Goal: Complete application form

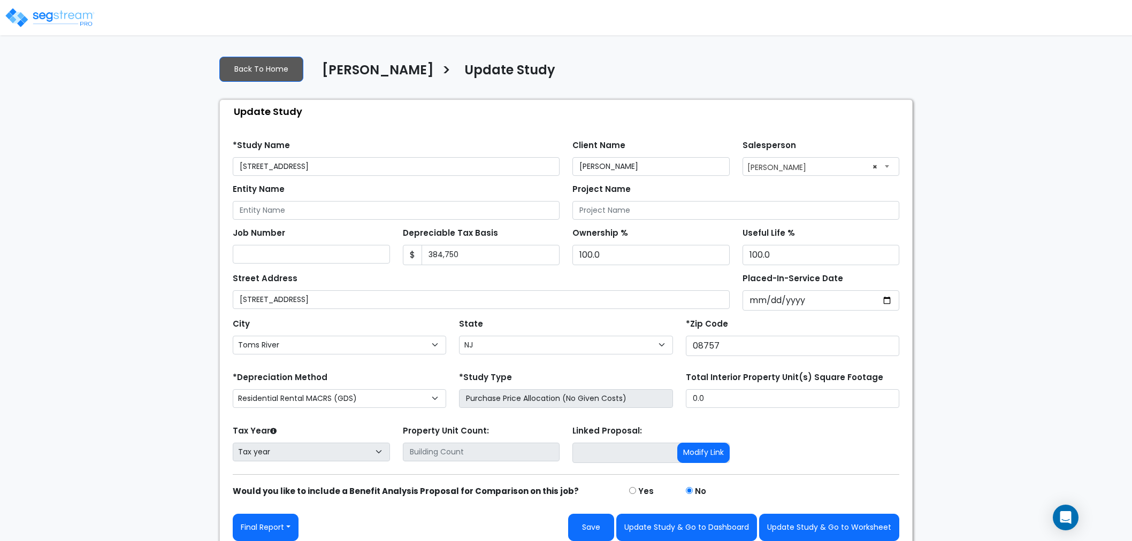
select select "NJ"
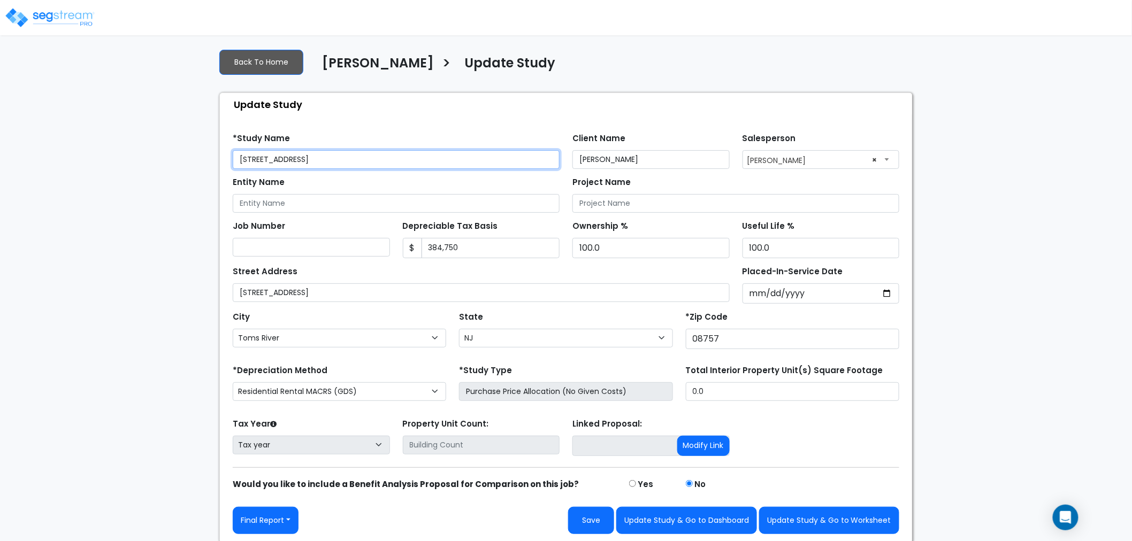
scroll to position [9, 0]
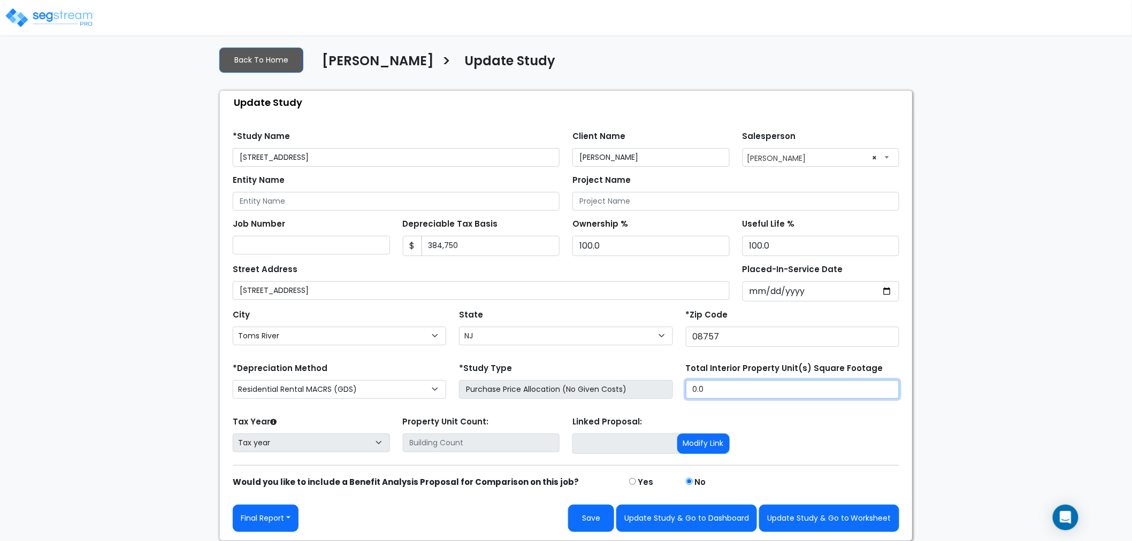
drag, startPoint x: 720, startPoint y: 385, endPoint x: 637, endPoint y: 382, distance: 83.5
click at [637, 382] on div "*Depreciation Method Commercial MACRS (GDS) Residential Rental MACRS (GDS) Comm…" at bounding box center [565, 382] width 679 height 43
click at [728, 392] on input "0.0" at bounding box center [792, 389] width 213 height 19
drag, startPoint x: 721, startPoint y: 388, endPoint x: 653, endPoint y: 389, distance: 67.9
click at [653, 389] on div "*Depreciation Method Commercial MACRS (GDS) Residential Rental MACRS (GDS) Comm…" at bounding box center [565, 382] width 679 height 43
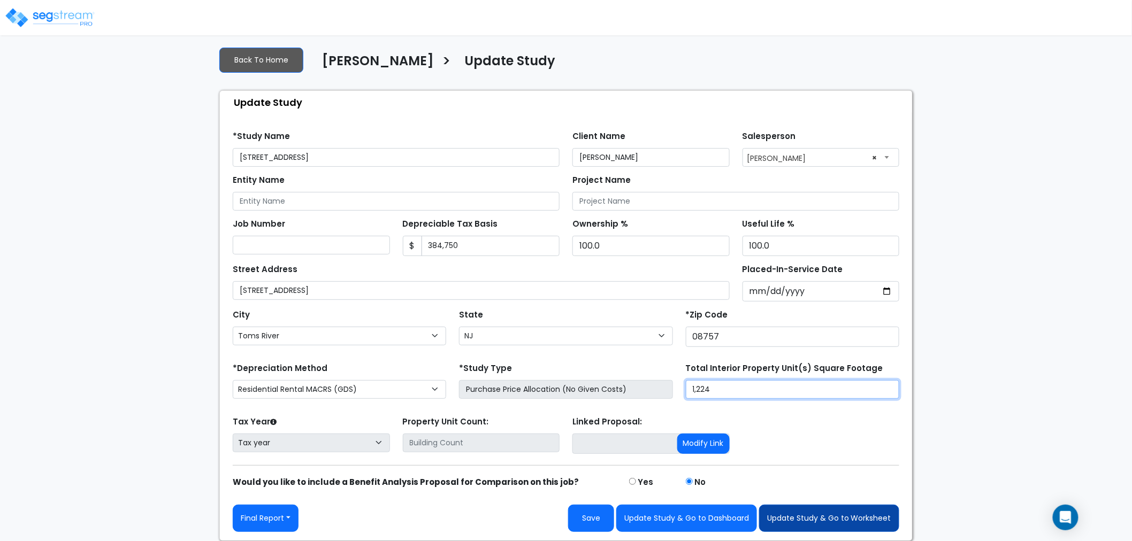
type input "1,224"
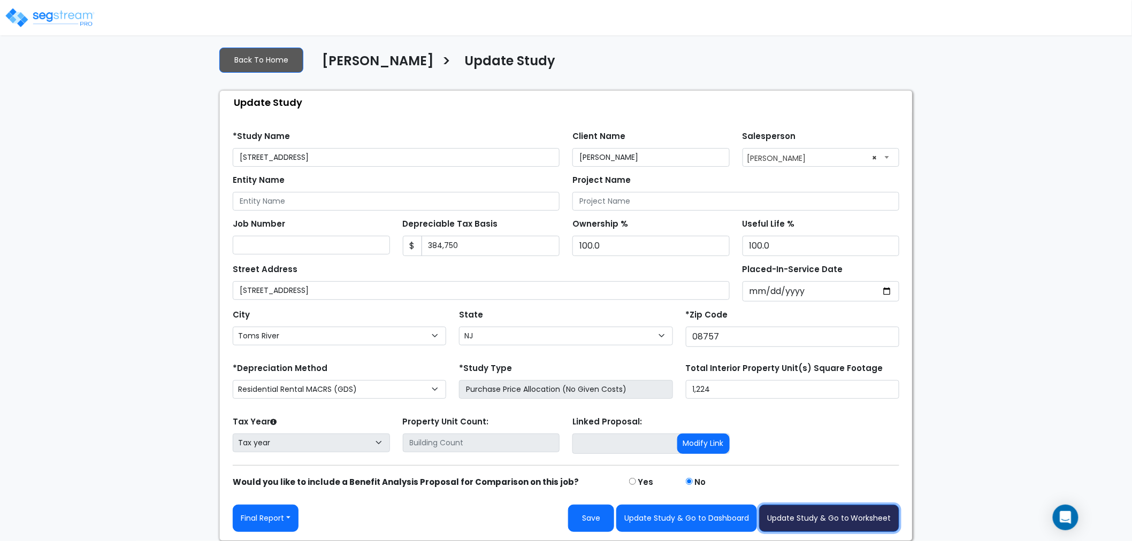
click at [800, 519] on button "Update Study & Go to Worksheet" at bounding box center [829, 518] width 140 height 27
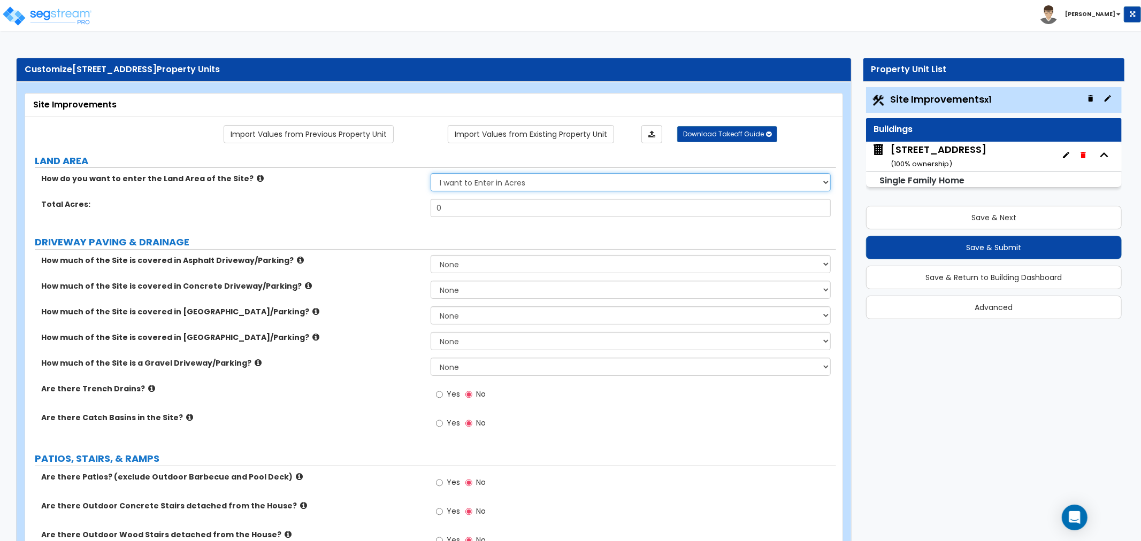
click at [504, 183] on select "I want to Enter in Acres I want to Enter in Square Feet" at bounding box center [631, 182] width 400 height 18
select select "2"
click at [431, 174] on select "I want to Enter in Acres I want to Enter in Square Feet" at bounding box center [631, 182] width 400 height 18
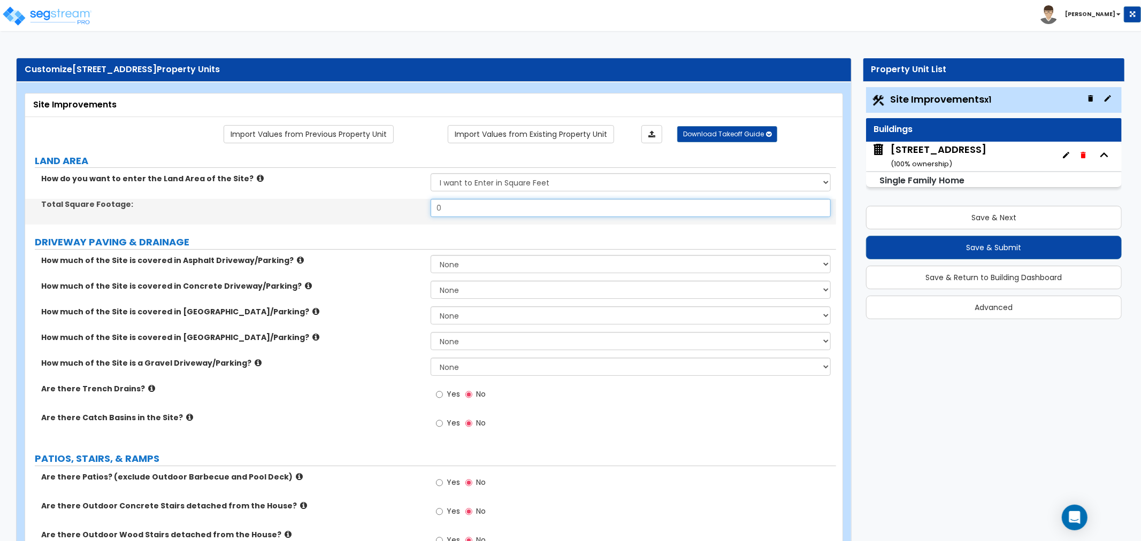
drag, startPoint x: 461, startPoint y: 206, endPoint x: 401, endPoint y: 208, distance: 59.4
click at [401, 208] on div "Total Square Footage: 0" at bounding box center [430, 212] width 811 height 26
type input "10,018.8"
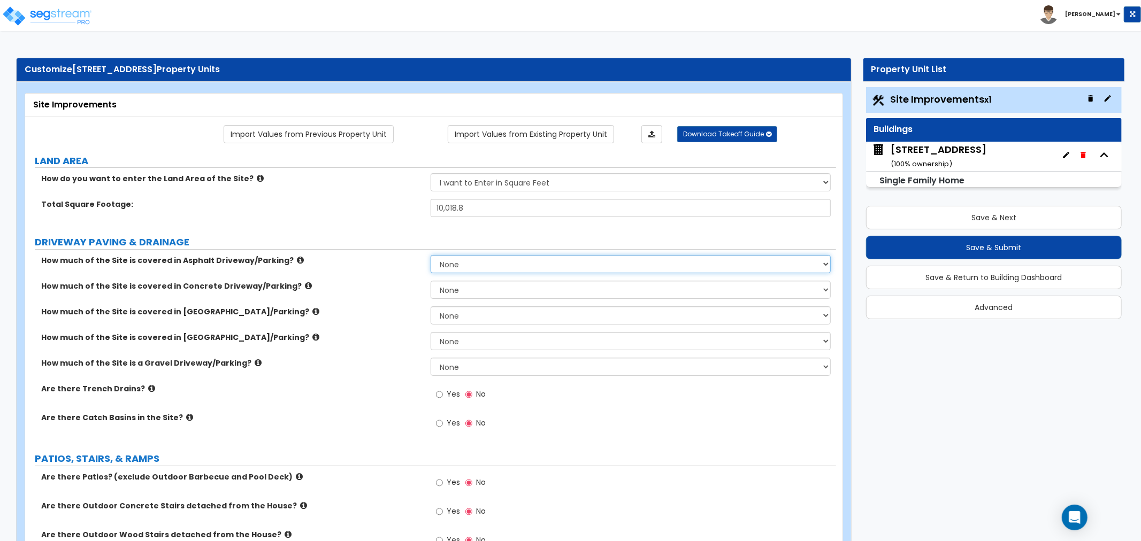
click at [459, 264] on select "None I want to Enter an Approximate Percentage I want to Enter the Square Foota…" at bounding box center [631, 264] width 400 height 18
select select "2"
click at [431, 255] on select "None I want to Enter an Approximate Percentage I want to Enter the Square Foota…" at bounding box center [631, 264] width 400 height 18
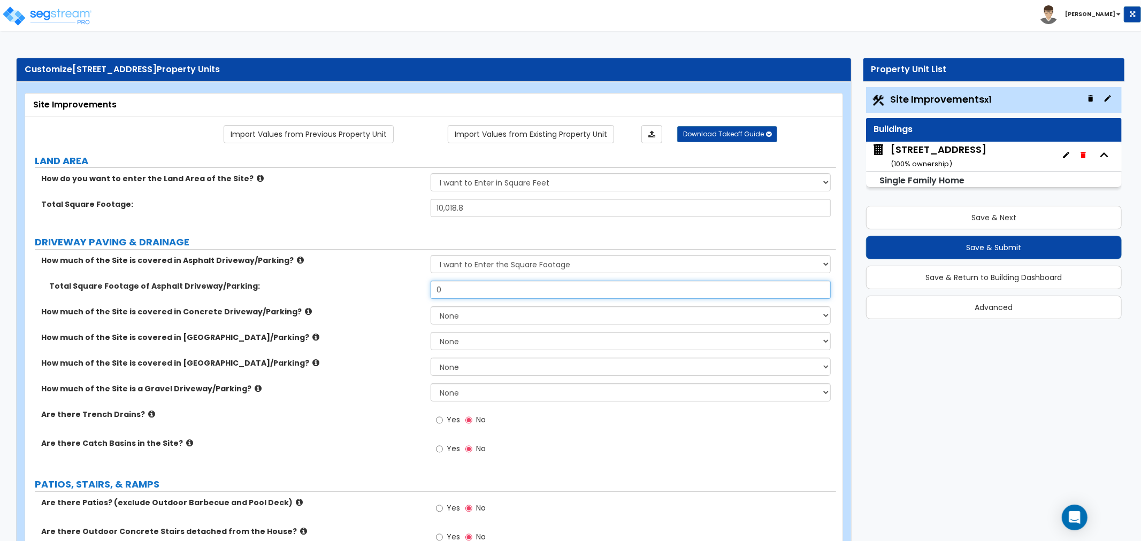
drag, startPoint x: 455, startPoint y: 295, endPoint x: 387, endPoint y: 298, distance: 68.0
click at [387, 298] on div "Total Square Footage of Asphalt Driveway/Parking: 0" at bounding box center [430, 294] width 811 height 26
type input "347"
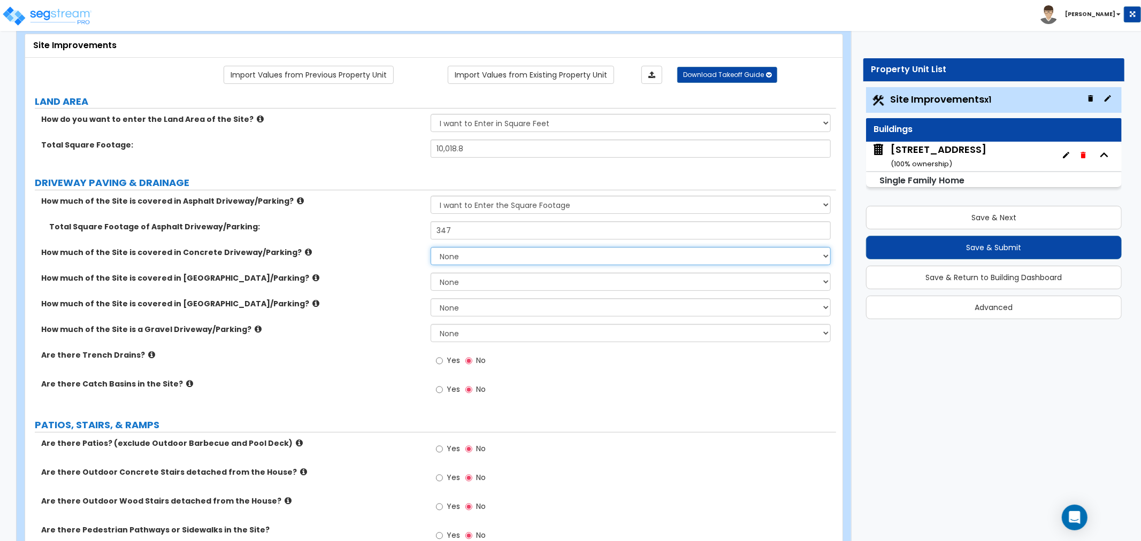
click at [464, 255] on select "None I want to Enter an Approximate Percentage I want to Enter the Square Foota…" at bounding box center [631, 256] width 400 height 18
select select "2"
click at [431, 247] on select "None I want to Enter an Approximate Percentage I want to Enter the Square Foota…" at bounding box center [631, 256] width 400 height 18
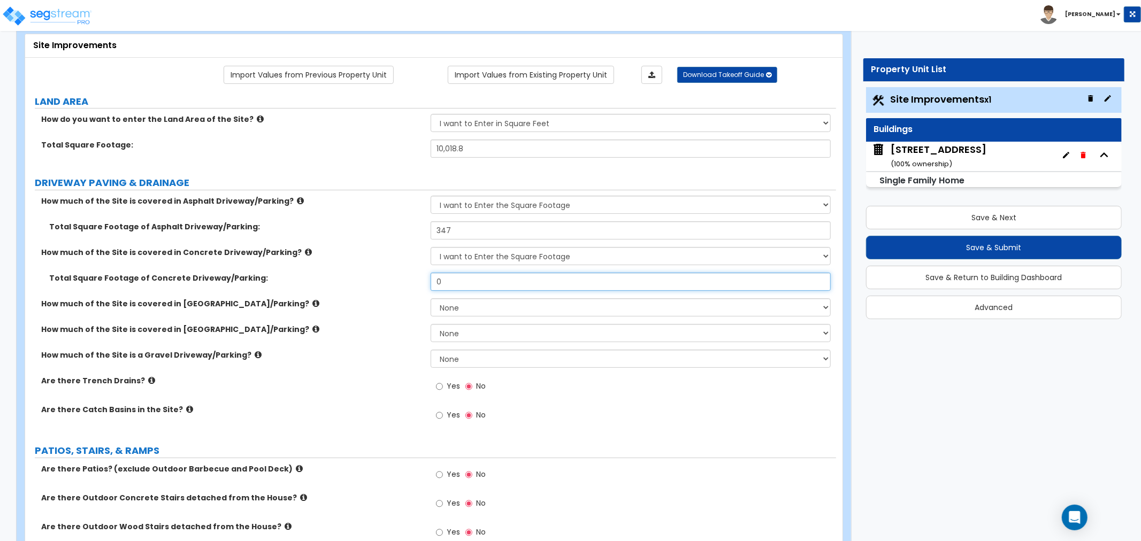
drag, startPoint x: 464, startPoint y: 281, endPoint x: 408, endPoint y: 281, distance: 55.6
click at [408, 281] on div "Total Square Footage of Concrete Driveway/Parking: 0" at bounding box center [430, 286] width 811 height 26
type input "180"
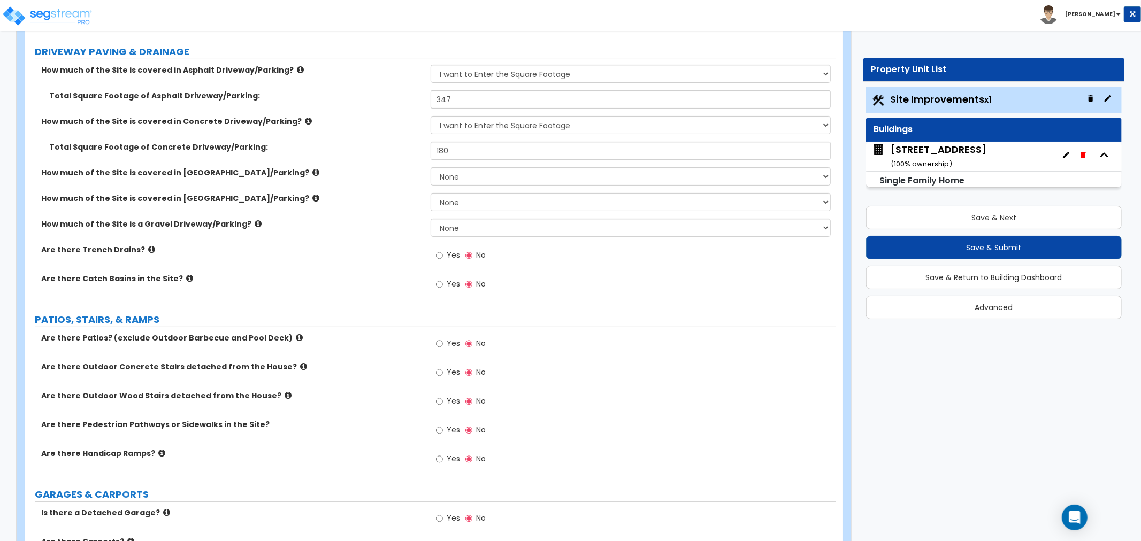
scroll to position [178, 0]
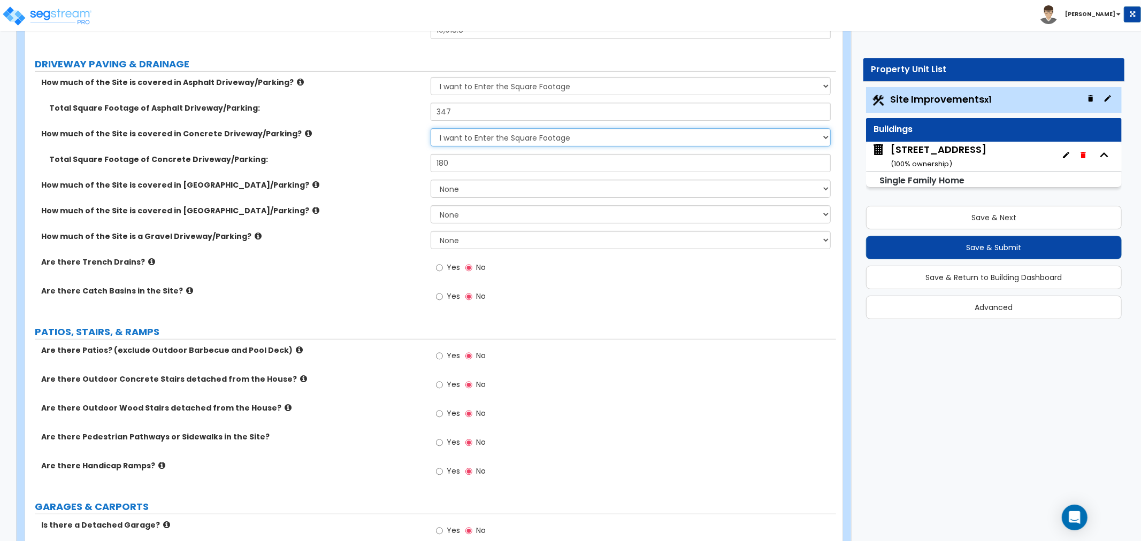
click at [472, 139] on select "None I want to Enter an Approximate Percentage I want to Enter the Square Foota…" at bounding box center [631, 137] width 400 height 18
select select "0"
click at [431, 128] on select "None I want to Enter an Approximate Percentage I want to Enter the Square Foota…" at bounding box center [631, 137] width 400 height 18
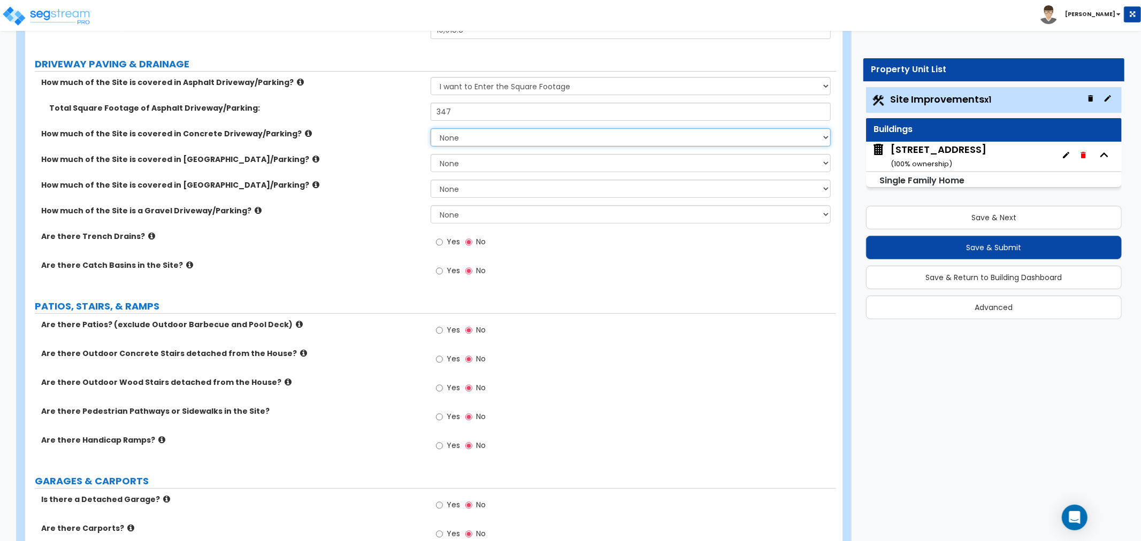
scroll to position [238, 0]
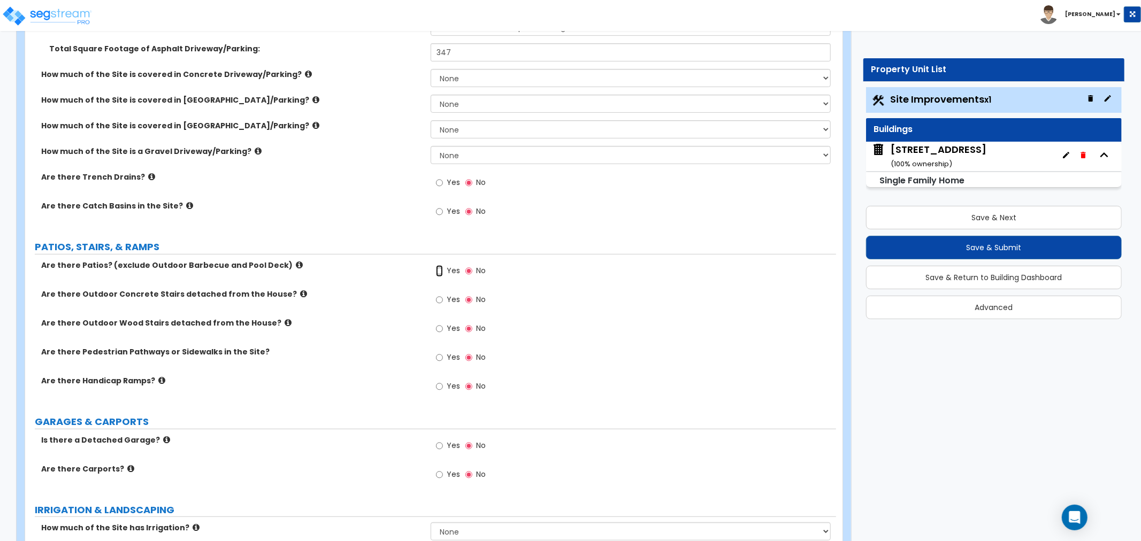
click at [438, 269] on input "Yes" at bounding box center [439, 271] width 7 height 12
radio input "true"
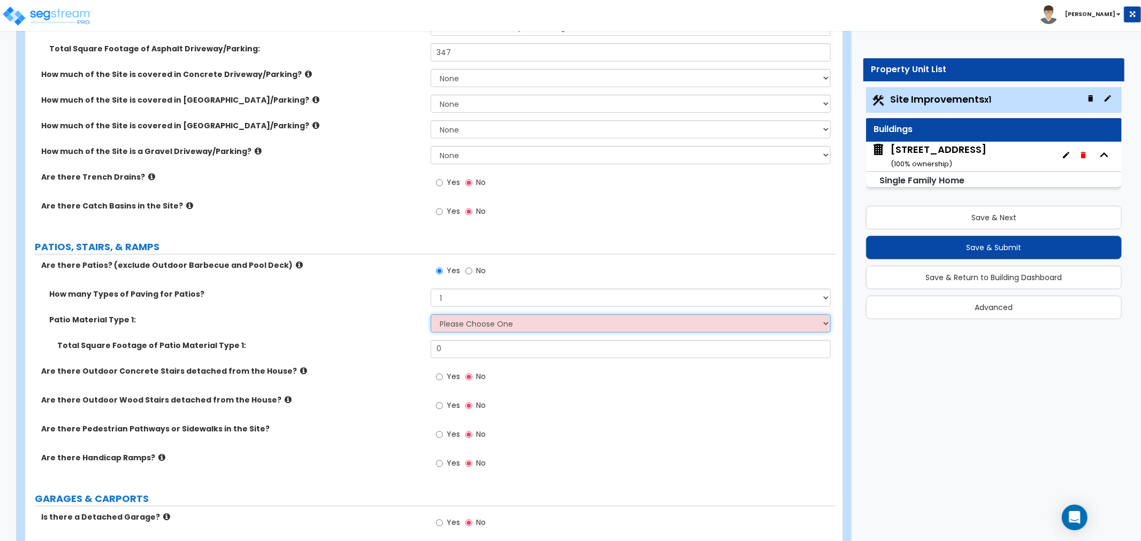
click at [455, 321] on select "Please Choose One Bare Concrete Stamped Concrete Brick Pavers Stone Pavers Tile…" at bounding box center [631, 324] width 400 height 18
select select "1"
click at [431, 315] on select "Please Choose One Bare Concrete Stamped Concrete Brick Pavers Stone Pavers Tile…" at bounding box center [631, 324] width 400 height 18
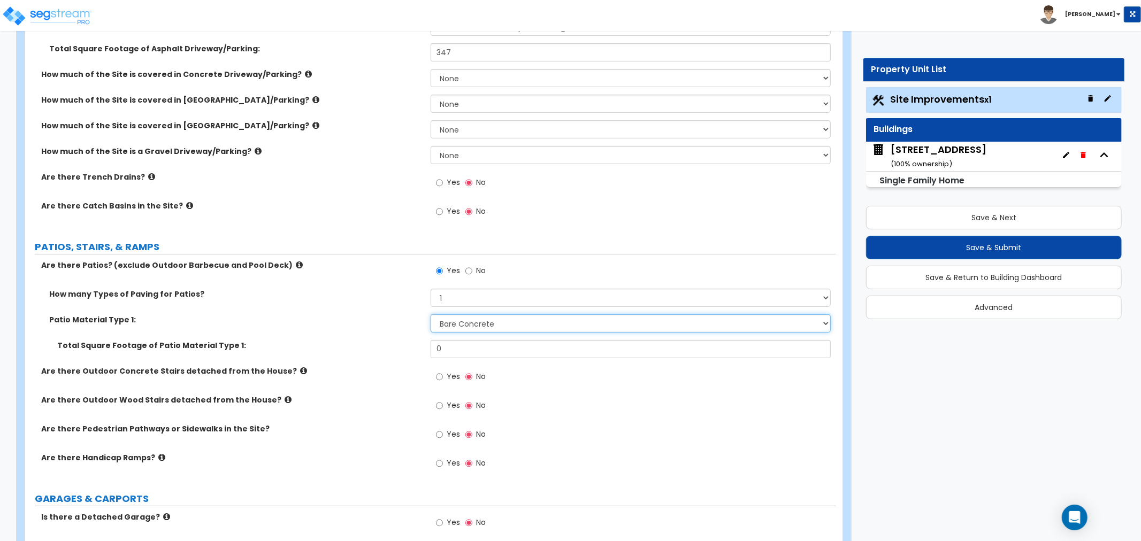
click at [453, 323] on select "Please Choose One Bare Concrete Stamped Concrete Brick Pavers Stone Pavers Tile…" at bounding box center [631, 324] width 400 height 18
click at [431, 315] on select "Please Choose One Bare Concrete Stamped Concrete Brick Pavers Stone Pavers Tile…" at bounding box center [631, 324] width 400 height 18
drag, startPoint x: 460, startPoint y: 346, endPoint x: 405, endPoint y: 346, distance: 54.6
click at [405, 346] on div "Total Square Footage of Patio Material Type 1: 0" at bounding box center [430, 353] width 811 height 26
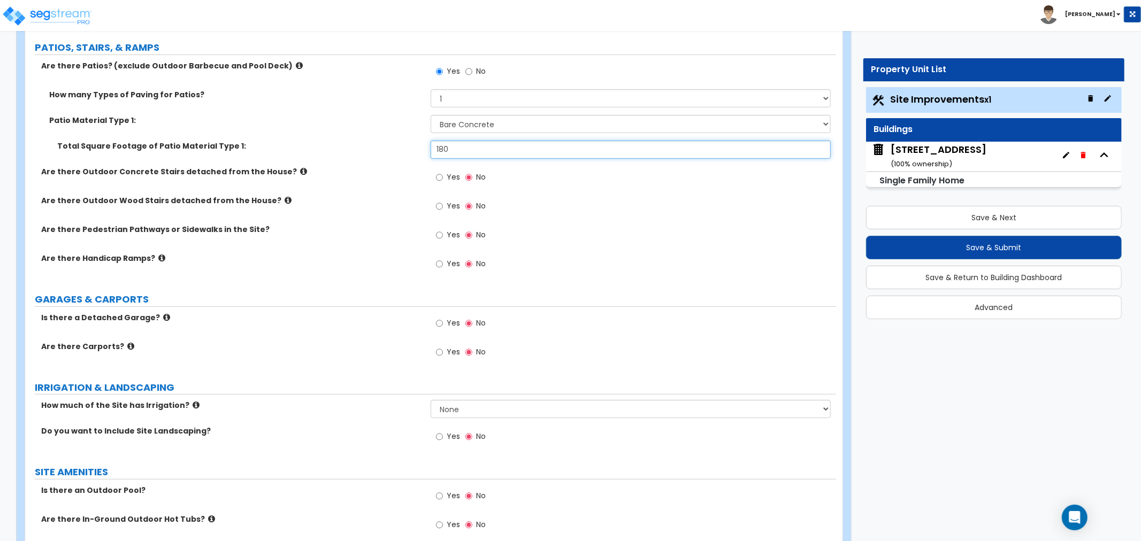
scroll to position [416, 0]
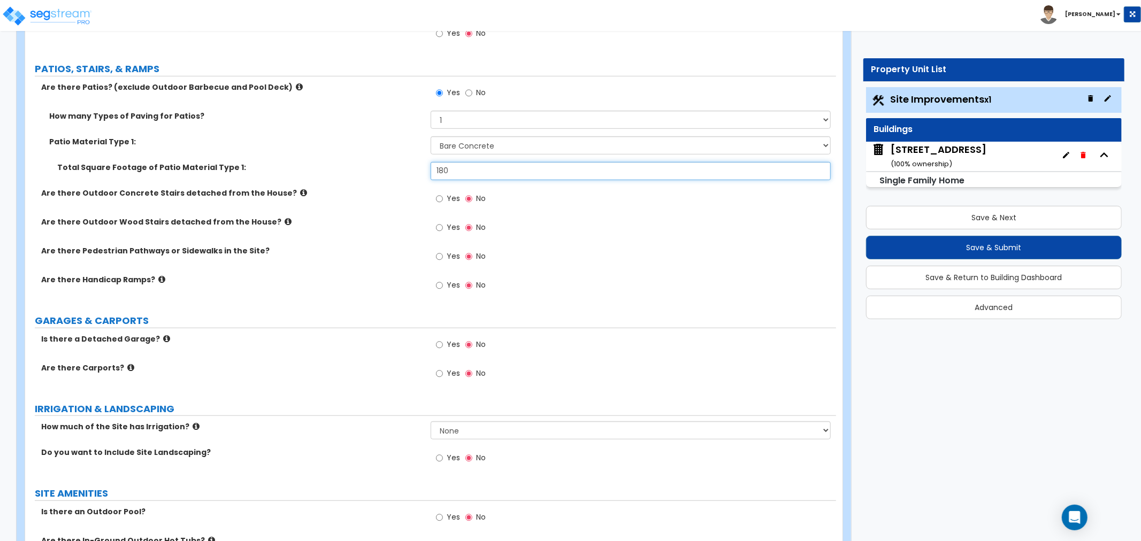
type input "180"
click at [440, 255] on input "Yes" at bounding box center [439, 257] width 7 height 12
radio input "true"
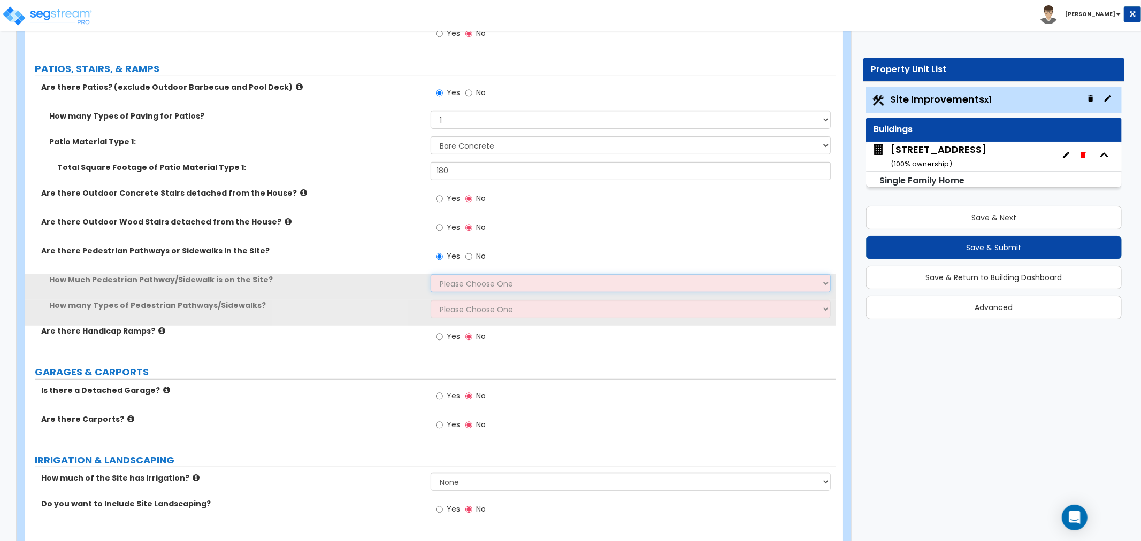
click at [451, 282] on select "Please Choose One I Don't Know, Please Estimate For Me Enter Linear Footage" at bounding box center [631, 283] width 400 height 18
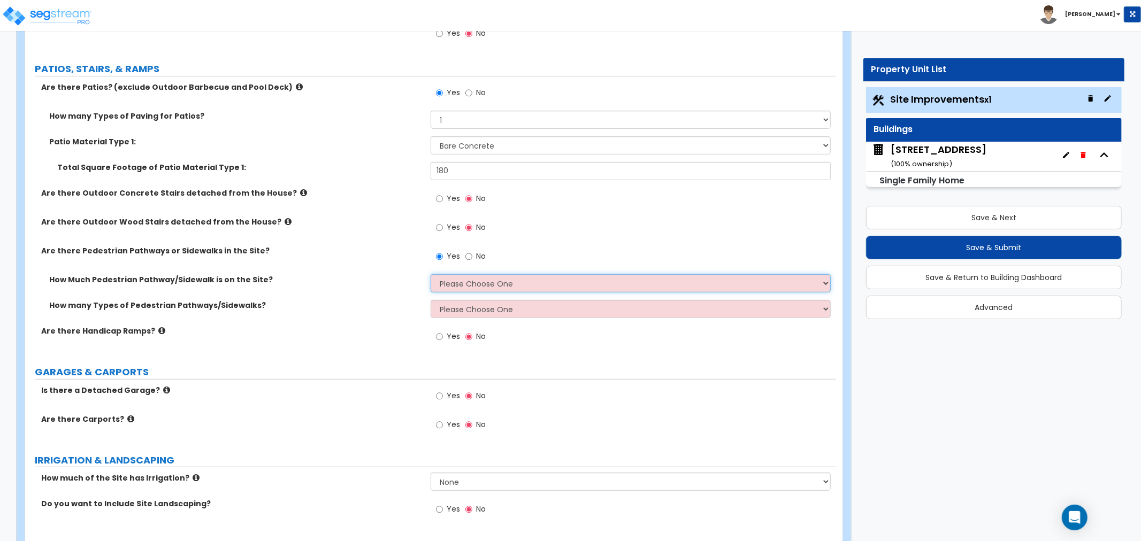
select select "2"
click at [431, 274] on select "Please Choose One I Don't Know, Please Estimate For Me Enter Linear Footage" at bounding box center [631, 283] width 400 height 18
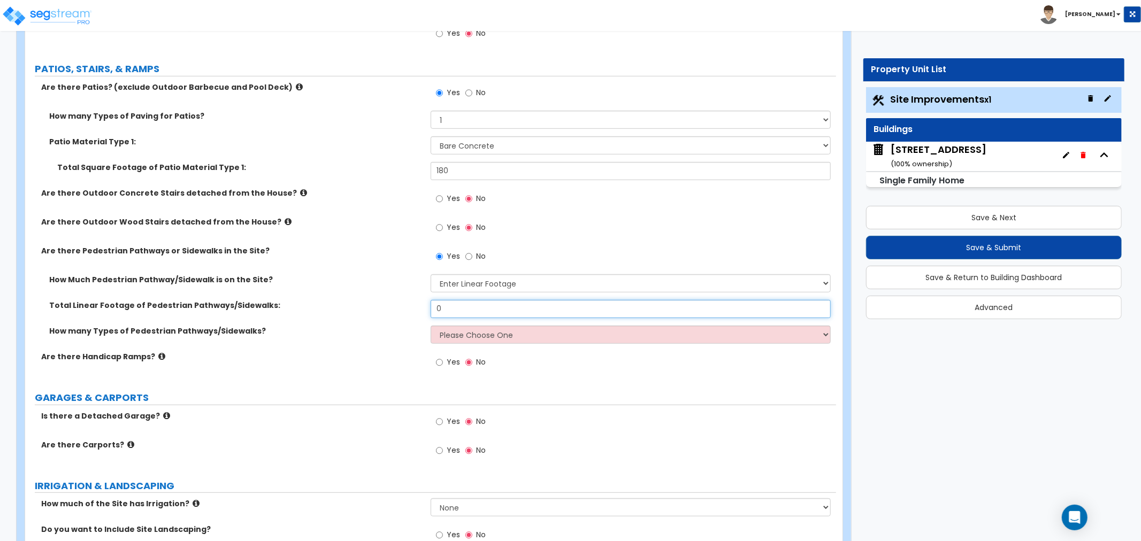
drag, startPoint x: 456, startPoint y: 307, endPoint x: 399, endPoint y: 305, distance: 56.7
click at [399, 305] on div "Total Linear Footage of Pedestrian Pathways/Sidewalks: 0" at bounding box center [430, 313] width 811 height 26
type input "18"
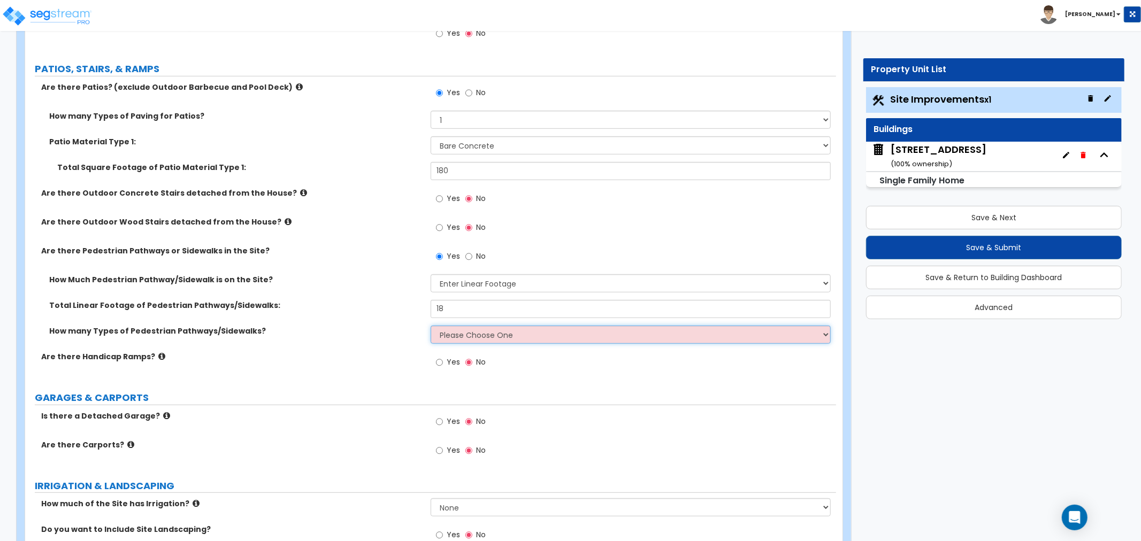
click at [473, 334] on select "Please Choose One 1 2 3" at bounding box center [631, 335] width 400 height 18
select select "1"
click at [431, 326] on select "Please Choose One 1 2 3" at bounding box center [631, 335] width 400 height 18
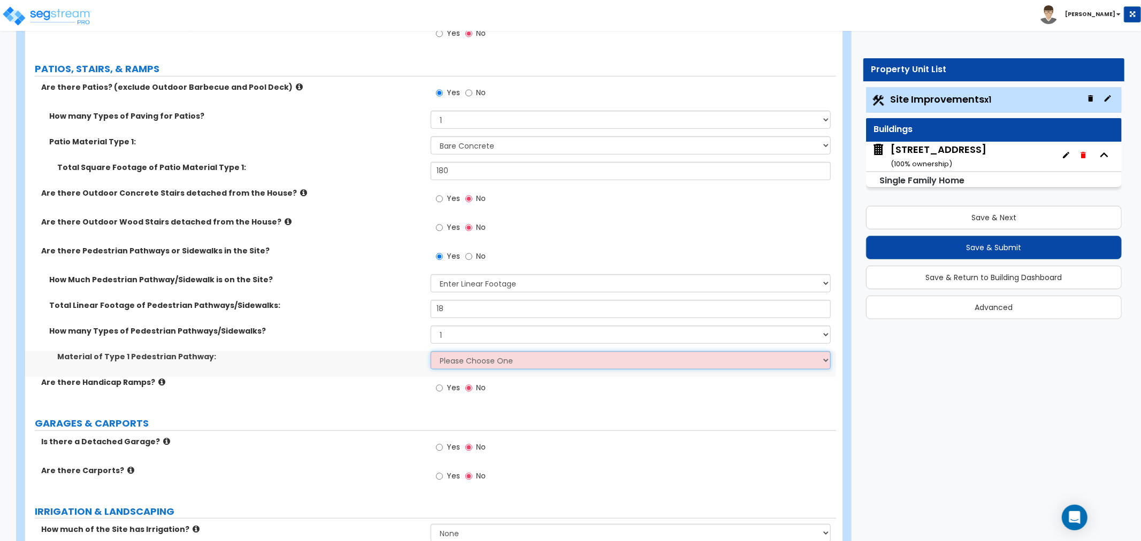
click at [453, 360] on select "Please Choose One Bare Concrete Stamped Concrete Brick Pavers Stone Pavers Wood…" at bounding box center [631, 360] width 400 height 18
select select "1"
click at [431, 351] on select "Please Choose One Bare Concrete Stamped Concrete Brick Pavers Stone Pavers Wood…" at bounding box center [631, 360] width 400 height 18
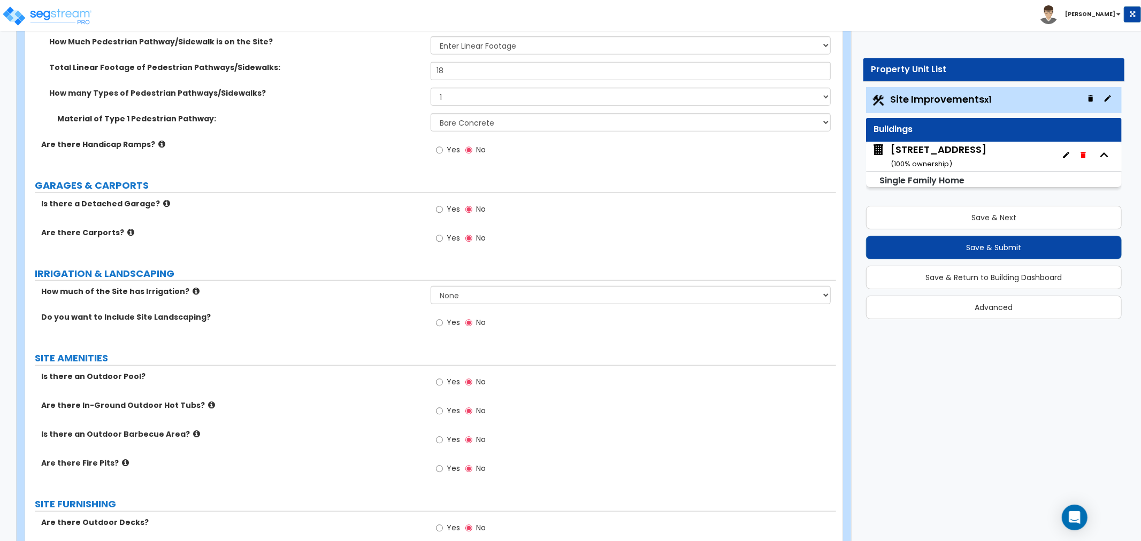
scroll to position [713, 0]
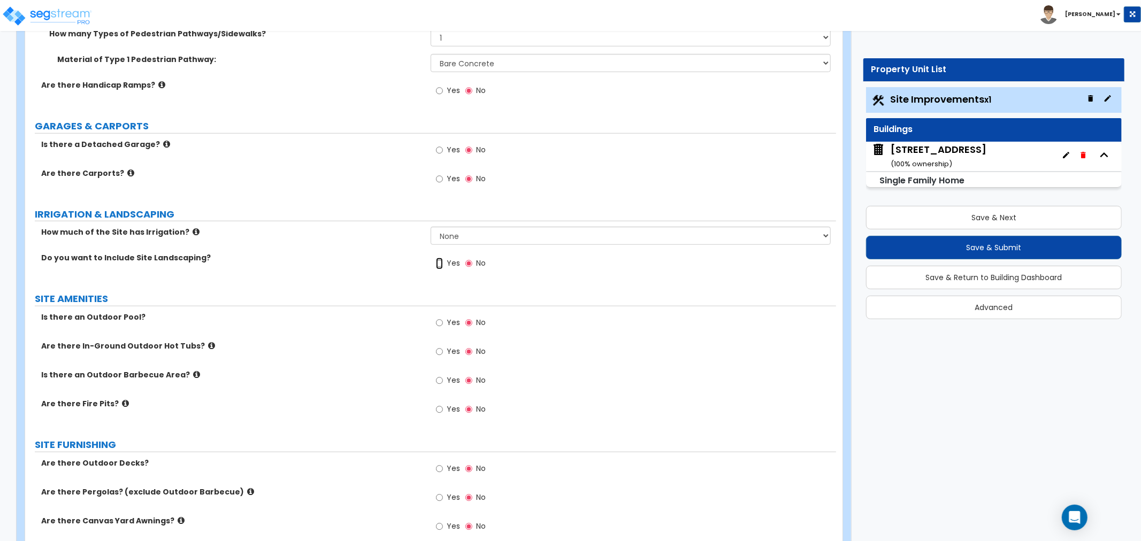
click at [437, 263] on input "Yes" at bounding box center [439, 264] width 7 height 12
radio input "true"
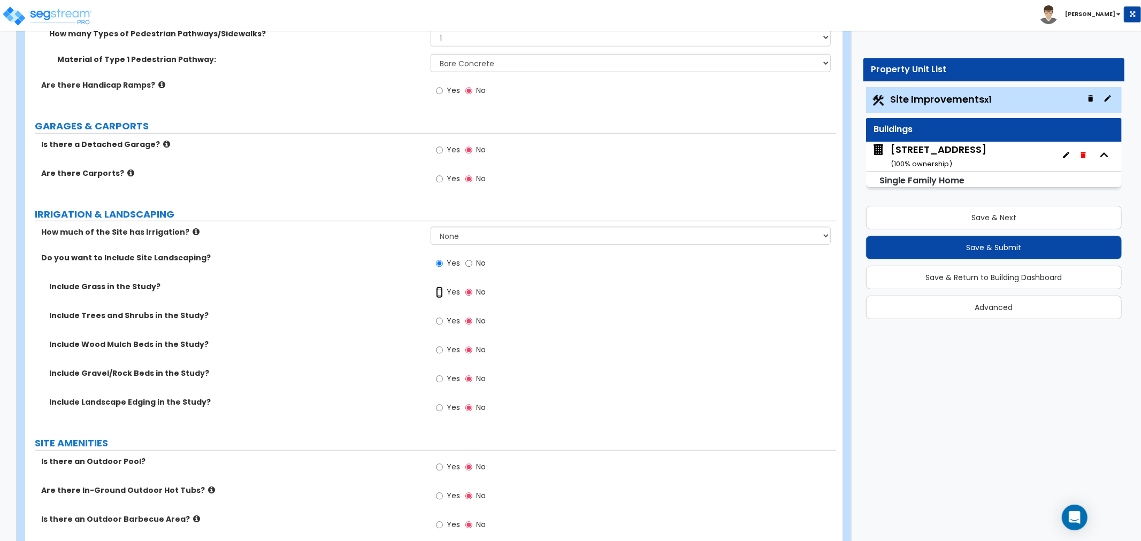
click at [442, 293] on input "Yes" at bounding box center [439, 293] width 7 height 12
radio input "true"
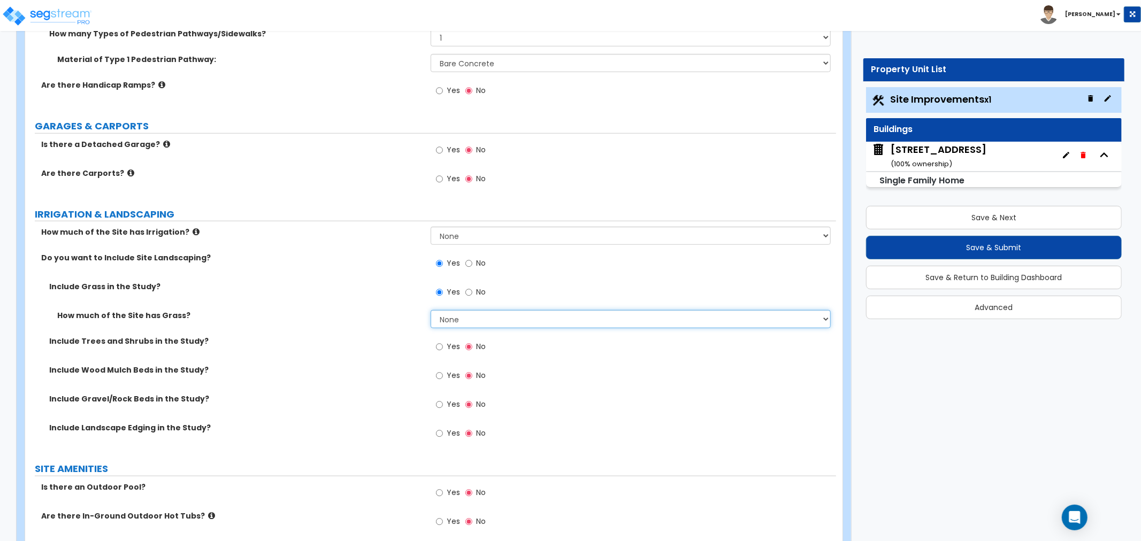
click at [457, 317] on select "None I want to Enter an Approximate Percentage I want to Enter the Square Foota…" at bounding box center [631, 319] width 400 height 18
select select "2"
click at [431, 310] on select "None I want to Enter an Approximate Percentage I want to Enter the Square Foota…" at bounding box center [631, 319] width 400 height 18
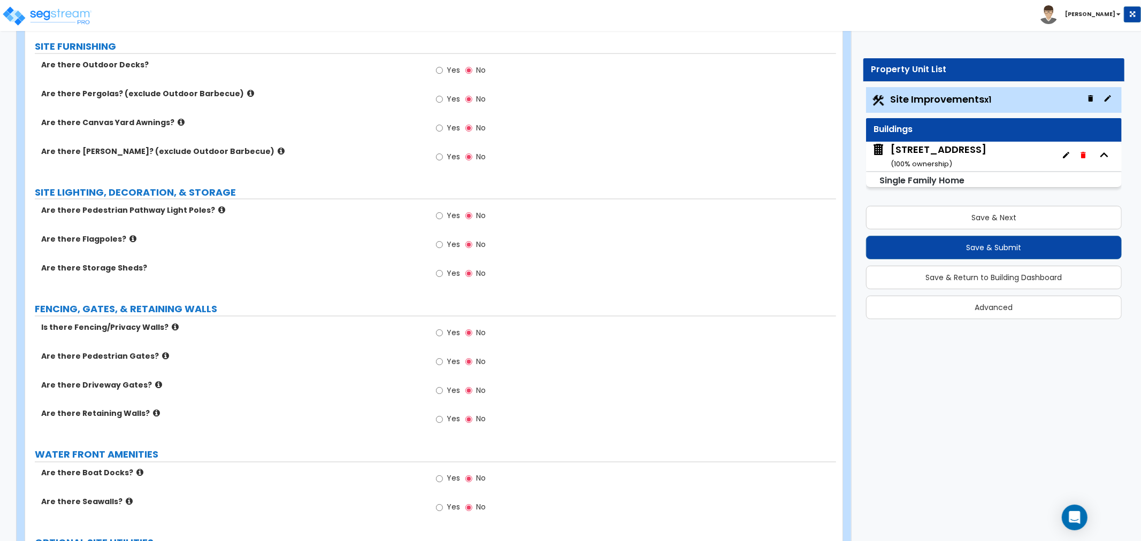
scroll to position [1248, 0]
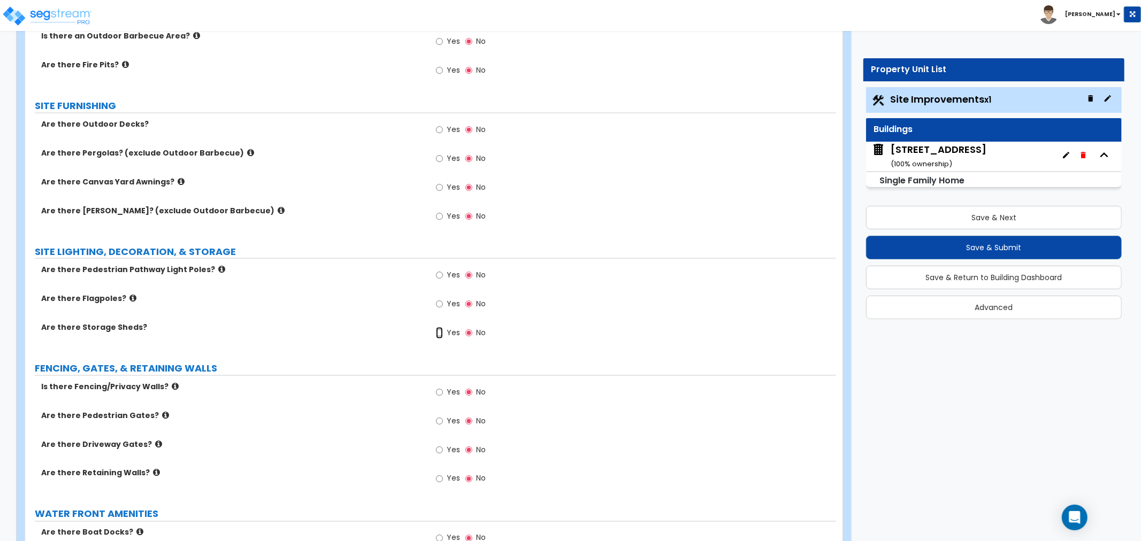
click at [440, 334] on input "Yes" at bounding box center [439, 333] width 7 height 12
radio input "true"
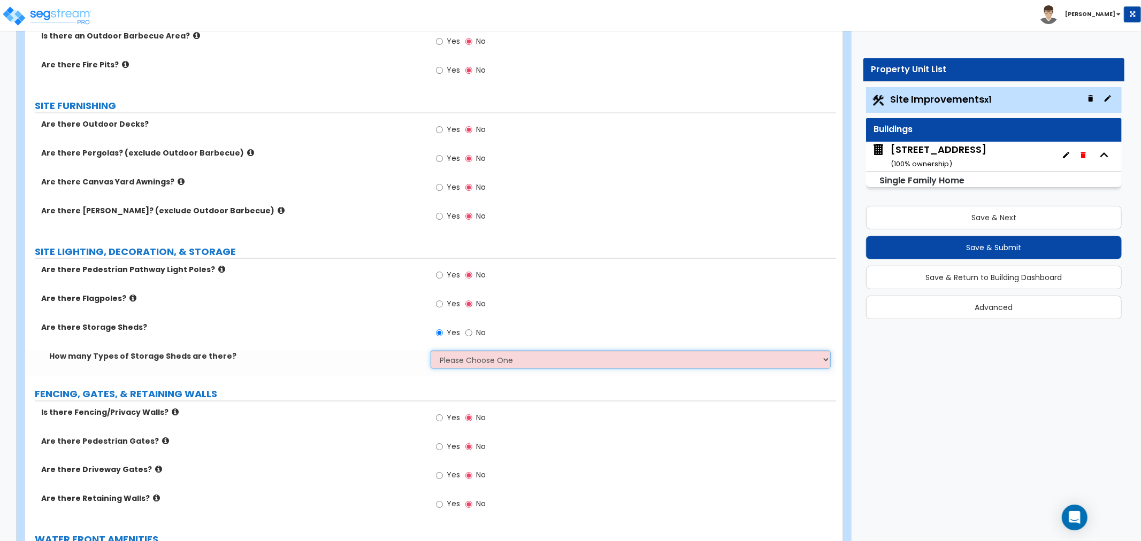
click at [446, 355] on select "Please Choose One 1 2" at bounding box center [631, 360] width 400 height 18
select select "1"
click at [431, 351] on select "Please Choose One 1 2" at bounding box center [631, 360] width 400 height 18
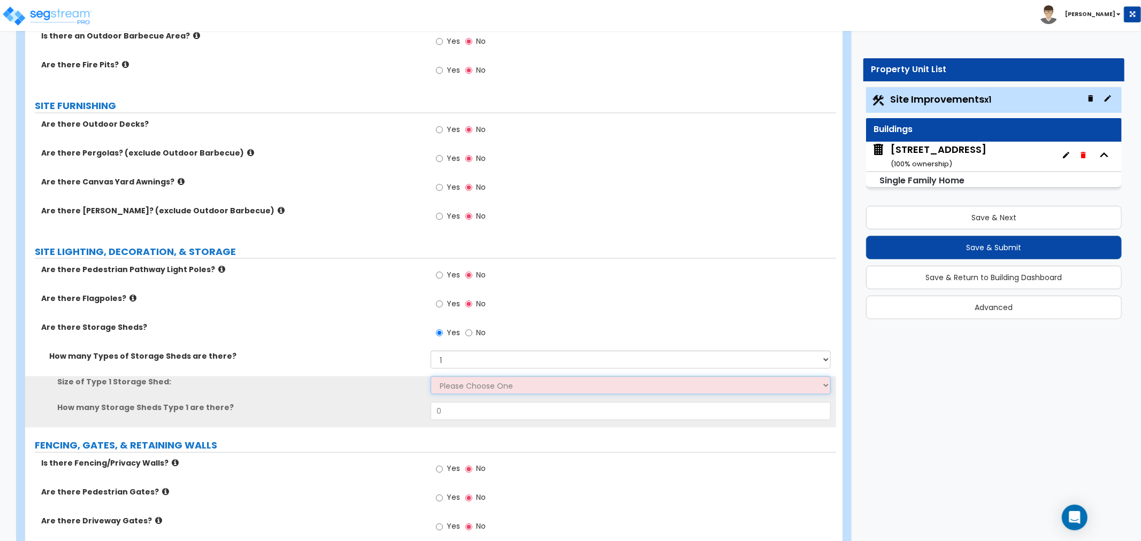
click at [456, 386] on select "Please Choose One 16' x 32' 30' x 64'" at bounding box center [631, 386] width 400 height 18
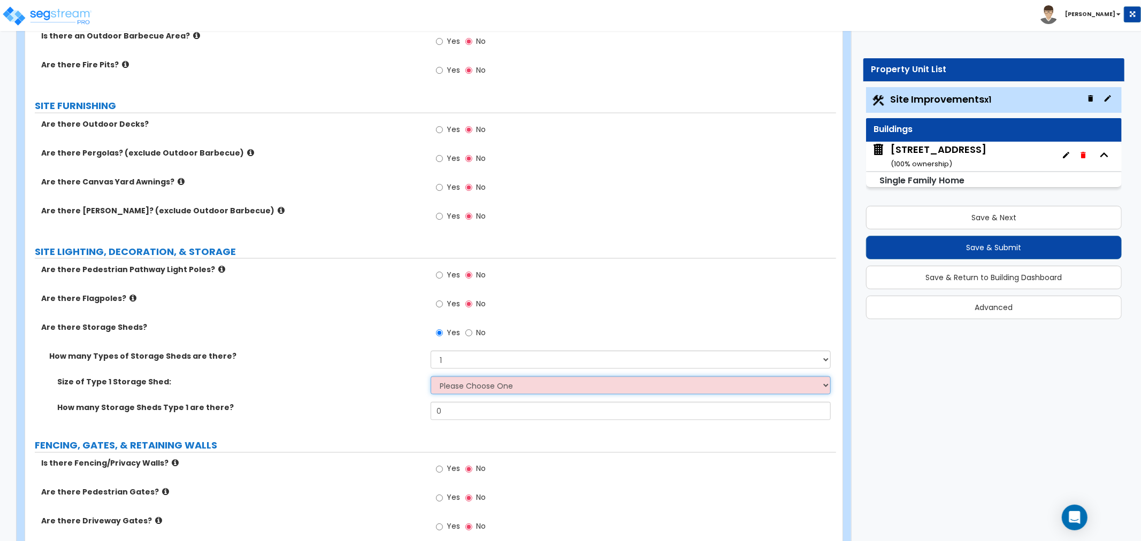
select select "1"
click at [431, 377] on select "Please Choose One 16' x 32' 30' x 64'" at bounding box center [631, 386] width 400 height 18
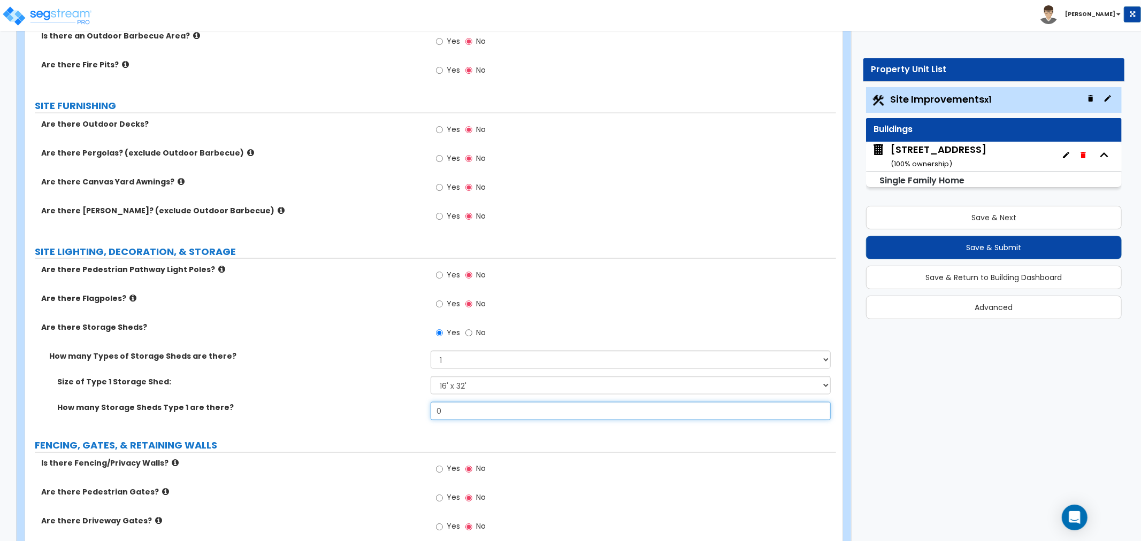
drag, startPoint x: 455, startPoint y: 412, endPoint x: 414, endPoint y: 412, distance: 41.7
click at [414, 412] on div "How many Storage Sheds Type 1 are there? 0" at bounding box center [430, 415] width 811 height 26
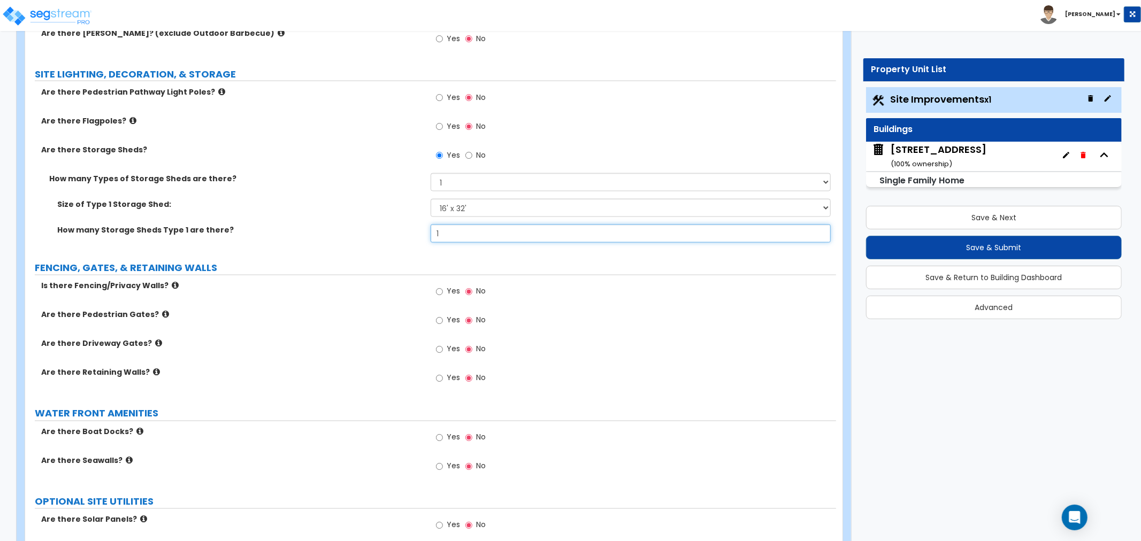
scroll to position [1426, 0]
type input "1"
click at [438, 291] on input "Yes" at bounding box center [439, 292] width 7 height 12
radio input "true"
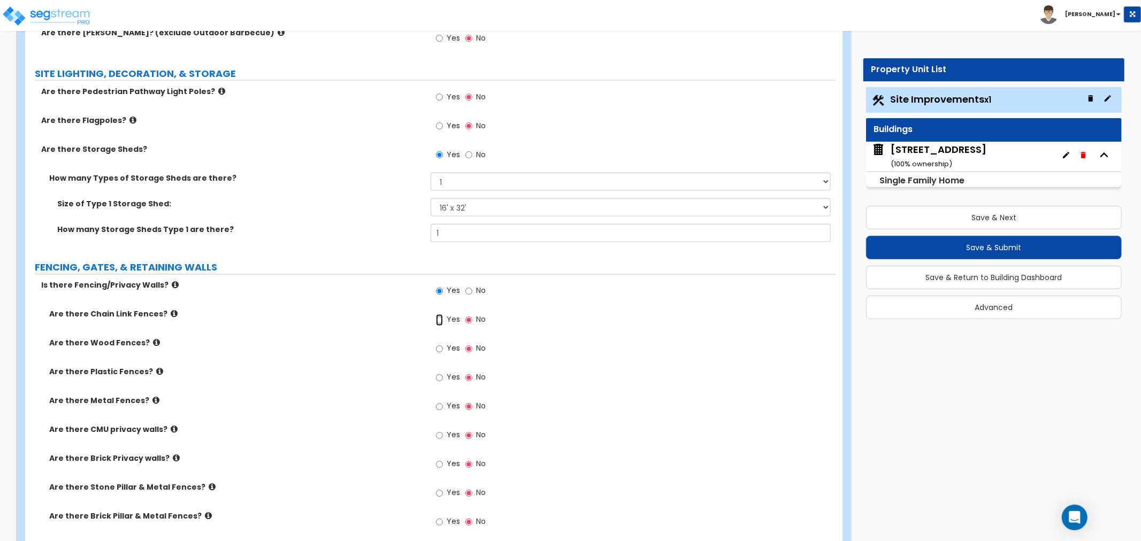
click at [440, 318] on input "Yes" at bounding box center [439, 321] width 7 height 12
radio input "true"
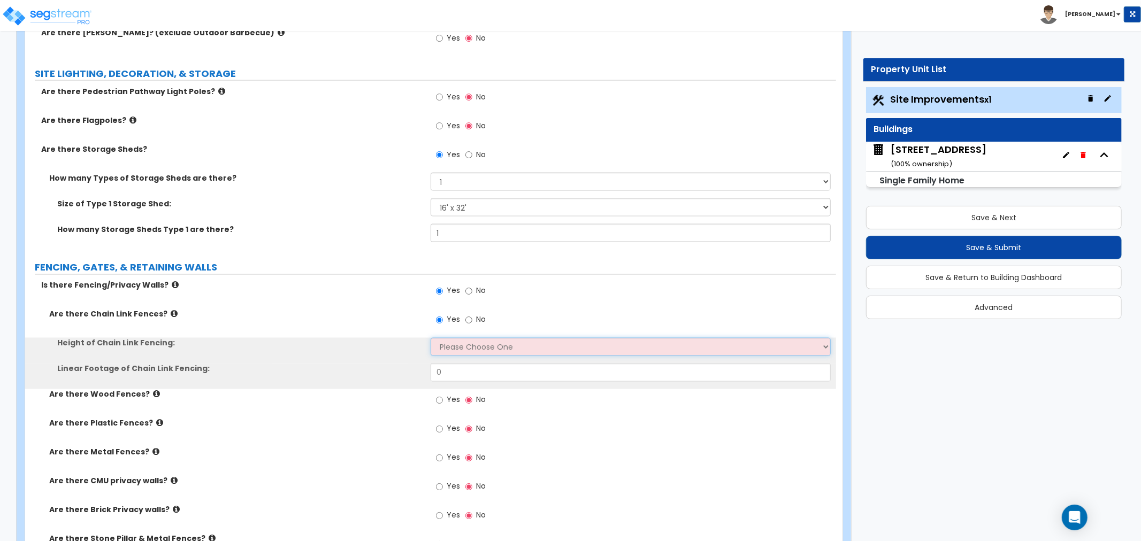
click at [448, 346] on select "Please Choose One 3 feet 4 feet 5 feet 6 feet 10 feet 12 feet" at bounding box center [631, 347] width 400 height 18
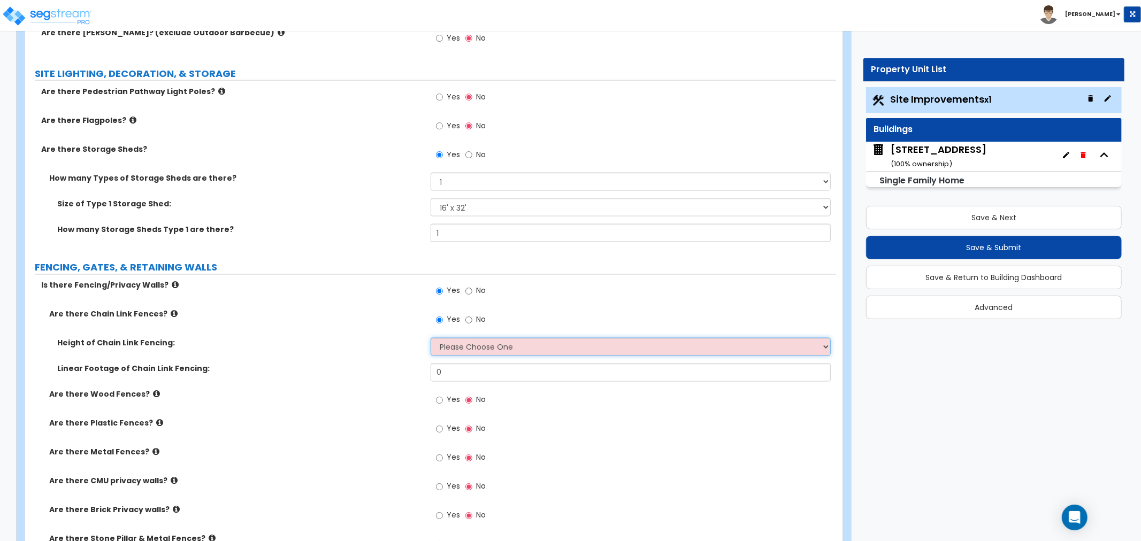
select select "4"
click at [431, 338] on select "Please Choose One 3 feet 4 feet 5 feet 6 feet 10 feet 12 feet" at bounding box center [631, 347] width 400 height 18
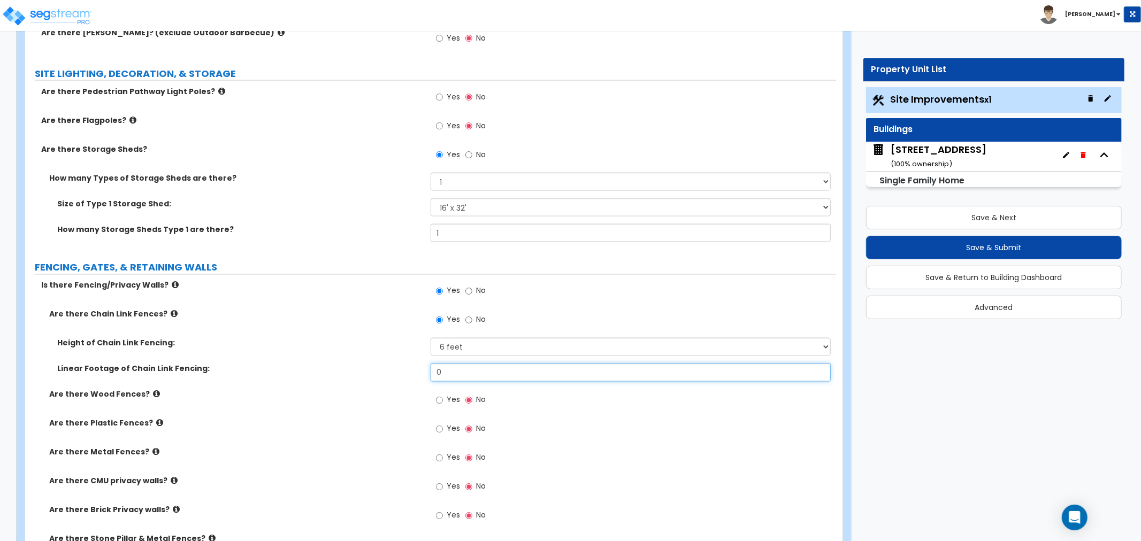
drag, startPoint x: 454, startPoint y: 371, endPoint x: 387, endPoint y: 372, distance: 66.3
click at [387, 372] on div "Linear Footage of Chain Link Fencing: 0" at bounding box center [430, 377] width 811 height 26
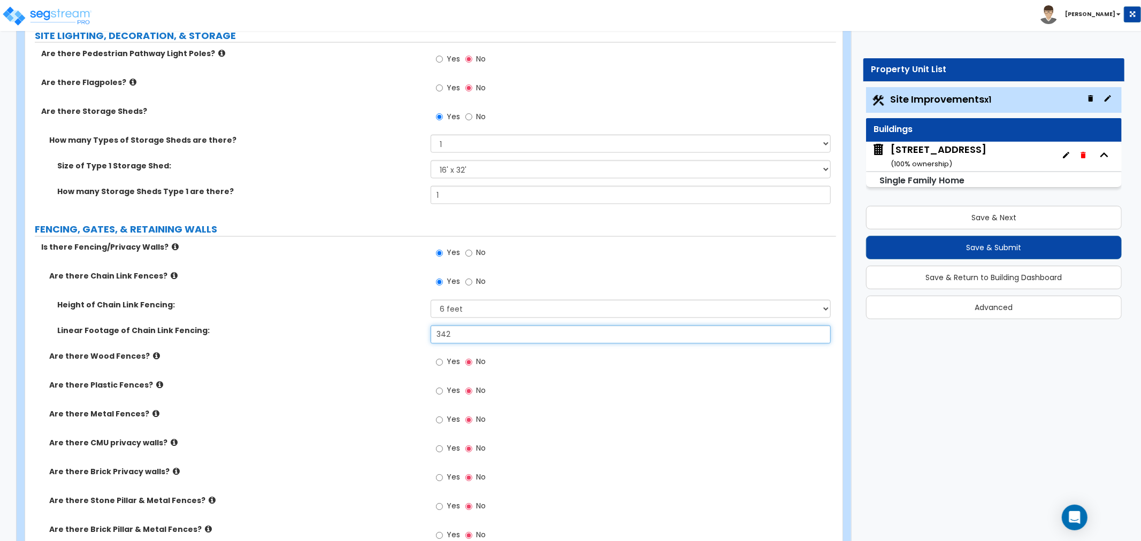
scroll to position [1486, 0]
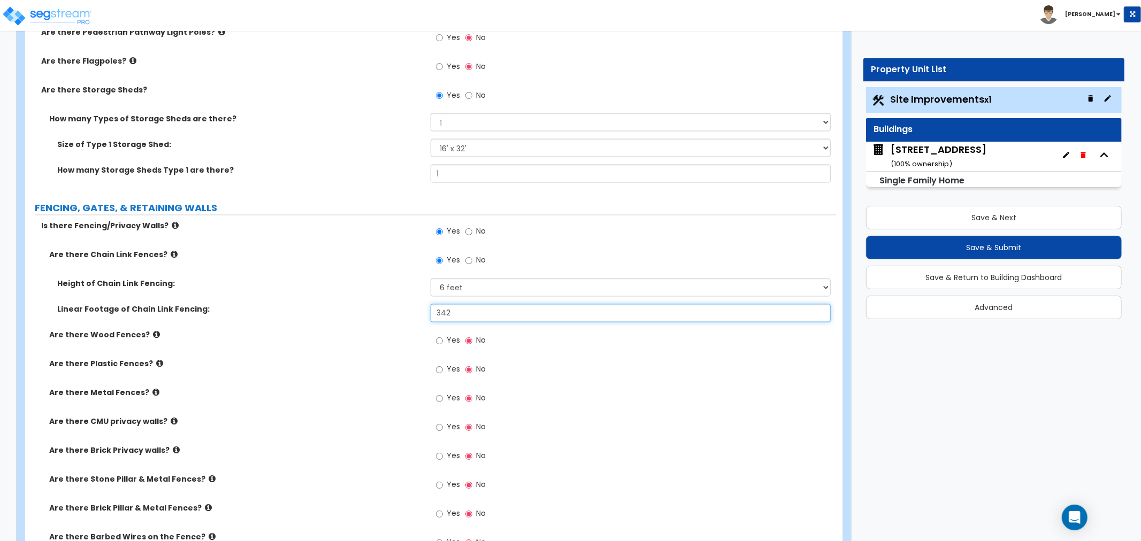
type input "342"
click at [438, 343] on input "Yes" at bounding box center [439, 341] width 7 height 12
radio input "true"
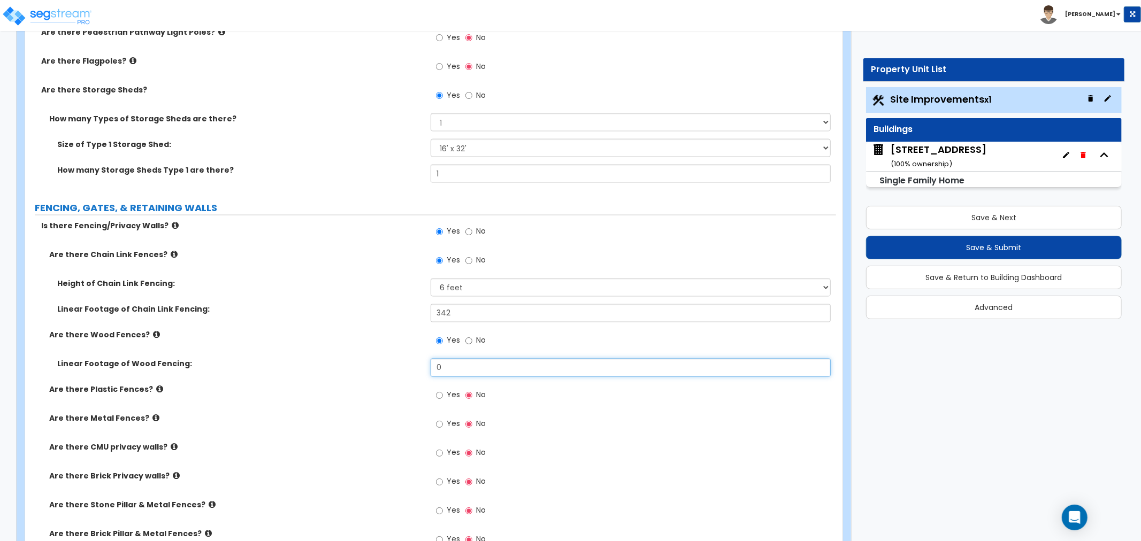
drag, startPoint x: 456, startPoint y: 364, endPoint x: 376, endPoint y: 367, distance: 80.3
click at [376, 367] on div "Linear Footage of Wood Fencing: 0" at bounding box center [430, 372] width 811 height 26
type input "45"
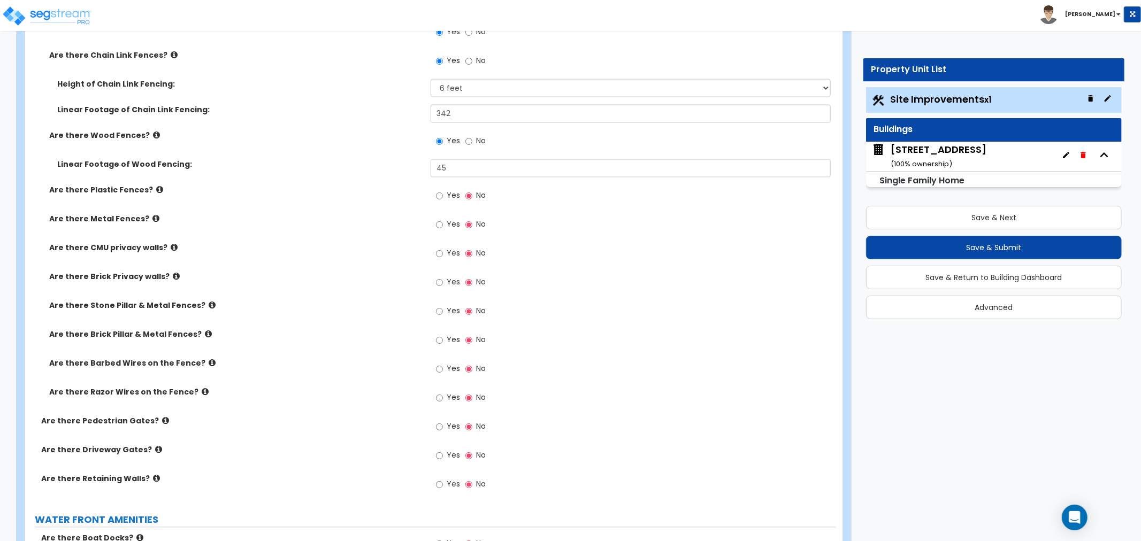
scroll to position [1664, 0]
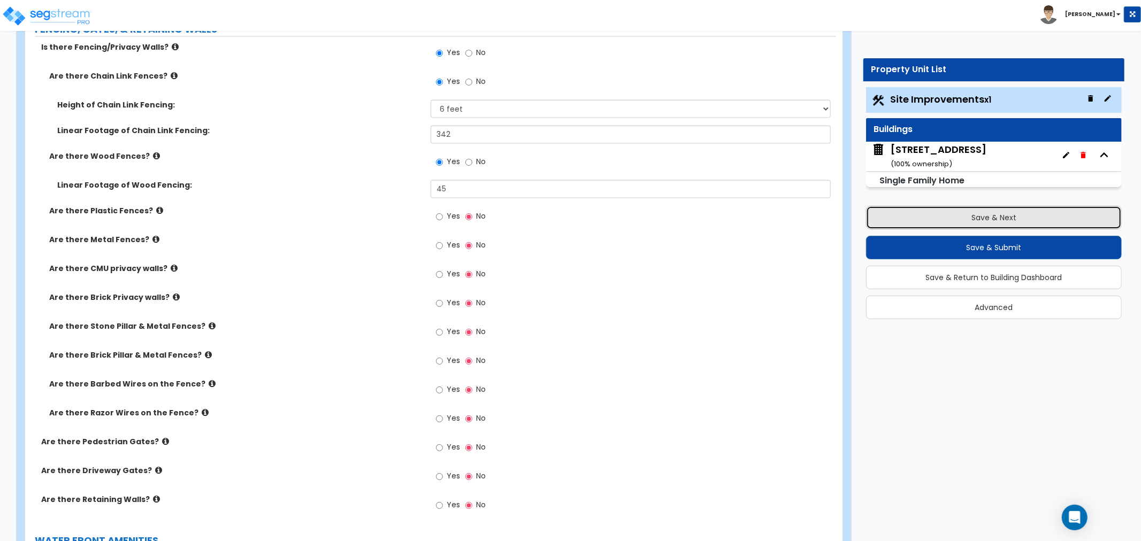
click at [999, 218] on button "Save & Next" at bounding box center [994, 218] width 256 height 24
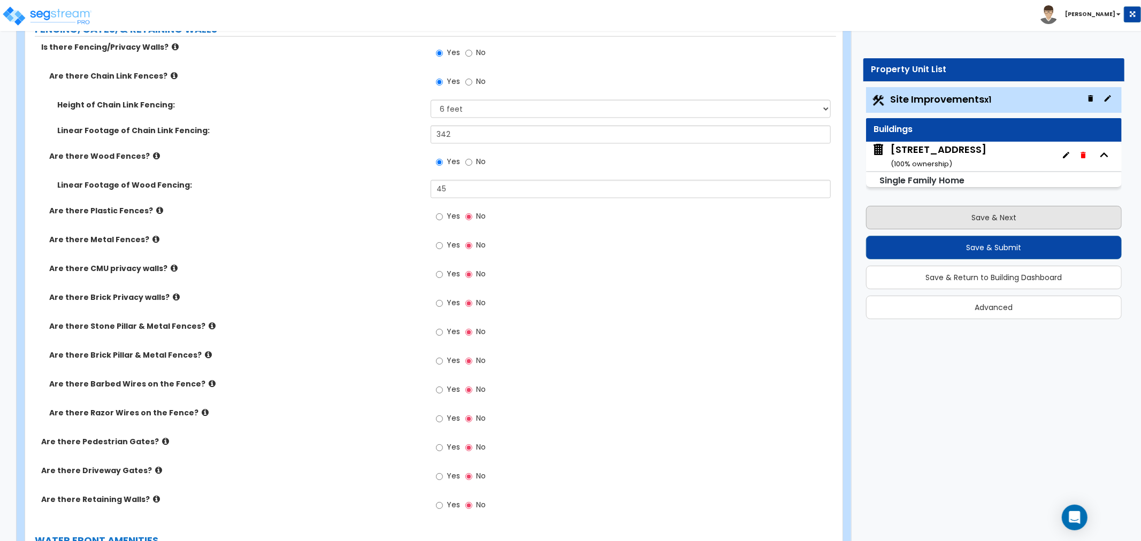
scroll to position [0, 0]
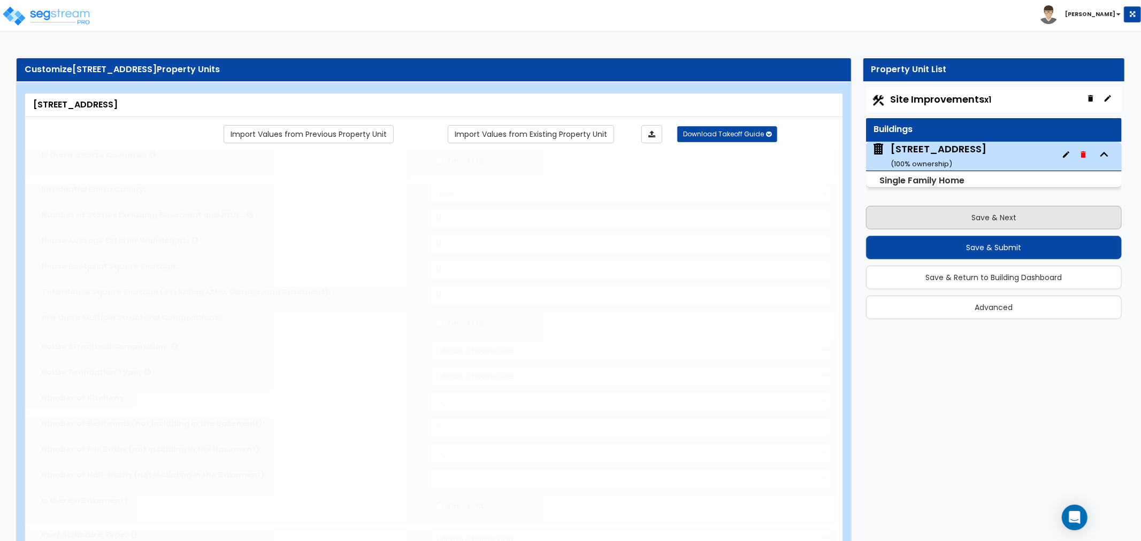
type input "1"
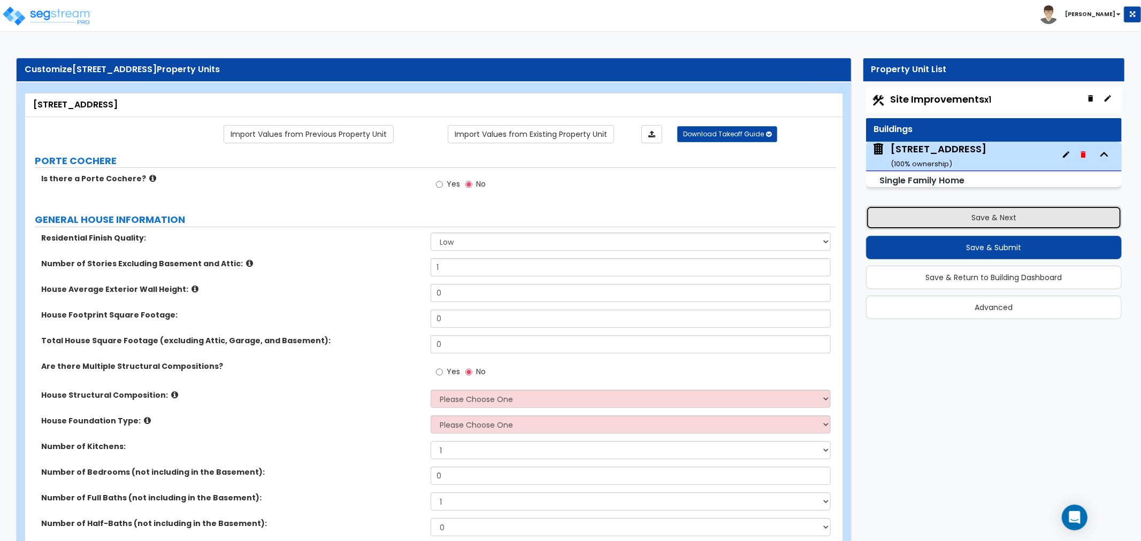
click at [921, 222] on button "Save & Next" at bounding box center [994, 218] width 256 height 24
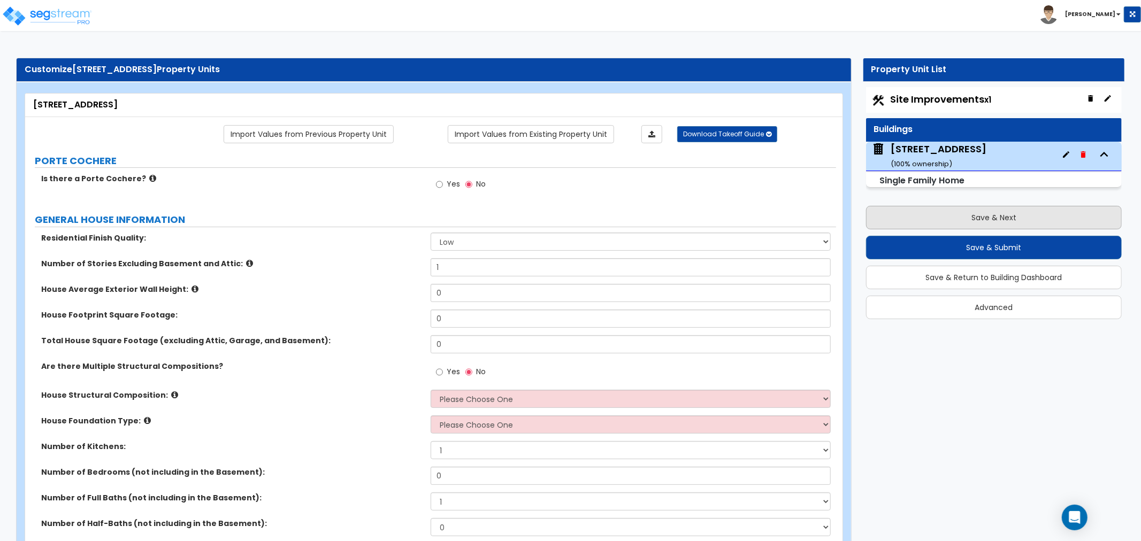
select select "2"
select select "1"
select select "2"
select select "1"
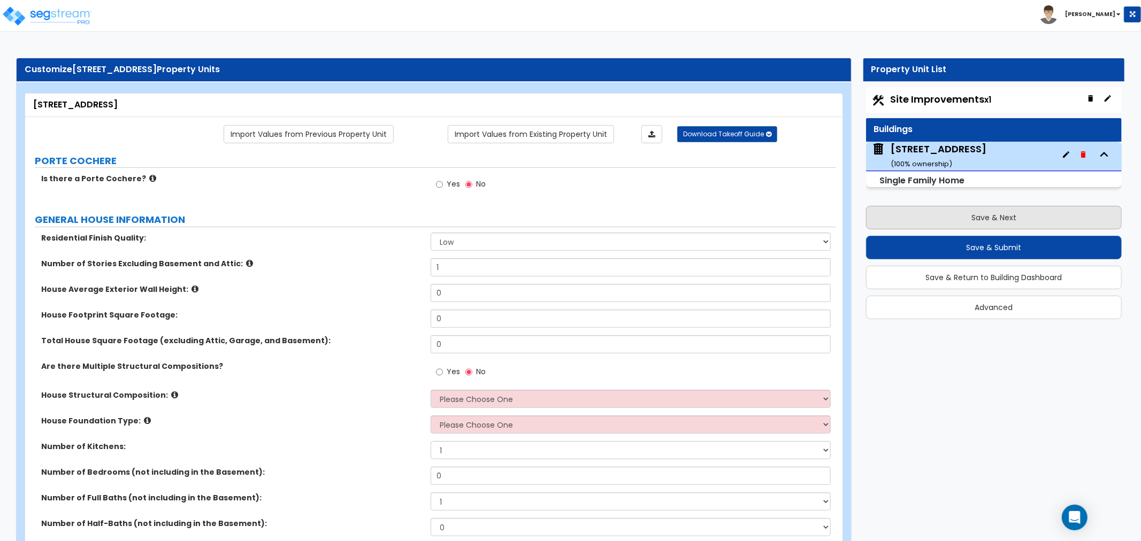
select select "1"
select select "2"
select select "1"
select select "4"
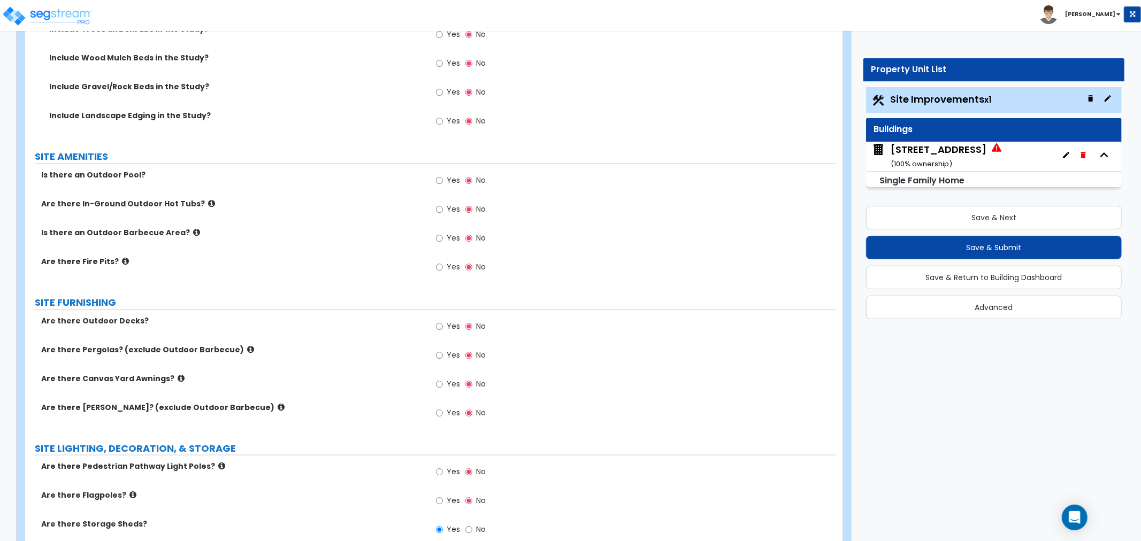
scroll to position [1070, 0]
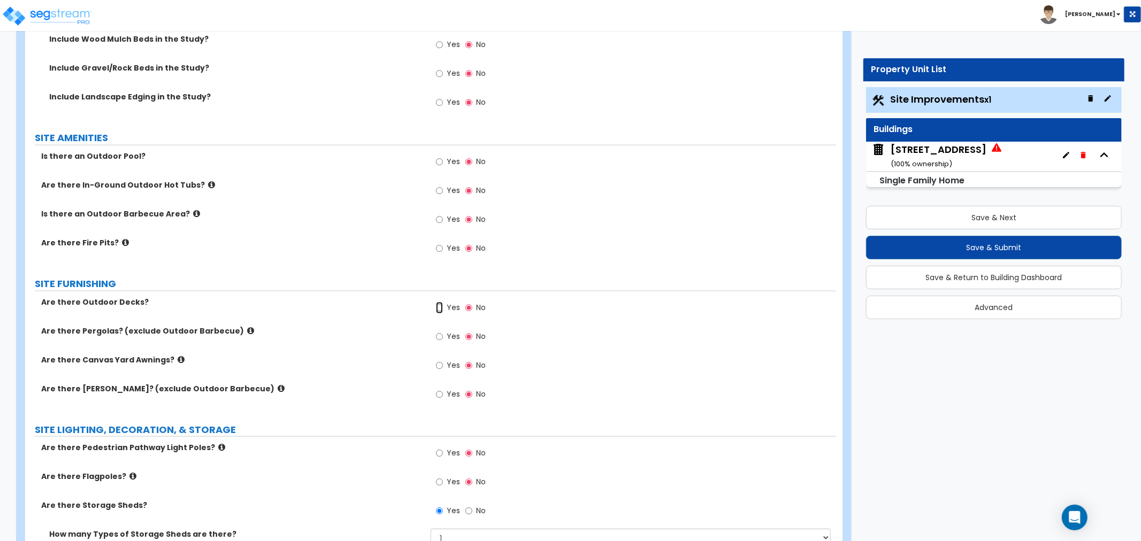
click at [437, 309] on input "Yes" at bounding box center [439, 308] width 7 height 12
radio input "true"
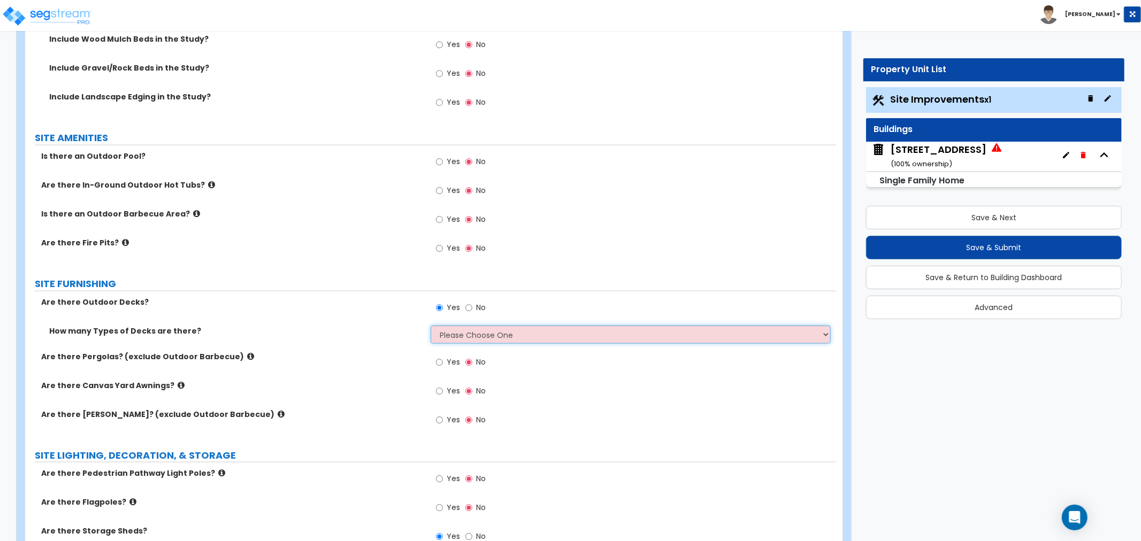
click at [467, 332] on select "Please Choose One 1 2 3 4" at bounding box center [631, 335] width 400 height 18
select select "1"
click at [431, 326] on select "Please Choose One 1 2 3 4" at bounding box center [631, 335] width 400 height 18
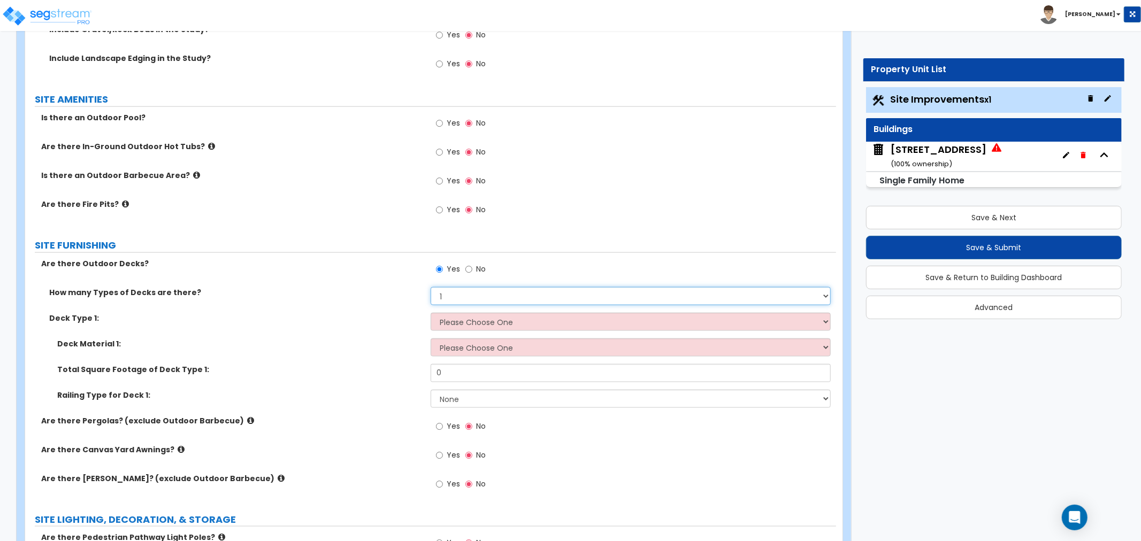
scroll to position [1129, 0]
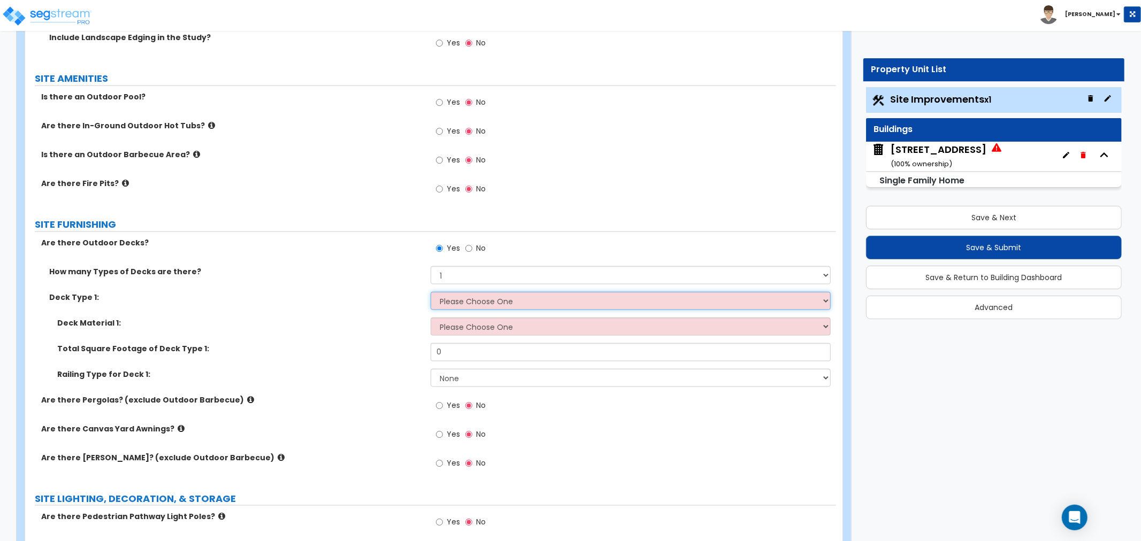
click at [469, 305] on select "Please Choose One Attached to Structure Detached from Structure" at bounding box center [631, 301] width 400 height 18
select select "1"
click at [431, 292] on select "Please Choose One Attached to Structure Detached from Structure" at bounding box center [631, 301] width 400 height 18
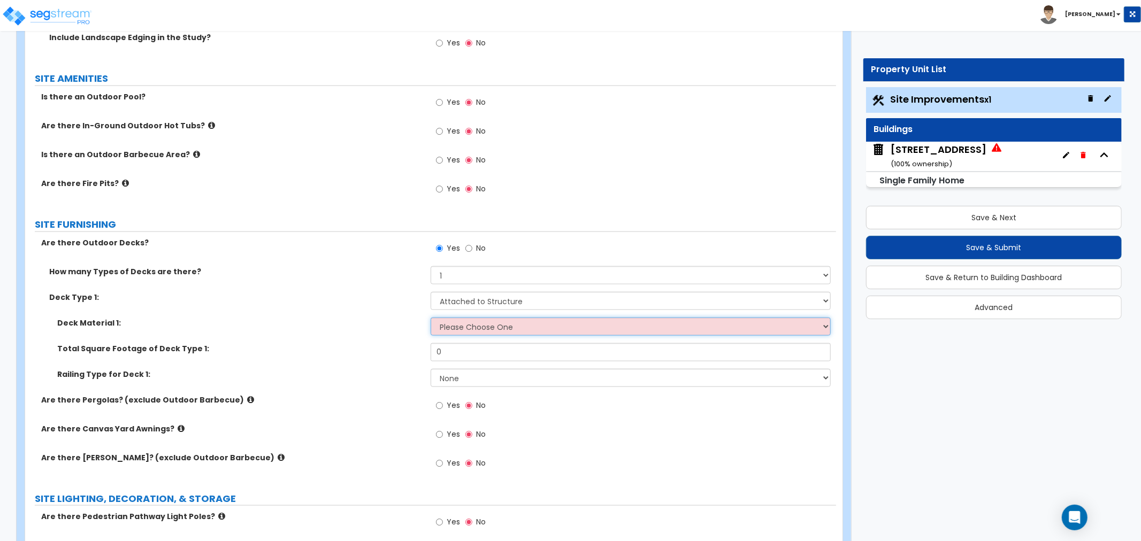
click at [454, 326] on select "Please Choose One Wood Plastic/PVC" at bounding box center [631, 327] width 400 height 18
select select "1"
click at [431, 318] on select "Please Choose One Wood Plastic/PVC" at bounding box center [631, 327] width 400 height 18
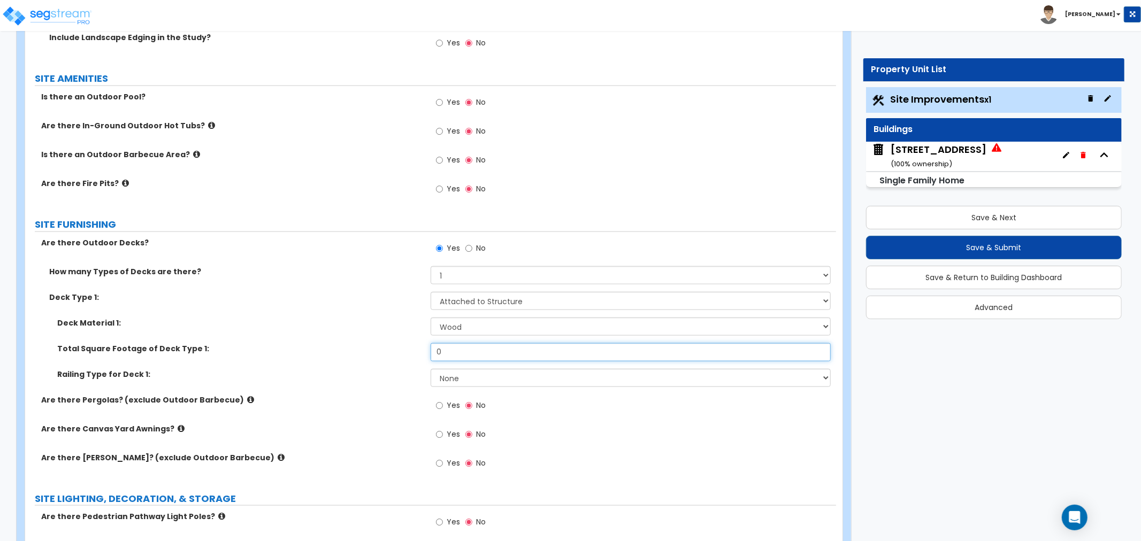
drag, startPoint x: 459, startPoint y: 348, endPoint x: 397, endPoint y: 353, distance: 61.7
click at [397, 353] on div "Total Square Footage of Deck Type 1: 0" at bounding box center [430, 356] width 811 height 26
type input "95"
click at [468, 378] on select "None Wood Plastic" at bounding box center [631, 378] width 400 height 18
select select "1"
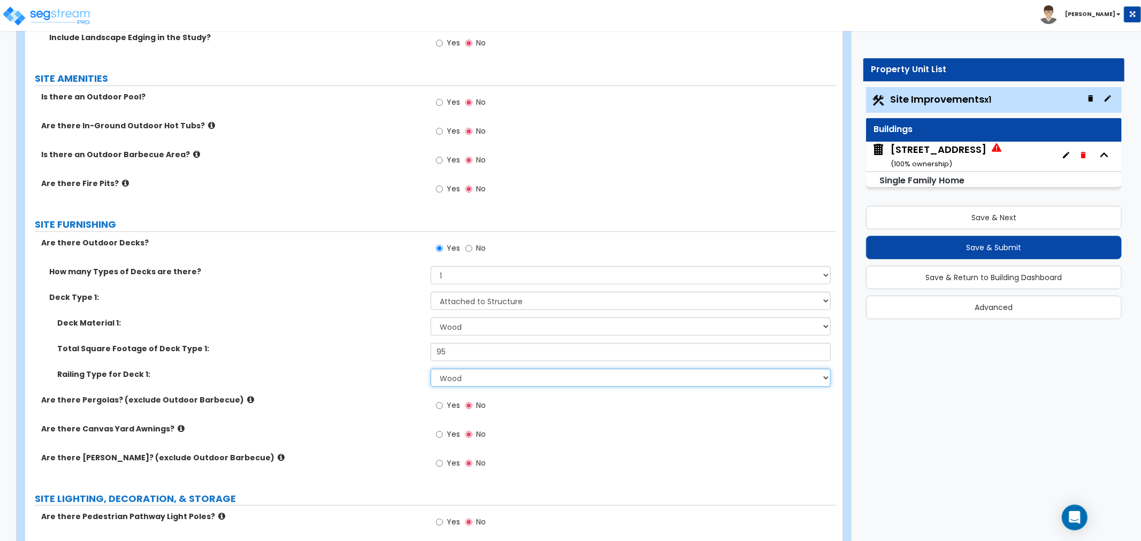
click at [431, 369] on select "None Wood Plastic" at bounding box center [631, 378] width 400 height 18
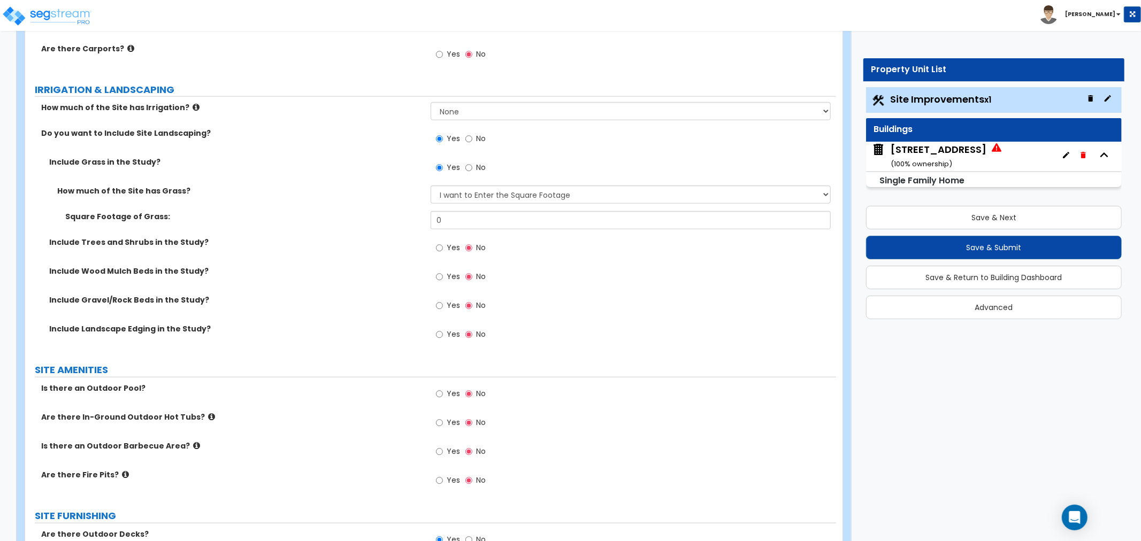
scroll to position [837, 0]
drag, startPoint x: 463, startPoint y: 220, endPoint x: 408, endPoint y: 227, distance: 55.6
click at [408, 227] on div "Square Footage of Grass: 0" at bounding box center [430, 225] width 811 height 26
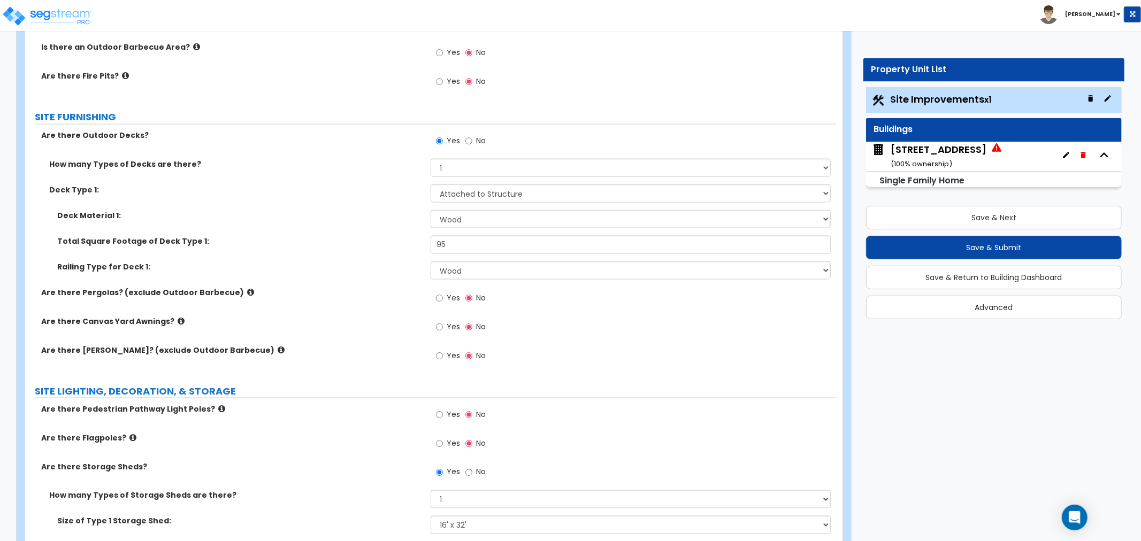
scroll to position [1253, 0]
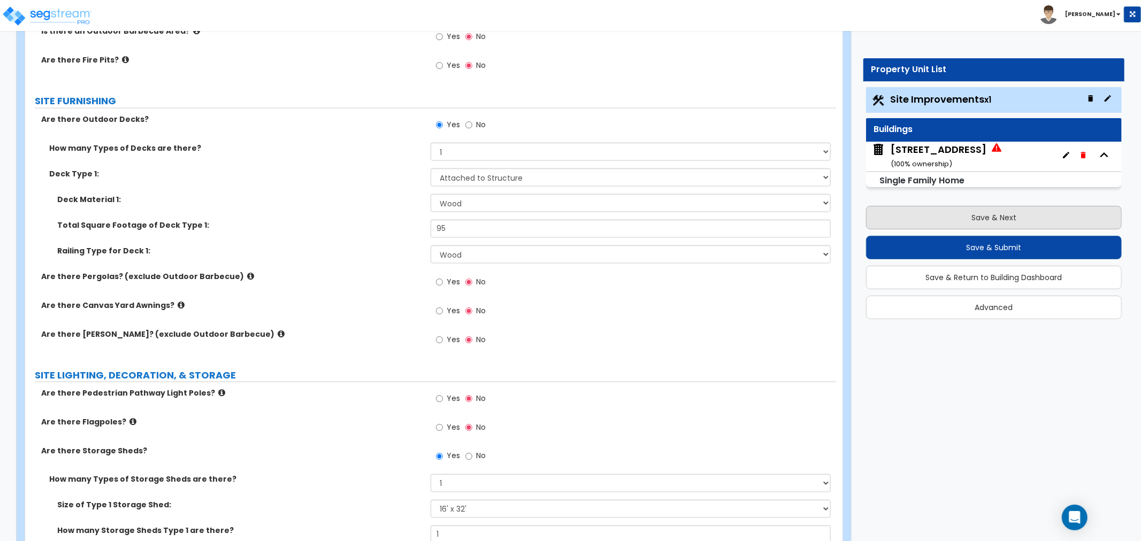
type input "8,172.8"
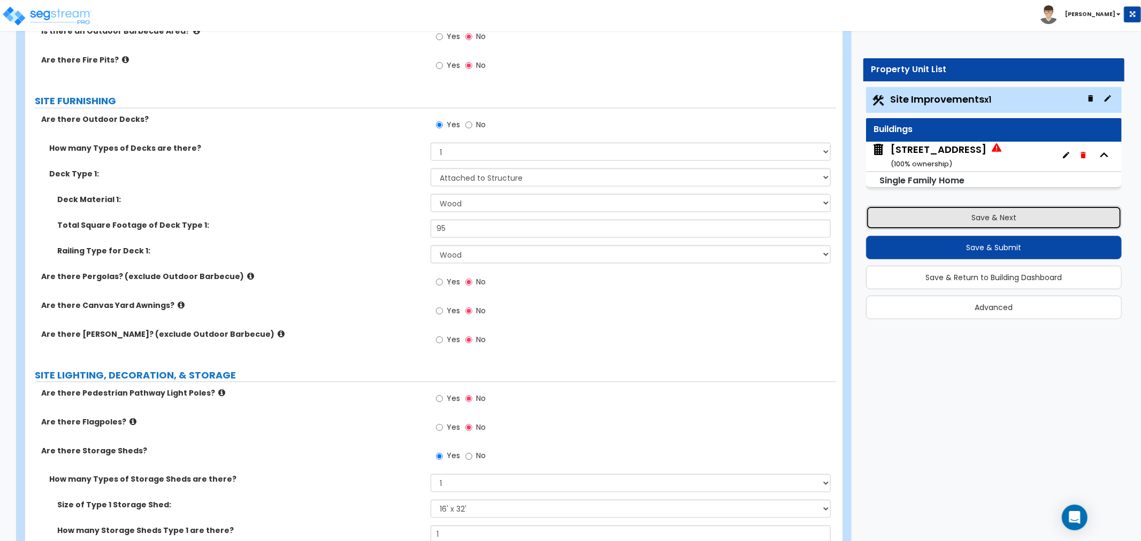
click at [959, 214] on button "Save & Next" at bounding box center [994, 218] width 256 height 24
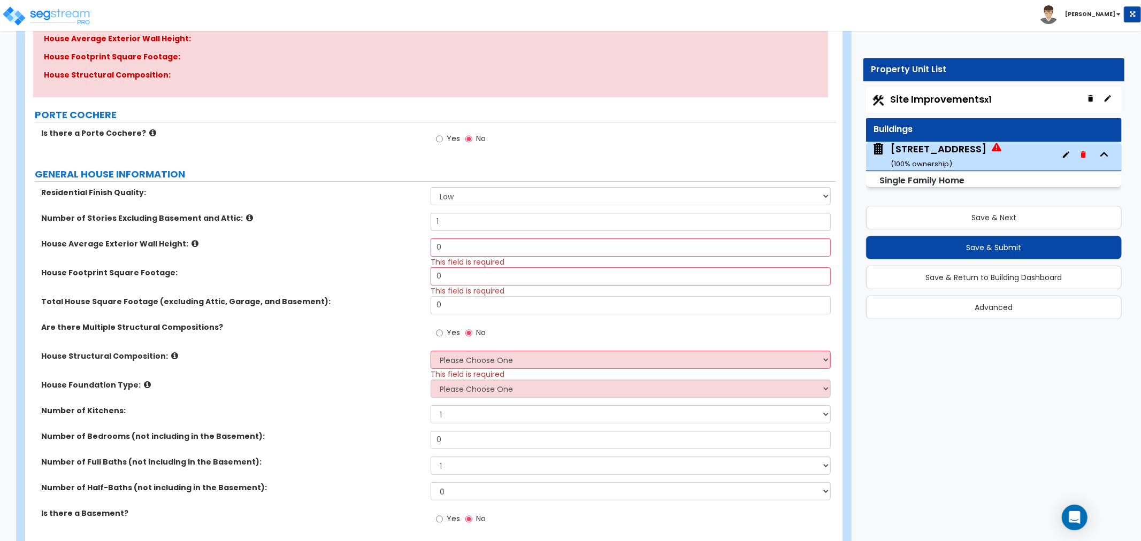
scroll to position [178, 0]
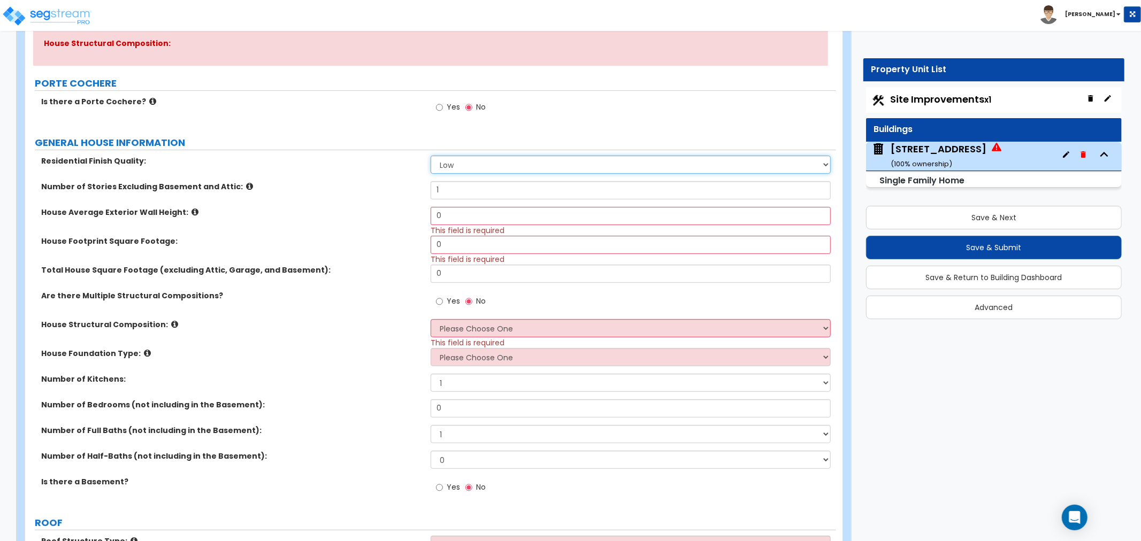
click at [462, 163] on select "Low Average High" at bounding box center [631, 165] width 400 height 18
select select "1"
click at [431, 156] on select "Low Average High" at bounding box center [631, 165] width 400 height 18
click at [455, 189] on input "1" at bounding box center [631, 190] width 400 height 18
drag, startPoint x: 455, startPoint y: 216, endPoint x: 424, endPoint y: 216, distance: 31.0
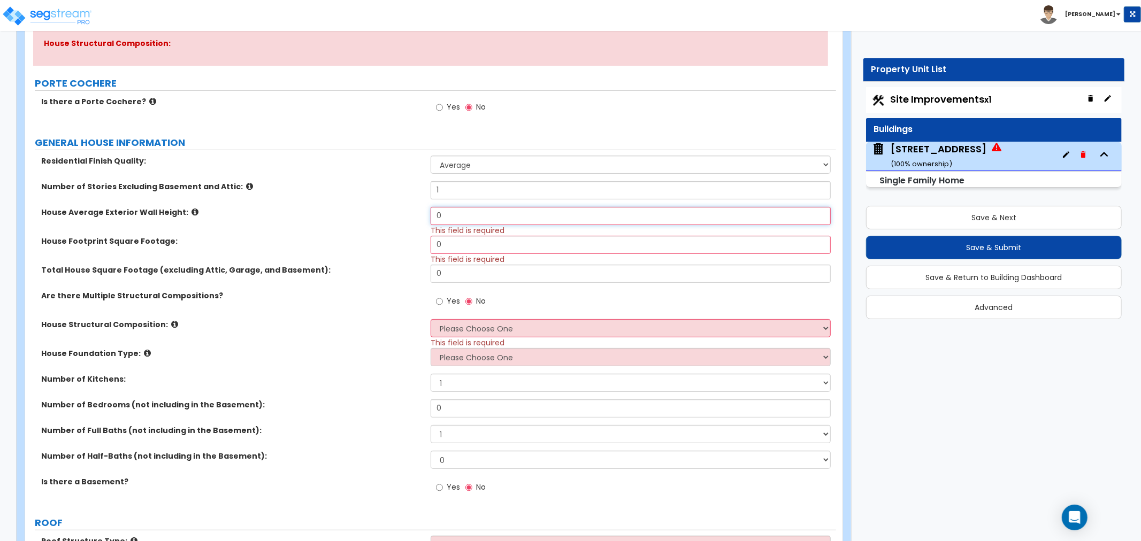
click at [424, 216] on div "House Average Exterior Wall Height: 0 This field is required" at bounding box center [430, 221] width 811 height 29
type input "10"
click at [457, 241] on input "0" at bounding box center [631, 245] width 400 height 18
drag, startPoint x: 456, startPoint y: 240, endPoint x: 400, endPoint y: 236, distance: 56.3
click at [400, 236] on div "House Footprint Square Footage: 0 This field is required" at bounding box center [430, 250] width 811 height 29
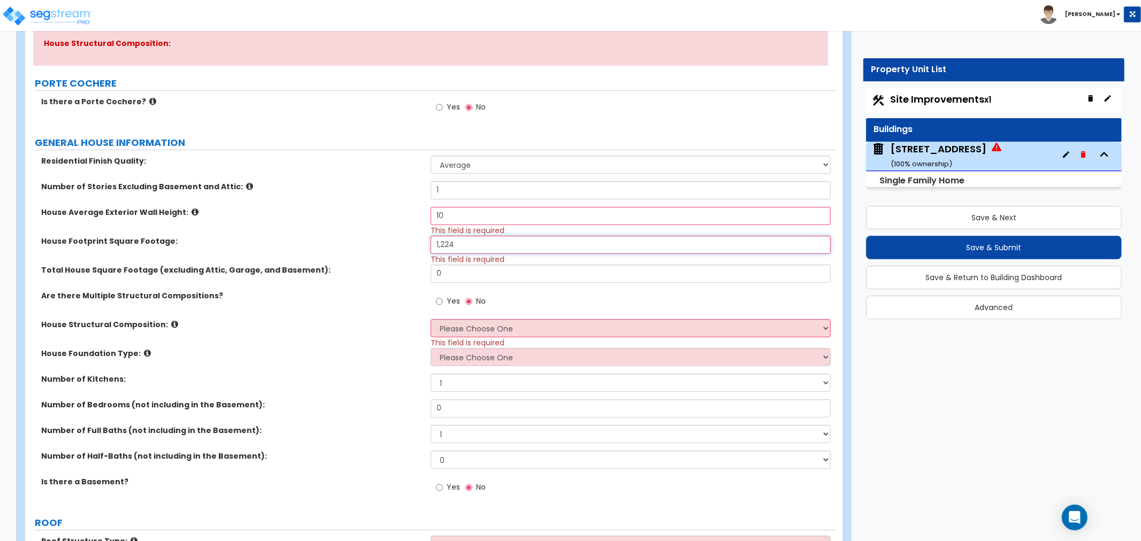
type input "1,224"
click at [445, 274] on input "0" at bounding box center [631, 274] width 400 height 18
drag, startPoint x: 478, startPoint y: 268, endPoint x: 398, endPoint y: 268, distance: 80.2
click at [398, 268] on div "Total House Square Footage (excluding Attic, Garage, and Basement): 0" at bounding box center [430, 278] width 811 height 26
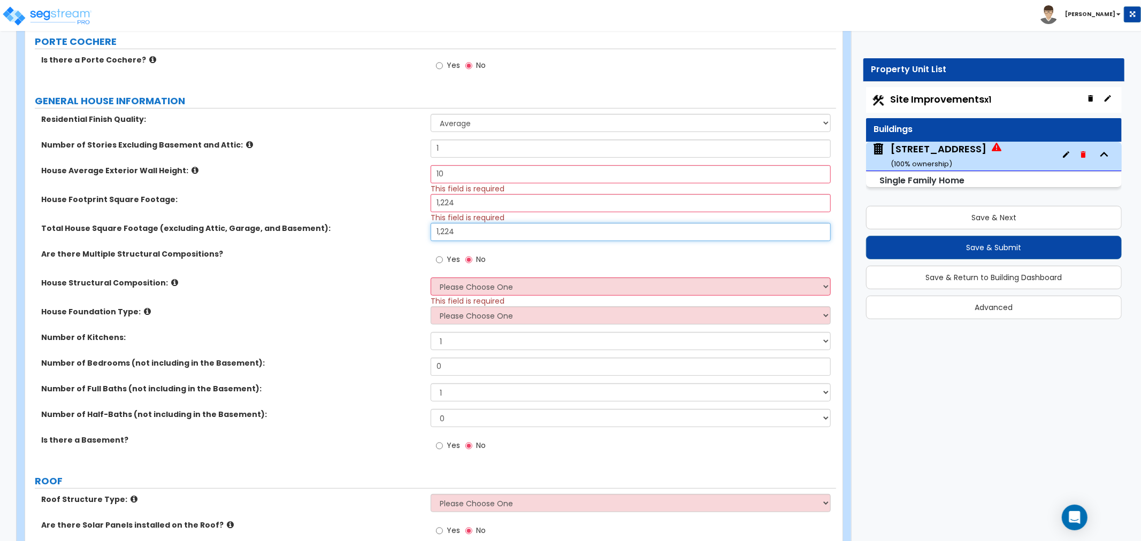
scroll to position [238, 0]
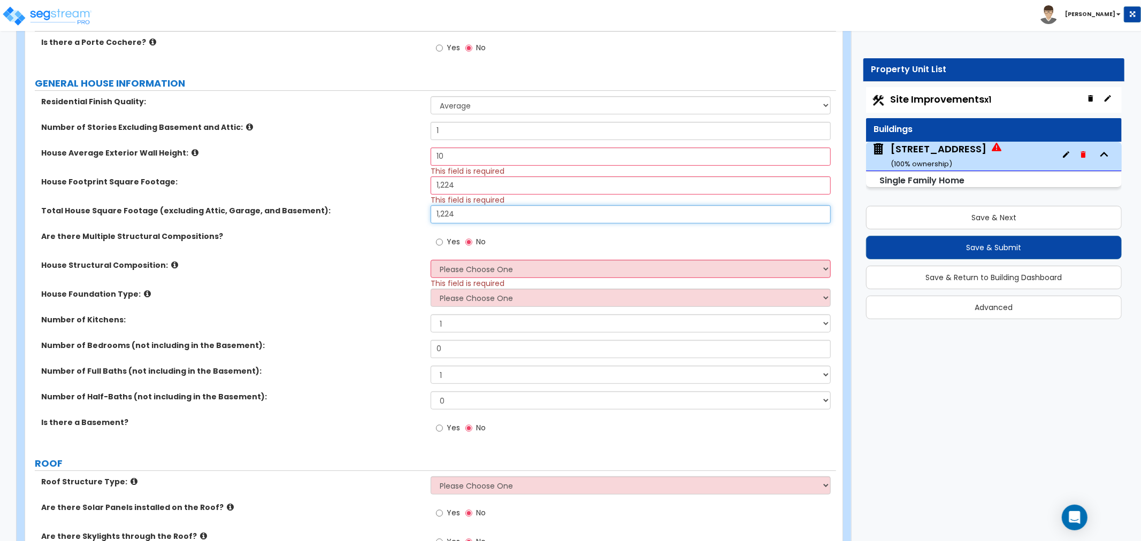
type input "1,224"
click at [457, 271] on select "Please Choose One Reinforced Concrete Structural Steel Brick Masonry CMU Masonr…" at bounding box center [631, 269] width 400 height 18
select select "7"
click at [431, 260] on select "Please Choose One Reinforced Concrete Structural Steel Brick Masonry CMU Masonr…" at bounding box center [631, 269] width 400 height 18
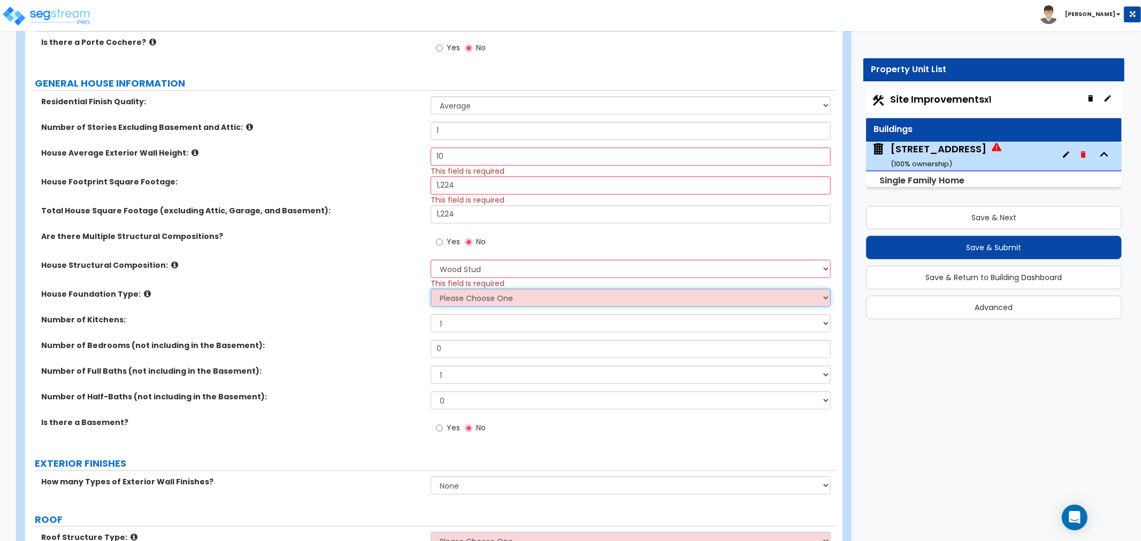
click at [452, 296] on select "Please Choose One Crawl Space Pier-Elevated First floor Slab on Grade" at bounding box center [631, 298] width 400 height 18
select select "3"
click at [431, 289] on select "Please Choose One Crawl Space Pier-Elevated First floor Slab on Grade" at bounding box center [631, 298] width 400 height 18
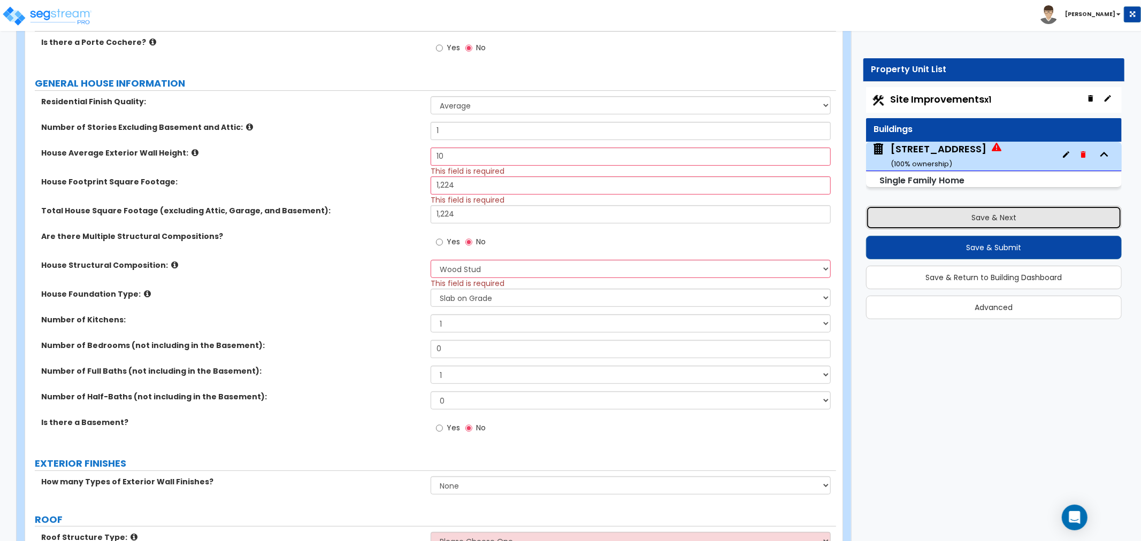
click at [958, 212] on button "Save & Next" at bounding box center [994, 218] width 256 height 24
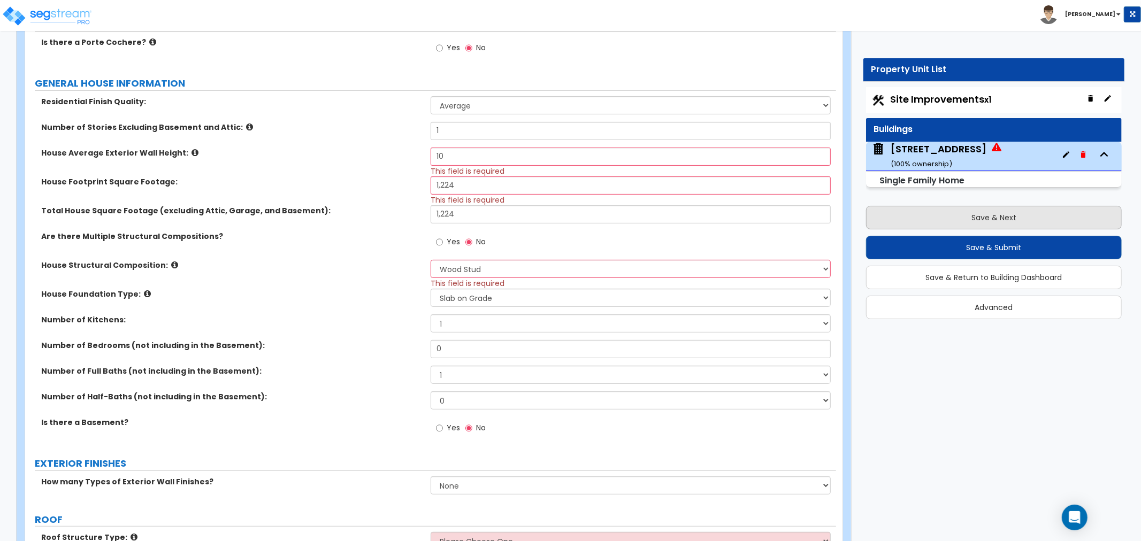
scroll to position [0, 0]
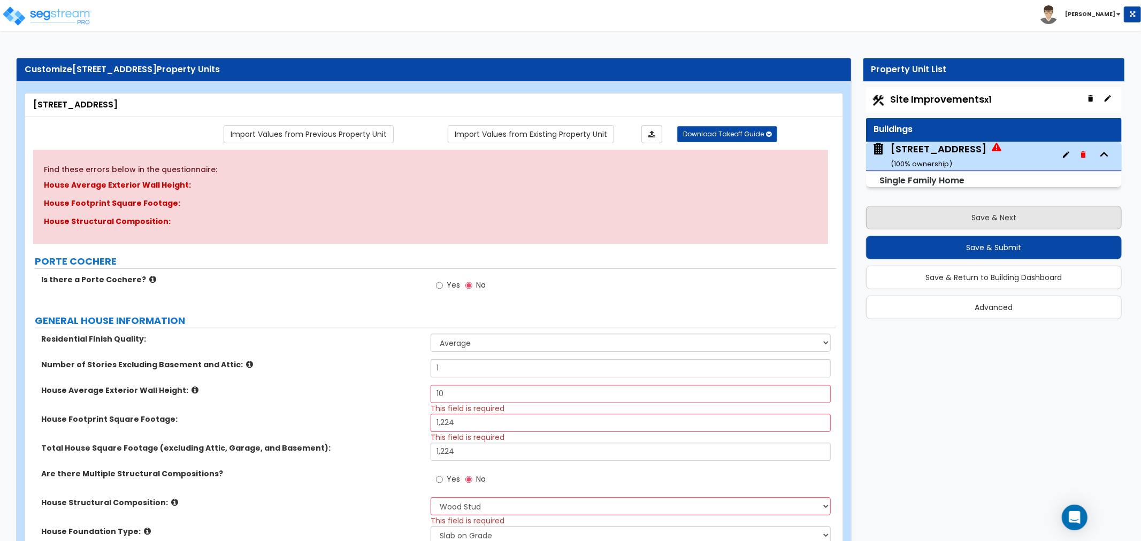
select select "2"
select select "1"
select select "2"
select select "1"
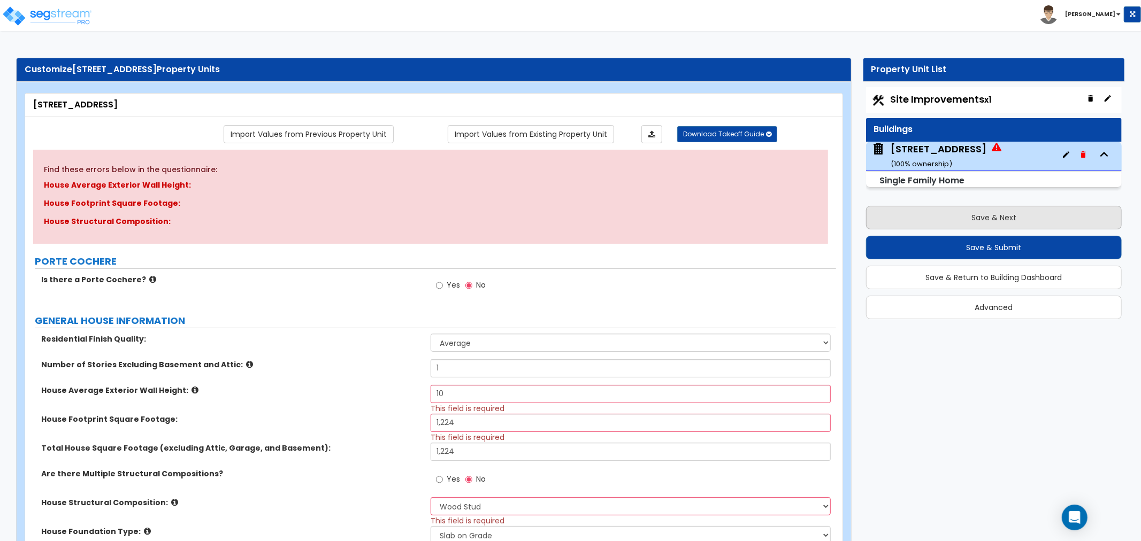
select select "1"
select select "2"
select select "1"
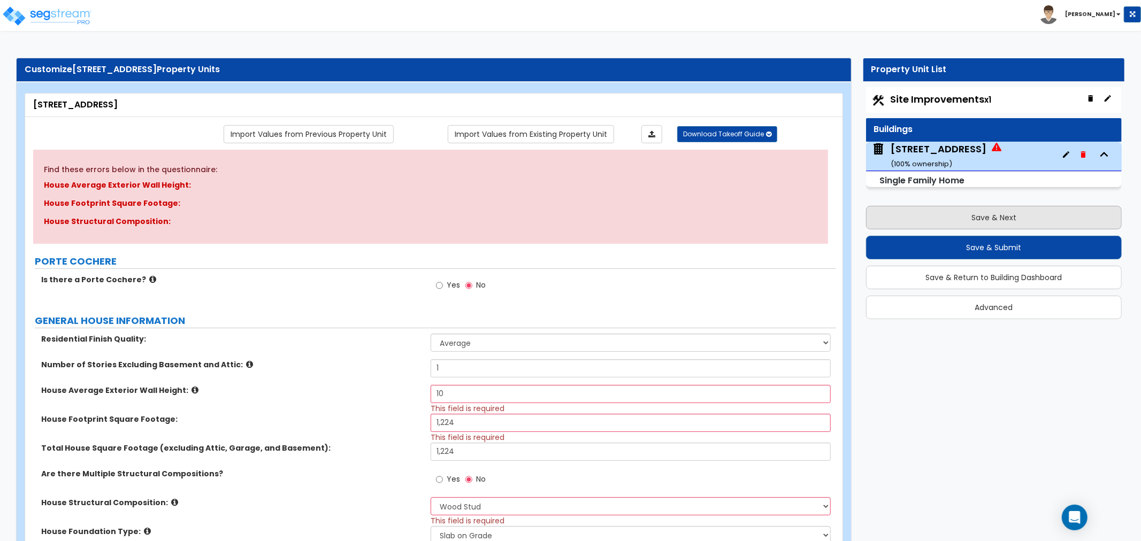
select select "1"
select select "4"
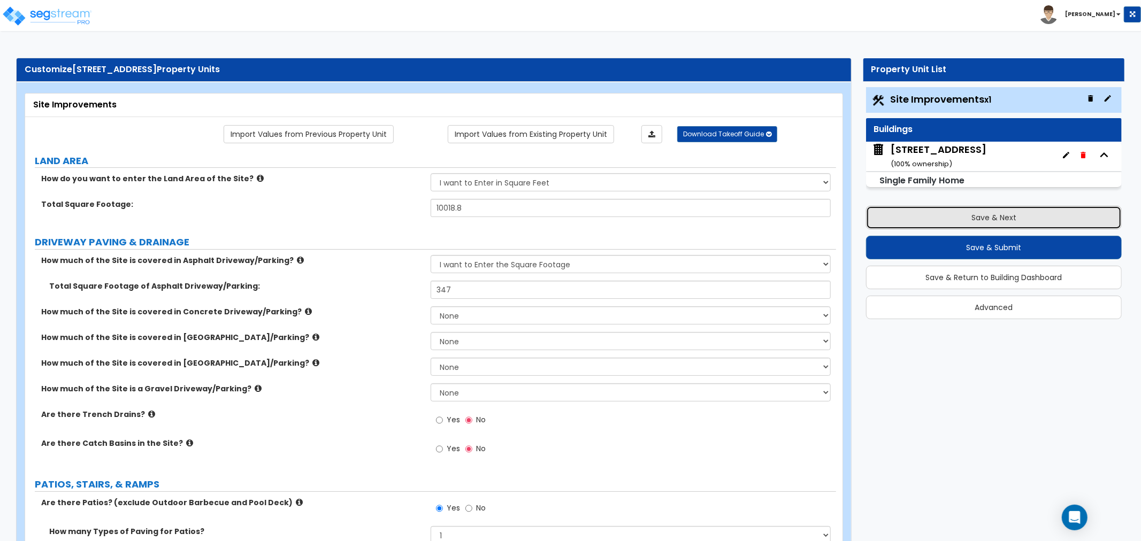
click at [959, 219] on button "Save & Next" at bounding box center [994, 218] width 256 height 24
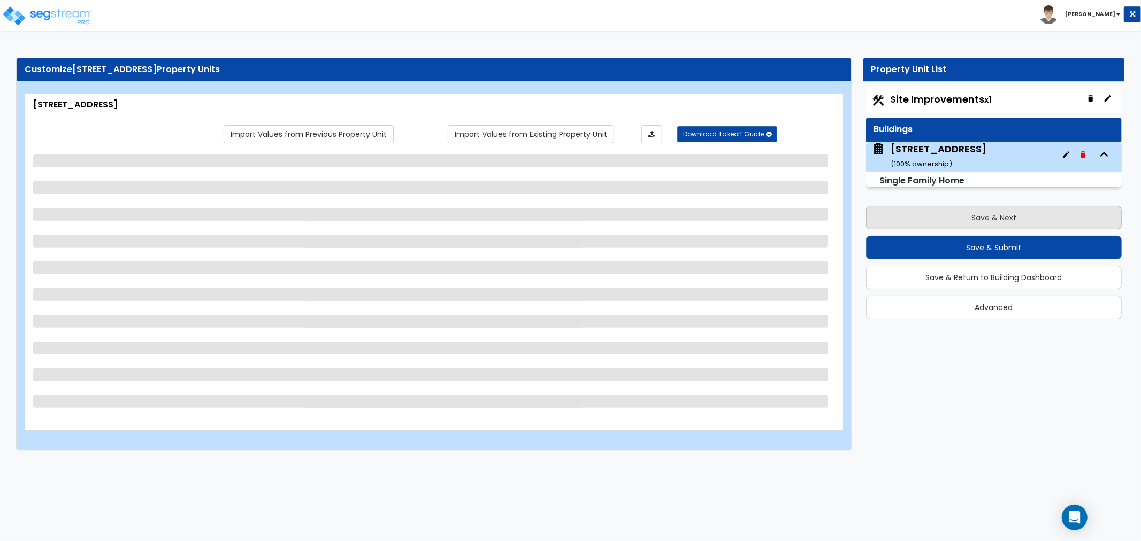
select select "2"
select select "1"
select select "2"
select select "1"
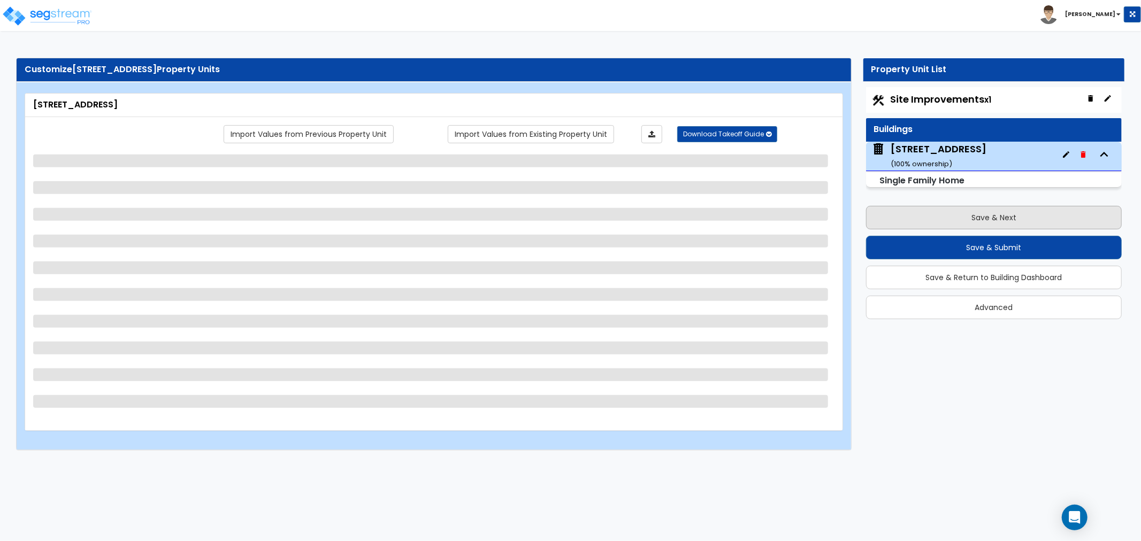
select select "1"
select select "2"
select select "1"
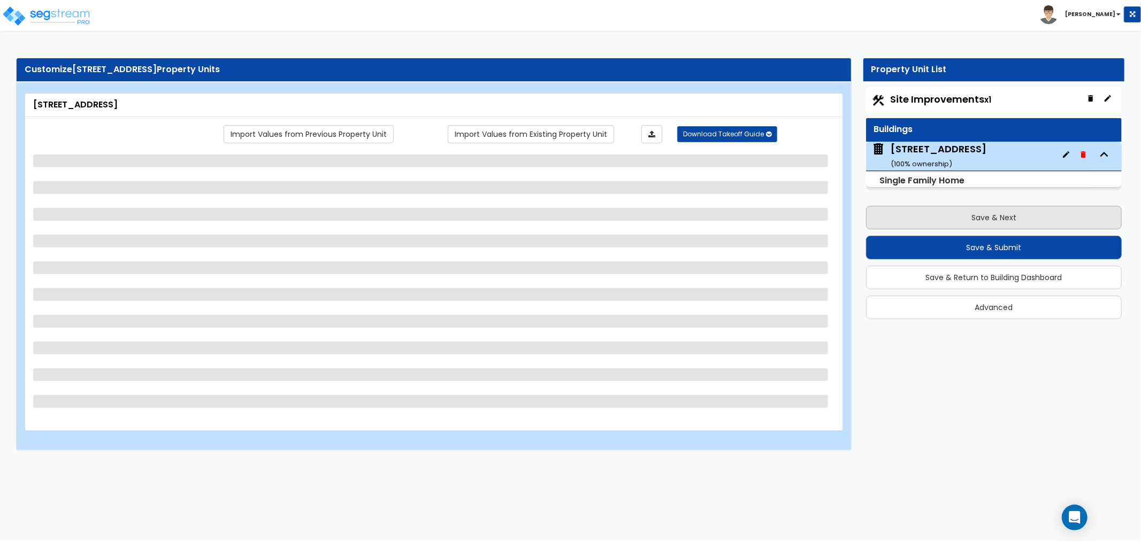
select select "1"
select select "4"
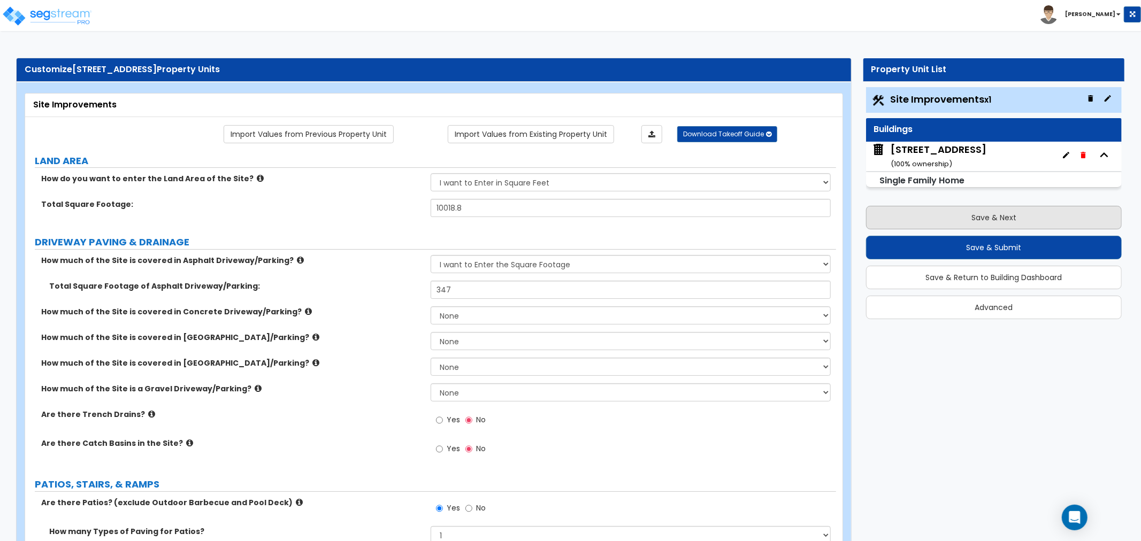
select select "1"
select select "7"
select select "3"
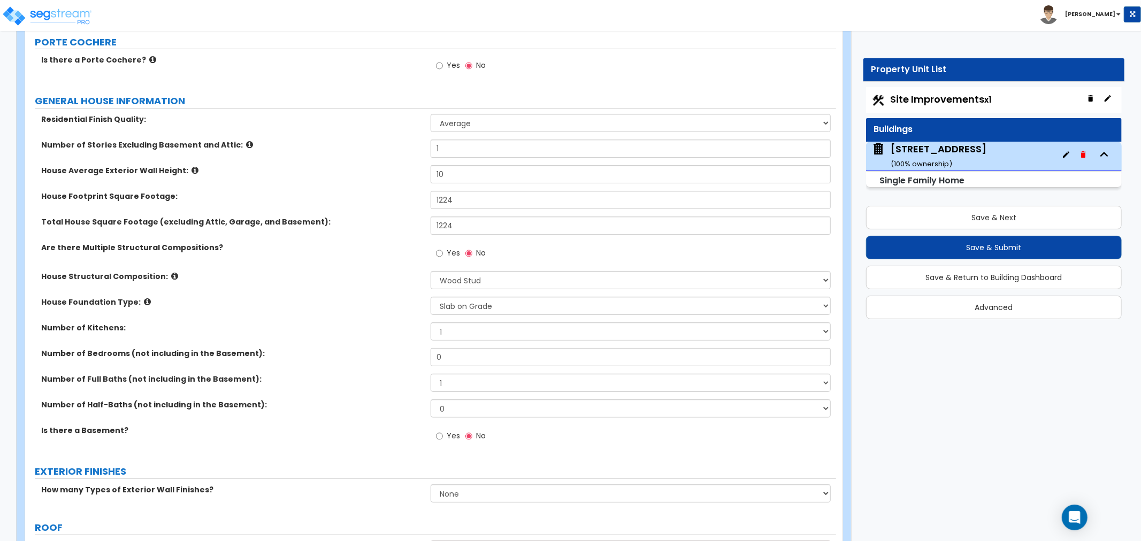
scroll to position [178, 0]
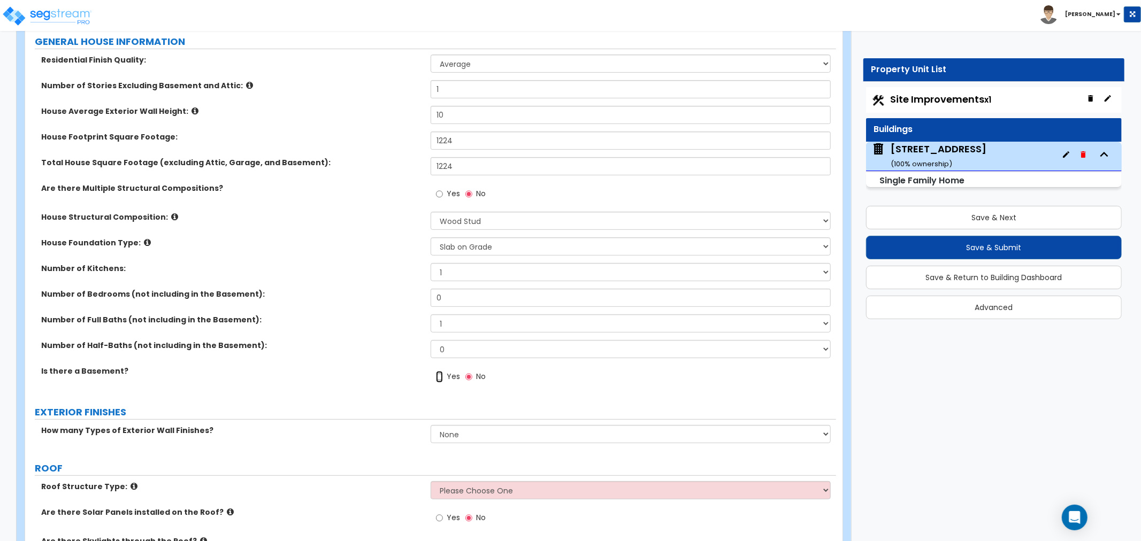
click at [439, 376] on input "Yes" at bounding box center [439, 377] width 7 height 12
radio input "true"
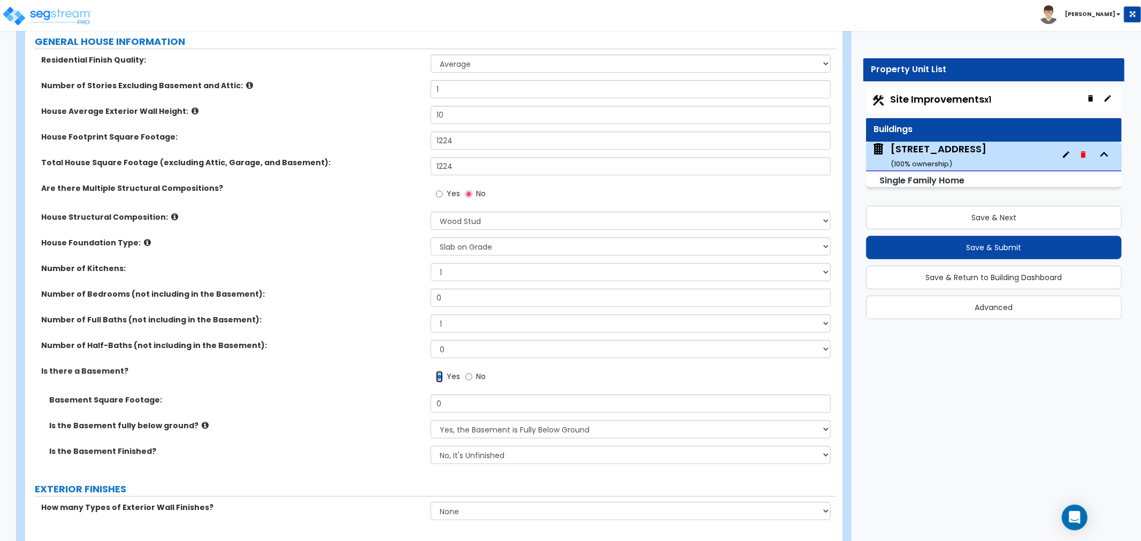
scroll to position [238, 0]
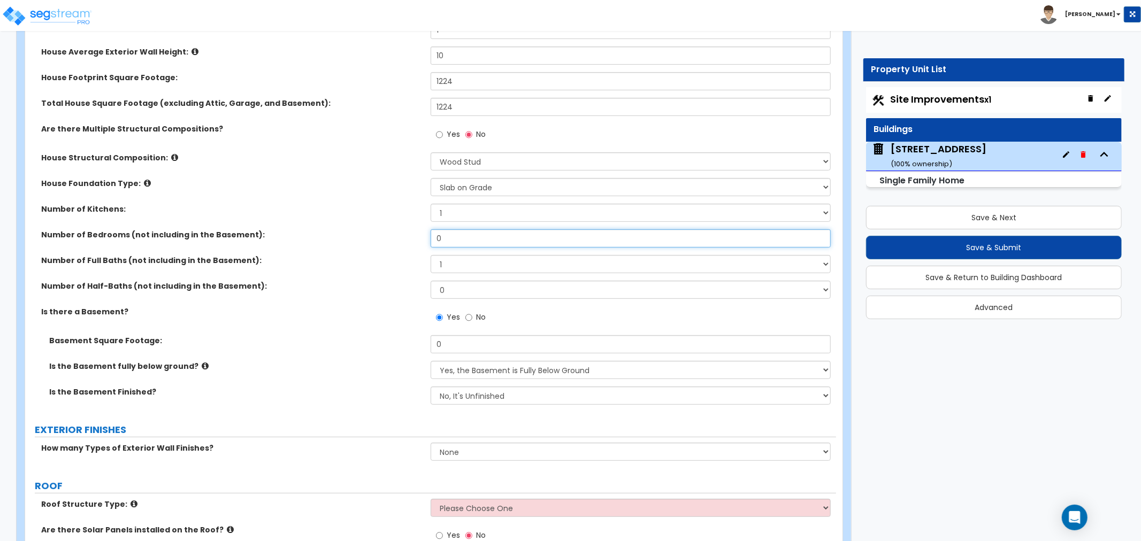
click at [448, 242] on input "0" at bounding box center [631, 238] width 400 height 18
drag, startPoint x: 458, startPoint y: 238, endPoint x: 418, endPoint y: 238, distance: 40.7
click at [418, 238] on div "Number of Bedrooms (not including in the Basement): 0" at bounding box center [430, 242] width 811 height 26
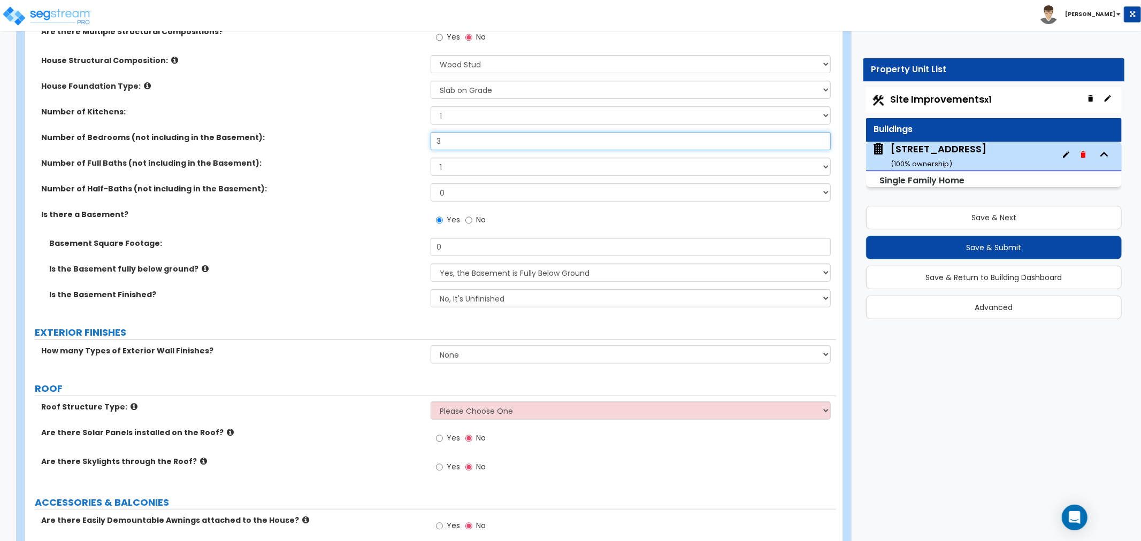
scroll to position [356, 0]
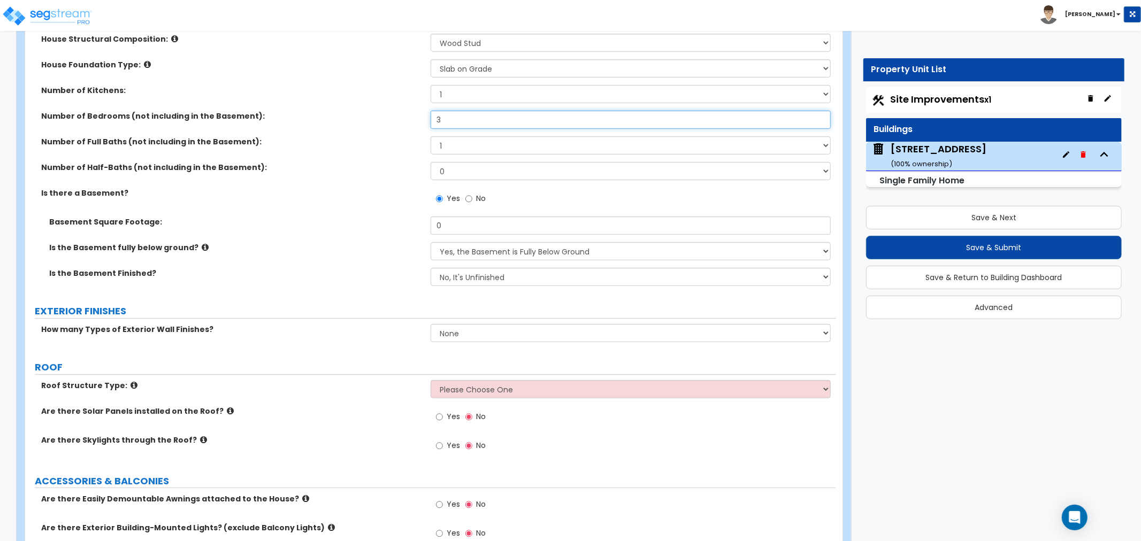
type input "3"
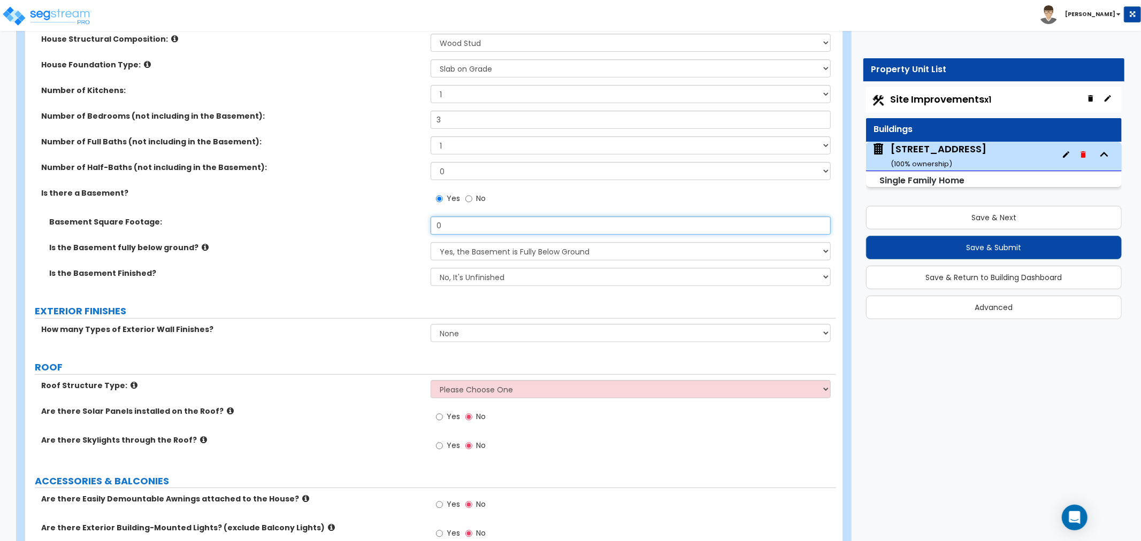
drag, startPoint x: 463, startPoint y: 228, endPoint x: 404, endPoint y: 228, distance: 58.8
click at [404, 228] on div "Basement Square Footage: 0" at bounding box center [430, 230] width 811 height 26
type input "1,224"
click at [468, 249] on select "Yes, the Basement is Fully Below Ground No, the Basement is Partially Below Gro…" at bounding box center [631, 251] width 400 height 18
click at [431, 242] on select "Yes, the Basement is Fully Below Ground No, the Basement is Partially Below Gro…" at bounding box center [631, 251] width 400 height 18
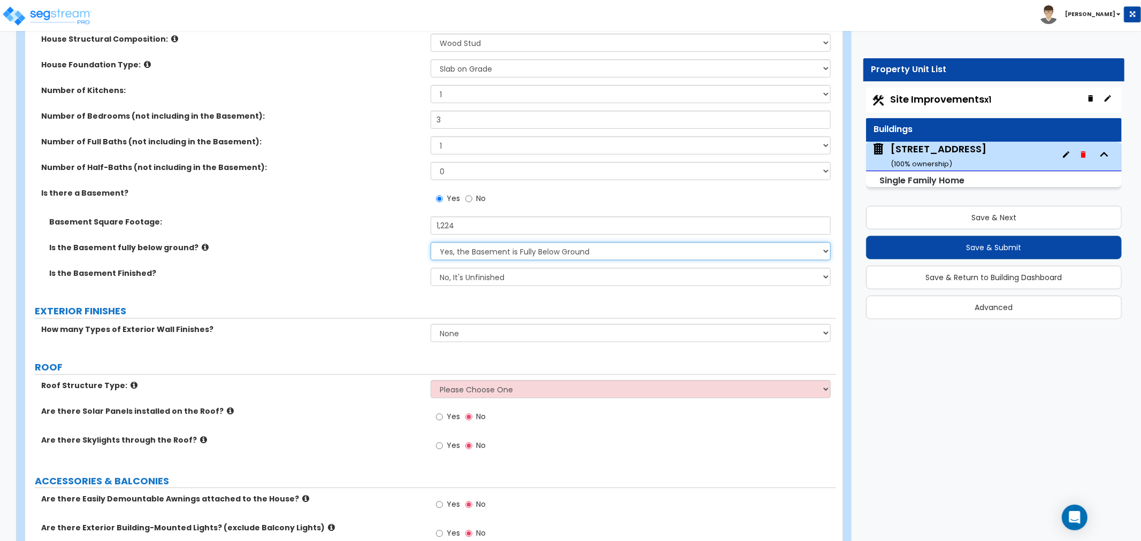
click at [473, 251] on select "Yes, the Basement is Fully Below Ground No, the Basement is Partially Below Gro…" at bounding box center [631, 251] width 400 height 18
click at [431, 242] on select "Yes, the Basement is Fully Below Ground No, the Basement is Partially Below Gro…" at bounding box center [631, 251] width 400 height 18
click at [457, 279] on select "No, It's Unfinished Yes, It's Finished" at bounding box center [631, 277] width 400 height 18
click at [431, 268] on select "No, It's Unfinished Yes, It's Finished" at bounding box center [631, 277] width 400 height 18
click at [392, 292] on div "Is the Basement Finished? No, It's Unfinished Yes, It's Finished" at bounding box center [430, 281] width 811 height 26
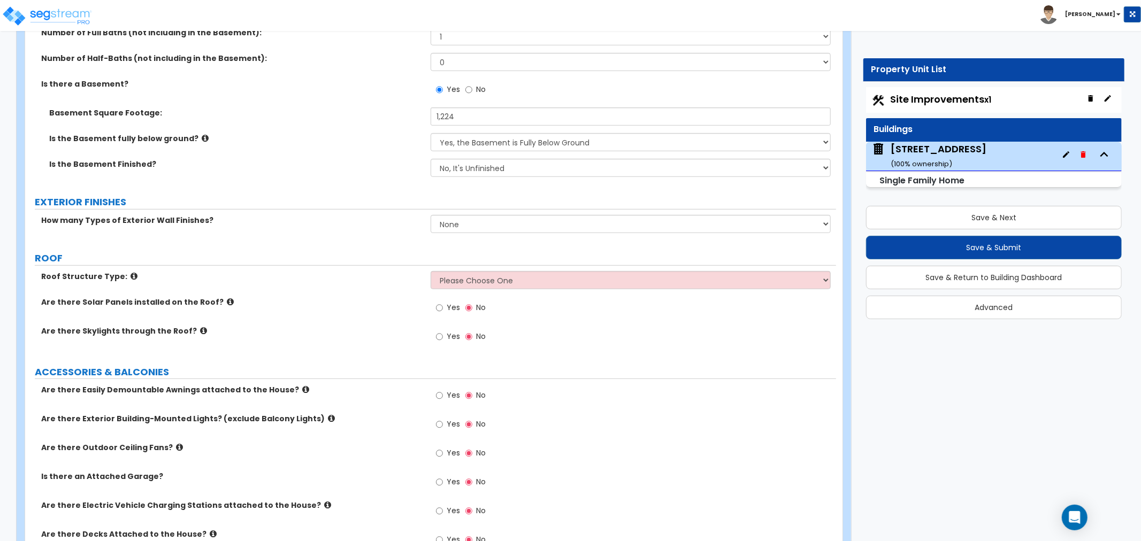
scroll to position [475, 0]
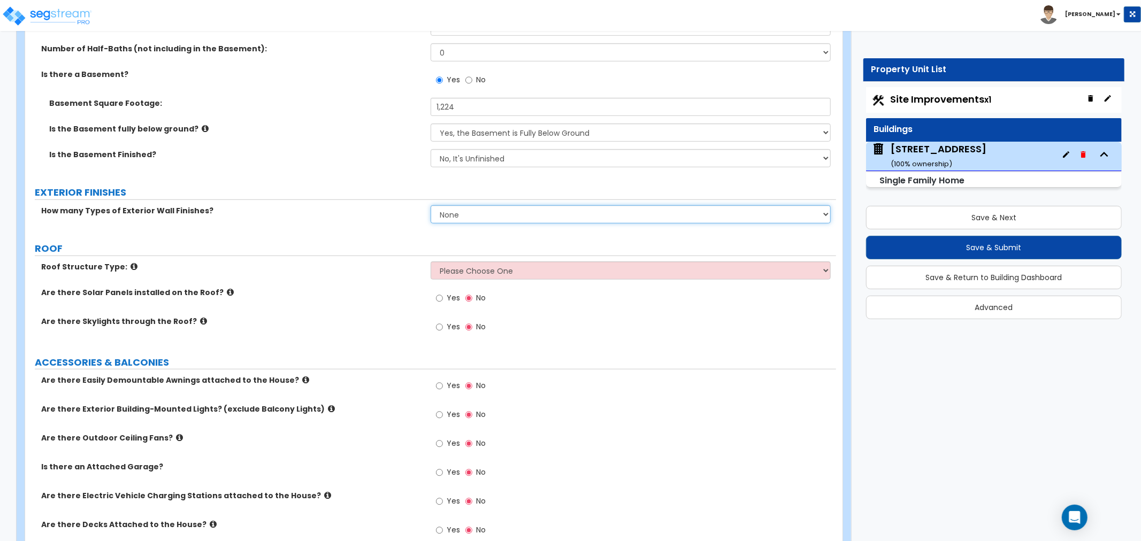
click at [473, 214] on select "None 1 2 3" at bounding box center [631, 214] width 400 height 18
click at [431, 205] on select "None 1 2 3" at bounding box center [631, 214] width 400 height 18
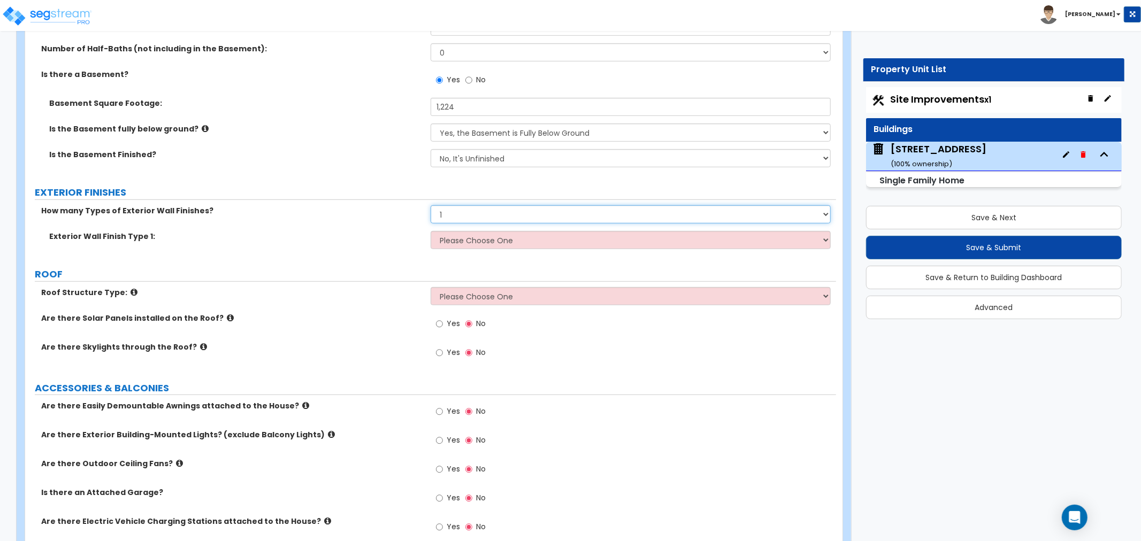
click at [448, 216] on select "None 1 2 3" at bounding box center [631, 214] width 400 height 18
select select "2"
click at [431, 205] on select "None 1 2 3" at bounding box center [631, 214] width 400 height 18
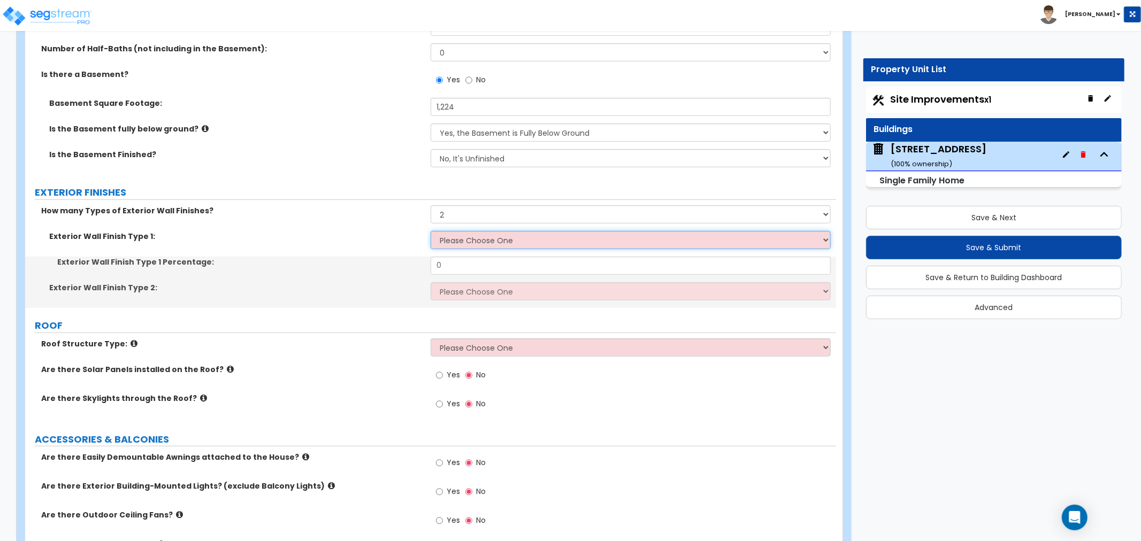
click at [453, 242] on select "Please Choose One No Finish/Shared Wall No Wall Brick Finish Stone Finish Wood …" at bounding box center [631, 240] width 400 height 18
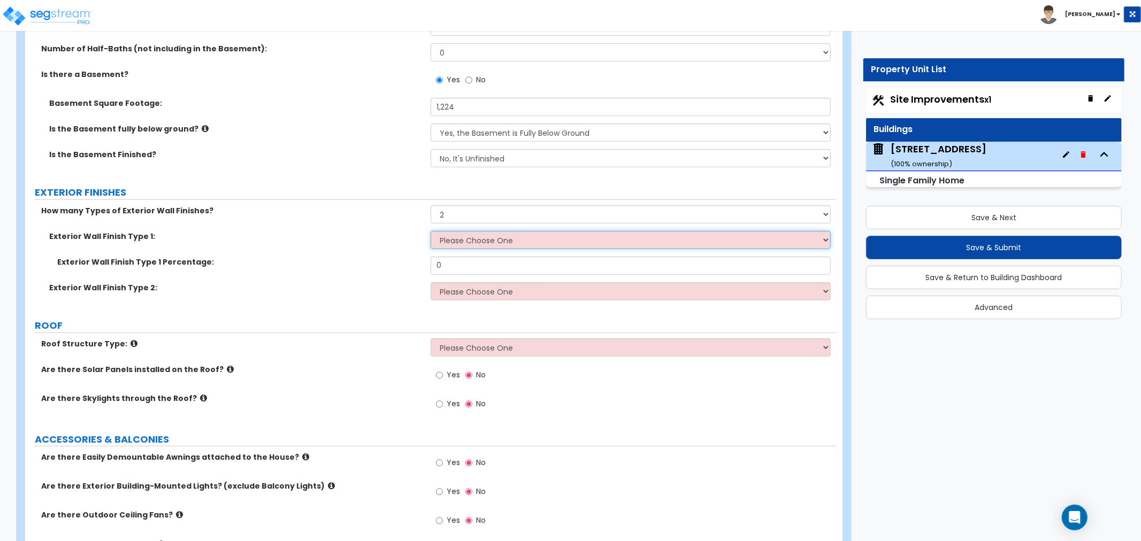
select select "5"
click at [431, 231] on select "Please Choose One No Finish/Shared Wall No Wall Brick Finish Stone Finish Wood …" at bounding box center [631, 240] width 400 height 18
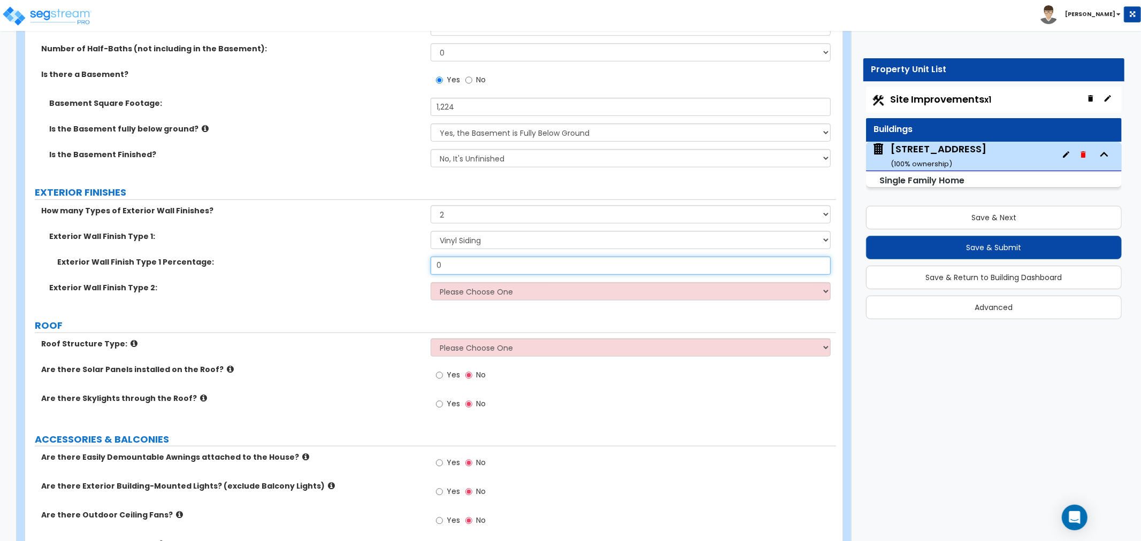
drag, startPoint x: 450, startPoint y: 265, endPoint x: 389, endPoint y: 265, distance: 61.5
click at [389, 265] on div "Exterior Wall Finish Type 1 Percentage: 0" at bounding box center [430, 270] width 811 height 26
type input "70"
click at [461, 289] on select "Please Choose One No Finish/Shared Wall No Wall Brick Finish Stone Finish Wood …" at bounding box center [631, 291] width 400 height 18
select select "7"
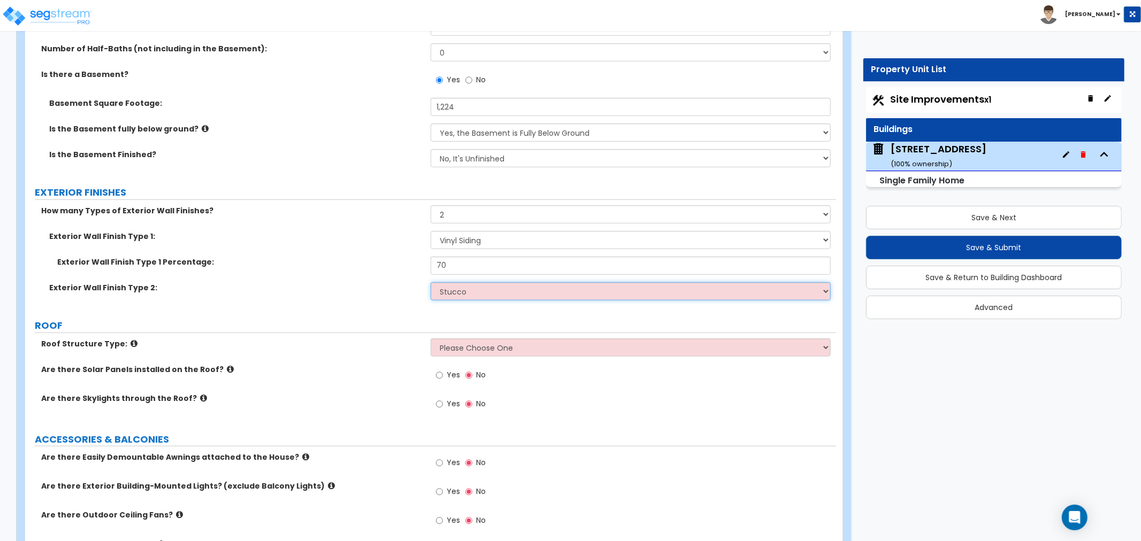
click at [431, 282] on select "Please Choose One No Finish/Shared Wall No Wall Brick Finish Stone Finish Wood …" at bounding box center [631, 291] width 400 height 18
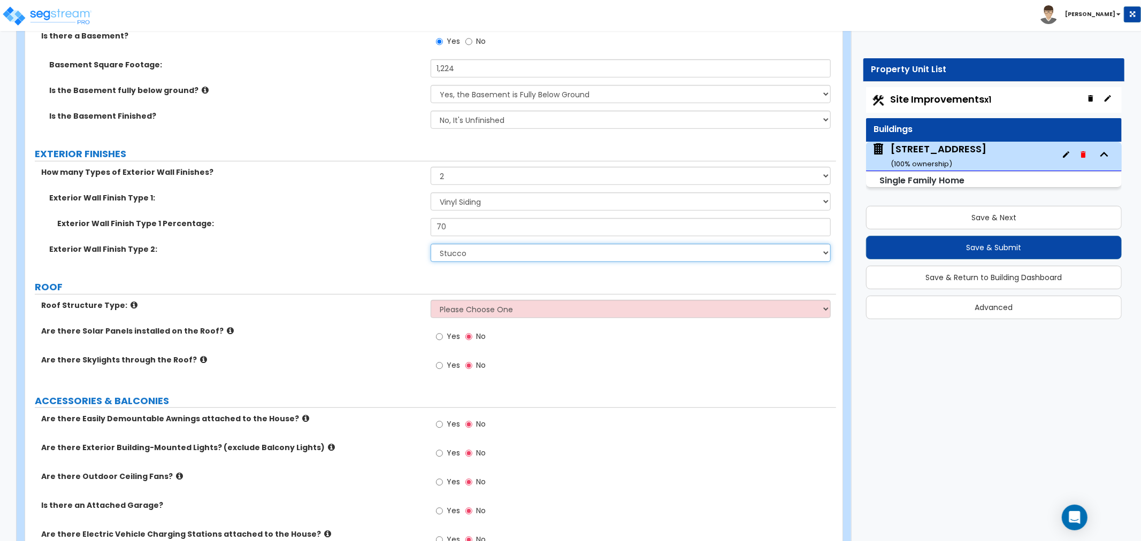
scroll to position [535, 0]
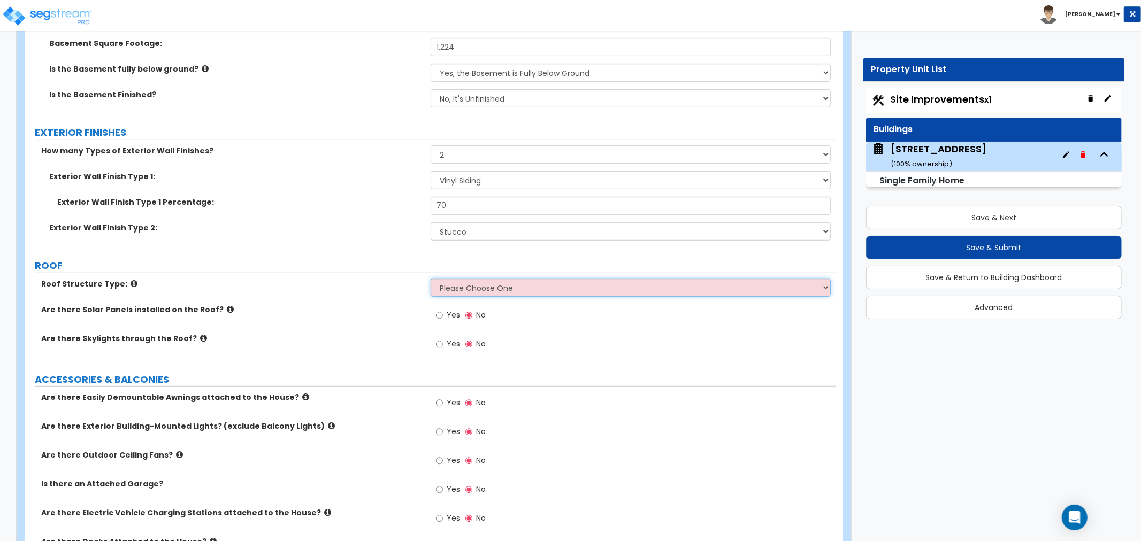
click at [447, 285] on select "Please Choose One Gable Roof Flat Roof Hybrid Gable & Flat Roof" at bounding box center [631, 288] width 400 height 18
select select "1"
click at [431, 279] on select "Please Choose One Gable Roof Flat Roof Hybrid Gable & Flat Roof" at bounding box center [631, 288] width 400 height 18
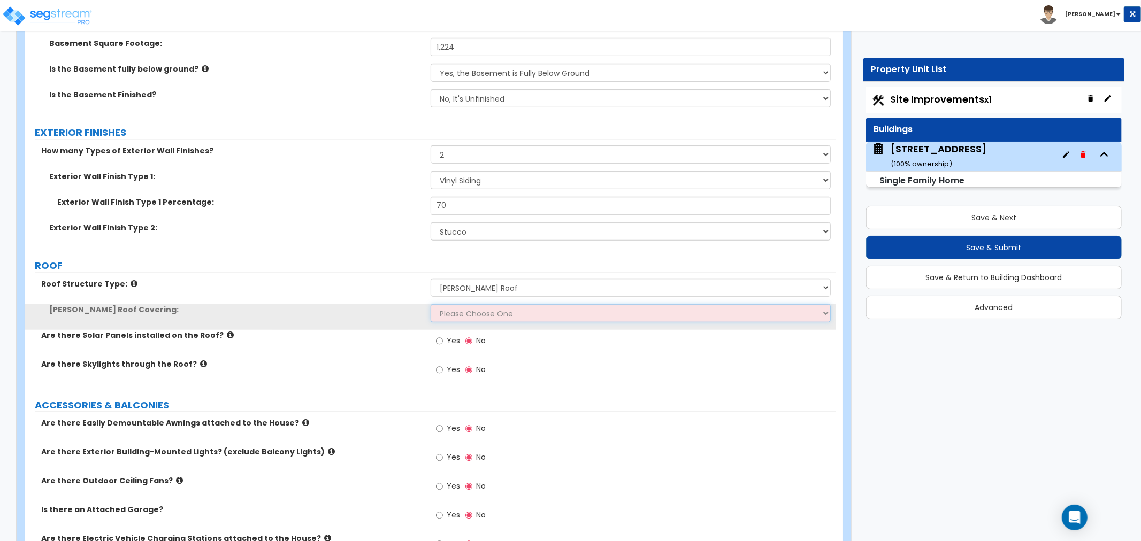
click at [453, 312] on select "Please Choose One Asphalt Shingle Clay Tile Wood Shingle Metal Shingle Standing…" at bounding box center [631, 313] width 400 height 18
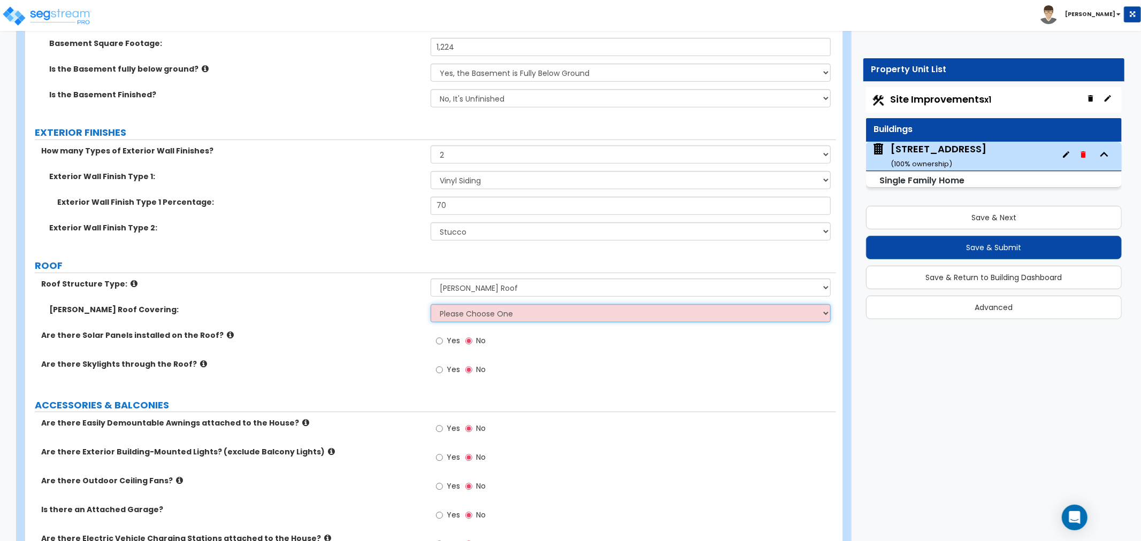
select select "1"
click at [431, 304] on select "Please Choose One Asphalt Shingle Clay Tile Wood Shingle Metal Shingle Standing…" at bounding box center [631, 313] width 400 height 18
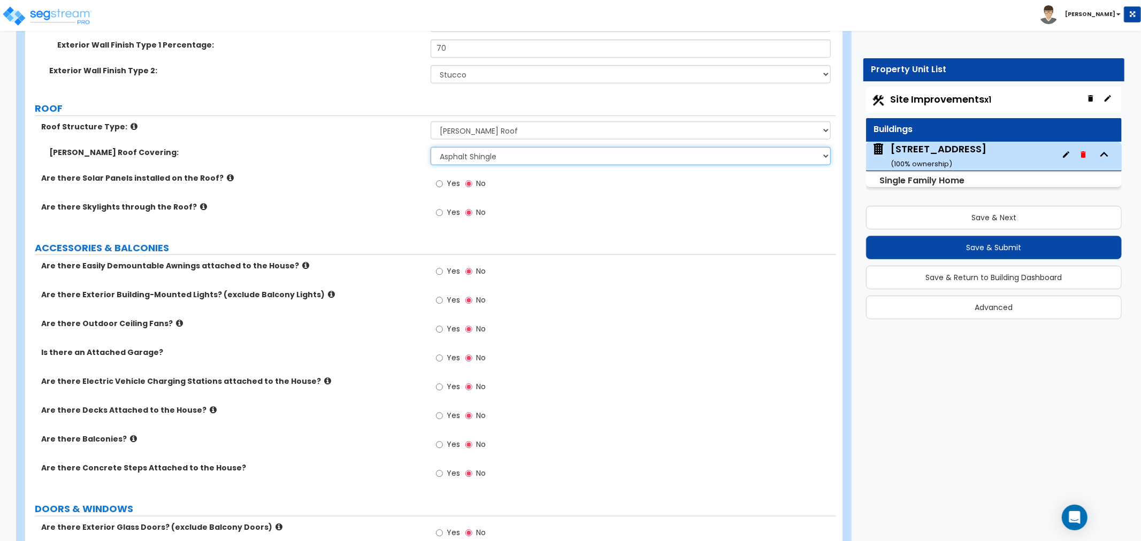
scroll to position [713, 0]
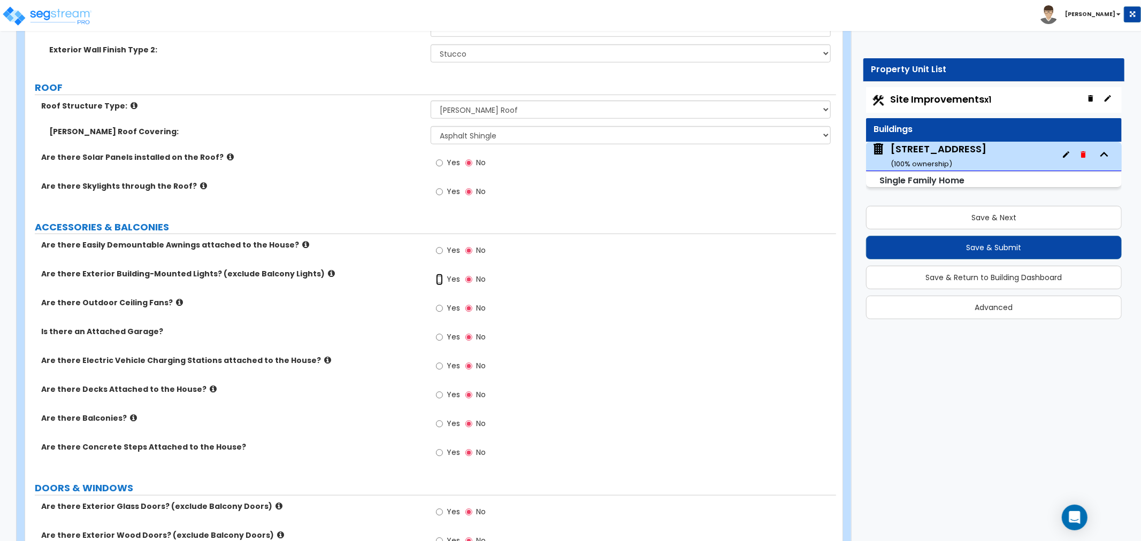
click at [441, 277] on input "Yes" at bounding box center [439, 280] width 7 height 12
radio input "true"
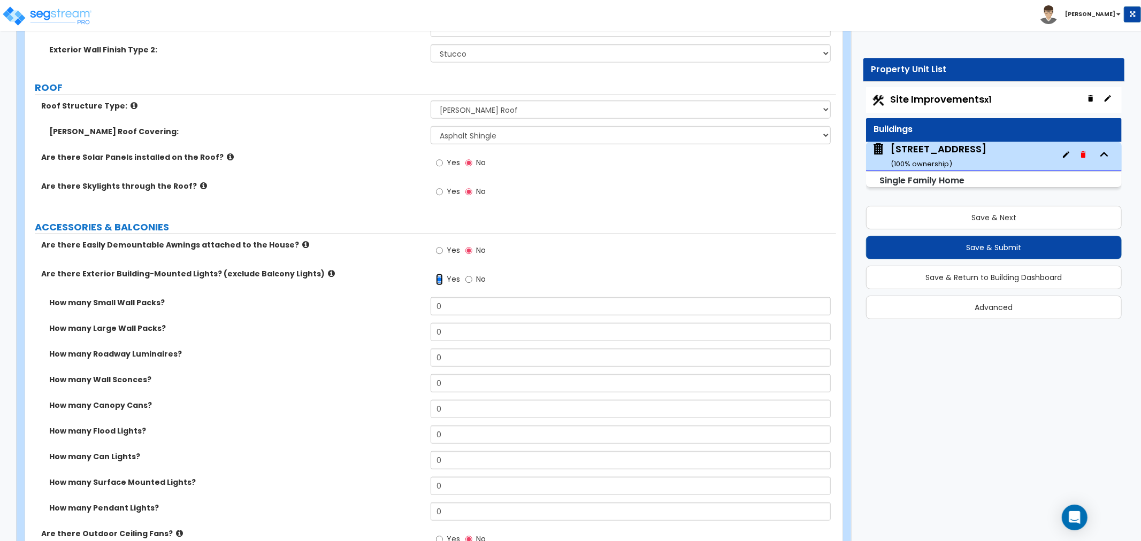
scroll to position [772, 0]
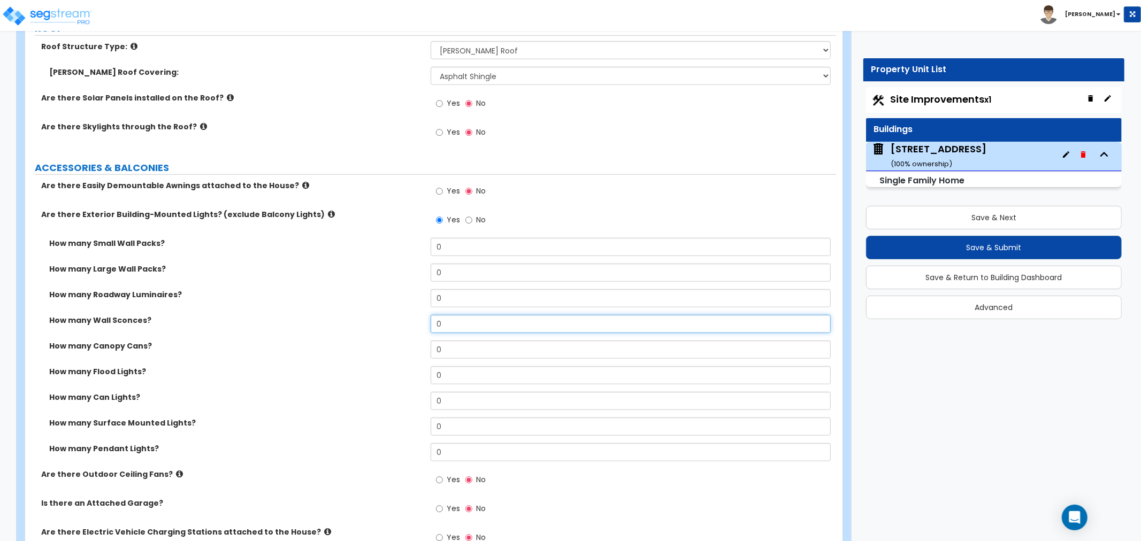
drag, startPoint x: 446, startPoint y: 323, endPoint x: 398, endPoint y: 322, distance: 48.2
click at [398, 322] on div "How many Wall Sconces? 0" at bounding box center [430, 328] width 811 height 26
type input "2"
drag, startPoint x: 451, startPoint y: 378, endPoint x: 410, endPoint y: 380, distance: 40.7
click at [410, 380] on div "How many Flood Lights? 0" at bounding box center [430, 379] width 811 height 26
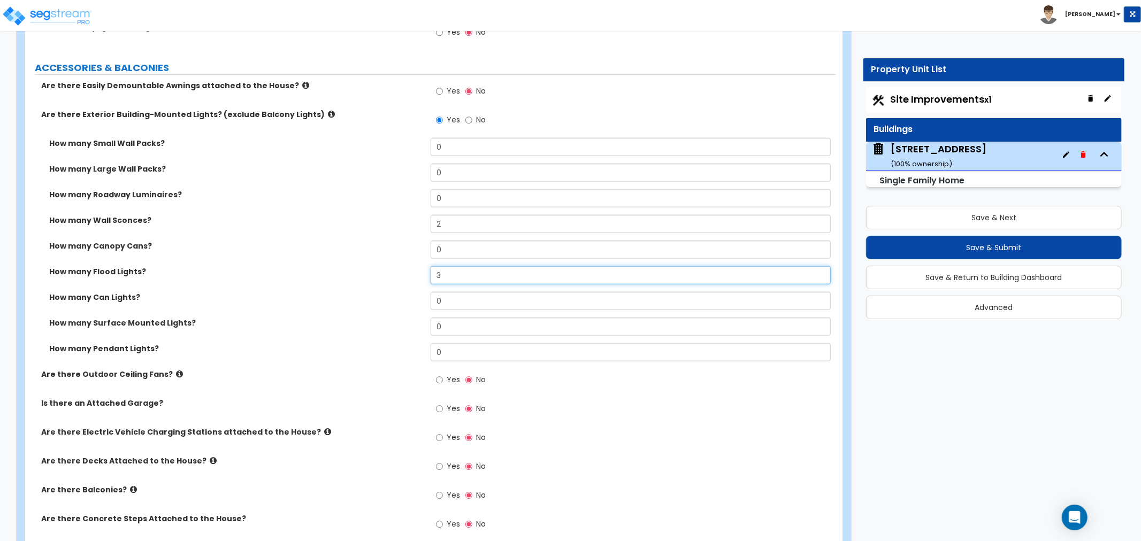
scroll to position [891, 0]
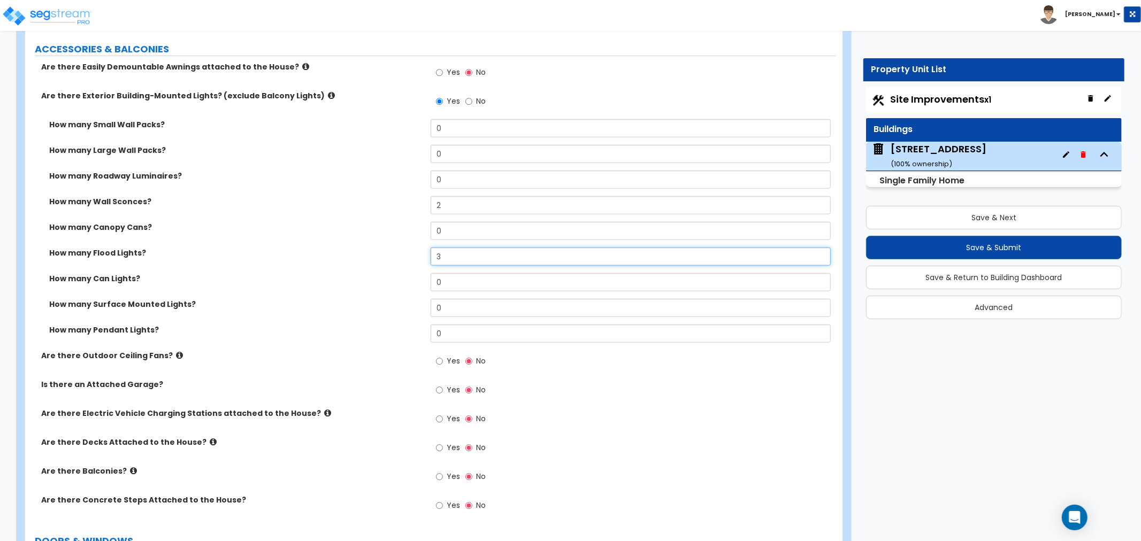
type input "3"
click at [439, 389] on input "Yes" at bounding box center [439, 391] width 7 height 12
radio input "true"
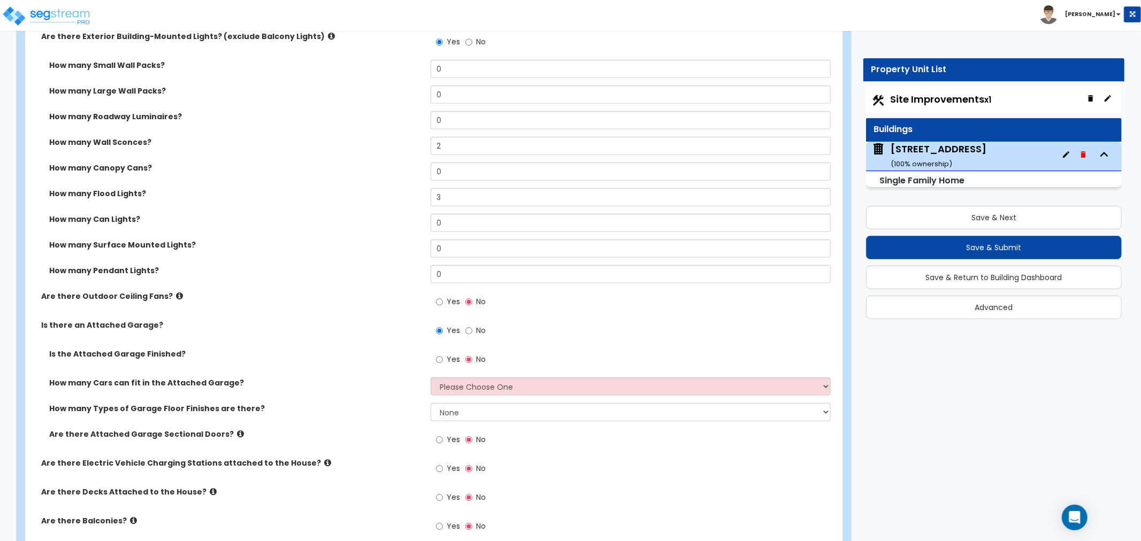
scroll to position [1010, 0]
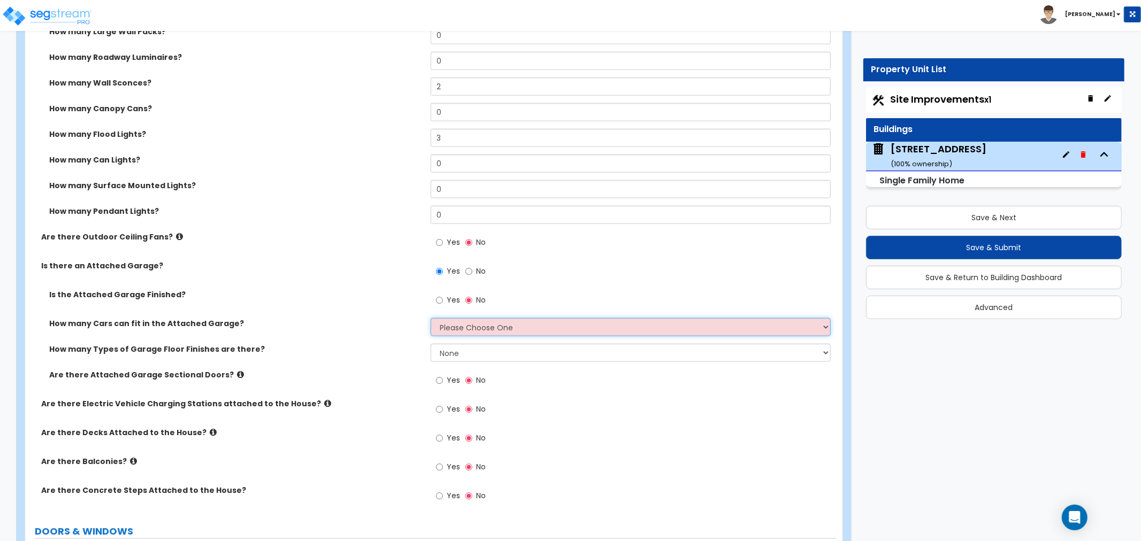
click at [474, 330] on select "Please Choose One 1 2 3 4 5" at bounding box center [631, 327] width 400 height 18
select select "1"
click at [431, 318] on select "Please Choose One 1 2 3 4 5" at bounding box center [631, 327] width 400 height 18
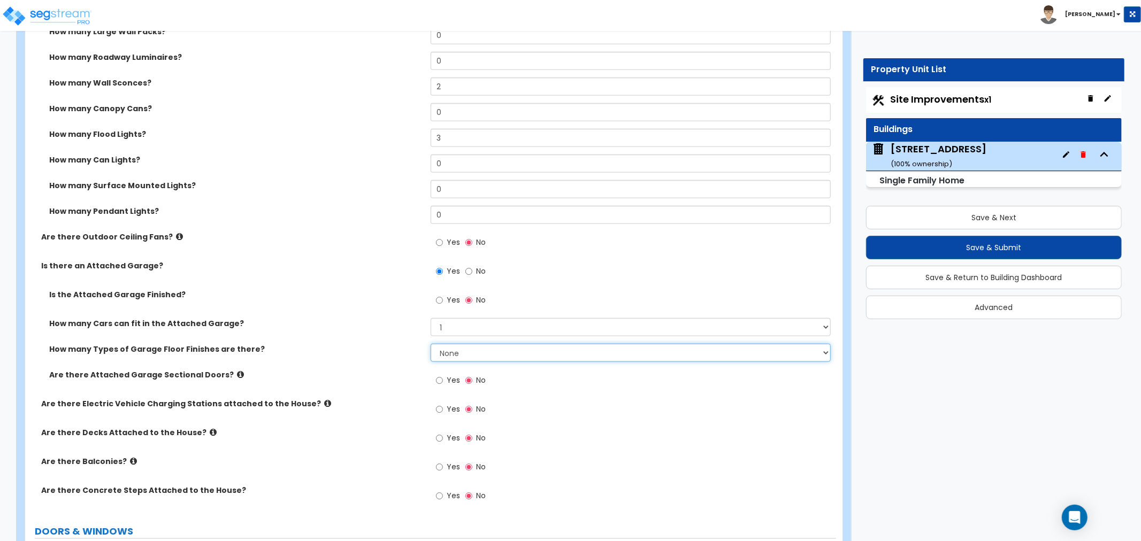
click at [462, 355] on select "None 1 2 3 4" at bounding box center [631, 353] width 400 height 18
select select "1"
click at [431, 344] on select "None 1 2 3 4" at bounding box center [631, 353] width 400 height 18
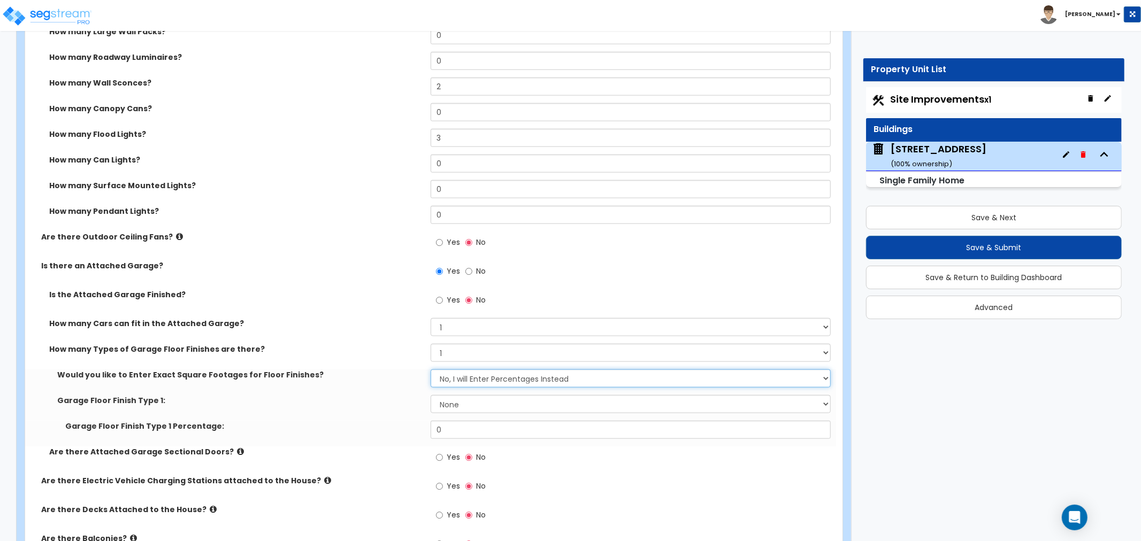
click at [454, 380] on select "No, I will Enter Percentages Instead Yes, I will Enter Exact Square Footages" at bounding box center [631, 379] width 400 height 18
select select "1"
click at [431, 370] on select "No, I will Enter Percentages Instead Yes, I will Enter Exact Square Footages" at bounding box center [631, 379] width 400 height 18
click at [458, 402] on select "None Polished Concrete Flooring Ceramic Tile Flooring Rubber Tile Flooring Epox…" at bounding box center [631, 404] width 400 height 18
select select "1"
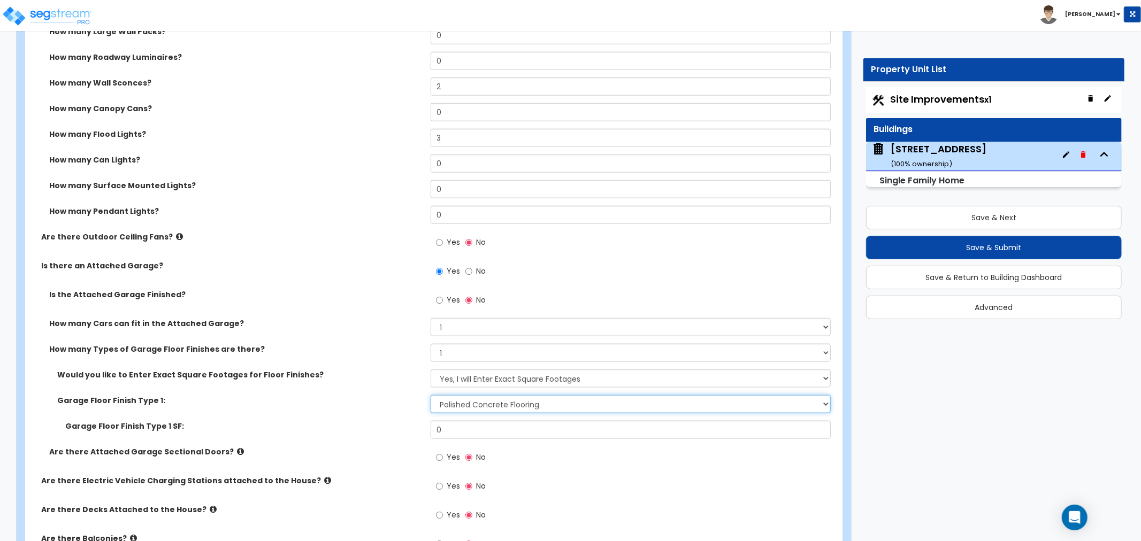
click at [431, 395] on select "None Polished Concrete Flooring Ceramic Tile Flooring Rubber Tile Flooring Epox…" at bounding box center [631, 404] width 400 height 18
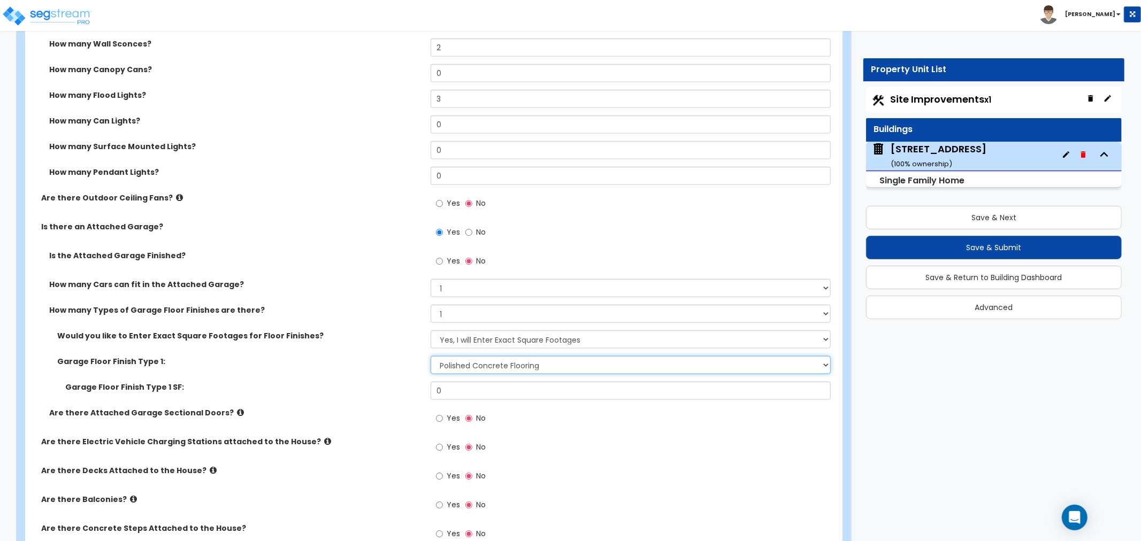
scroll to position [1070, 0]
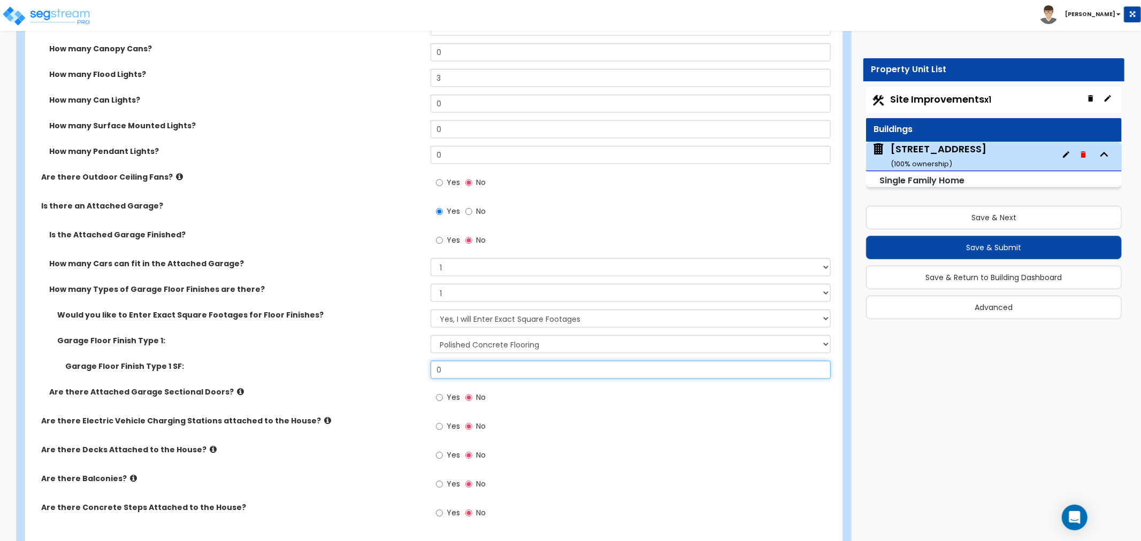
click at [437, 372] on input "0" at bounding box center [631, 370] width 400 height 18
drag, startPoint x: 452, startPoint y: 369, endPoint x: 412, endPoint y: 368, distance: 39.1
click at [412, 368] on div "Garage Floor Finish Type 1 SF: 0" at bounding box center [430, 374] width 811 height 26
type input "250"
click at [393, 364] on label "Garage Floor Finish Type 1 SF:" at bounding box center [243, 366] width 357 height 11
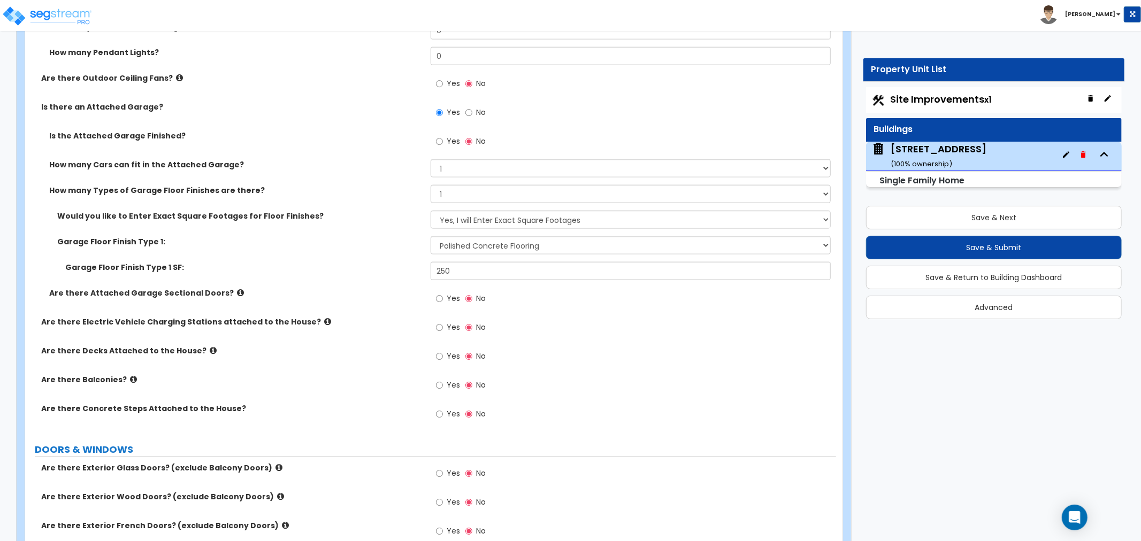
scroll to position [1189, 0]
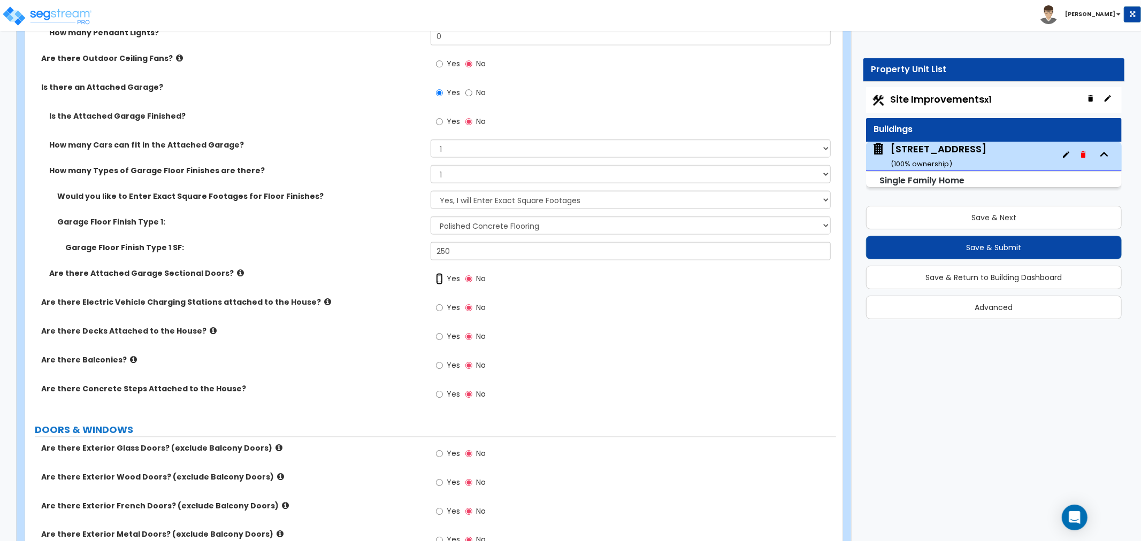
click at [439, 279] on input "Yes" at bounding box center [439, 279] width 7 height 12
radio input "true"
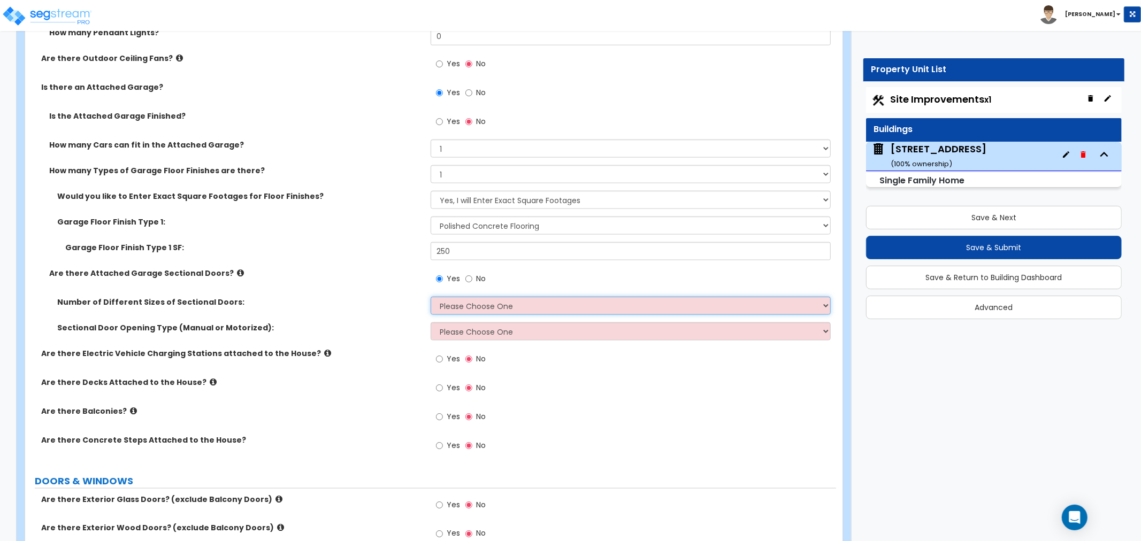
click at [452, 306] on select "Please Choose One 1 2" at bounding box center [631, 306] width 400 height 18
select select "1"
click at [431, 297] on select "Please Choose One 1 2" at bounding box center [631, 306] width 400 height 18
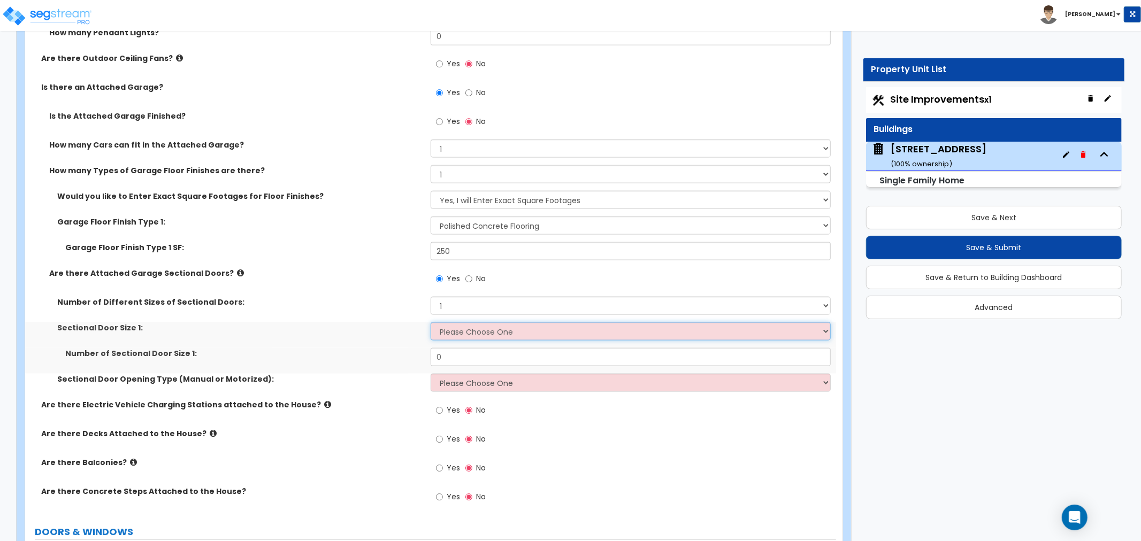
click at [447, 331] on select "Please Choose One 9' x 7' 16' x 7'" at bounding box center [631, 332] width 400 height 18
select select "1"
click at [431, 323] on select "Please Choose One 9' x 7' 16' x 7'" at bounding box center [631, 332] width 400 height 18
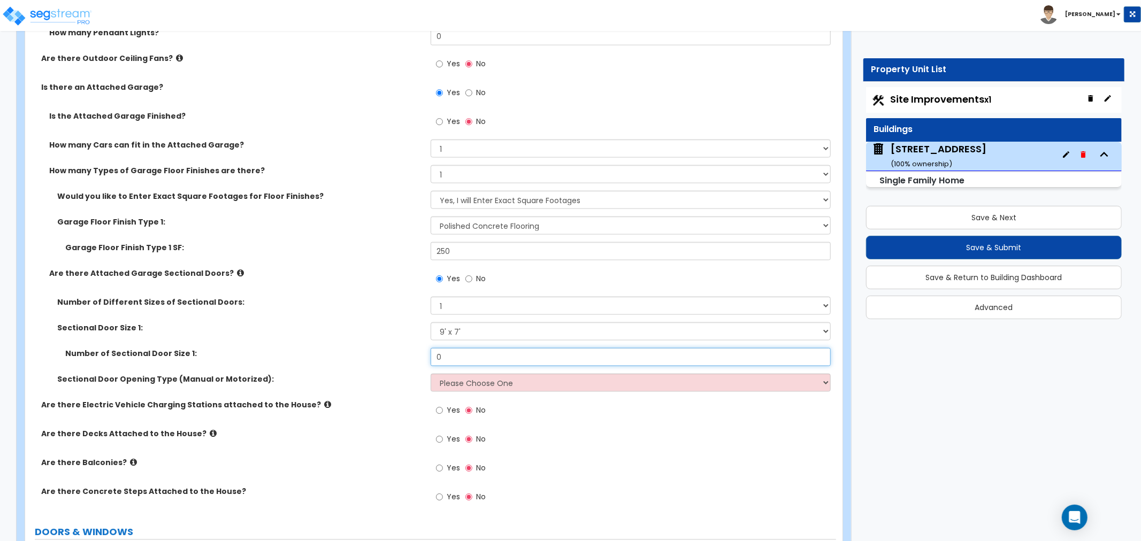
drag, startPoint x: 448, startPoint y: 357, endPoint x: 419, endPoint y: 357, distance: 29.4
click at [419, 357] on div "Number of Sectional Door Size 1: 0" at bounding box center [430, 361] width 811 height 26
type input "1"
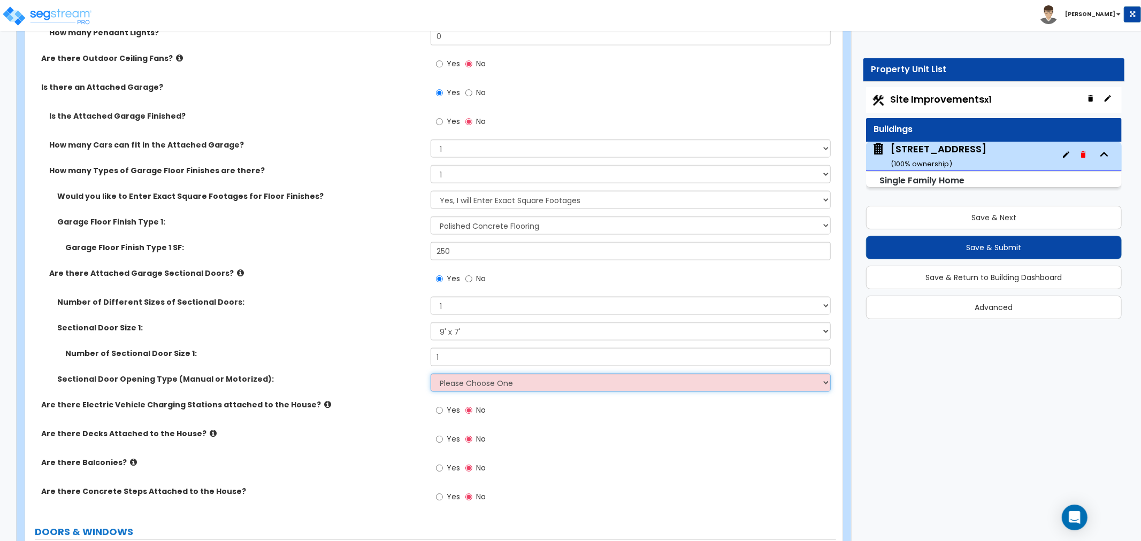
click at [445, 380] on select "Please Choose One All Manual All Motorized Some are Motorized" at bounding box center [631, 383] width 400 height 18
select select "2"
click at [431, 374] on select "Please Choose One All Manual All Motorized Some are Motorized" at bounding box center [631, 383] width 400 height 18
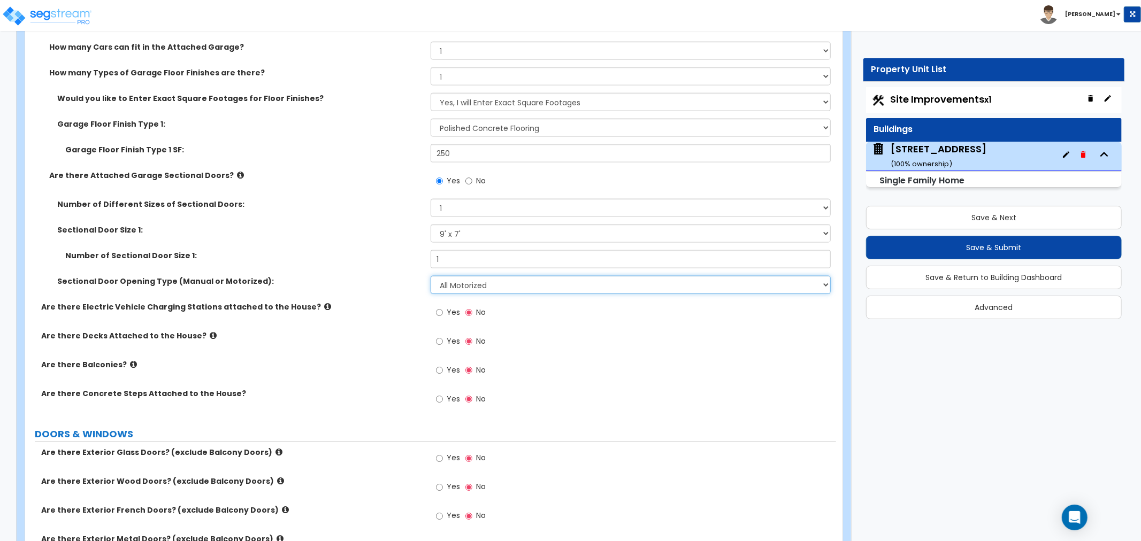
scroll to position [1307, 0]
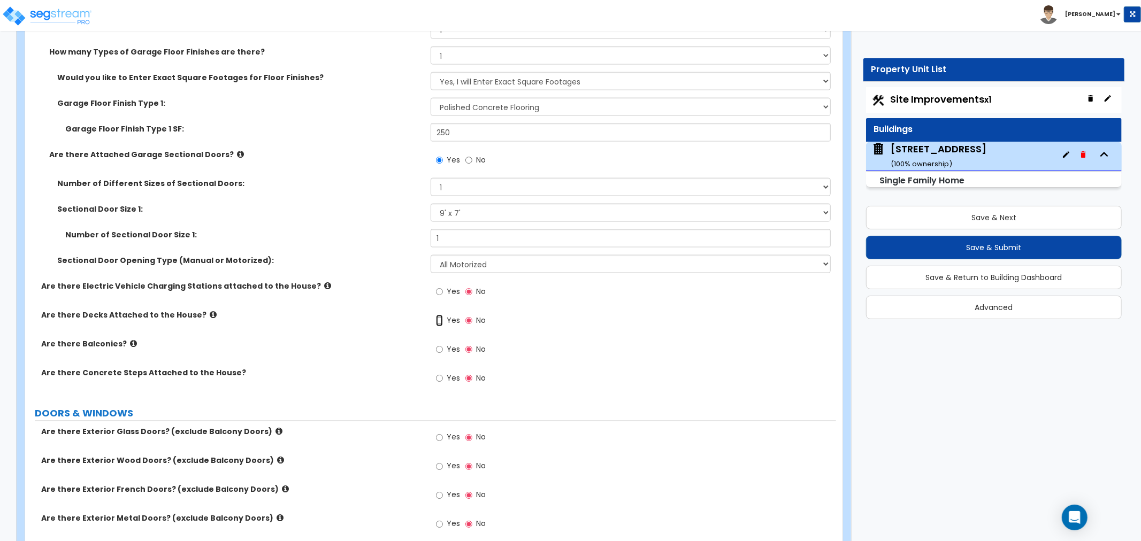
click at [439, 318] on input "Yes" at bounding box center [439, 321] width 7 height 12
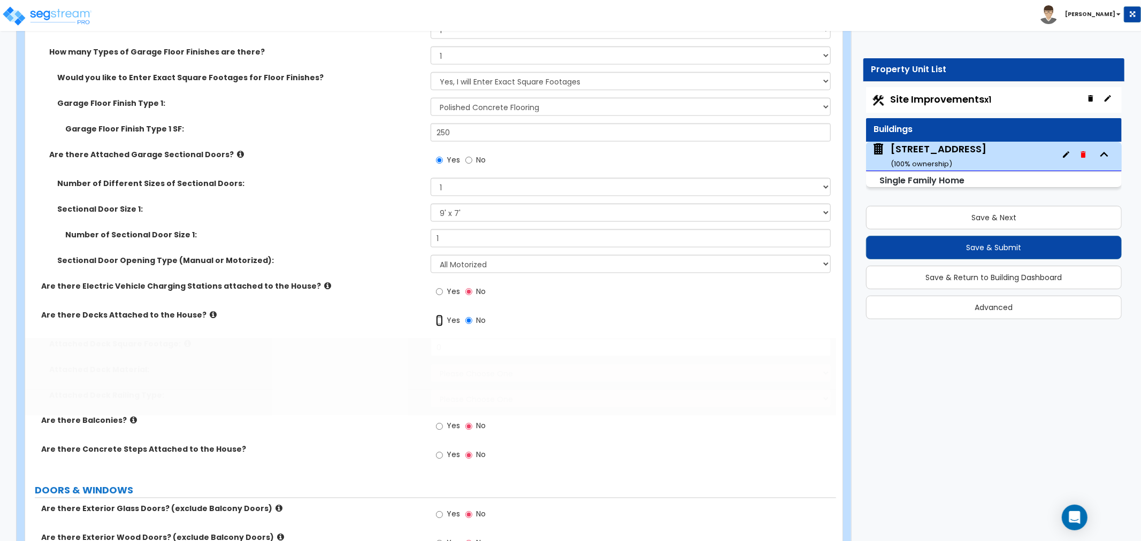
radio input "true"
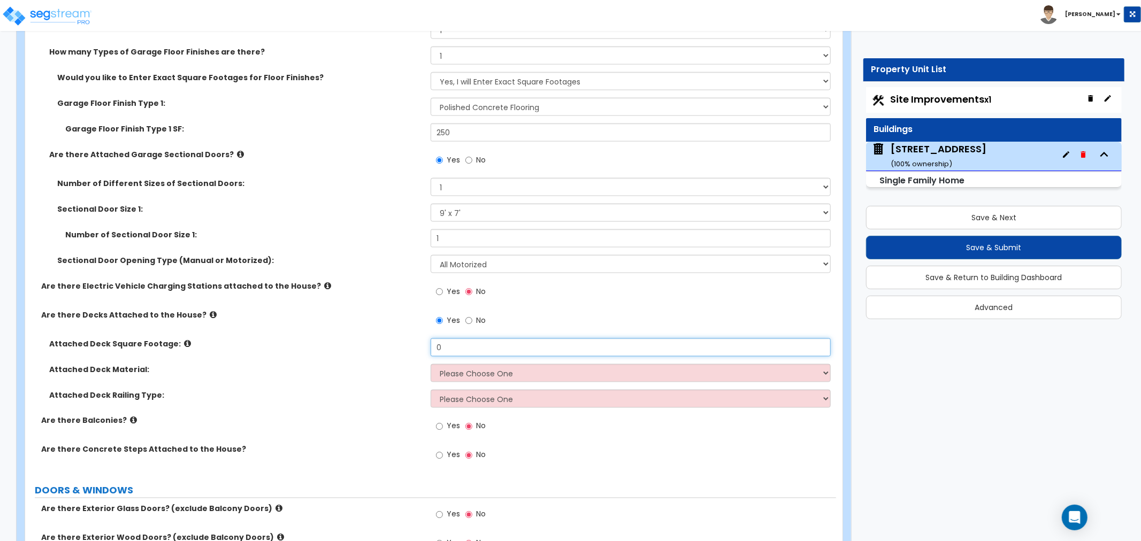
drag, startPoint x: 471, startPoint y: 348, endPoint x: 408, endPoint y: 346, distance: 62.6
click at [408, 346] on div "Attached Deck Square Footage: 0" at bounding box center [430, 352] width 811 height 26
type input "95"
click at [454, 372] on select "Please Choose One Wood Plastic/PVC" at bounding box center [631, 373] width 400 height 18
select select "1"
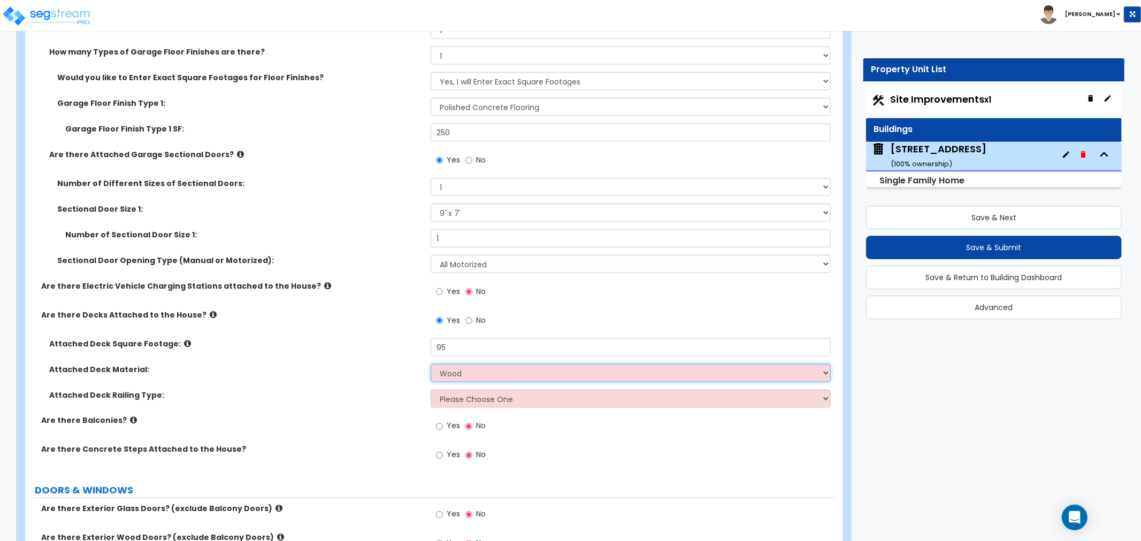
click at [431, 364] on select "Please Choose One Wood Plastic/PVC" at bounding box center [631, 373] width 400 height 18
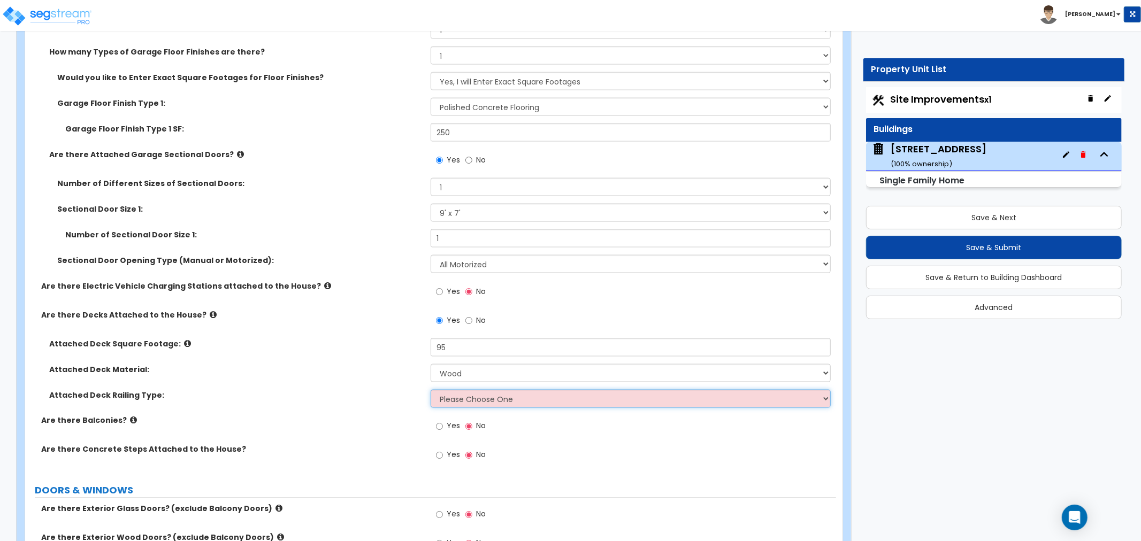
click at [453, 399] on select "Please Choose One Wood Plastic" at bounding box center [631, 399] width 400 height 18
select select "1"
click at [431, 390] on select "Please Choose One Wood Plastic" at bounding box center [631, 399] width 400 height 18
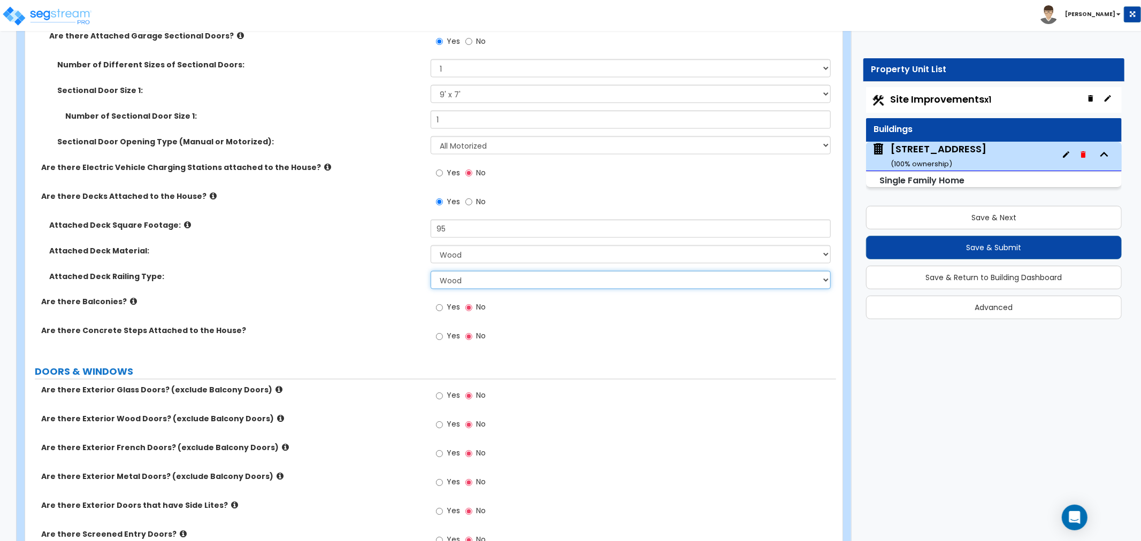
scroll to position [1486, 0]
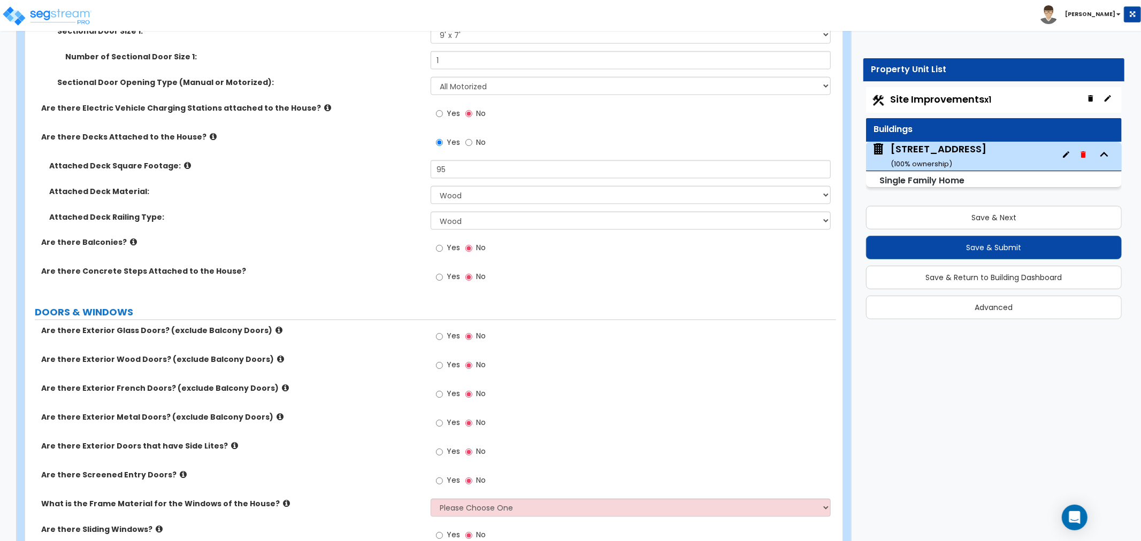
click at [435, 364] on div "Yes No" at bounding box center [461, 367] width 60 height 25
click at [439, 364] on input "Yes" at bounding box center [439, 366] width 7 height 12
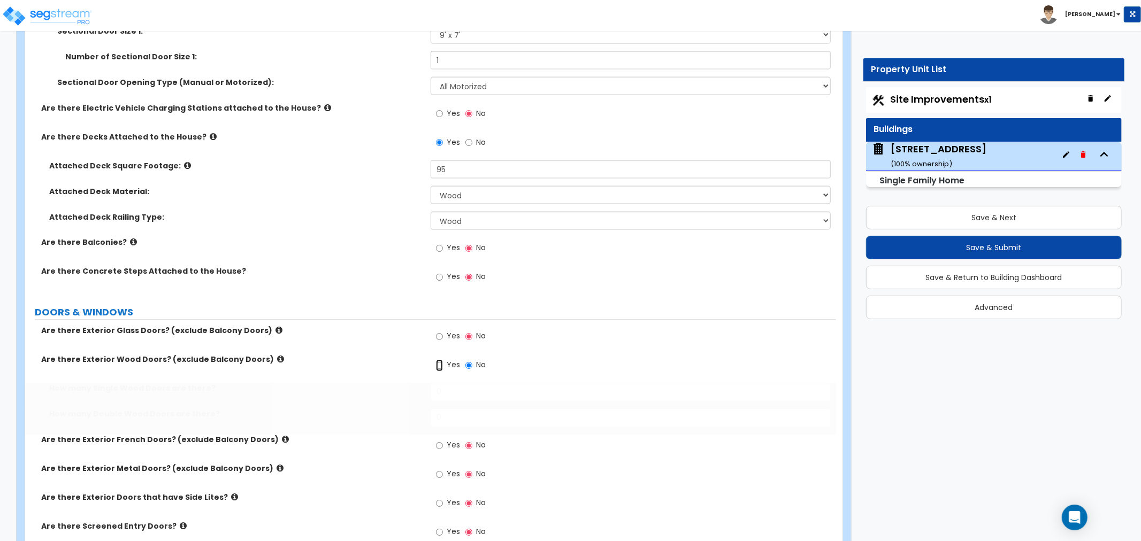
radio input "true"
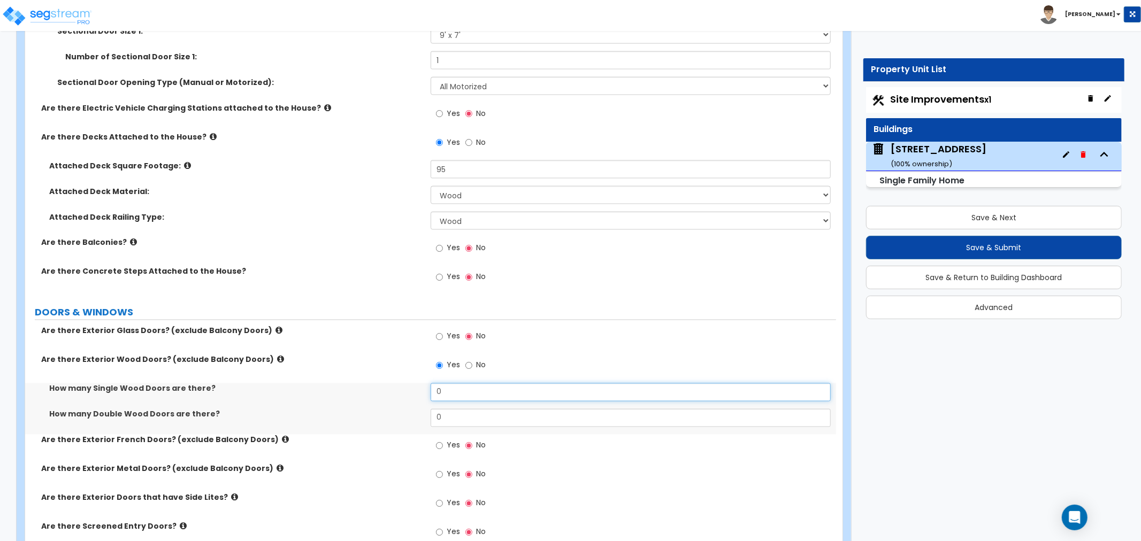
drag, startPoint x: 455, startPoint y: 389, endPoint x: 389, endPoint y: 393, distance: 66.5
click at [389, 393] on div "How many Single Wood Doors are there? 0" at bounding box center [430, 397] width 811 height 26
drag, startPoint x: 512, startPoint y: 394, endPoint x: 398, endPoint y: 394, distance: 114.5
click at [398, 394] on div "How many Single Wood Doors are there? 2" at bounding box center [430, 397] width 811 height 26
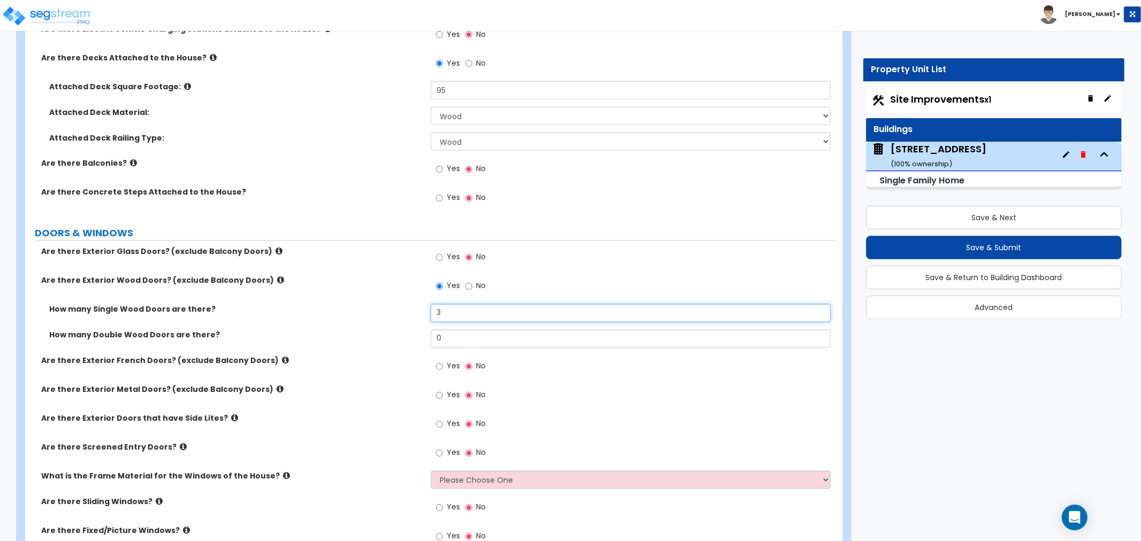
scroll to position [1545, 0]
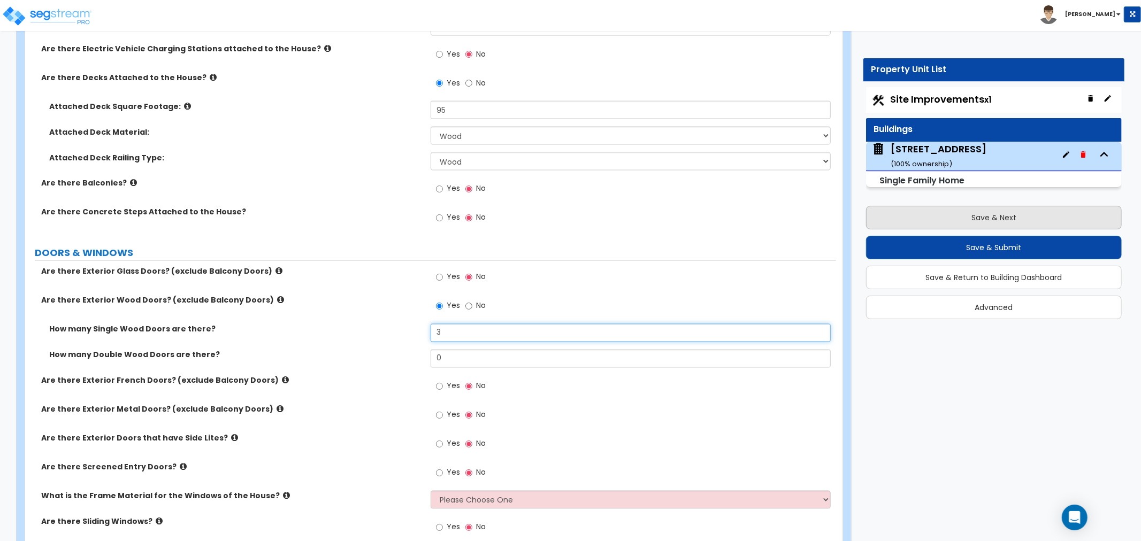
type input "3"
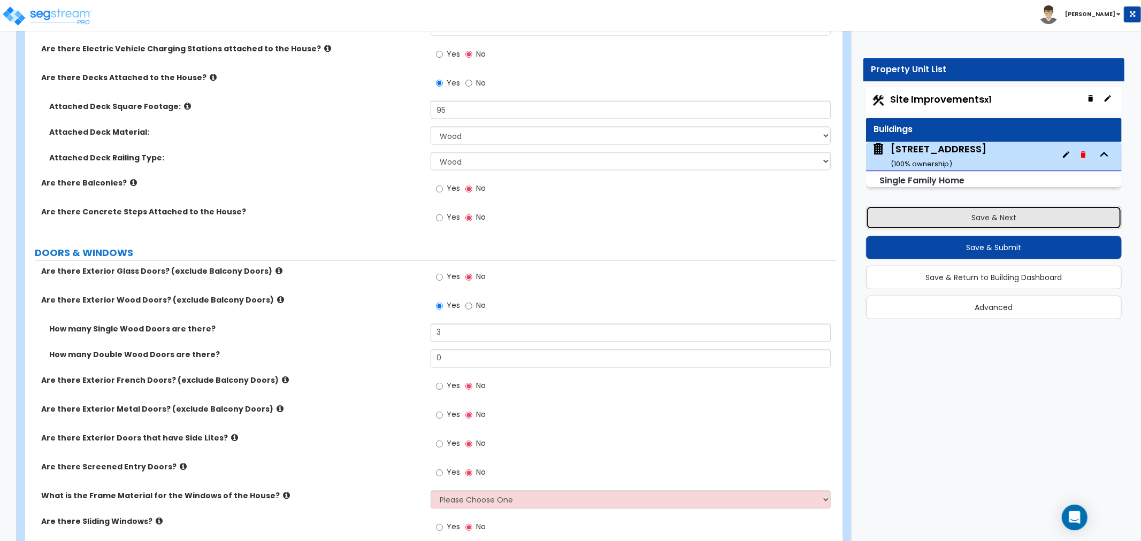
click at [972, 218] on button "Save & Next" at bounding box center [994, 218] width 256 height 24
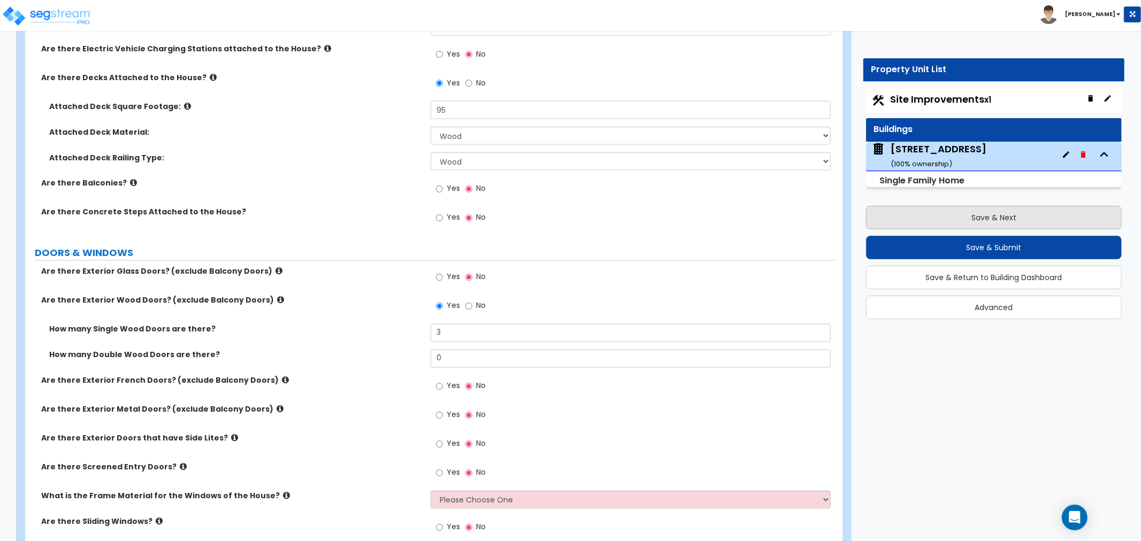
scroll to position [0, 0]
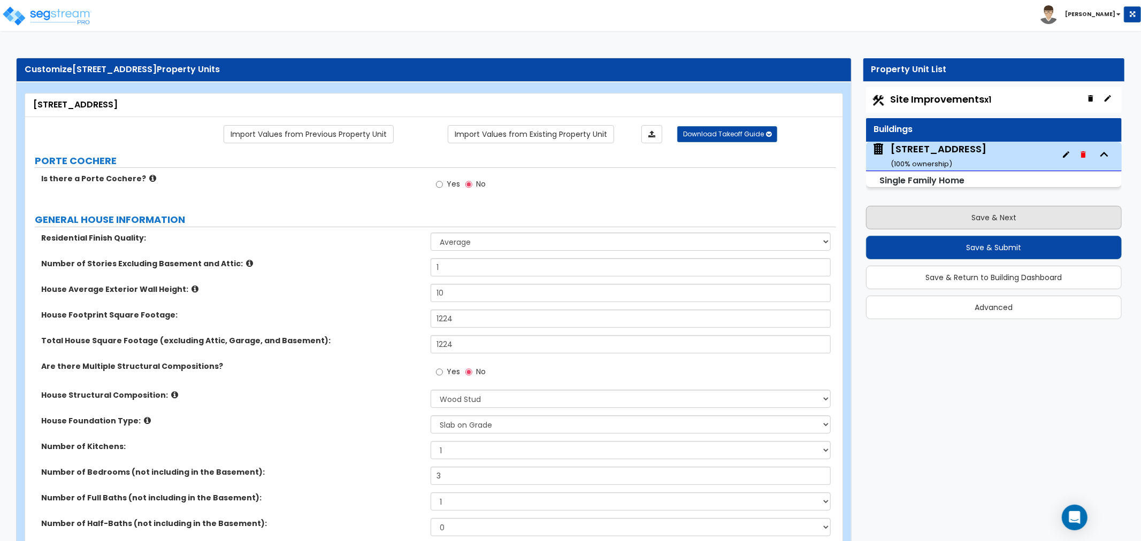
select select "2"
select select "1"
select select "2"
select select "1"
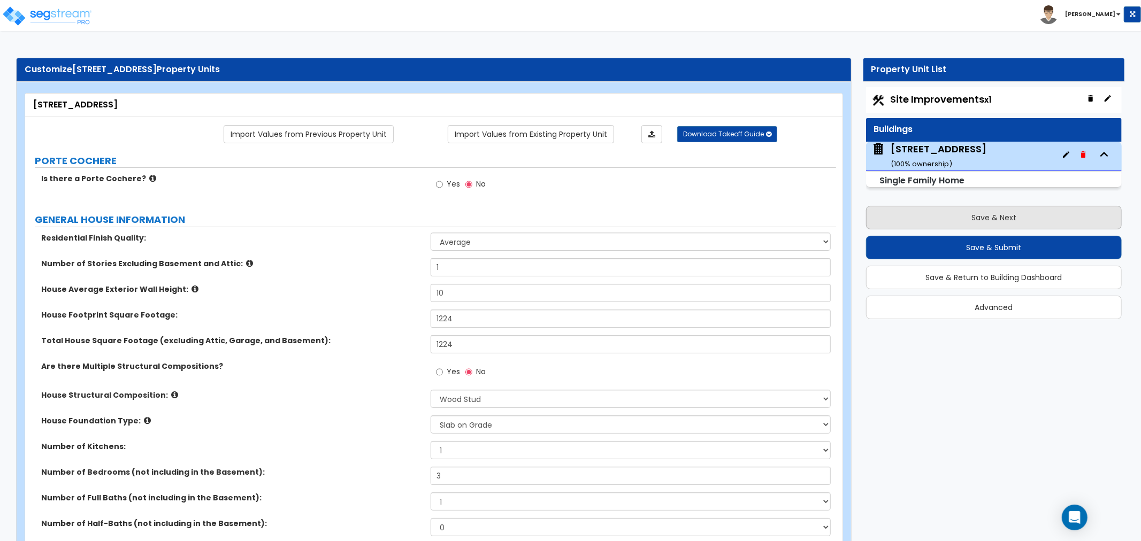
select select "1"
select select "2"
select select "1"
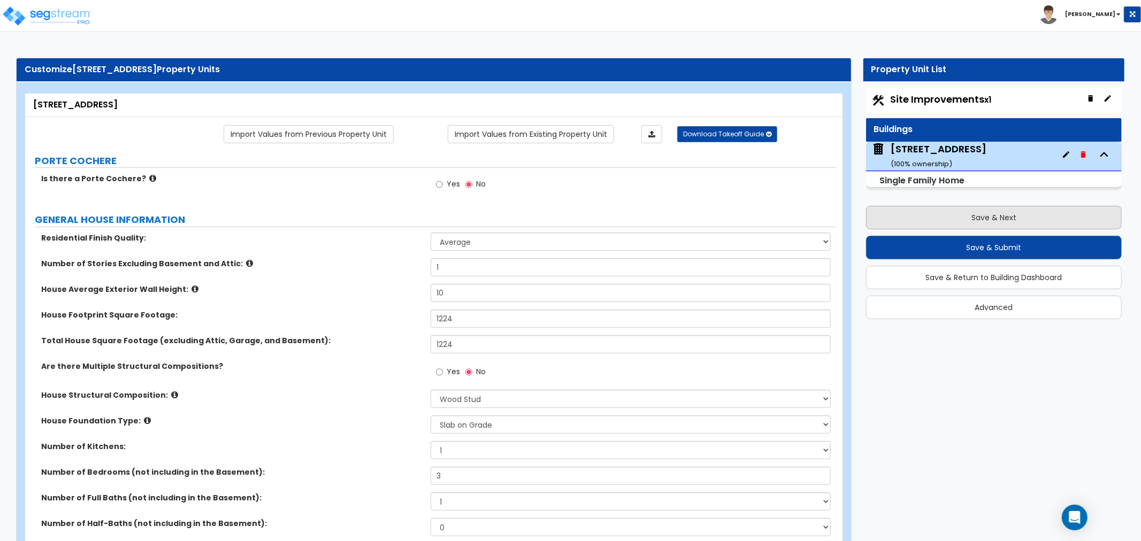
select select "1"
select select "4"
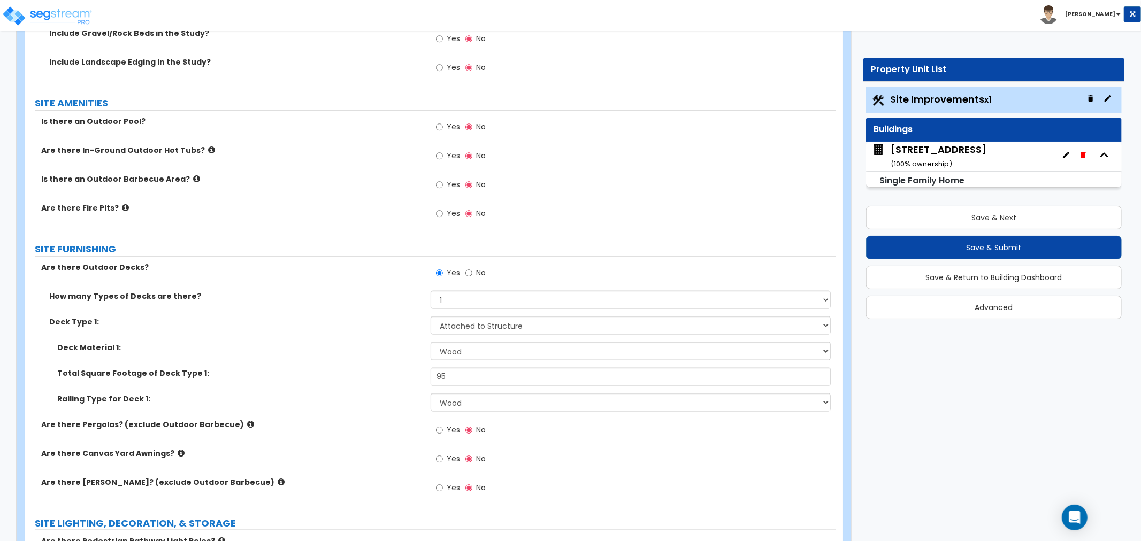
scroll to position [1189, 0]
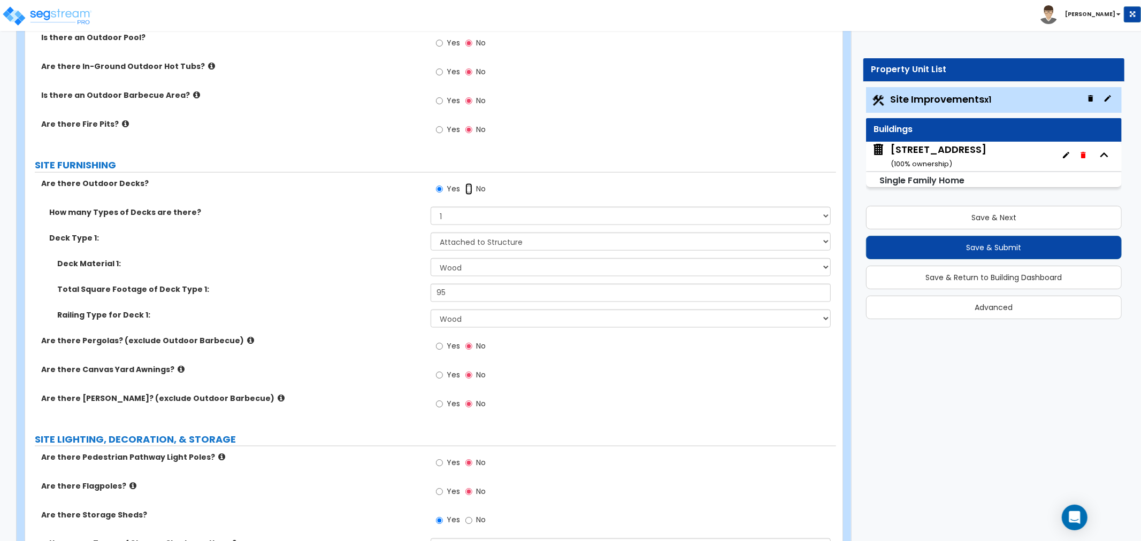
click at [467, 189] on input "No" at bounding box center [468, 189] width 7 height 12
radio input "false"
radio input "true"
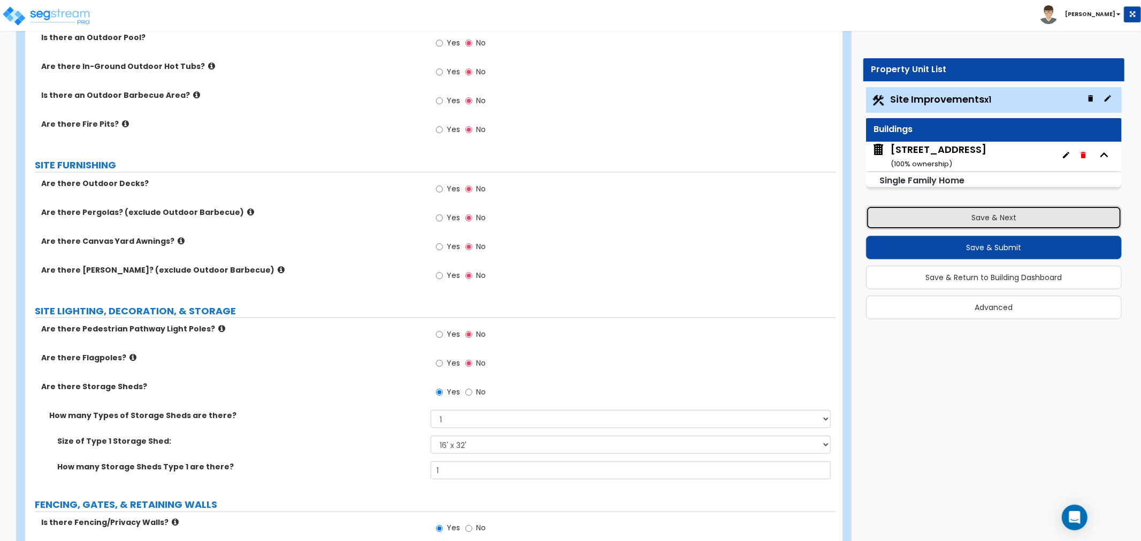
click at [921, 217] on button "Save & Next" at bounding box center [994, 218] width 256 height 24
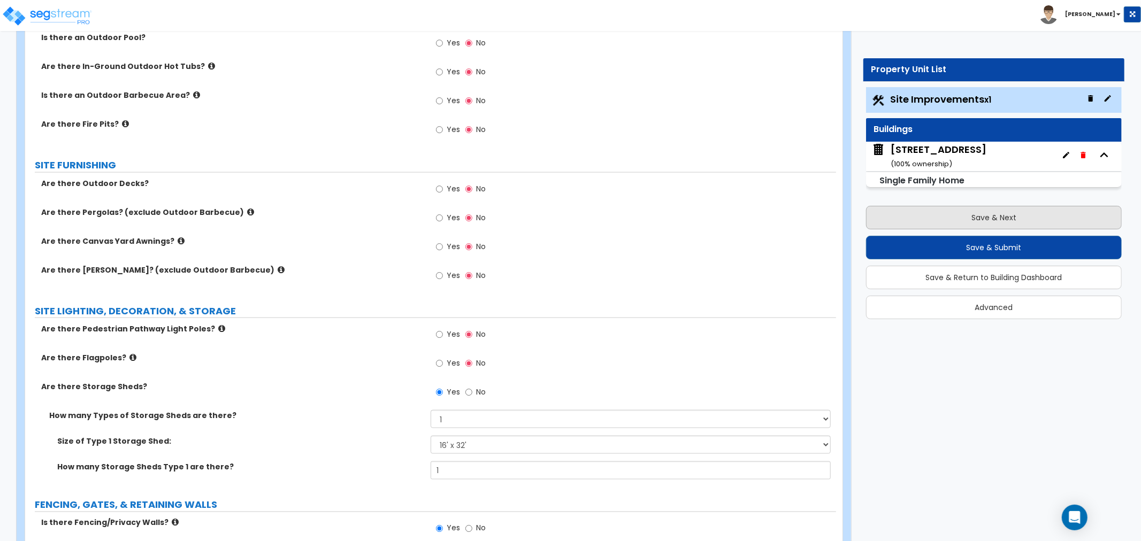
scroll to position [0, 0]
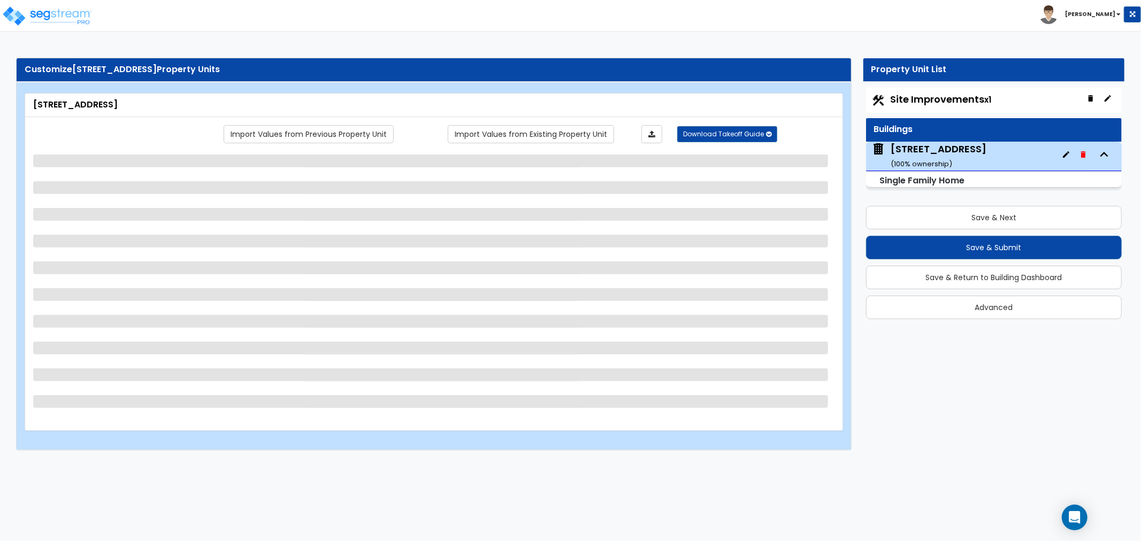
select select "1"
select select "7"
select select "3"
select select "2"
select select "5"
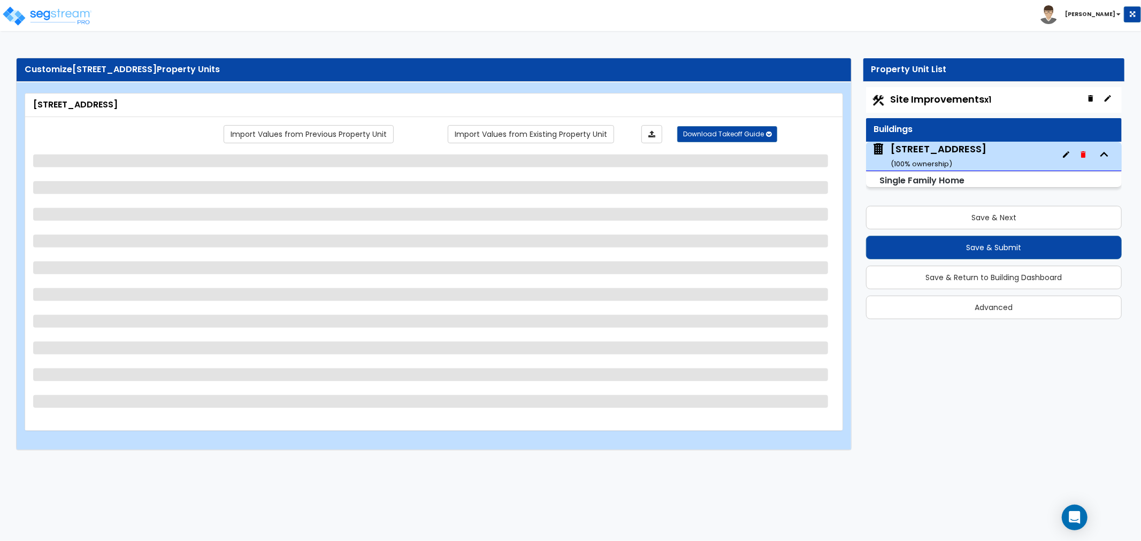
select select "7"
select select "1"
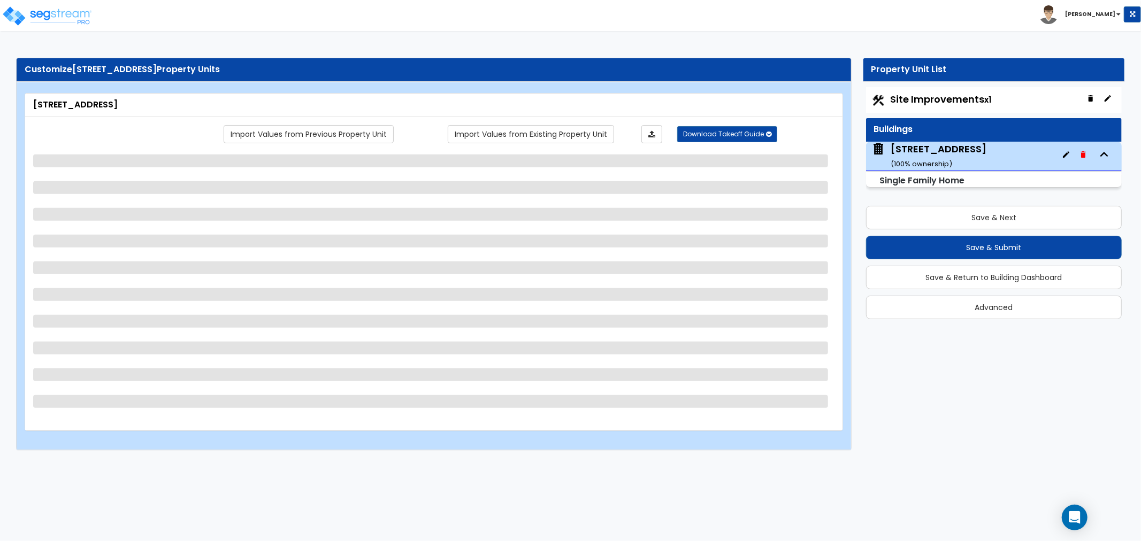
select select "1"
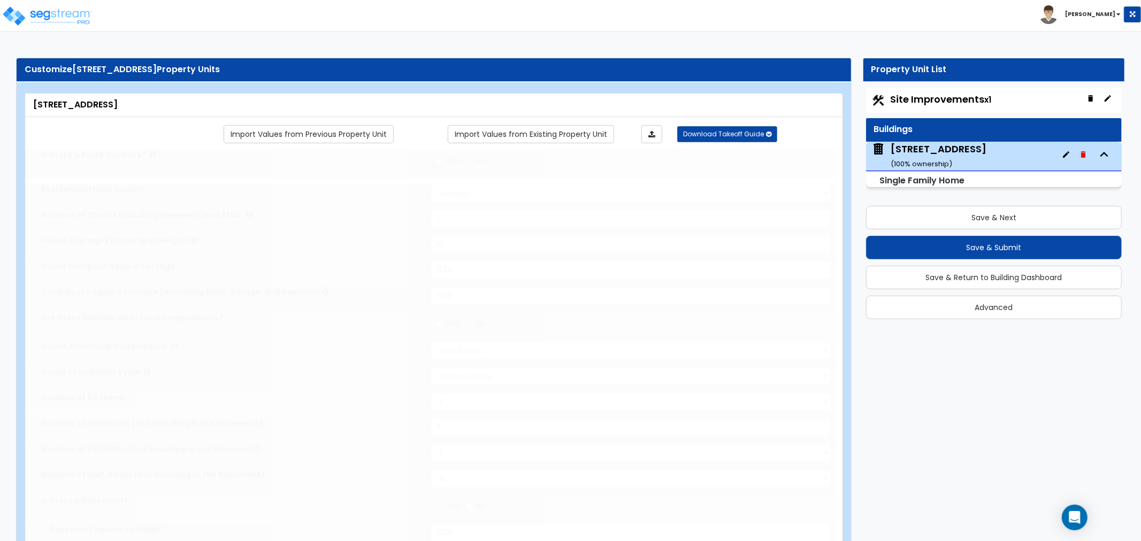
type input "2"
type input "3"
select select "1"
type input "1"
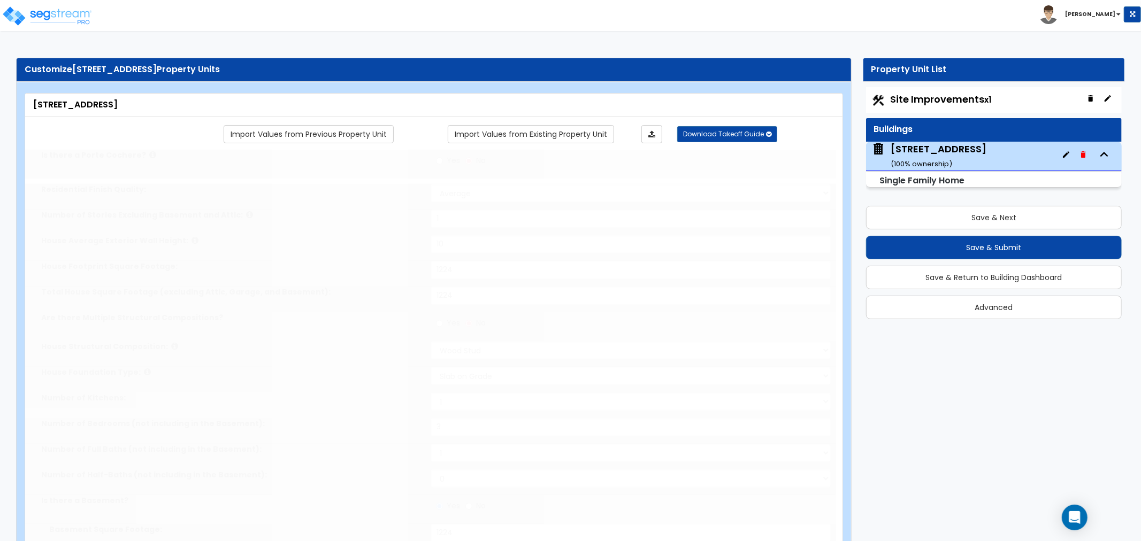
select select "2"
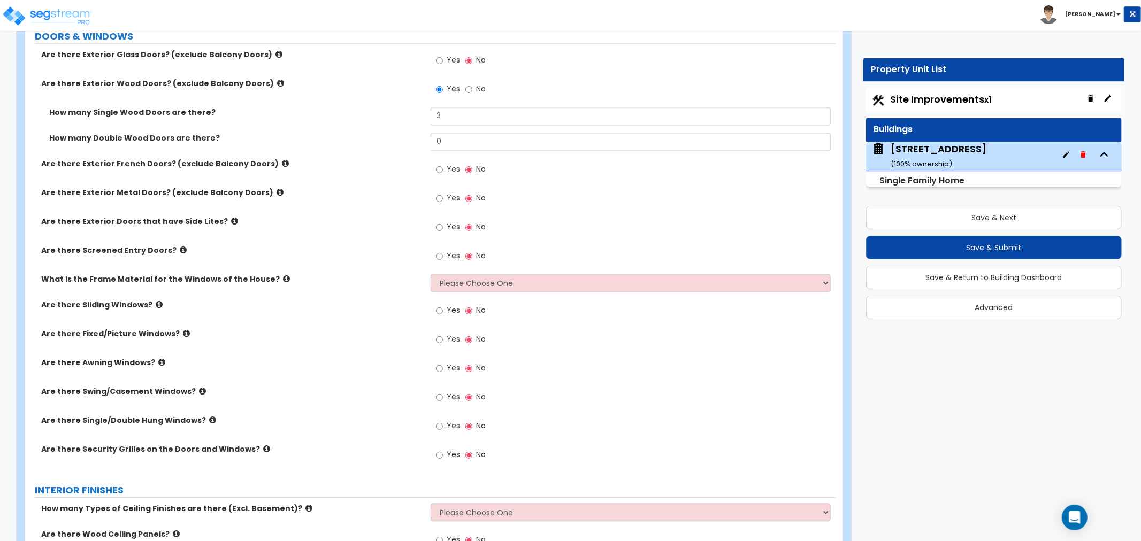
scroll to position [1783, 0]
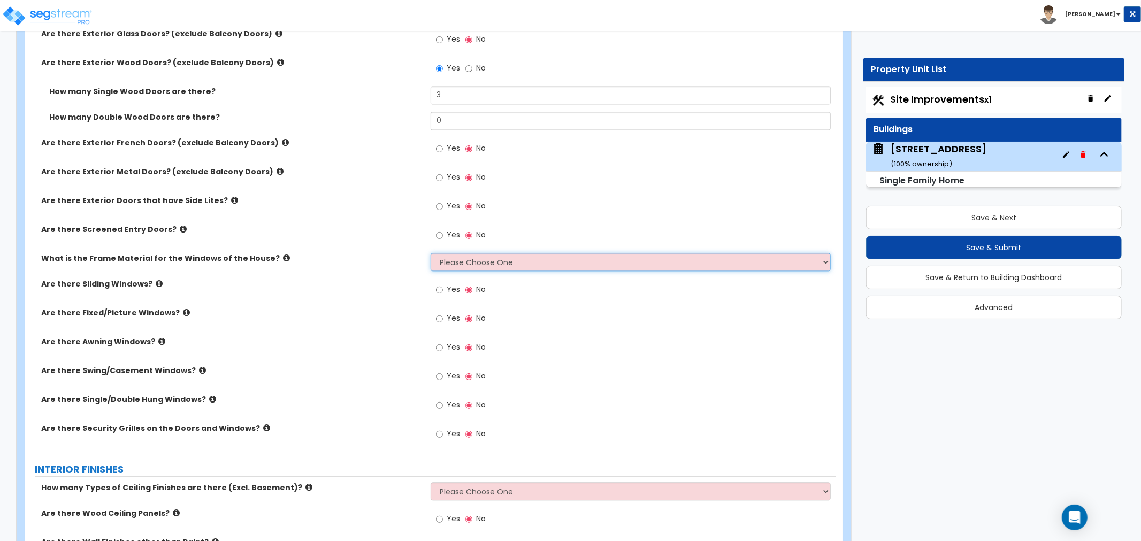
click at [461, 264] on select "Please Choose One Vinyl Aluminum Wood" at bounding box center [631, 262] width 400 height 18
select select "1"
click at [431, 253] on select "Please Choose One Vinyl Aluminum Wood" at bounding box center [631, 262] width 400 height 18
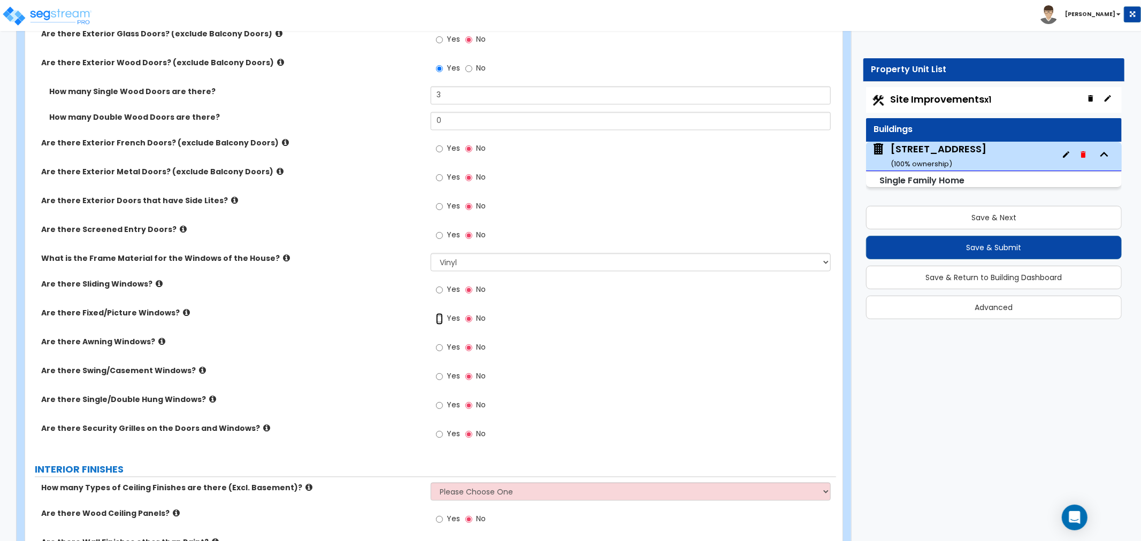
click at [439, 317] on input "Yes" at bounding box center [439, 319] width 7 height 12
radio input "true"
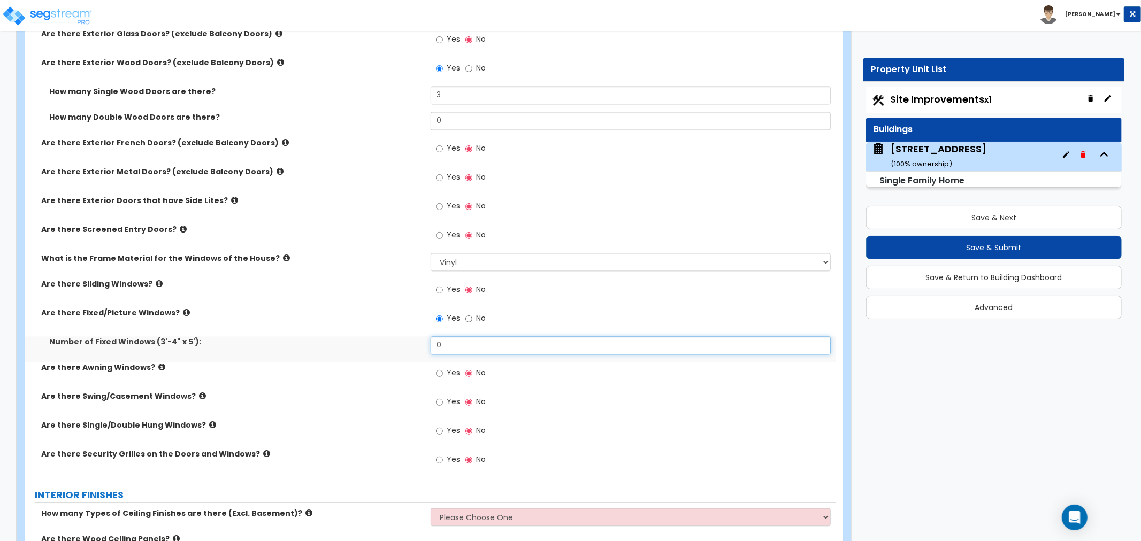
drag, startPoint x: 463, startPoint y: 345, endPoint x: 387, endPoint y: 343, distance: 76.5
click at [387, 343] on div "Number of Fixed Windows (3'-4" x 5'): 0" at bounding box center [430, 349] width 811 height 26
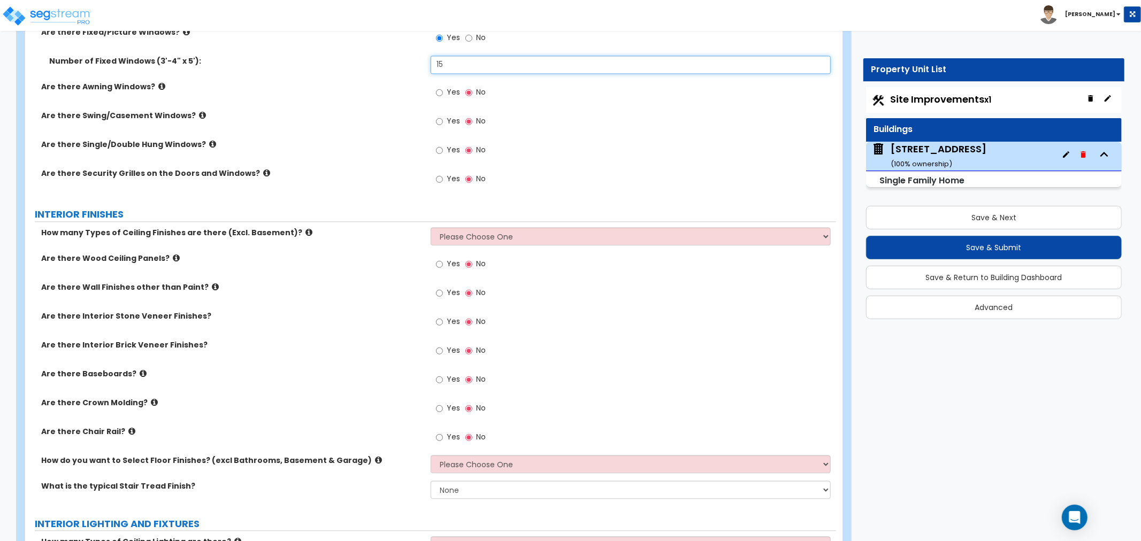
scroll to position [2080, 0]
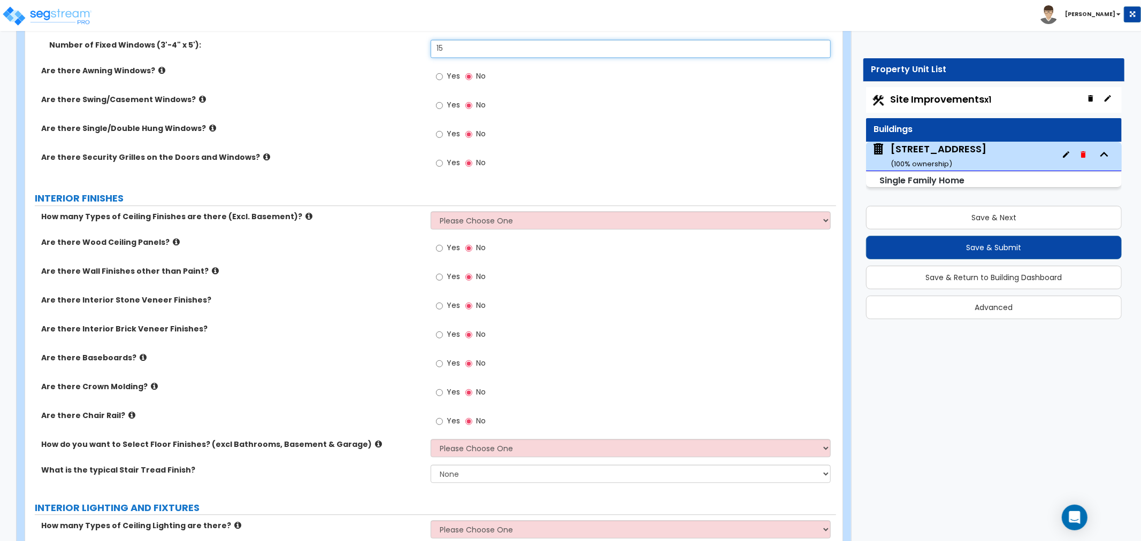
type input "15"
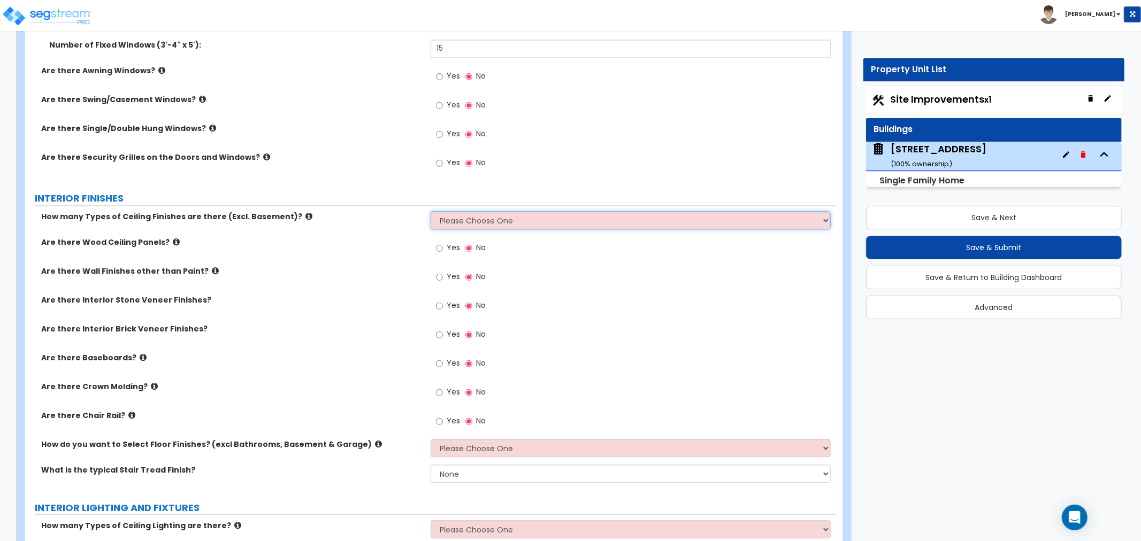
click at [453, 214] on select "Please Choose One 1 2 3" at bounding box center [631, 220] width 400 height 18
select select "1"
click at [431, 211] on select "Please Choose One 1 2 3" at bounding box center [631, 220] width 400 height 18
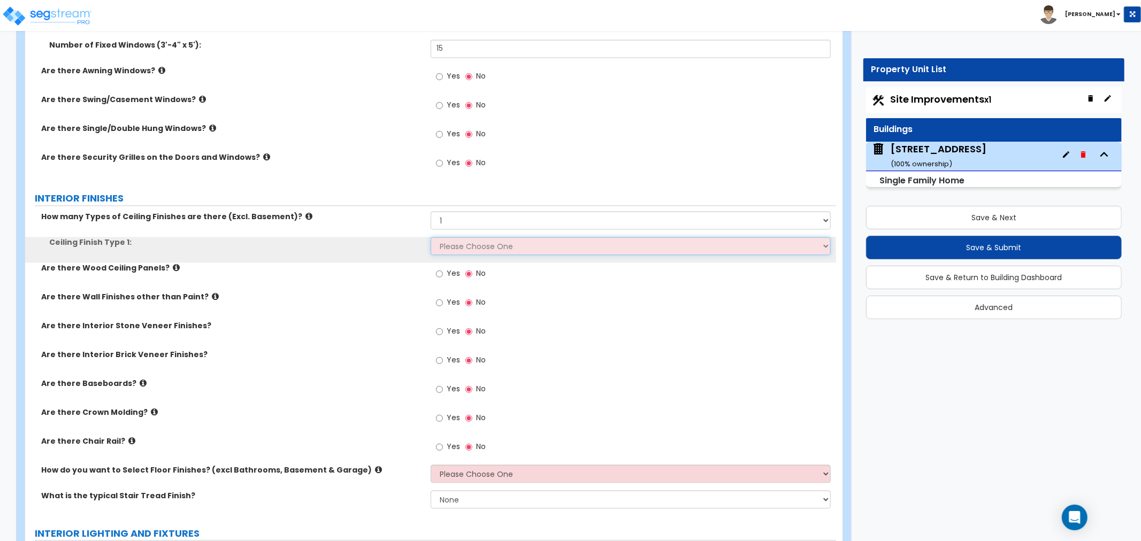
click at [458, 244] on select "Please Choose One Drop Ceiling Drywall Ceiling Open Ceiling" at bounding box center [631, 246] width 400 height 18
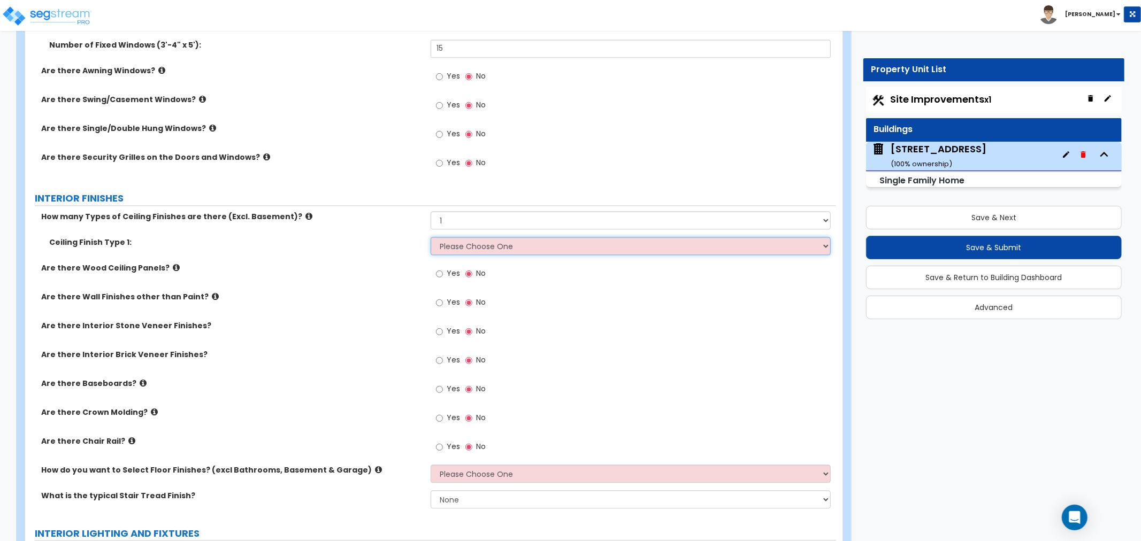
select select "2"
click at [431, 237] on select "Please Choose One Drop Ceiling Drywall Ceiling Open Ceiling" at bounding box center [631, 246] width 400 height 18
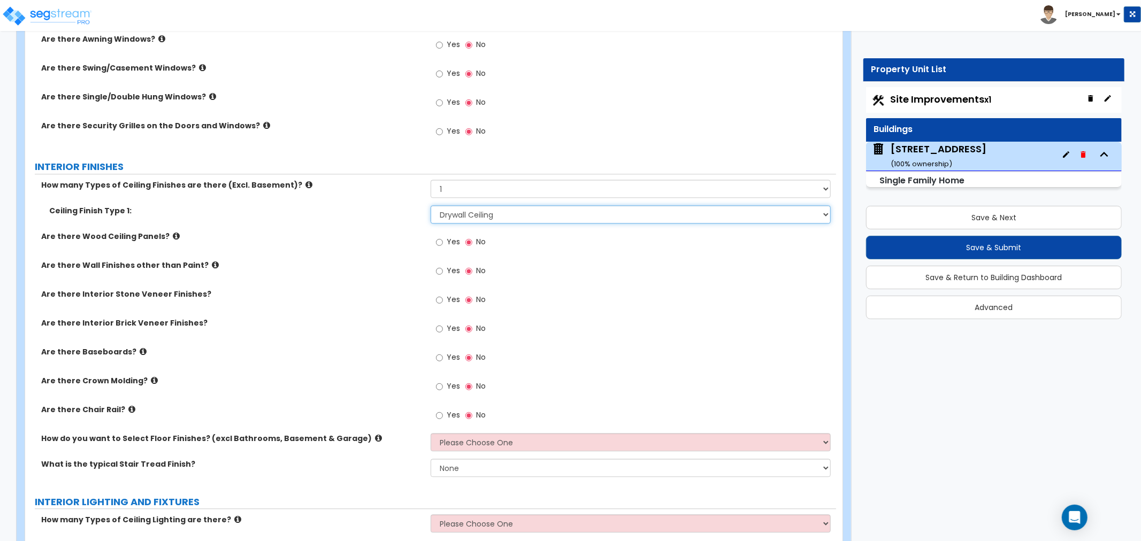
scroll to position [2140, 0]
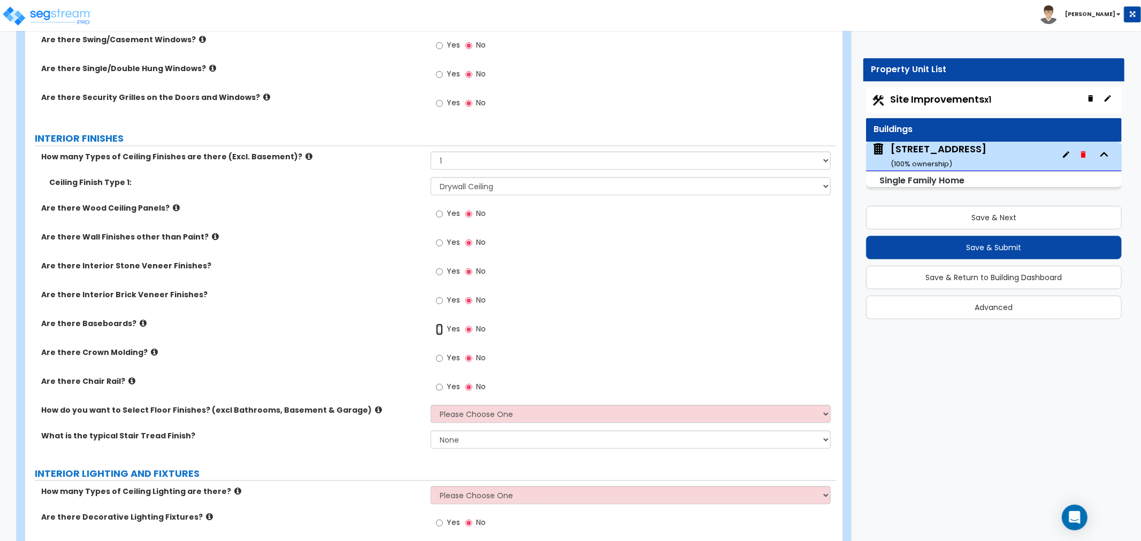
click at [436, 327] on input "Yes" at bounding box center [439, 330] width 7 height 12
radio input "true"
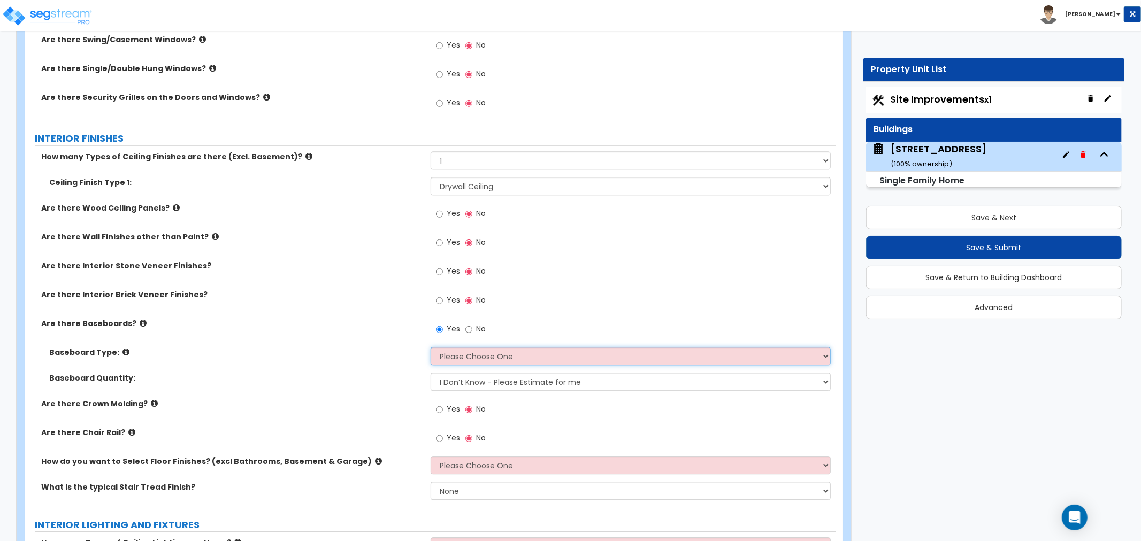
click at [446, 355] on select "Please Choose One Wood Vinyl Carpet Tile" at bounding box center [631, 356] width 400 height 18
select select "1"
click at [431, 347] on select "Please Choose One Wood Vinyl Carpet Tile" at bounding box center [631, 356] width 400 height 18
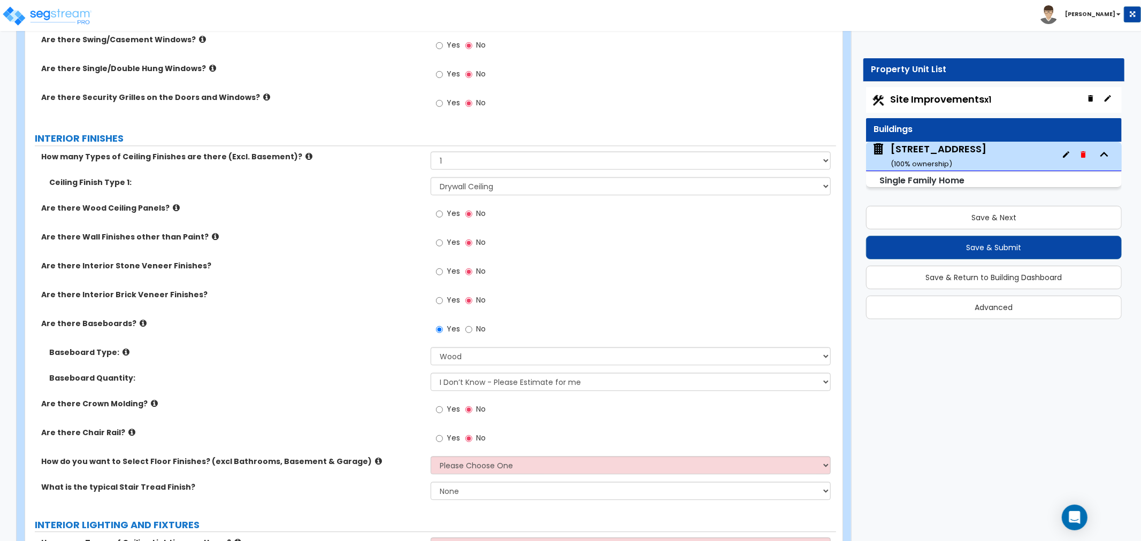
click at [350, 373] on label "Baseboard Quantity:" at bounding box center [235, 378] width 373 height 11
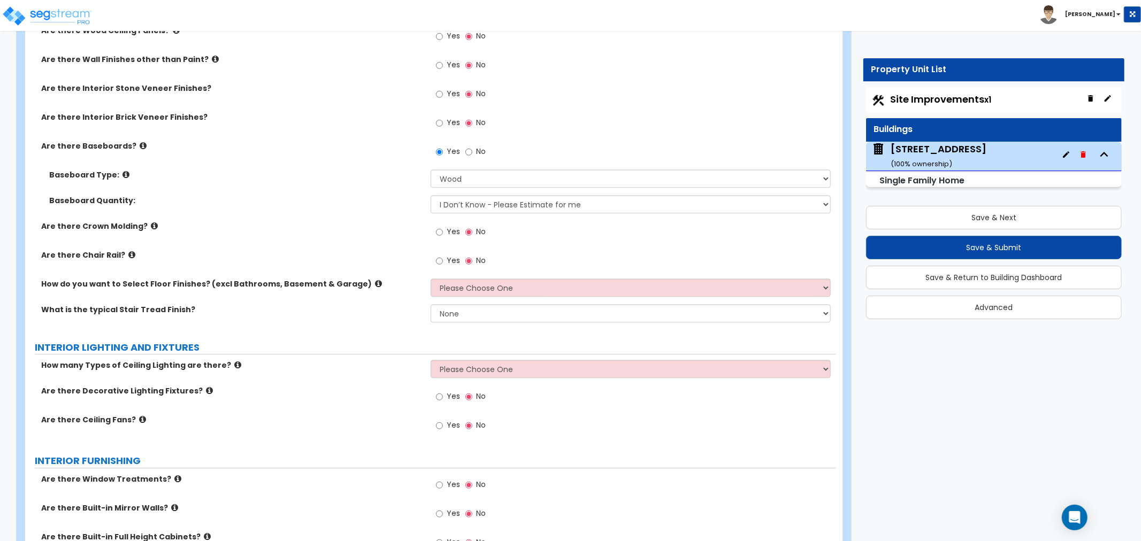
scroll to position [2318, 0]
click at [447, 286] on select "Please Choose One I want to Select Floor Finishes for the Areas of the House I …" at bounding box center [631, 287] width 400 height 18
select select "1"
click at [431, 278] on select "Please Choose One I want to Select Floor Finishes for the Areas of the House I …" at bounding box center [631, 287] width 400 height 18
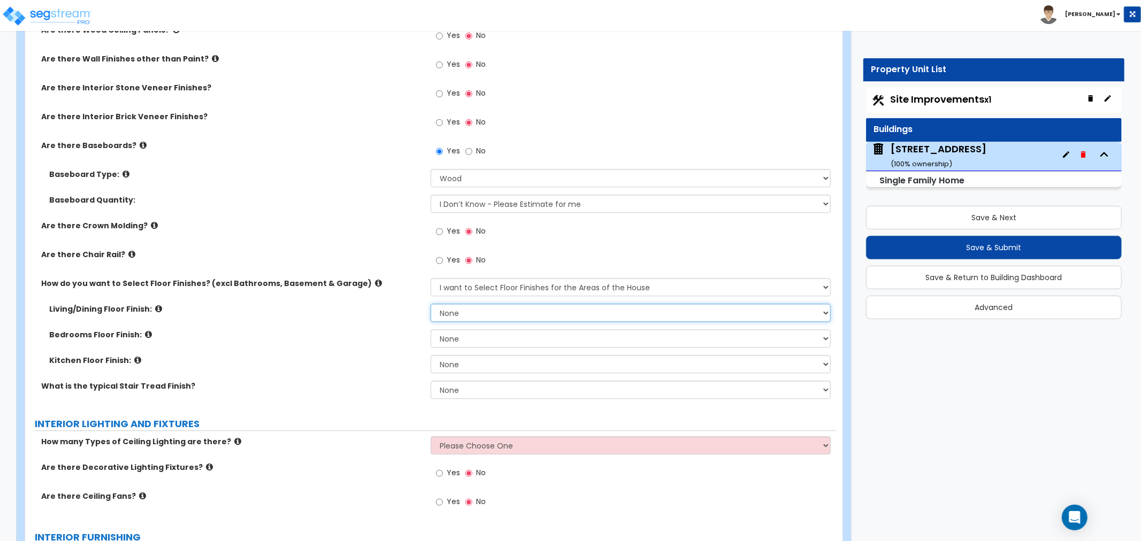
click at [451, 311] on select "None Tile Flooring Hardwood Flooring Resilient Laminate Flooring VCT Flooring S…" at bounding box center [631, 313] width 400 height 18
select select "3"
click at [431, 304] on select "None Tile Flooring Hardwood Flooring Resilient Laminate Flooring VCT Flooring S…" at bounding box center [631, 313] width 400 height 18
click at [448, 337] on select "None Tile Flooring Hardwood Flooring Resilient Laminate Flooring VCT Flooring S…" at bounding box center [631, 339] width 400 height 18
select select "3"
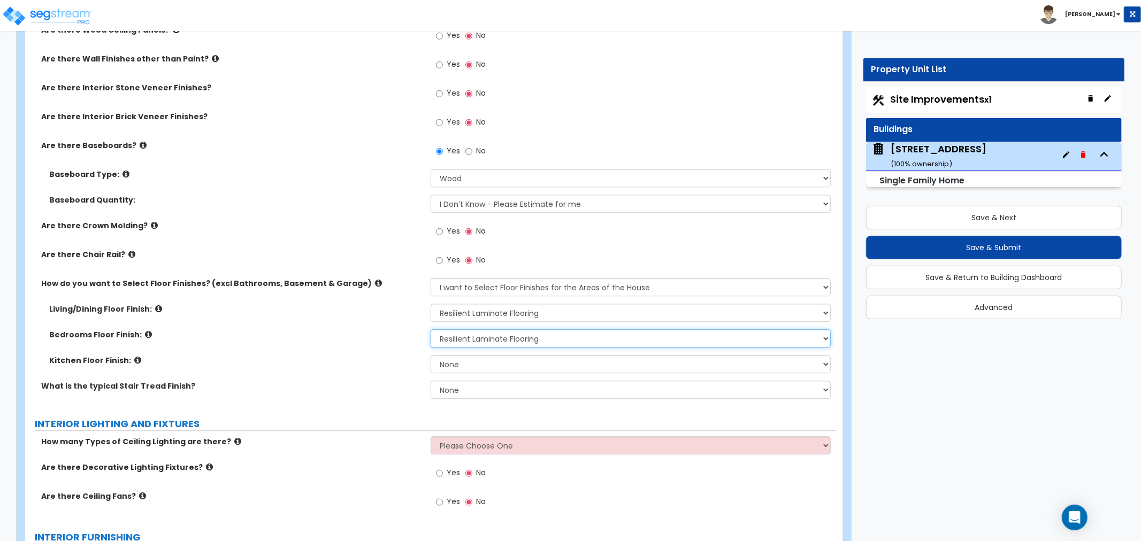
click at [431, 330] on select "None Tile Flooring Hardwood Flooring Resilient Laminate Flooring VCT Flooring S…" at bounding box center [631, 339] width 400 height 18
click at [450, 361] on select "None Tile Flooring Hardwood Flooring Resilient Laminate Flooring VCT Flooring S…" at bounding box center [631, 364] width 400 height 18
select select "2"
click at [431, 355] on select "None Tile Flooring Hardwood Flooring Resilient Laminate Flooring VCT Flooring S…" at bounding box center [631, 364] width 400 height 18
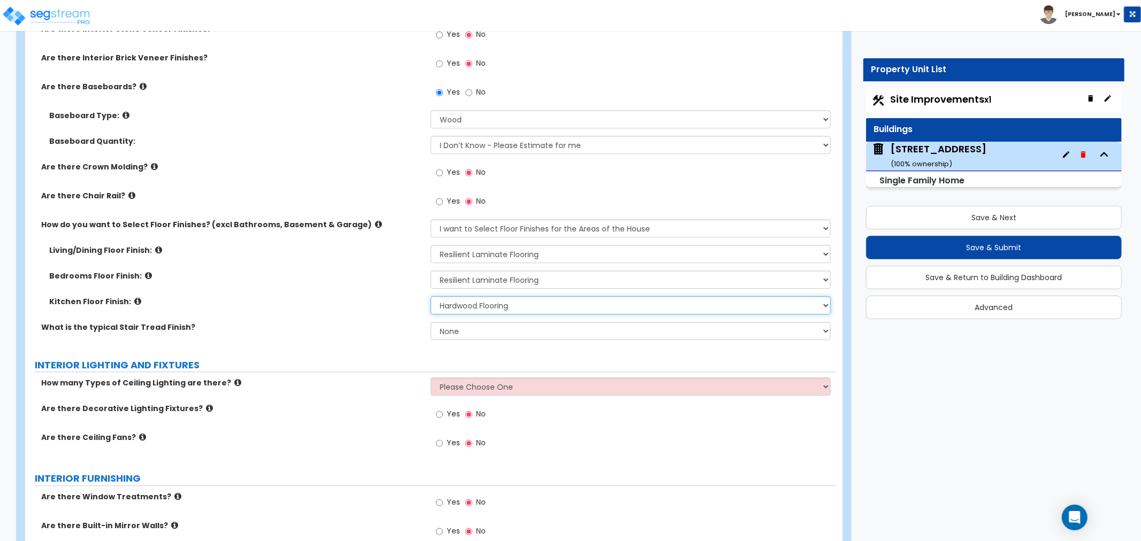
scroll to position [2377, 0]
click at [462, 333] on select "None Tile Wood Laminate VCT Sheet Carpet Sheet Vinyl Carpet Tile" at bounding box center [631, 331] width 400 height 18
select select "2"
click at [431, 322] on select "None Tile Wood Laminate VCT Sheet Carpet Sheet Vinyl Carpet Tile" at bounding box center [631, 331] width 400 height 18
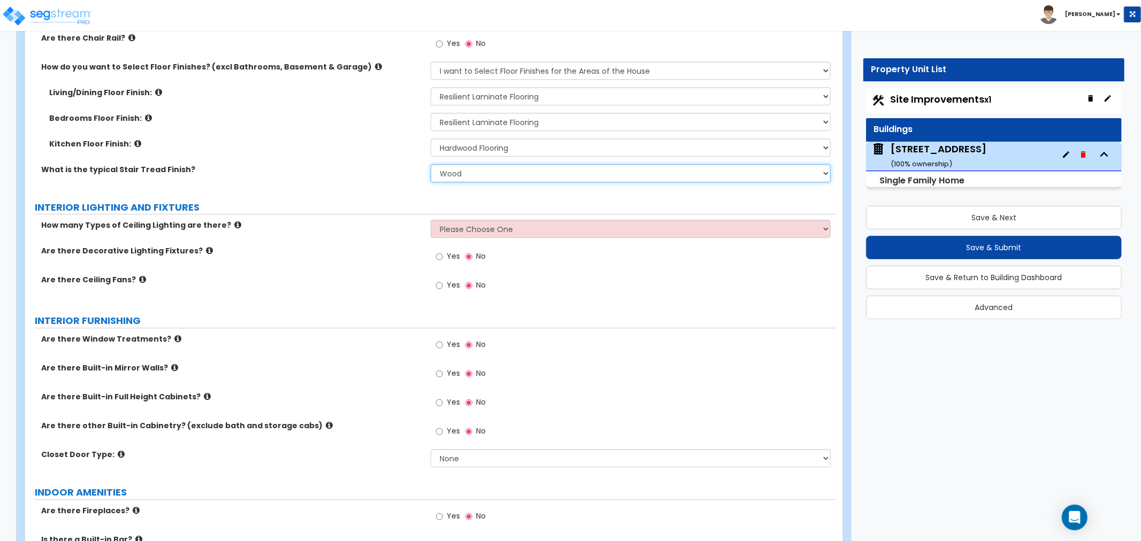
scroll to position [2555, 0]
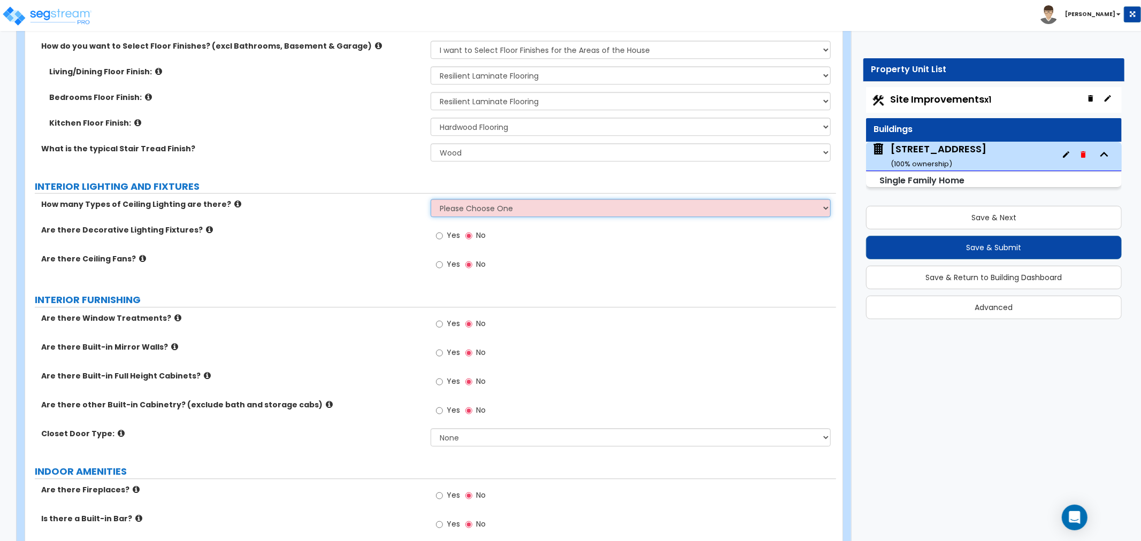
click at [466, 205] on select "Please Choose One 1 2 3" at bounding box center [631, 208] width 400 height 18
click at [431, 199] on select "Please Choose One 1 2 3" at bounding box center [631, 208] width 400 height 18
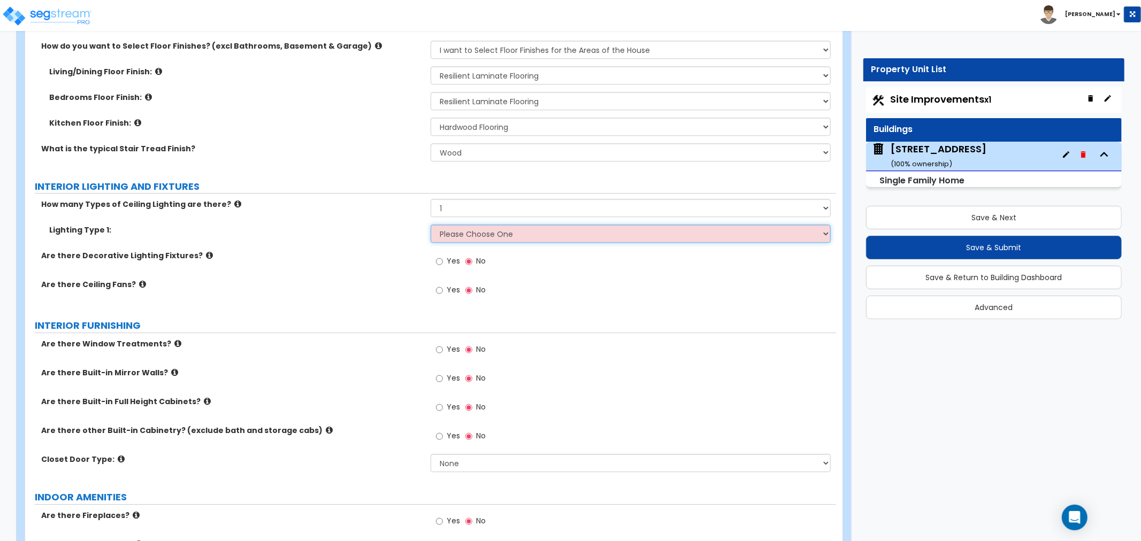
click at [450, 233] on select "Please Choose One LED Surface-Mounted LED Recessed Fluorescent Surface-Mounted …" at bounding box center [631, 234] width 400 height 18
click at [442, 202] on select "Please Choose One 1 2 3" at bounding box center [631, 208] width 400 height 18
select select "2"
click at [431, 199] on select "Please Choose One 1 2 3" at bounding box center [631, 208] width 400 height 18
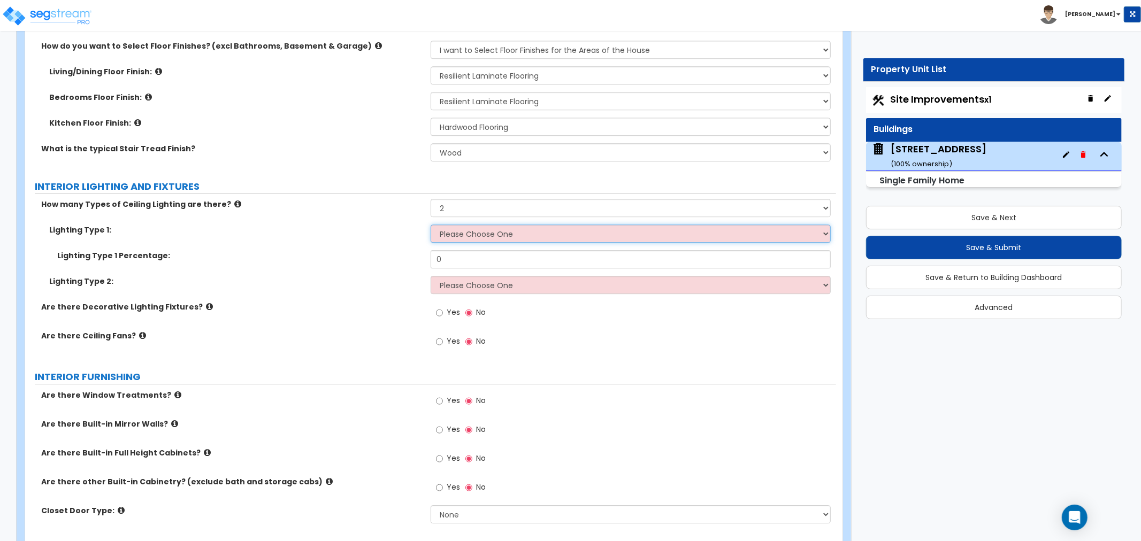
click at [460, 236] on select "Please Choose One LED Surface-Mounted LED Recessed Fluorescent Surface-Mounted …" at bounding box center [631, 234] width 400 height 18
select select "2"
click at [431, 225] on select "Please Choose One LED Surface-Mounted LED Recessed Fluorescent Surface-Mounted …" at bounding box center [631, 234] width 400 height 18
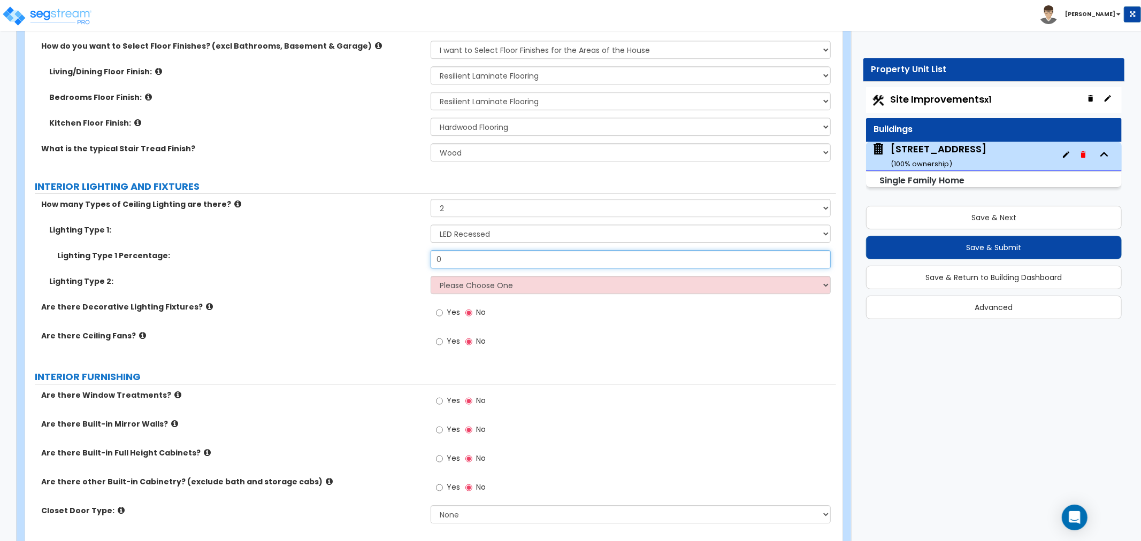
drag, startPoint x: 455, startPoint y: 262, endPoint x: 416, endPoint y: 257, distance: 39.3
click at [416, 257] on div "Lighting Type 1 Percentage: 0" at bounding box center [430, 263] width 811 height 26
type input "70"
click at [472, 282] on select "Please Choose One LED Surface-Mounted LED Recessed Fluorescent Surface-Mounted …" at bounding box center [631, 285] width 400 height 18
select select "5"
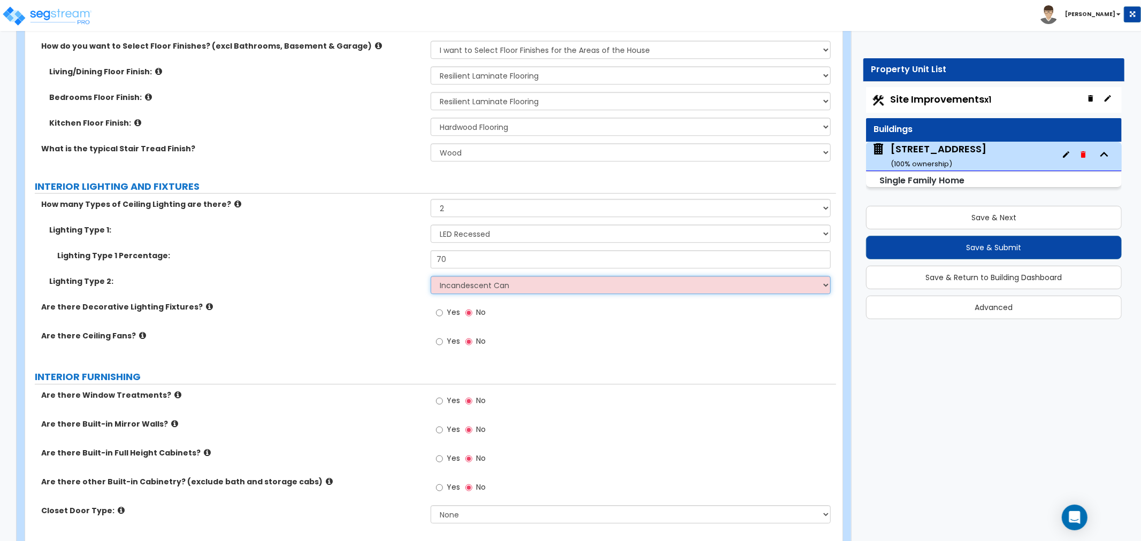
click at [431, 276] on select "Please Choose One LED Surface-Mounted LED Recessed Fluorescent Surface-Mounted …" at bounding box center [631, 285] width 400 height 18
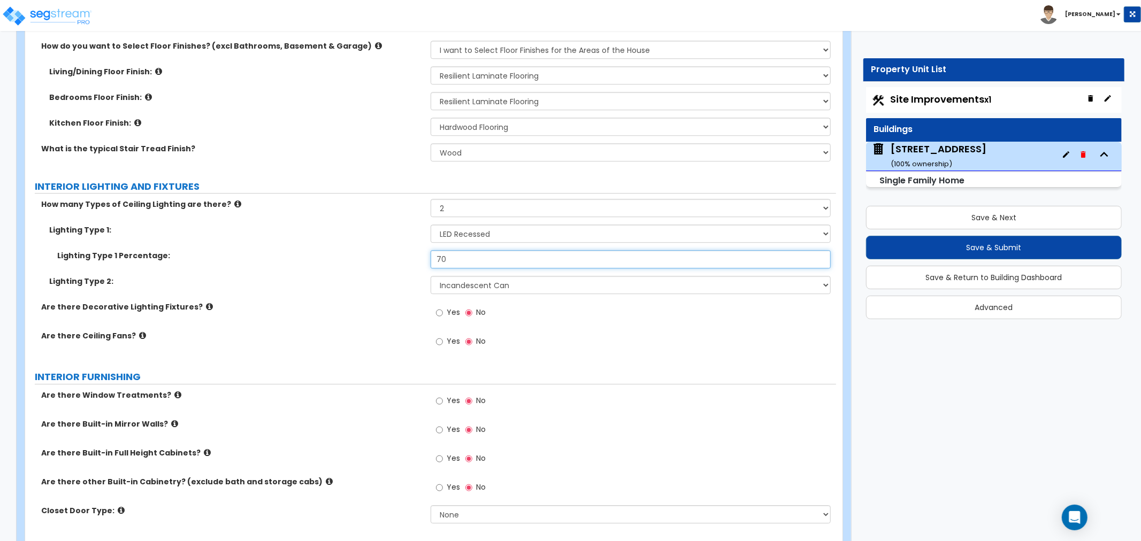
drag, startPoint x: 445, startPoint y: 257, endPoint x: 436, endPoint y: 257, distance: 9.1
click at [436, 257] on input "70" at bounding box center [631, 259] width 400 height 18
click at [418, 295] on div "Lighting Type 2: Please Choose One LED Surface-Mounted LED Recessed Fluorescent…" at bounding box center [430, 289] width 811 height 26
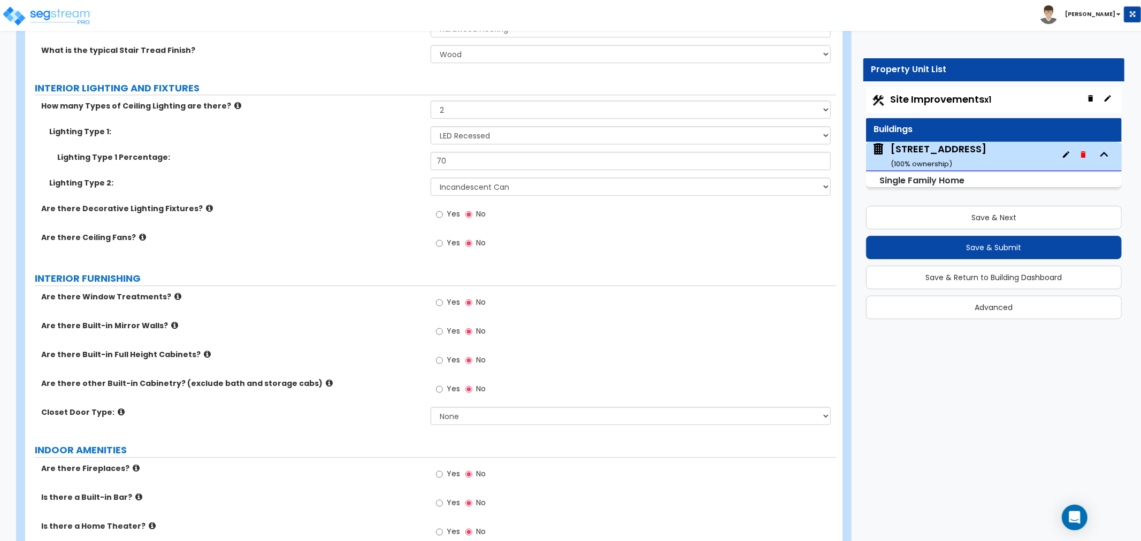
scroll to position [2675, 0]
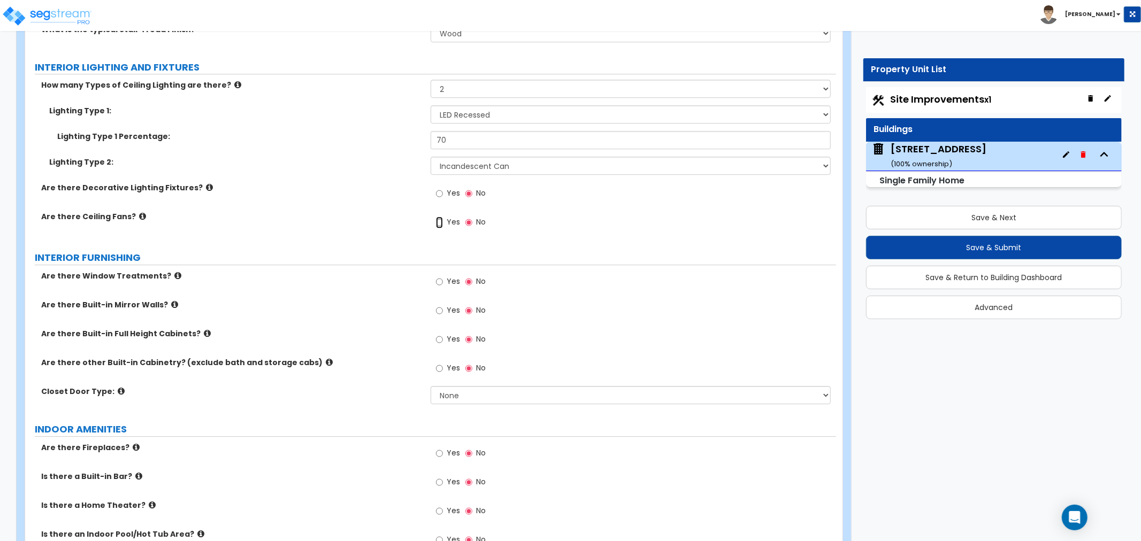
click at [437, 221] on input "Yes" at bounding box center [439, 223] width 7 height 12
radio input "true"
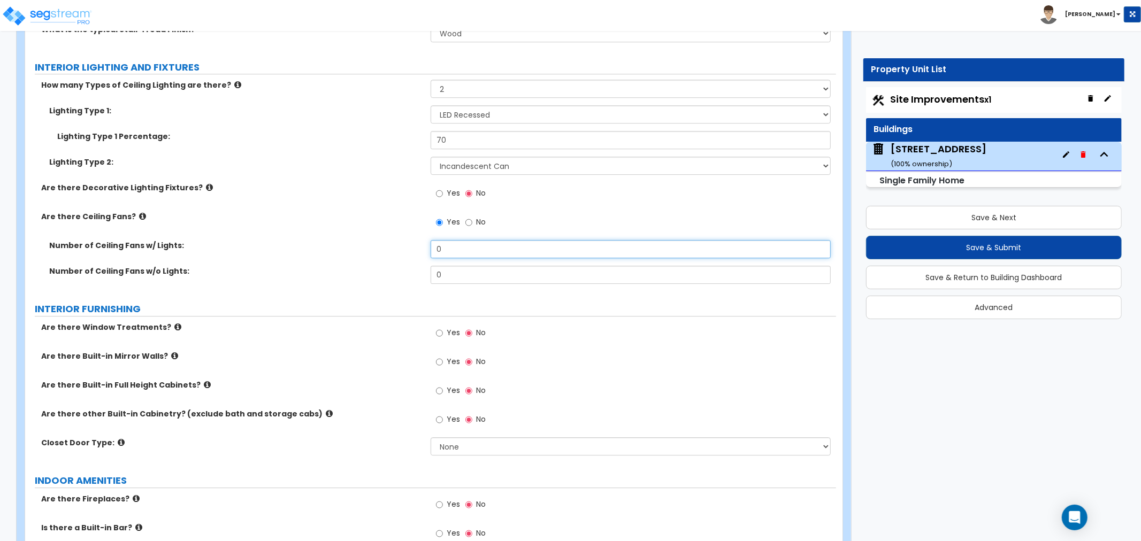
drag, startPoint x: 451, startPoint y: 246, endPoint x: 408, endPoint y: 244, distance: 42.8
click at [408, 244] on div "Number of Ceiling Fans w/ Lights: 0" at bounding box center [430, 253] width 811 height 26
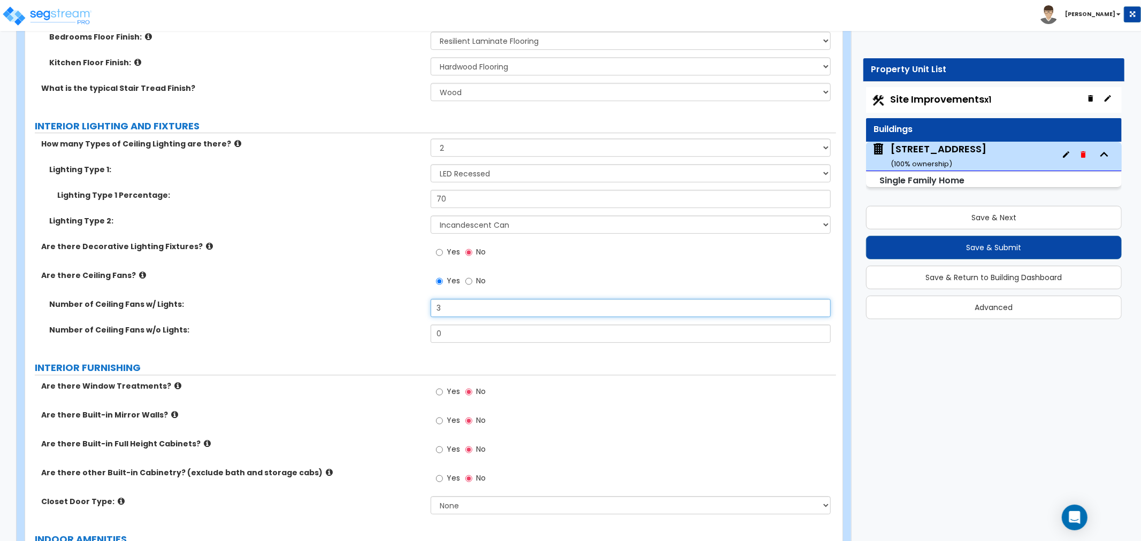
scroll to position [2615, 0]
type input "3"
click at [456, 174] on select "Please Choose One LED Surface-Mounted LED Recessed Fluorescent Surface-Mounted …" at bounding box center [631, 174] width 400 height 18
select select "5"
click at [431, 165] on select "Please Choose One LED Surface-Mounted LED Recessed Fluorescent Surface-Mounted …" at bounding box center [631, 174] width 400 height 18
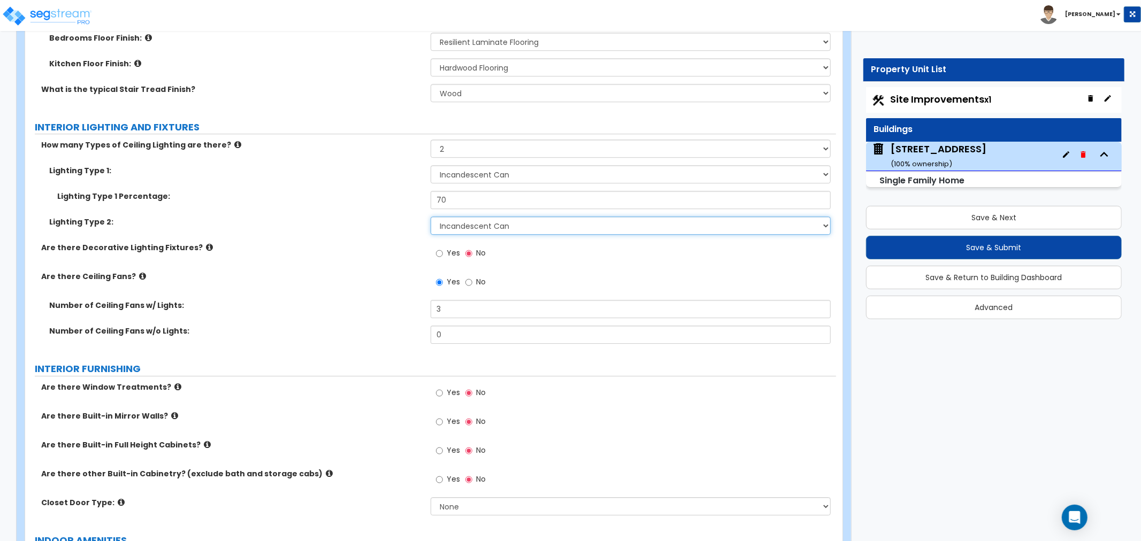
click at [451, 226] on select "Please Choose One LED Surface-Mounted LED Recessed Fluorescent Surface-Mounted …" at bounding box center [631, 226] width 400 height 18
select select "2"
click at [431, 217] on select "Please Choose One LED Surface-Mounted LED Recessed Fluorescent Surface-Mounted …" at bounding box center [631, 226] width 400 height 18
drag, startPoint x: 452, startPoint y: 201, endPoint x: 414, endPoint y: 194, distance: 39.1
click at [414, 194] on div "Lighting Type 1 Percentage: 70" at bounding box center [430, 204] width 811 height 26
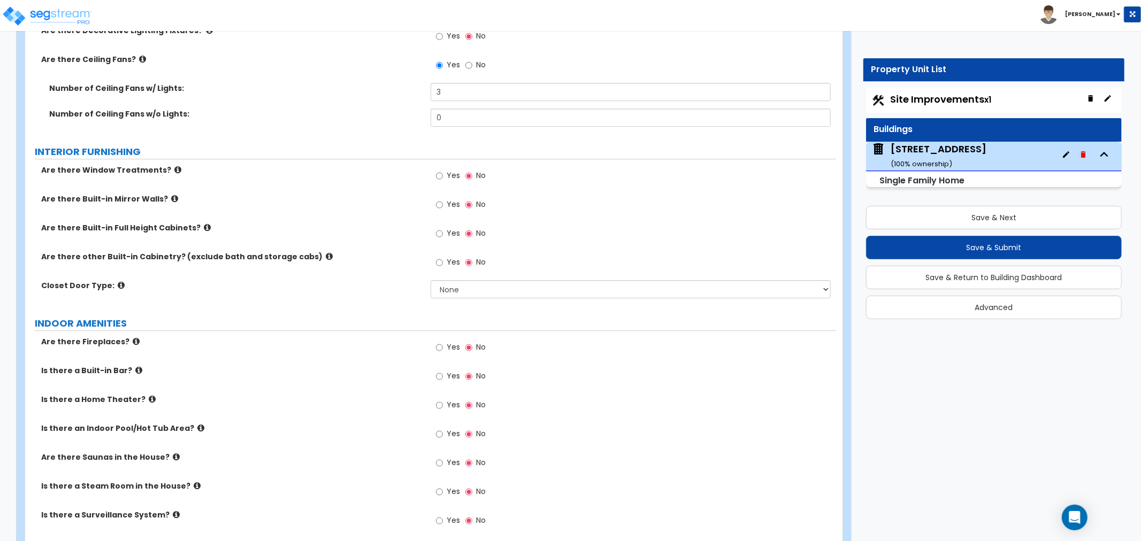
scroll to position [2853, 0]
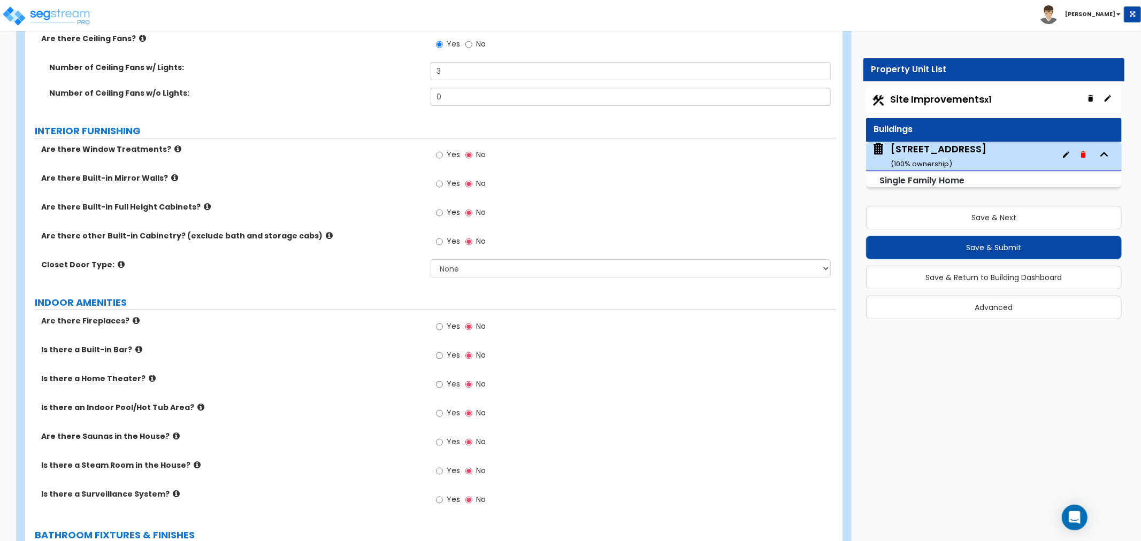
type input "60"
click at [453, 269] on select "None Bi-fold Louvered Doors Bi-fold Panel Doors Sliding Doors Hinged Wood Door" at bounding box center [631, 268] width 400 height 18
select select "2"
click at [431, 259] on select "None Bi-fold Louvered Doors Bi-fold Panel Doors Sliding Doors Hinged Wood Door" at bounding box center [631, 268] width 400 height 18
click at [441, 154] on input "Yes" at bounding box center [439, 155] width 7 height 12
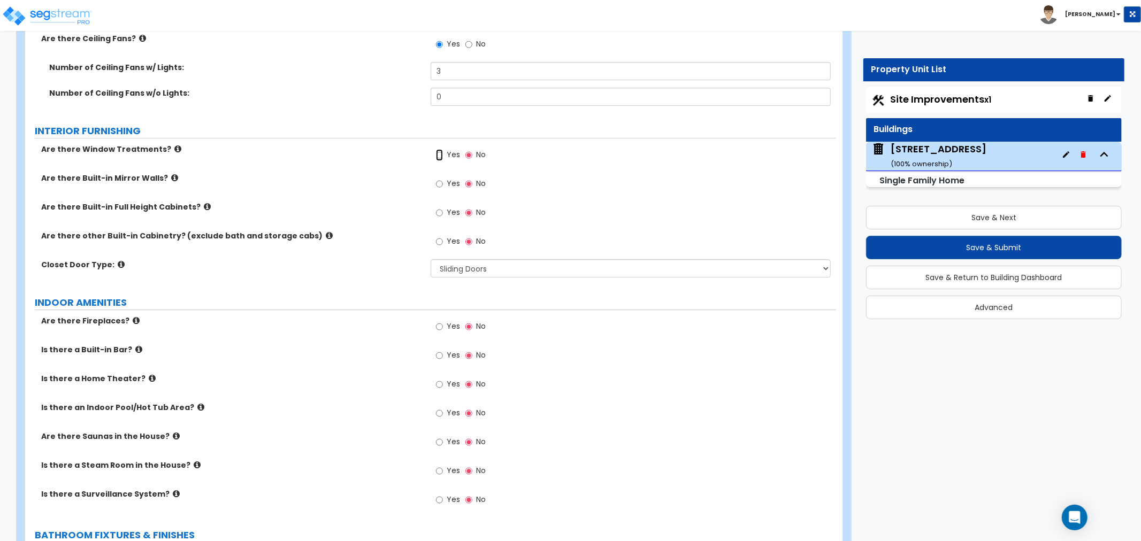
radio input "true"
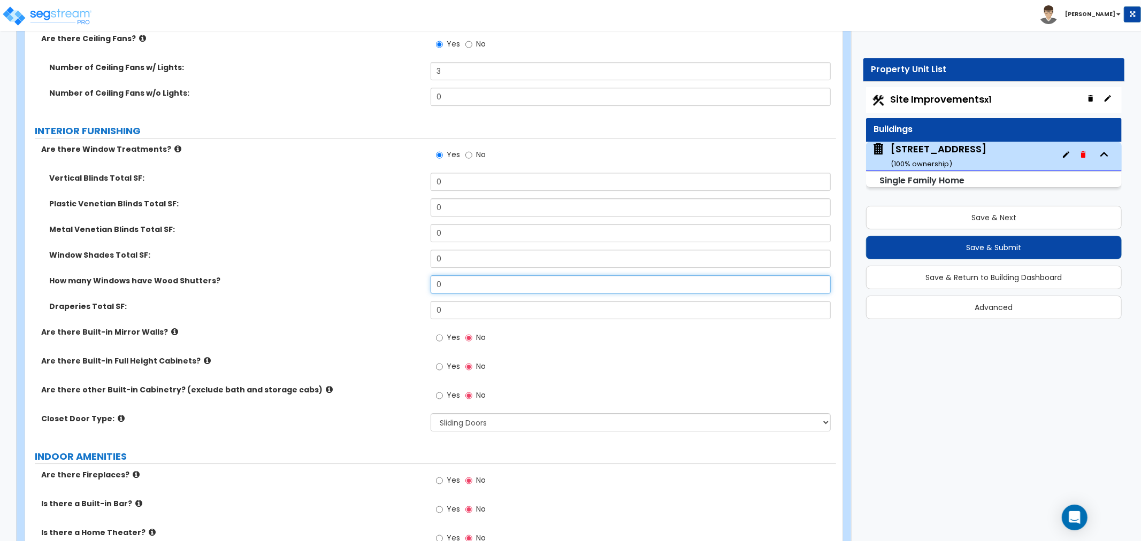
drag, startPoint x: 447, startPoint y: 282, endPoint x: 408, endPoint y: 284, distance: 39.1
click at [408, 284] on div "How many Windows have Wood Shutters? 0" at bounding box center [430, 289] width 811 height 26
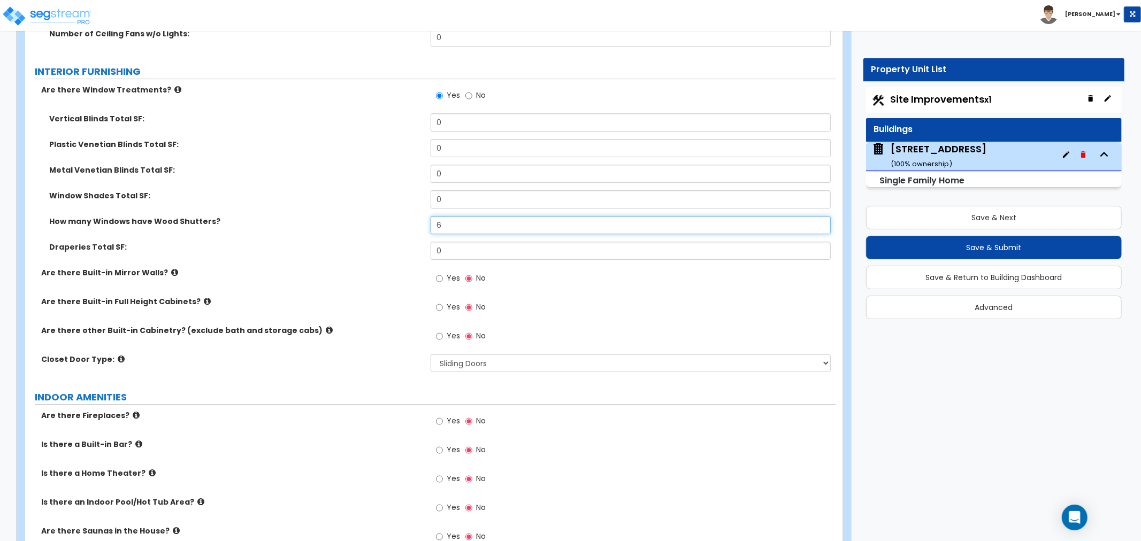
scroll to position [2972, 0]
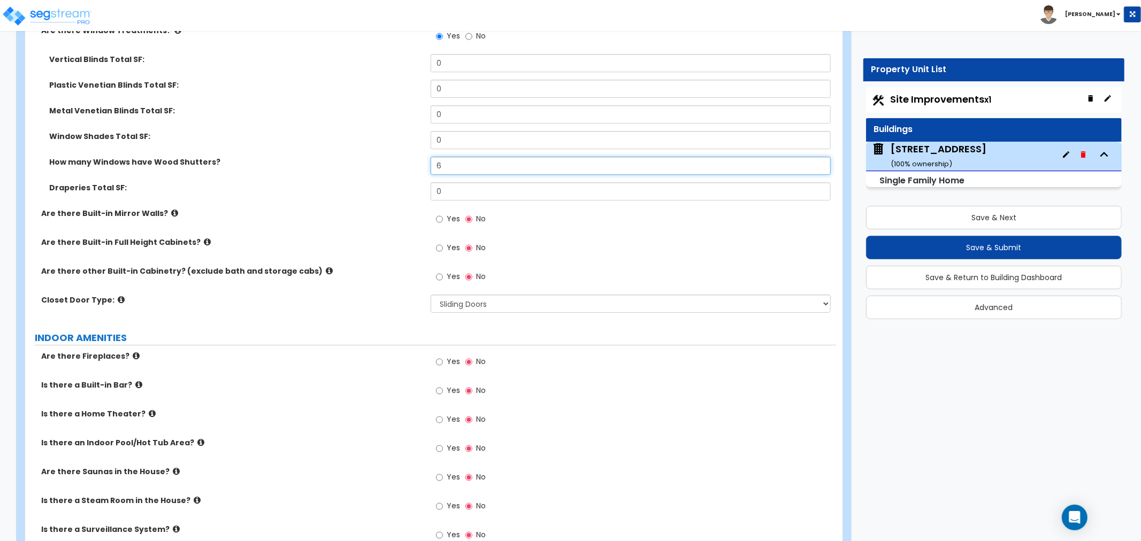
type input "6"
click at [442, 245] on input "Yes" at bounding box center [439, 248] width 7 height 12
radio input "true"
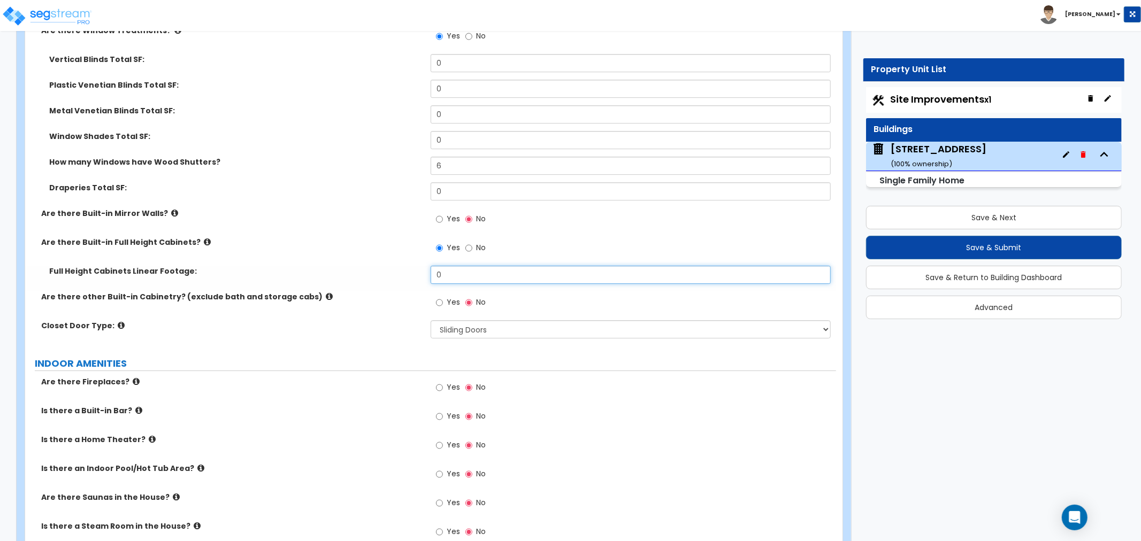
drag, startPoint x: 447, startPoint y: 271, endPoint x: 423, endPoint y: 273, distance: 24.7
click at [423, 273] on div "Full Height Cabinets Linear Footage: 0" at bounding box center [430, 279] width 811 height 26
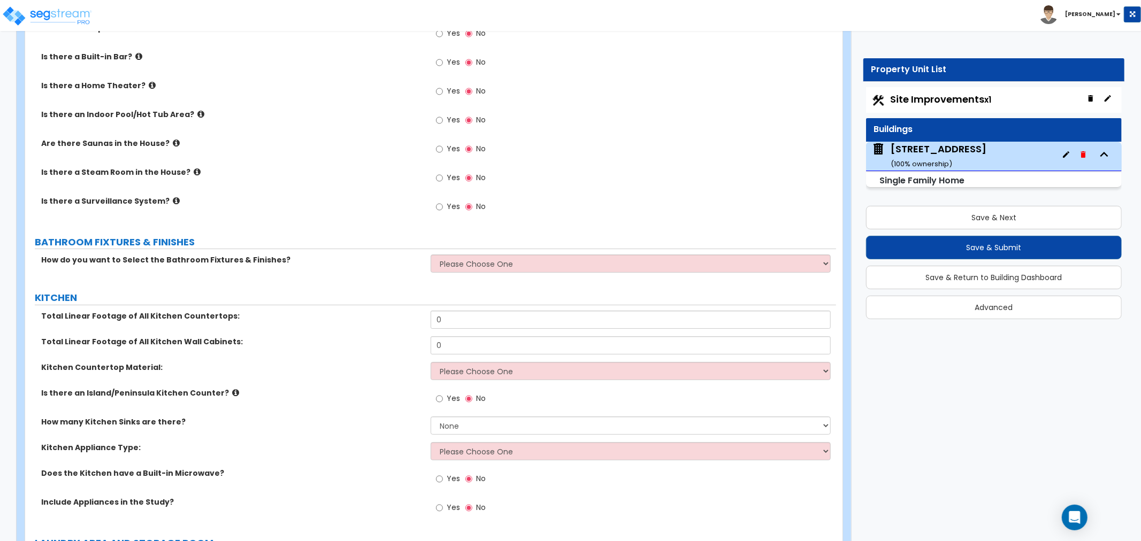
scroll to position [3329, 0]
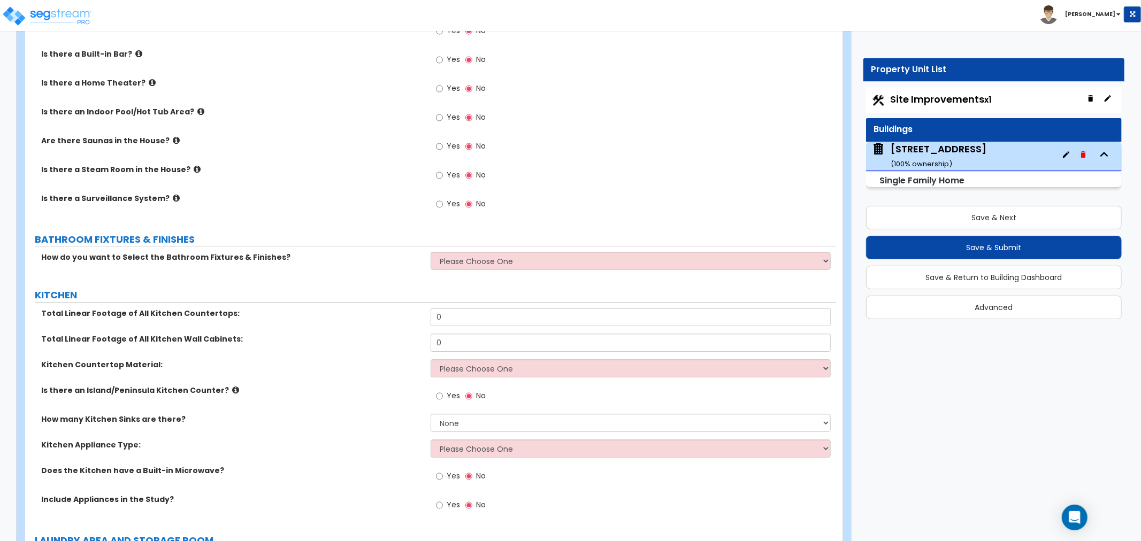
type input "2"
click at [438, 263] on select "Please Choose One I want to Select Fixtures and Finishes only for one Bath and …" at bounding box center [631, 261] width 400 height 18
select select "2"
click at [431, 252] on select "Please Choose One I want to Select Fixtures and Finishes only for one Bath and …" at bounding box center [631, 261] width 400 height 18
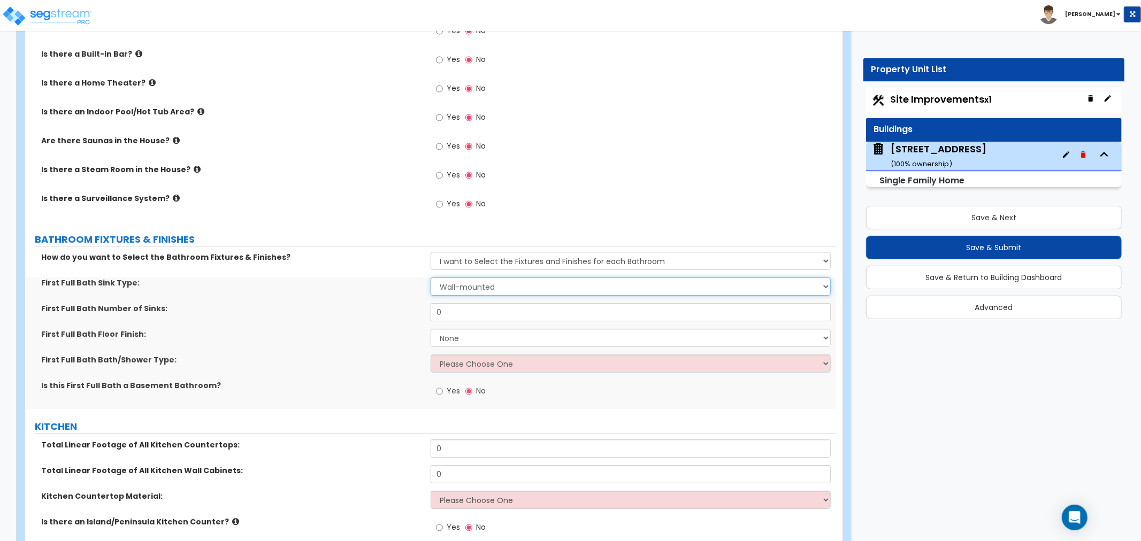
click at [450, 285] on select "Wall-mounted Pedestal-mounted Vanity-mounted" at bounding box center [631, 287] width 400 height 18
select select "3"
click at [431, 278] on select "Wall-mounted Pedestal-mounted Vanity-mounted" at bounding box center [631, 287] width 400 height 18
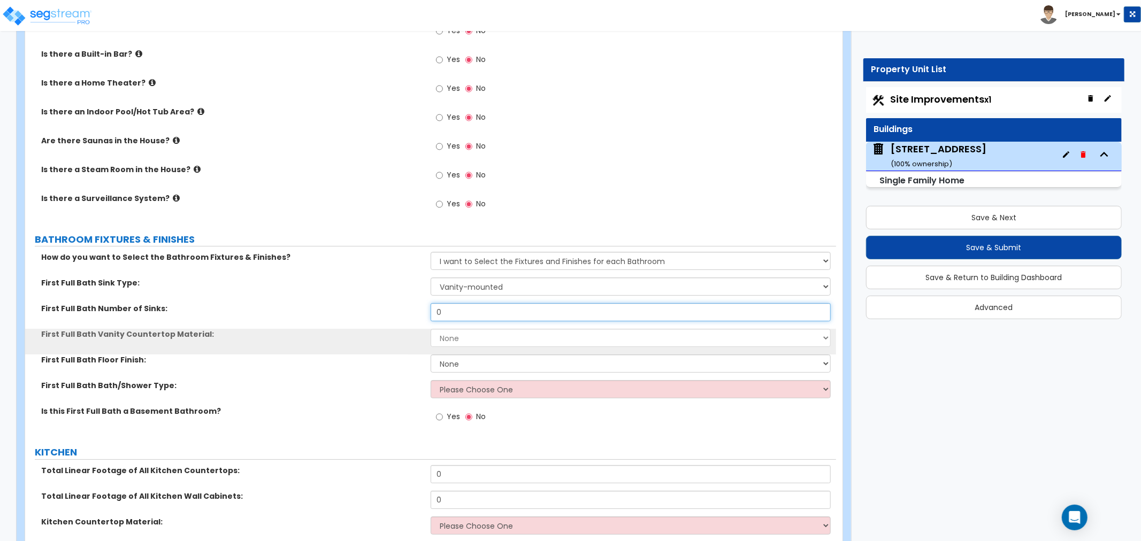
drag, startPoint x: 448, startPoint y: 312, endPoint x: 396, endPoint y: 312, distance: 51.4
click at [396, 312] on div "First Full Bath Number of Sinks: 0" at bounding box center [430, 316] width 811 height 26
type input "1"
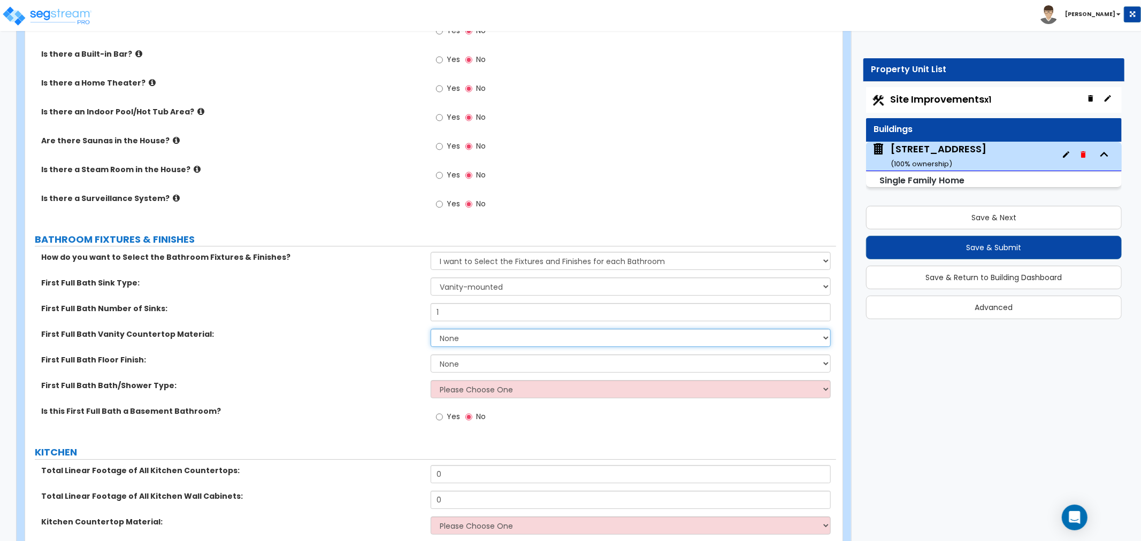
click at [442, 339] on select "None Plastic Laminate Solid Surface Stone Quartz Marble Tile Wood Stainless Ste…" at bounding box center [631, 338] width 400 height 18
click at [431, 329] on select "None Plastic Laminate Solid Surface Stone Quartz Marble Tile Wood Stainless Ste…" at bounding box center [631, 338] width 400 height 18
click at [456, 333] on select "None Plastic Laminate Solid Surface Stone Quartz Marble Tile Wood Stainless Ste…" at bounding box center [631, 338] width 400 height 18
select select "1"
click at [431, 329] on select "None Plastic Laminate Solid Surface Stone Quartz Marble Tile Wood Stainless Ste…" at bounding box center [631, 338] width 400 height 18
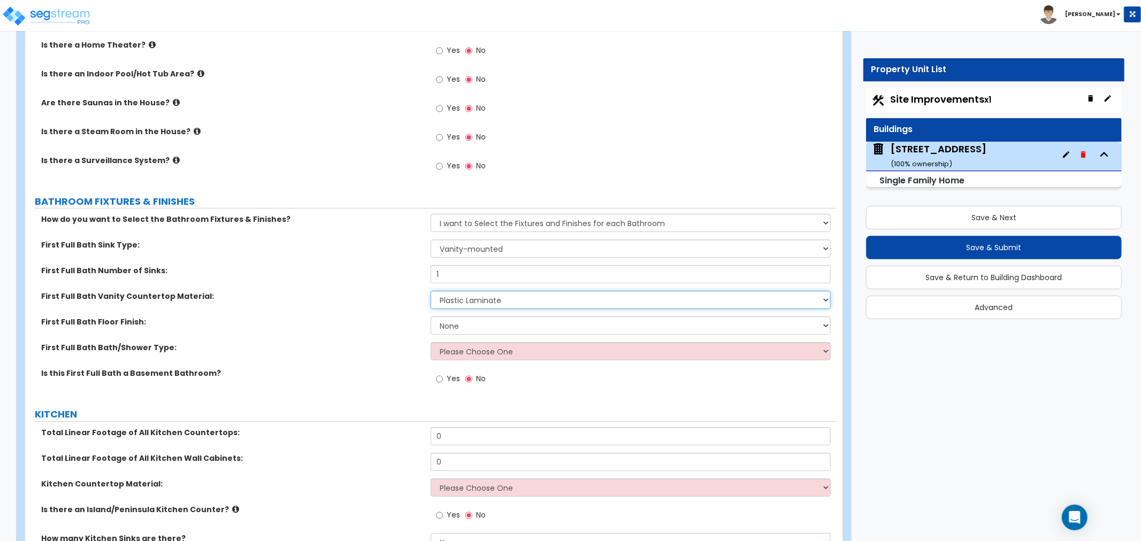
scroll to position [3388, 0]
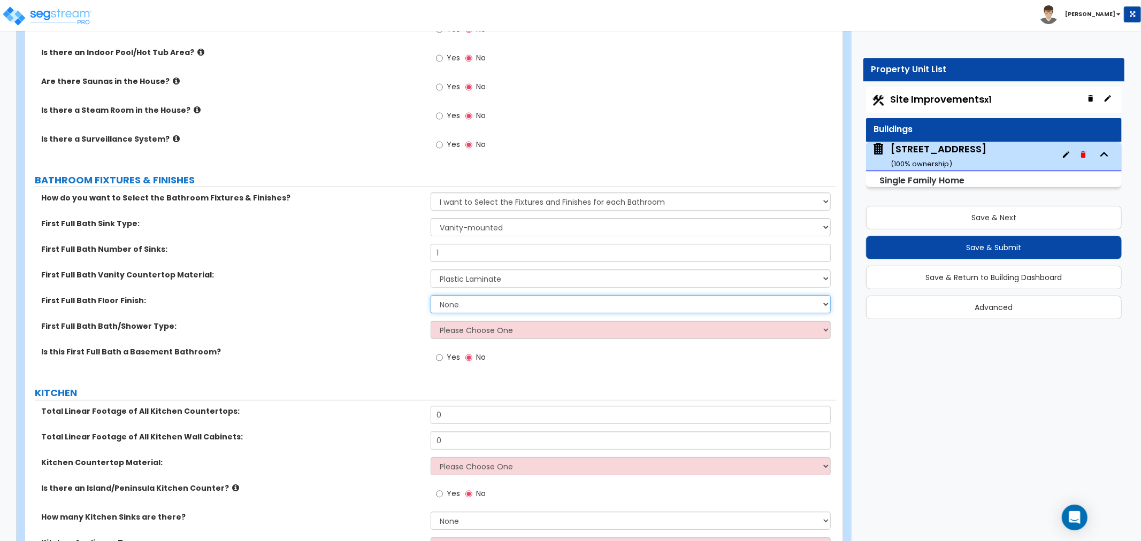
click at [453, 301] on select "None Tile Flooring Hardwood Flooring Resilient Laminate Flooring VCT Flooring S…" at bounding box center [631, 304] width 400 height 18
select select "1"
click at [431, 295] on select "None Tile Flooring Hardwood Flooring Resilient Laminate Flooring VCT Flooring S…" at bounding box center [631, 304] width 400 height 18
click at [453, 331] on select "Please Choose One Standalone Shower Bathtub - Shower Combo" at bounding box center [631, 330] width 400 height 18
select select "1"
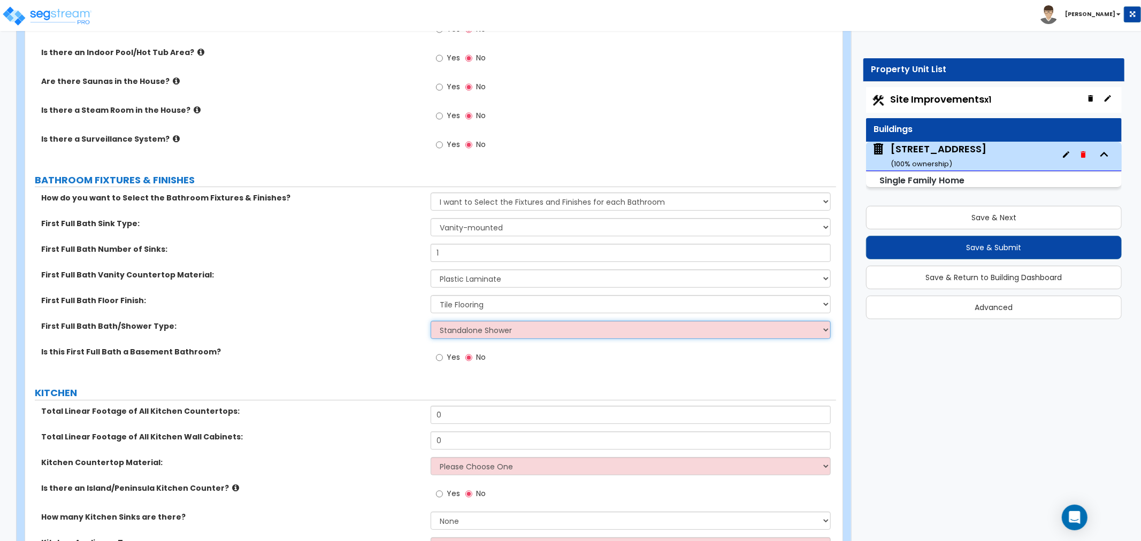
click at [431, 321] on select "Please Choose One Standalone Shower Bathtub - Shower Combo" at bounding box center [631, 330] width 400 height 18
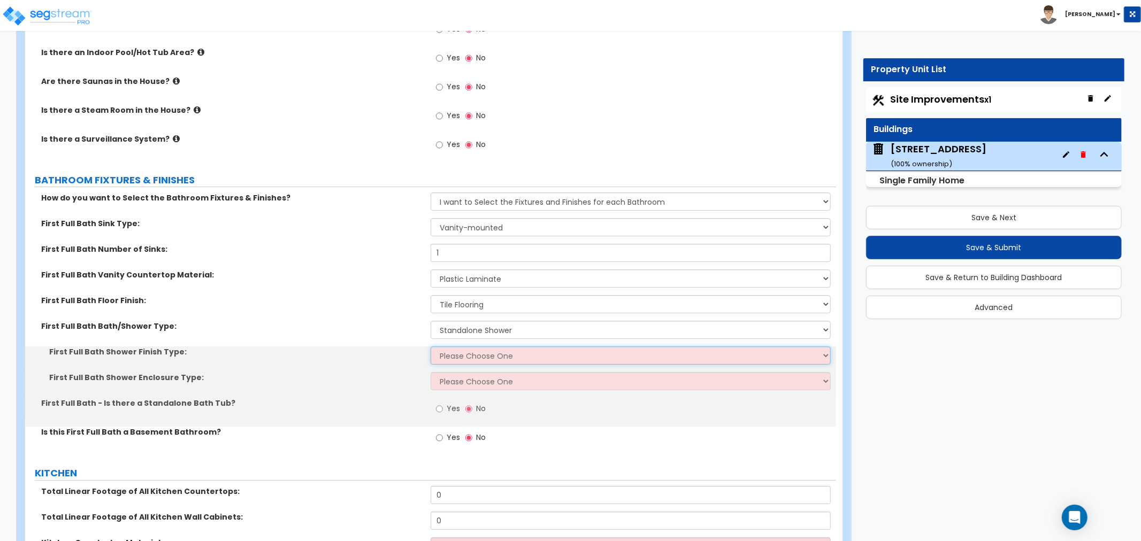
click at [449, 351] on select "Please Choose One Plastic Tile Stone" at bounding box center [631, 356] width 400 height 18
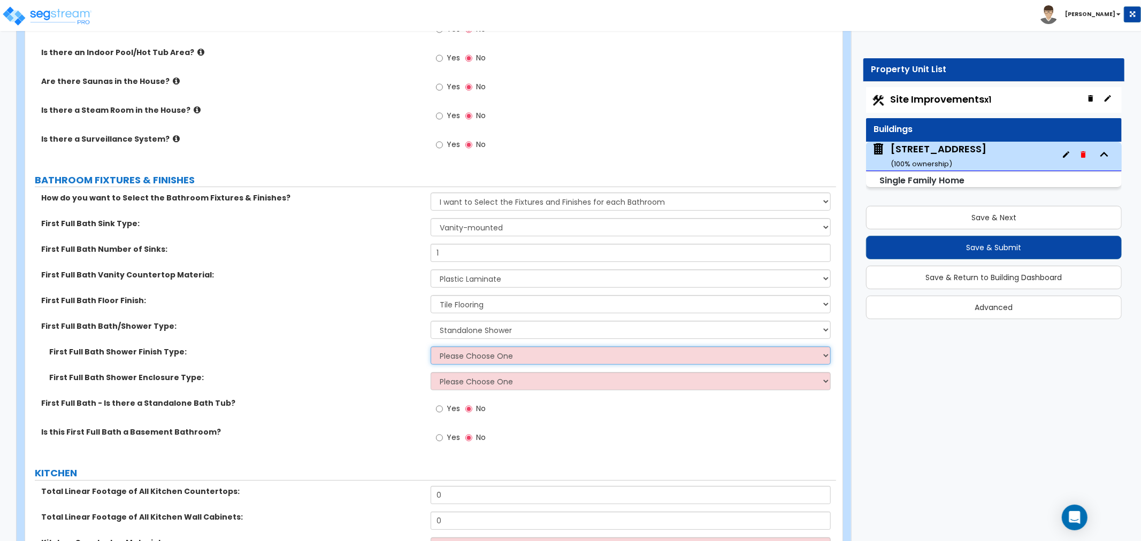
select select "2"
click at [431, 347] on select "Please Choose One Plastic Tile Stone" at bounding box center [631, 356] width 400 height 18
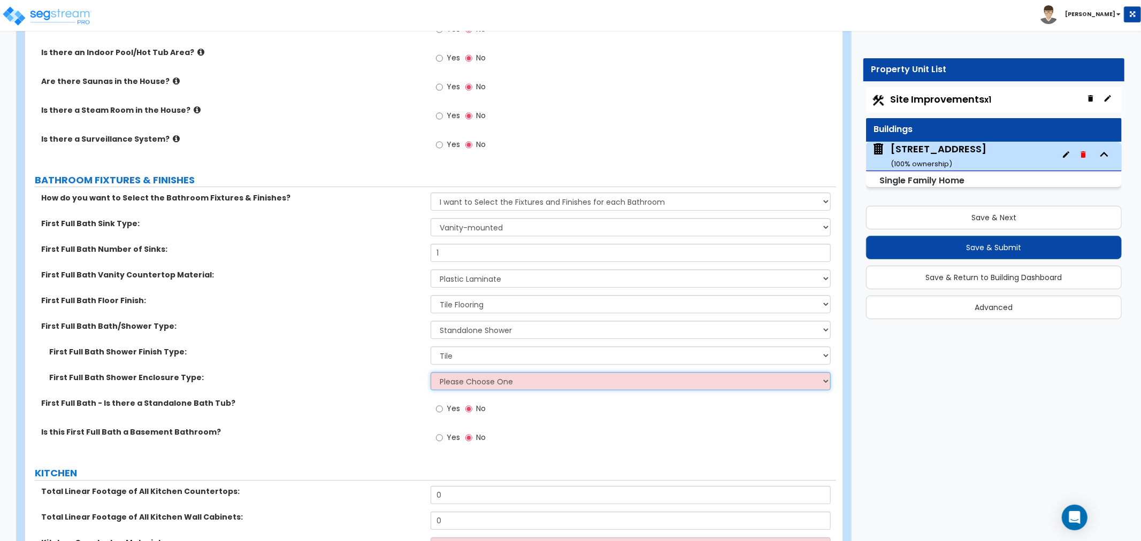
click at [456, 382] on select "Please Choose One Curtain & Rod Glass Sliding Doors Glass Hinged Doors" at bounding box center [631, 381] width 400 height 18
select select "2"
click at [431, 372] on select "Please Choose One Curtain & Rod Glass Sliding Doors Glass Hinged Doors" at bounding box center [631, 381] width 400 height 18
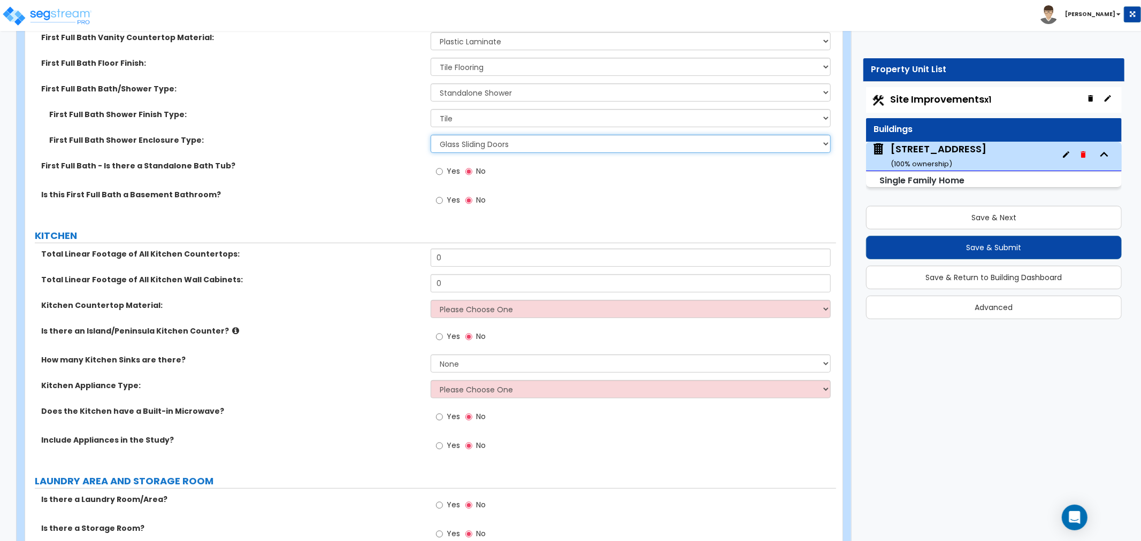
scroll to position [3685, 0]
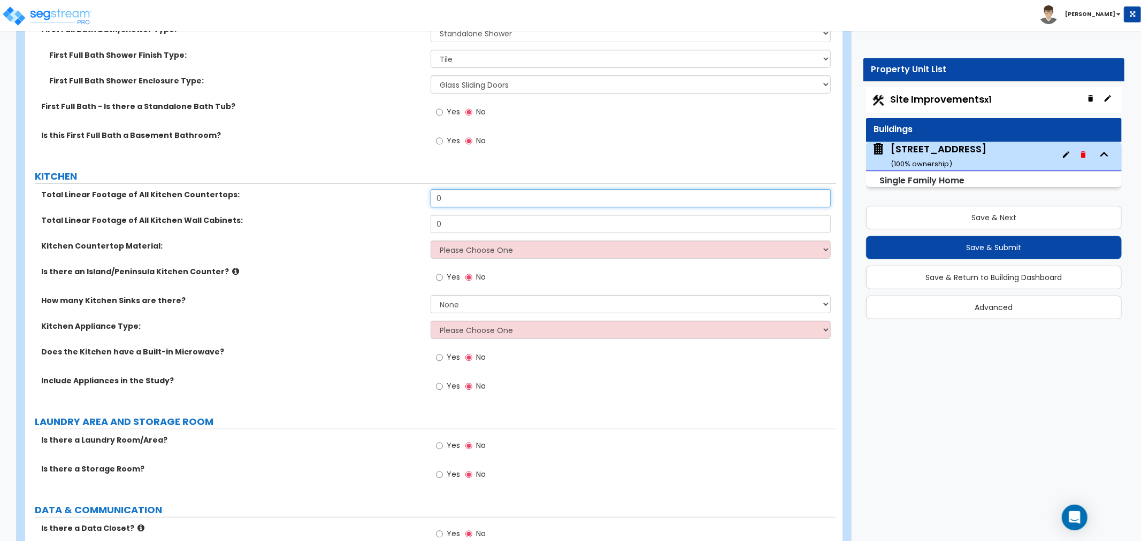
drag, startPoint x: 465, startPoint y: 195, endPoint x: 380, endPoint y: 180, distance: 86.5
type input "11"
drag, startPoint x: 448, startPoint y: 221, endPoint x: 411, endPoint y: 222, distance: 37.5
click at [411, 222] on div "Total Linear Footage of All Kitchen Wall Cabinets: 0" at bounding box center [430, 228] width 811 height 26
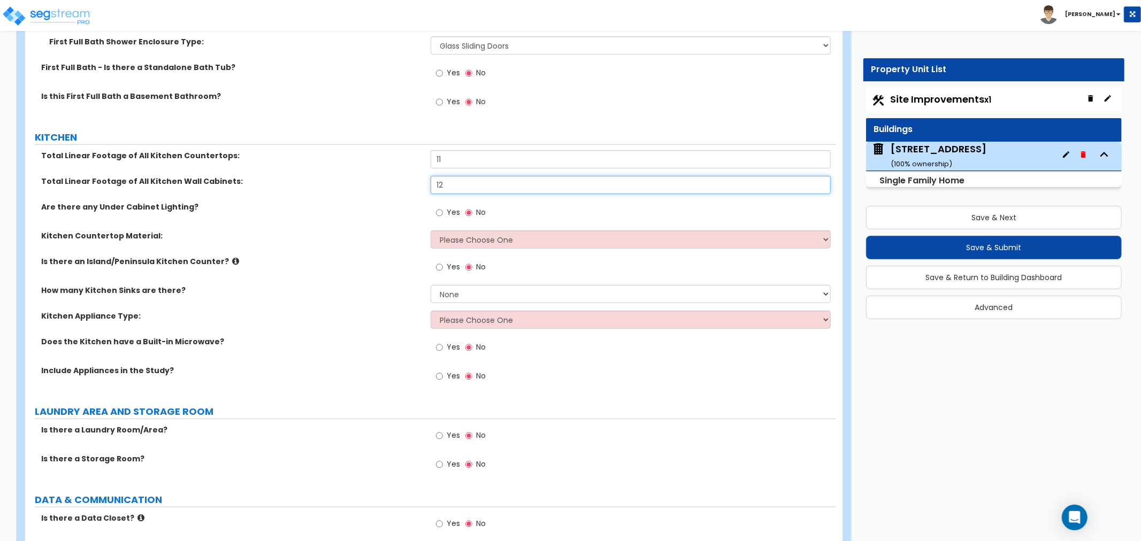
scroll to position [3745, 0]
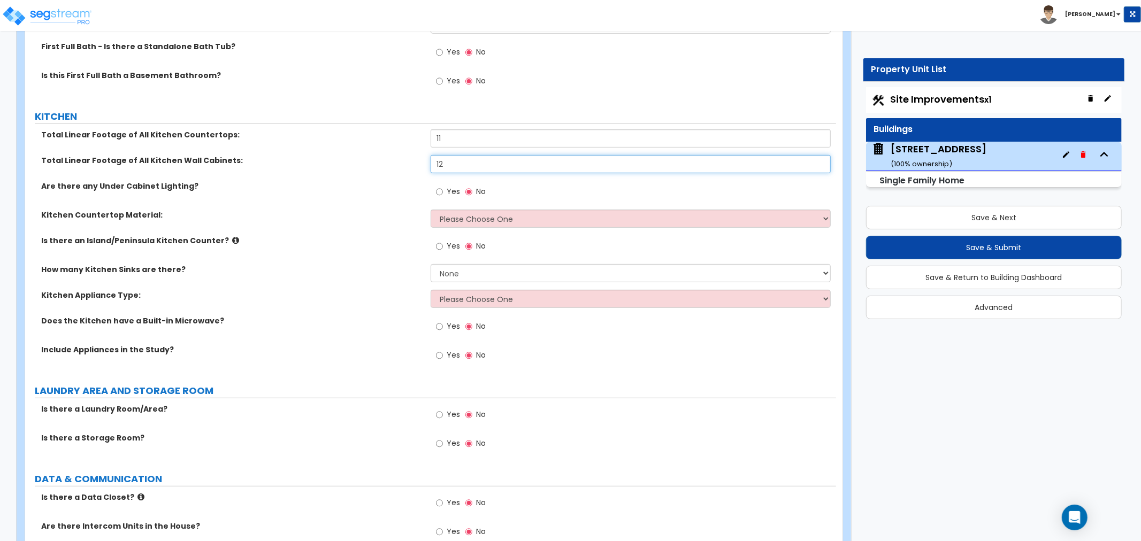
type input "12"
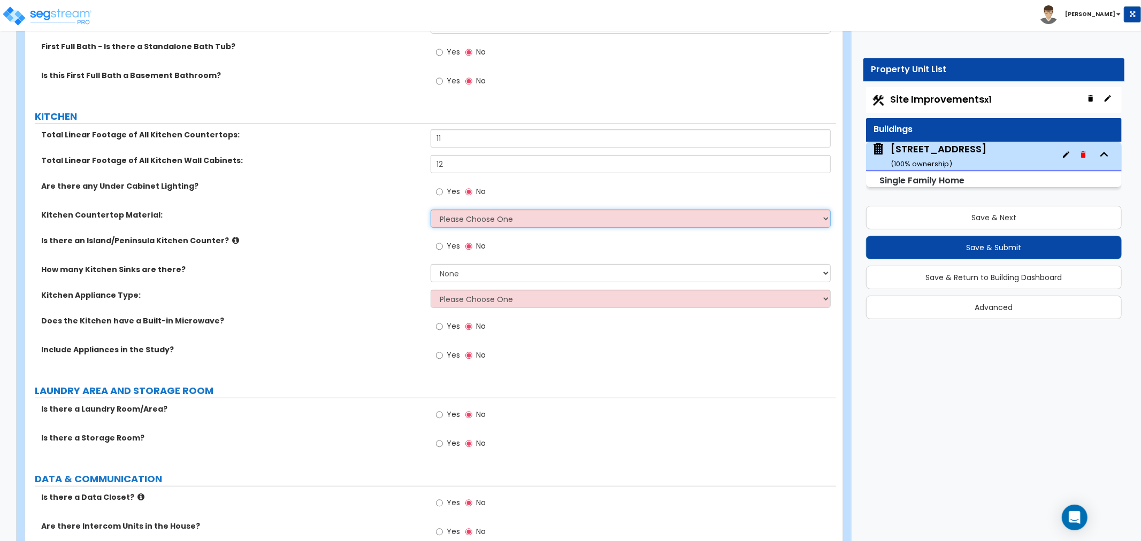
click at [446, 216] on select "Please Choose One Plastic Laminate Solid Surface Stone Quartz Marble Tile Wood …" at bounding box center [631, 219] width 400 height 18
select select "1"
click at [431, 210] on select "Please Choose One Plastic Laminate Solid Surface Stone Quartz Marble Tile Wood …" at bounding box center [631, 219] width 400 height 18
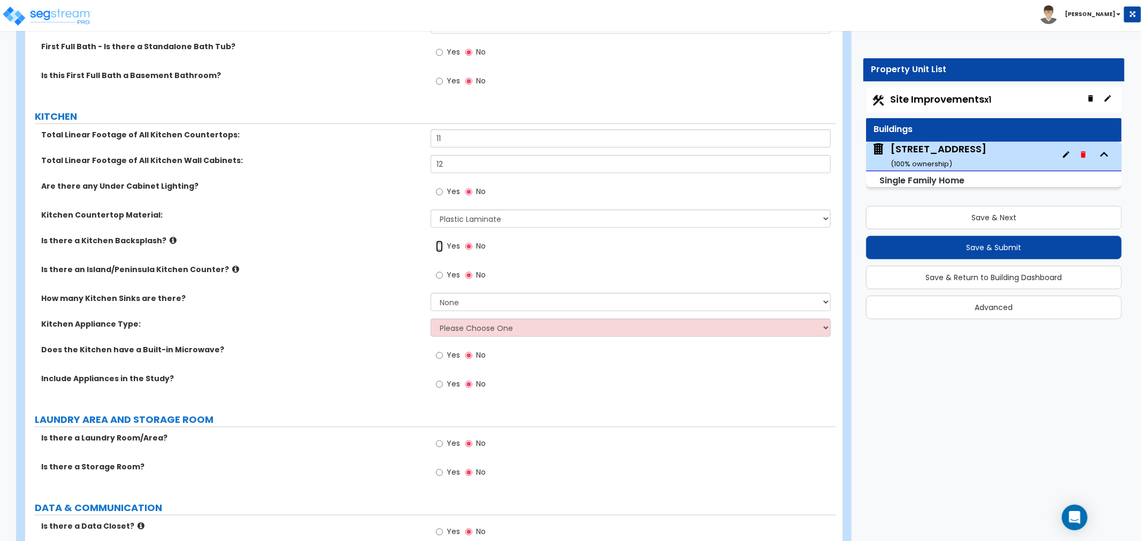
click at [439, 248] on input "Yes" at bounding box center [439, 247] width 7 height 12
radio input "true"
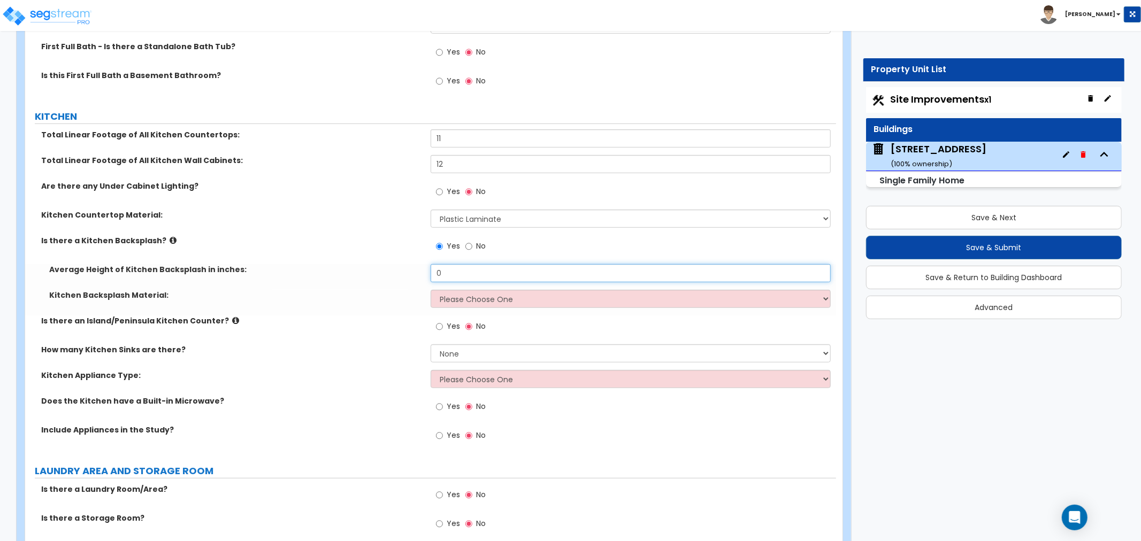
drag, startPoint x: 450, startPoint y: 266, endPoint x: 395, endPoint y: 266, distance: 55.1
click at [395, 266] on div "Average Height of Kitchen Backsplash in inches: 0" at bounding box center [430, 277] width 811 height 26
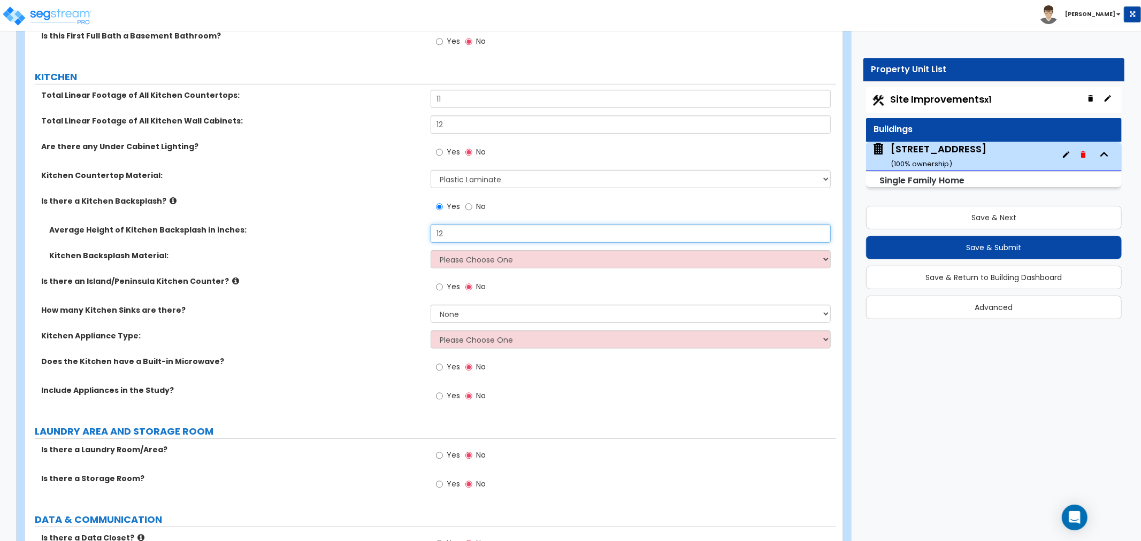
scroll to position [3804, 0]
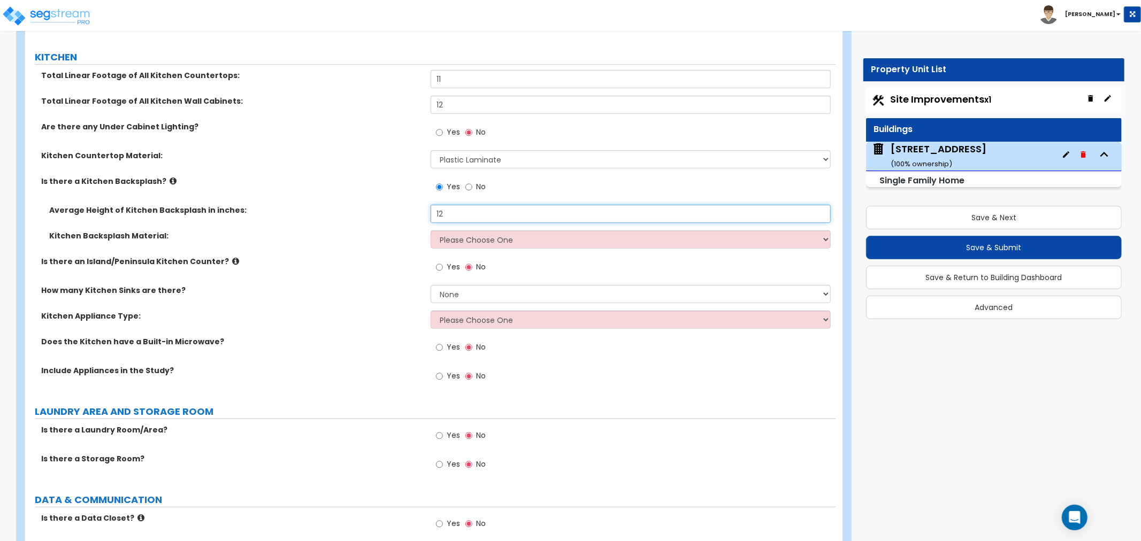
type input "12"
click at [446, 242] on select "Please Choose One Plastic Laminate Solid Surface Stone Quartz Tile Stainless St…" at bounding box center [631, 240] width 400 height 18
select select "6"
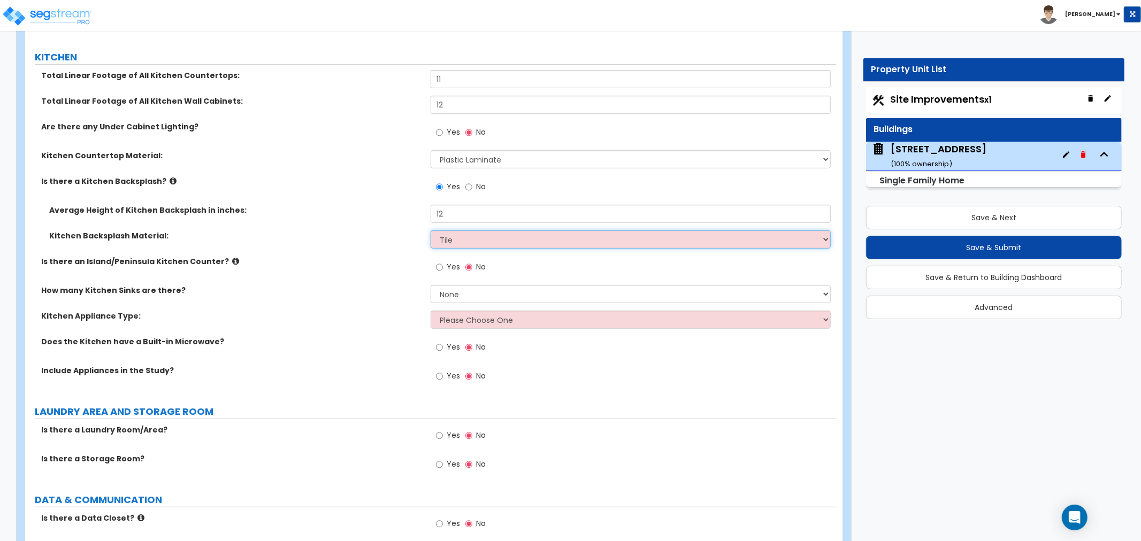
click at [431, 231] on select "Please Choose One Plastic Laminate Solid Surface Stone Quartz Tile Stainless St…" at bounding box center [631, 240] width 400 height 18
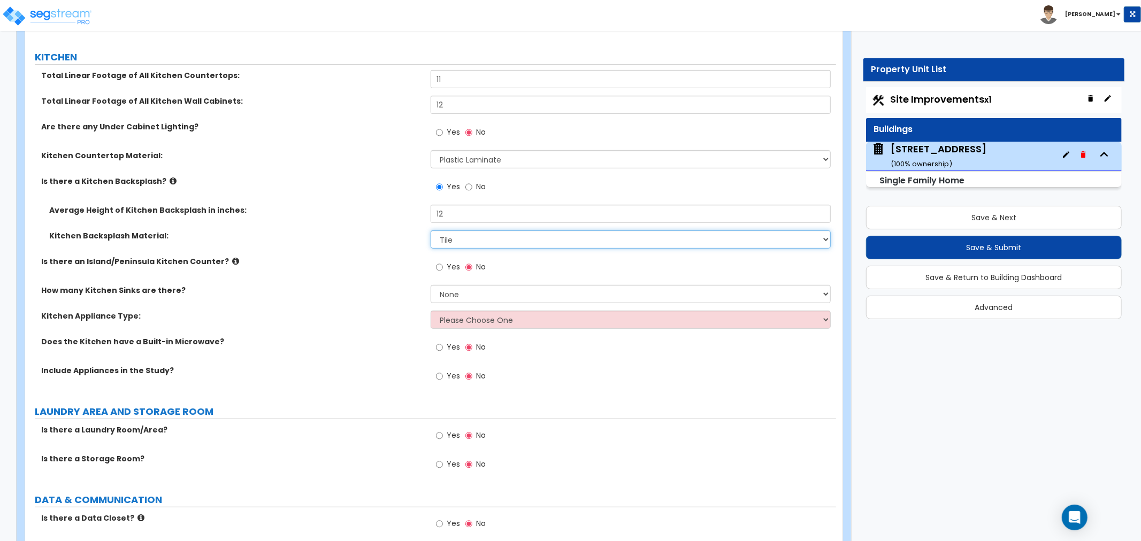
scroll to position [3863, 0]
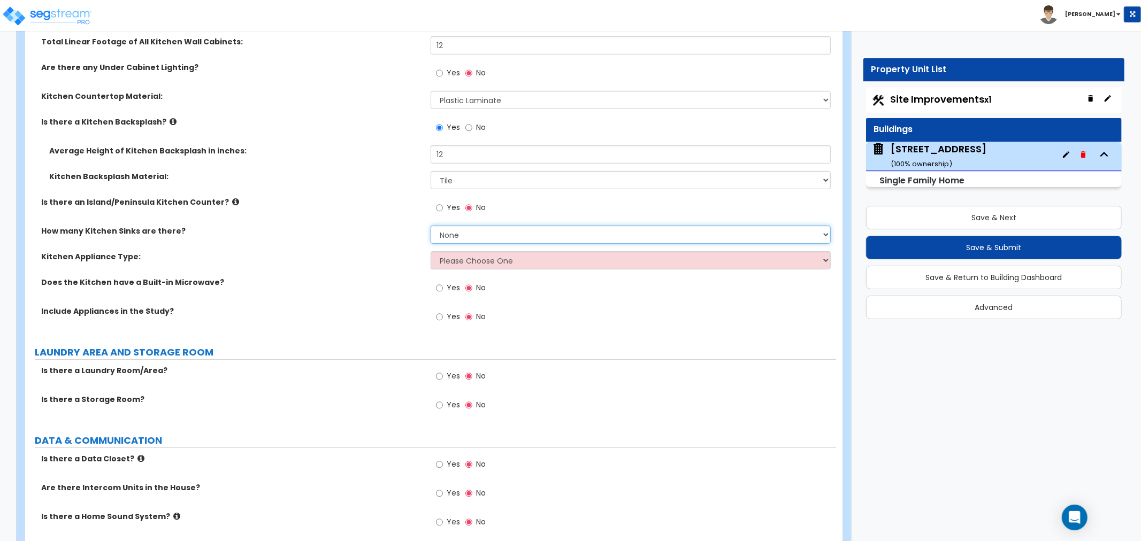
click at [447, 233] on select "None 1 2 3" at bounding box center [631, 235] width 400 height 18
select select "1"
click at [431, 226] on select "None 1 2 3" at bounding box center [631, 235] width 400 height 18
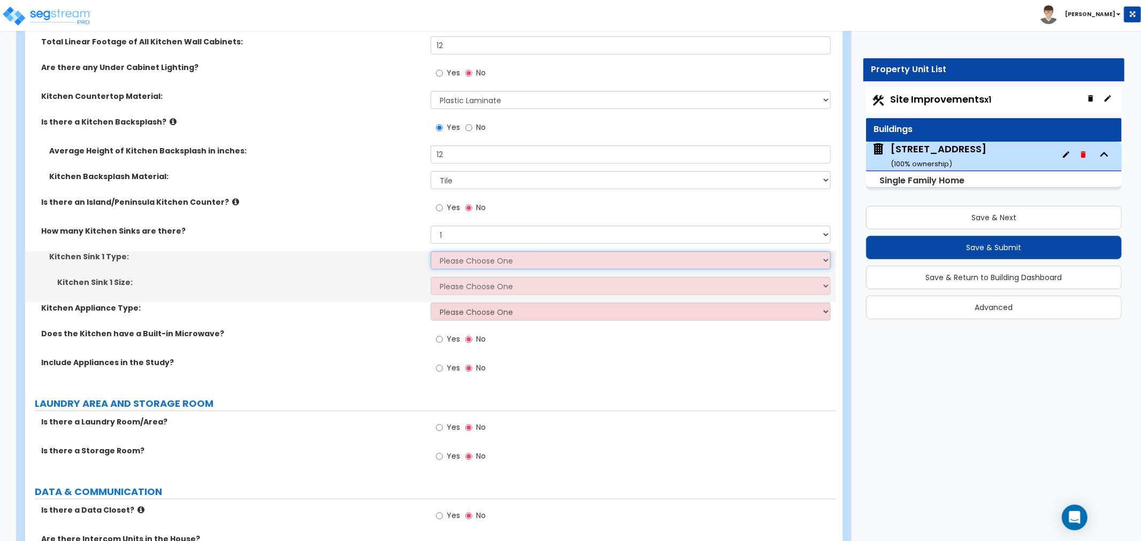
click at [452, 259] on select "Please Choose One Stainless Steel Porcelain Enamel Cast Iron Granite Composite" at bounding box center [631, 260] width 400 height 18
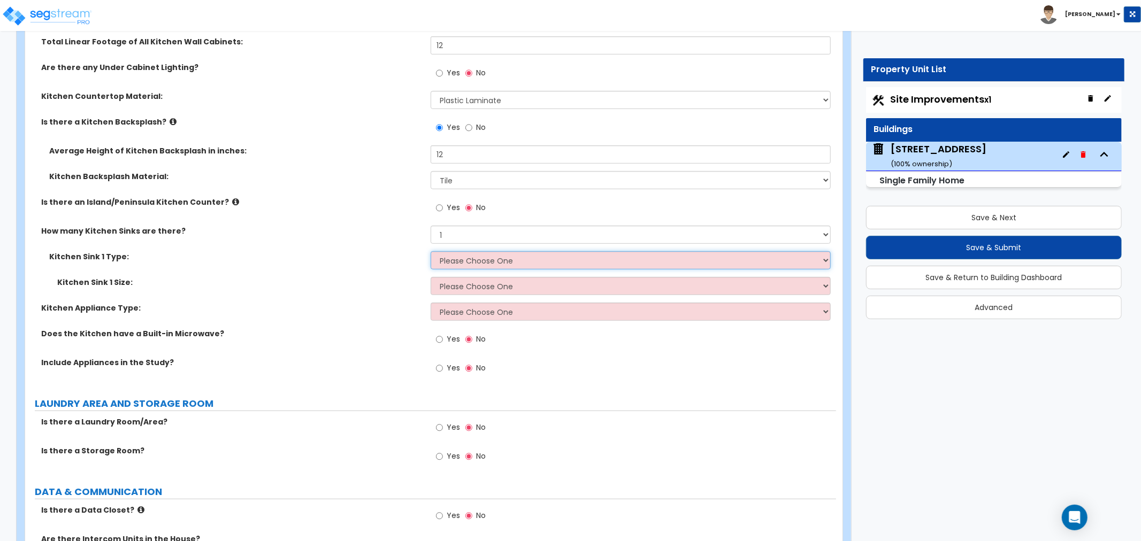
select select "1"
click at [431, 251] on select "Please Choose One Stainless Steel Porcelain Enamel Cast Iron Granite Composite" at bounding box center [631, 260] width 400 height 18
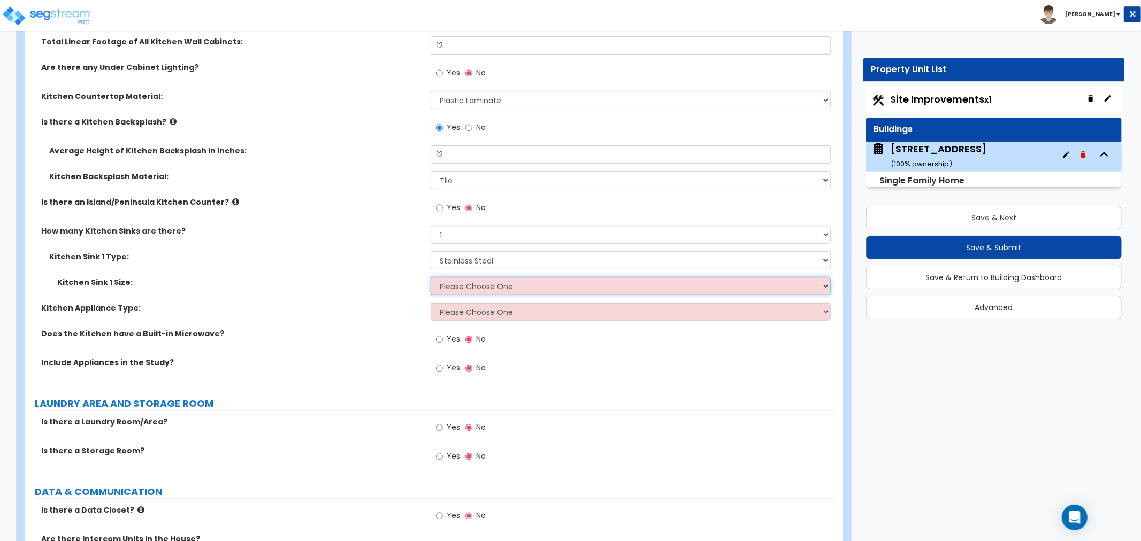
click at [441, 286] on select "Please Choose One Single Sink Double Sink" at bounding box center [631, 286] width 400 height 18
select select "1"
click at [431, 277] on select "Please Choose One Single Sink Double Sink" at bounding box center [631, 286] width 400 height 18
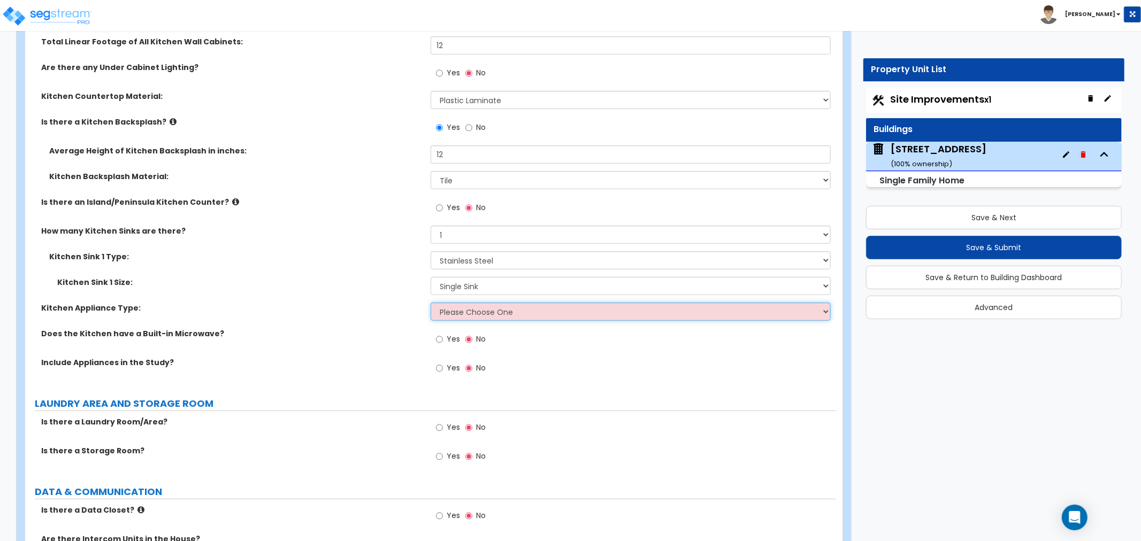
click at [445, 311] on select "Please Choose One Gas Electric" at bounding box center [631, 312] width 400 height 18
select select "1"
click at [431, 303] on select "Please Choose One Gas Electric" at bounding box center [631, 312] width 400 height 18
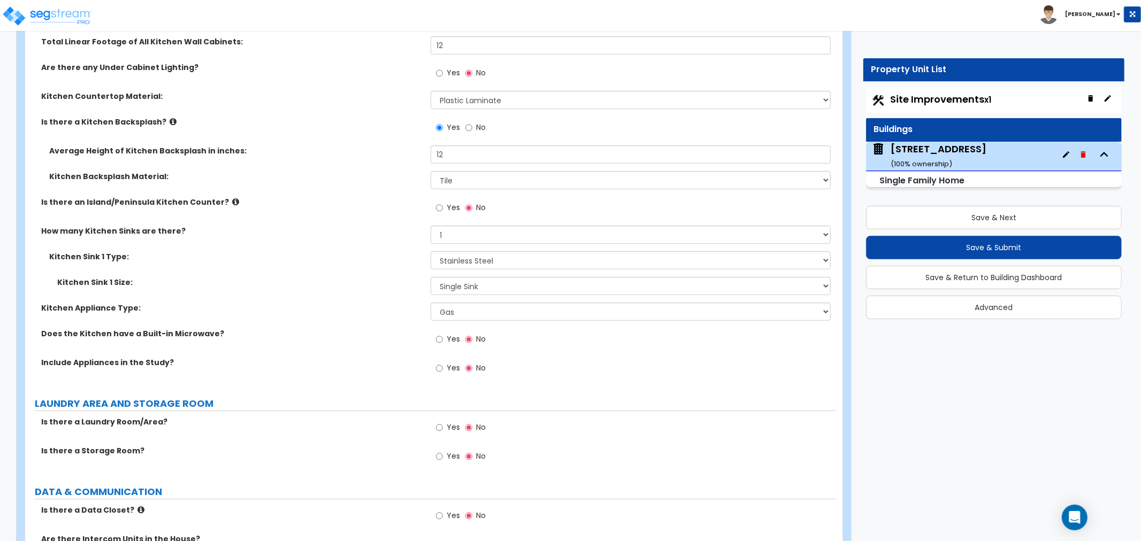
click at [434, 339] on div "Yes No" at bounding box center [461, 340] width 60 height 25
click at [439, 339] on input "Yes" at bounding box center [439, 340] width 7 height 12
radio input "true"
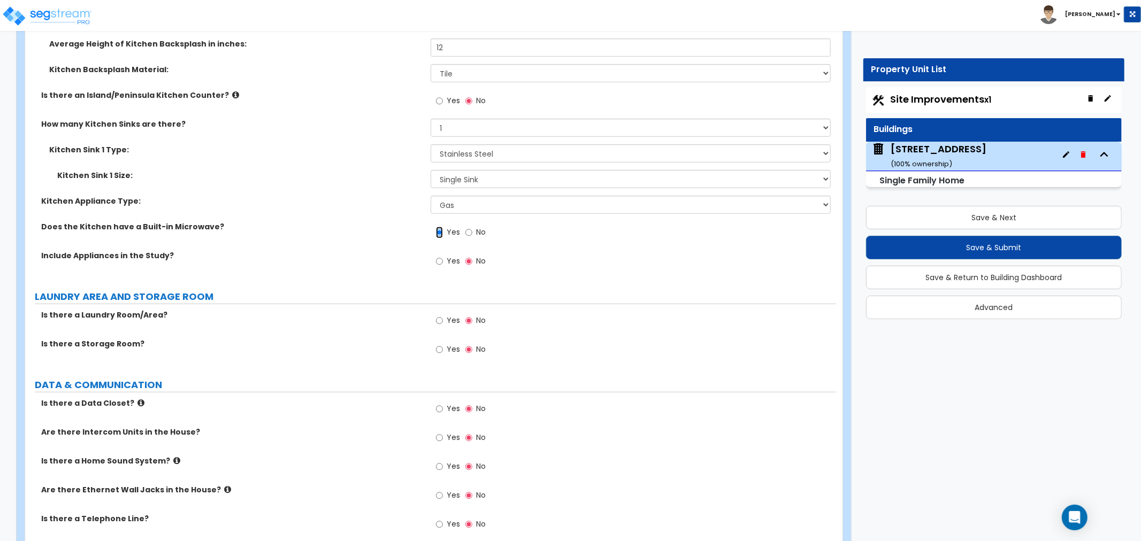
scroll to position [3982, 0]
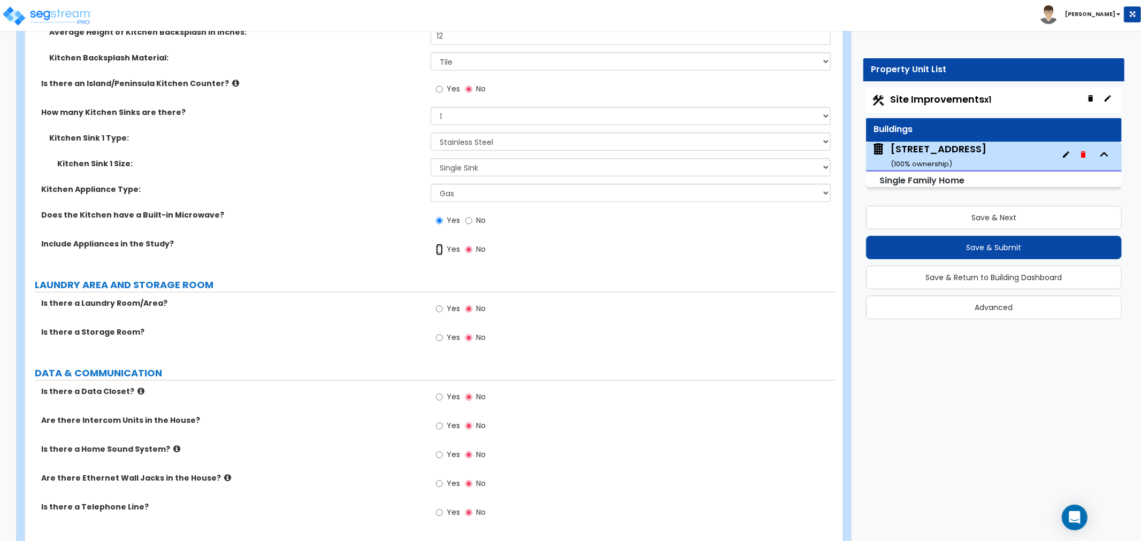
click at [436, 247] on input "Yes" at bounding box center [439, 250] width 7 height 12
radio input "true"
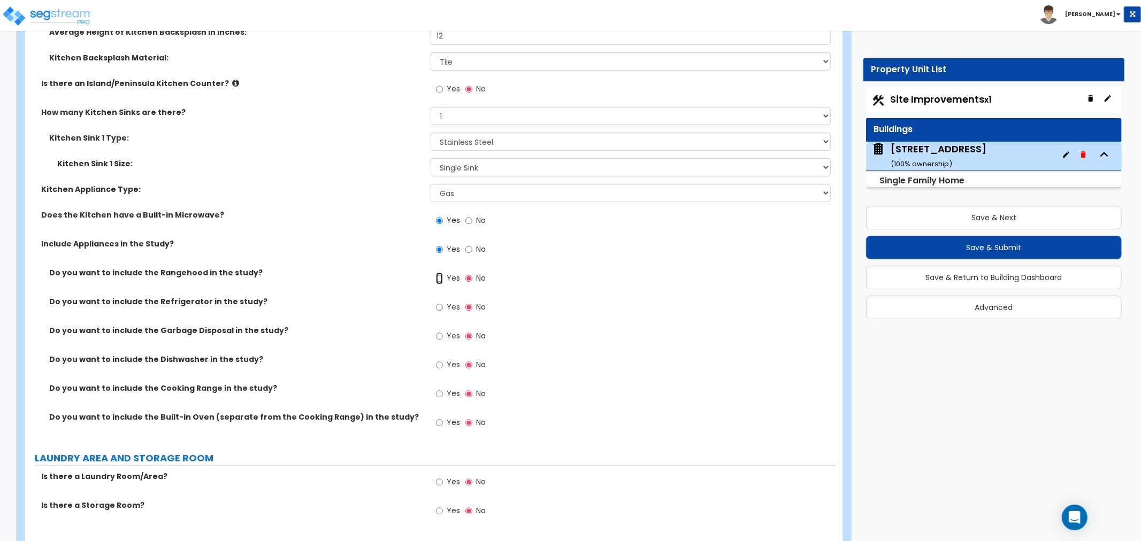
click at [440, 276] on input "Yes" at bounding box center [439, 279] width 7 height 12
radio input "true"
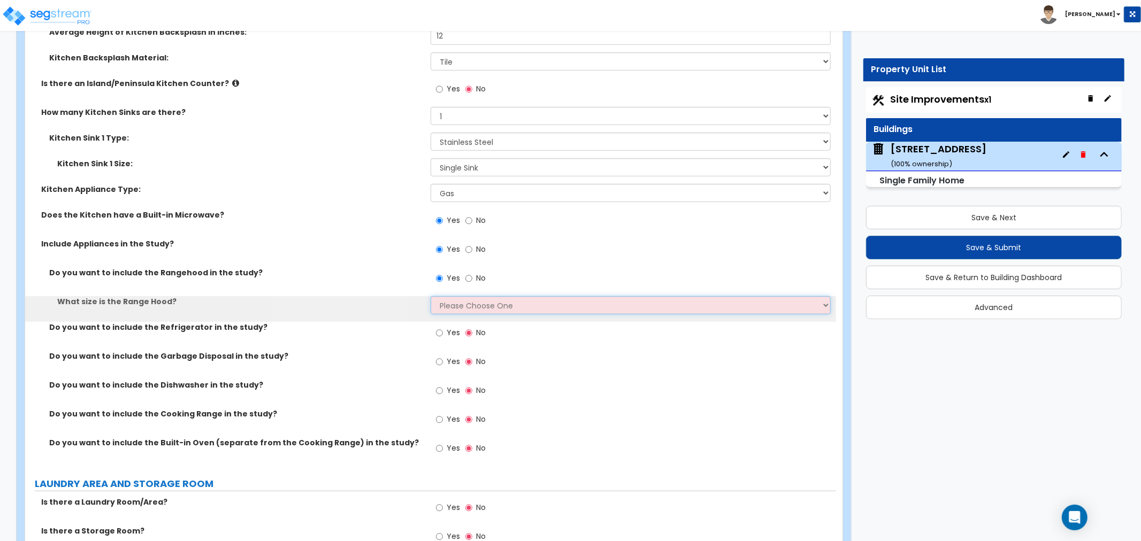
click at [439, 303] on select "Please Choose One Normal - 30" Wide - 42"" at bounding box center [631, 305] width 400 height 18
select select "1"
click at [431, 296] on select "Please Choose One Normal - 30" Wide - 42"" at bounding box center [631, 305] width 400 height 18
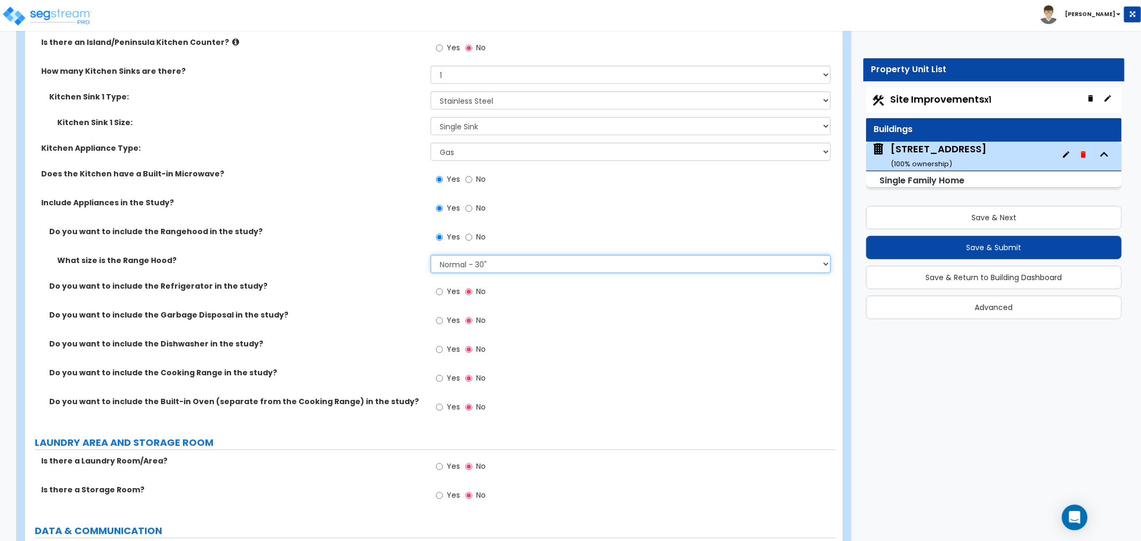
scroll to position [4042, 0]
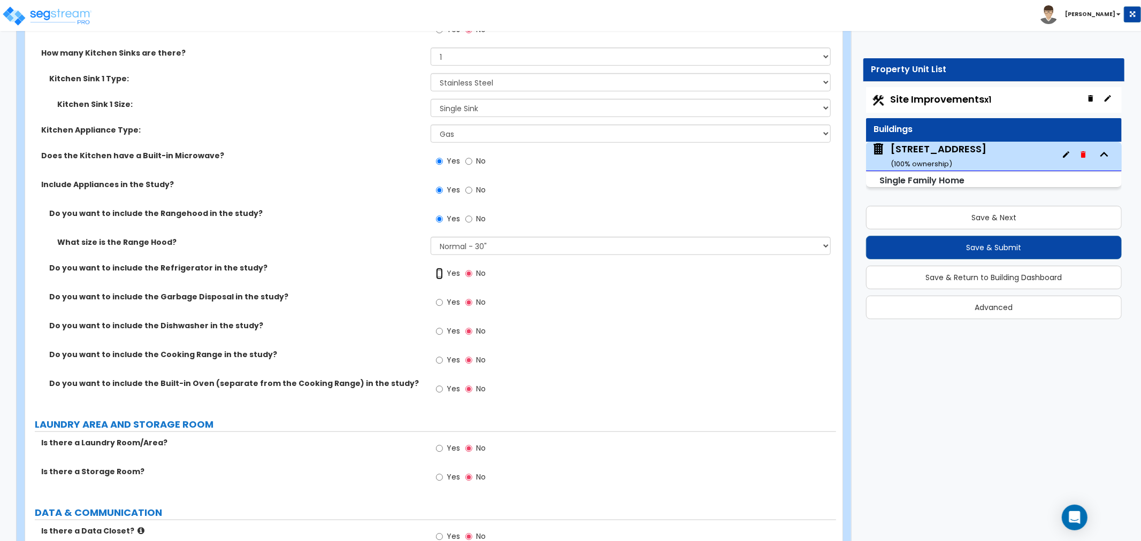
click at [438, 273] on input "Yes" at bounding box center [439, 274] width 7 height 12
radio input "true"
click at [438, 300] on input "Yes" at bounding box center [439, 303] width 7 height 12
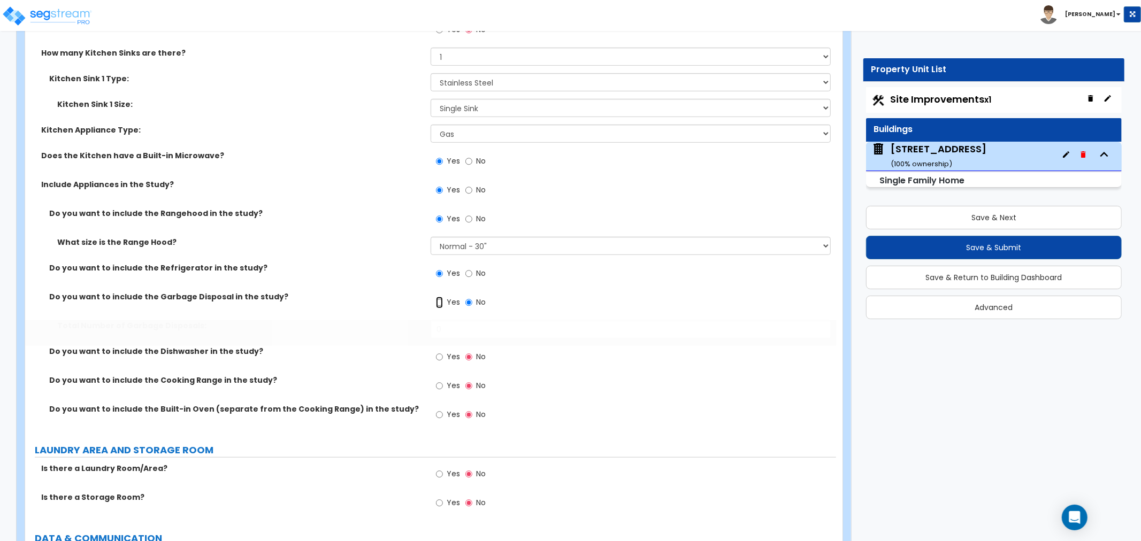
radio input "true"
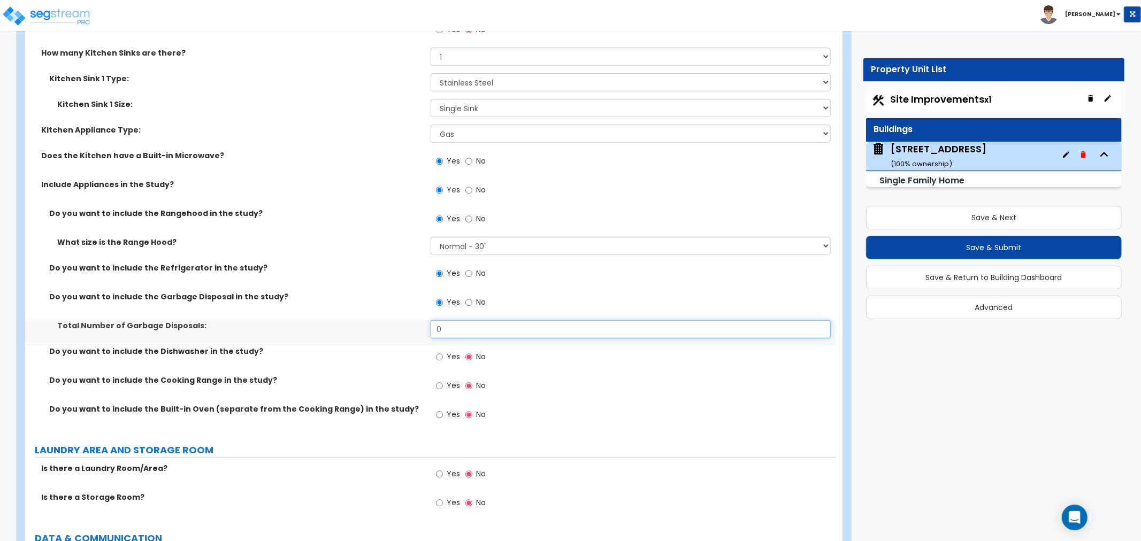
drag, startPoint x: 445, startPoint y: 325, endPoint x: 415, endPoint y: 326, distance: 30.5
click at [415, 326] on div "Total Number of Garbage Disposals: 0" at bounding box center [430, 333] width 811 height 26
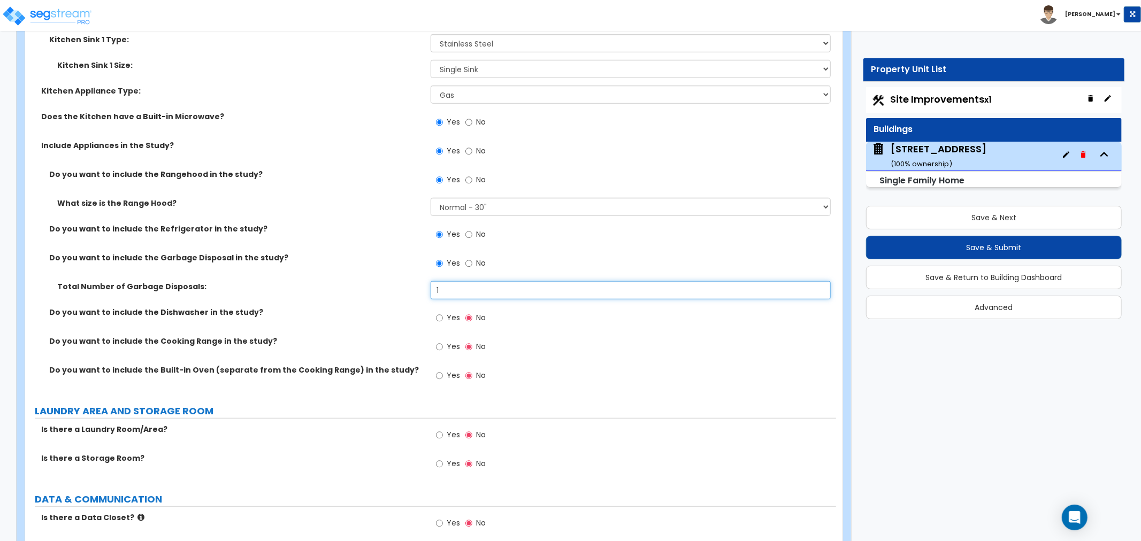
scroll to position [4101, 0]
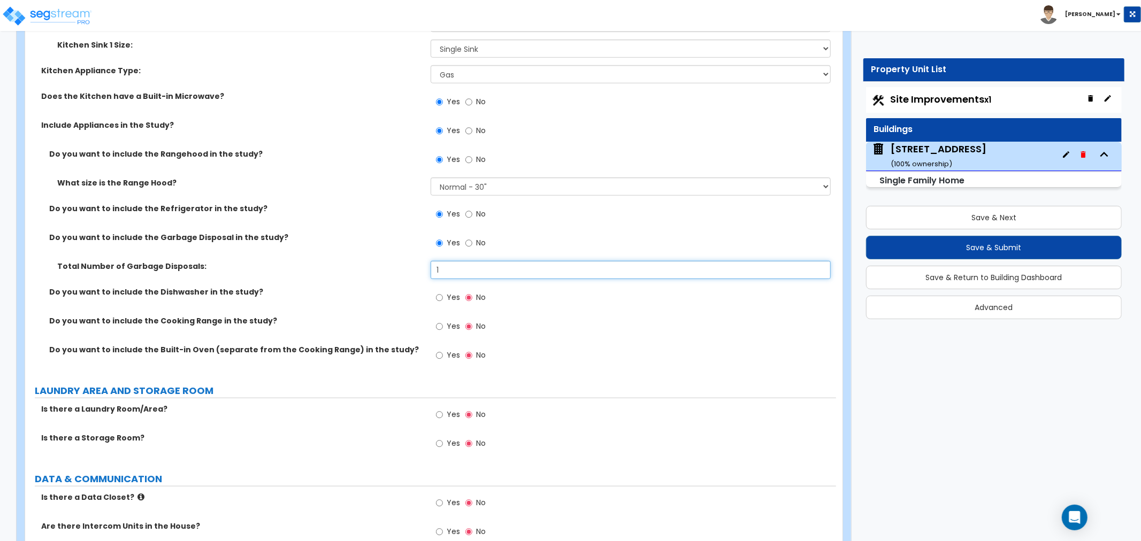
type input "1"
click at [440, 296] on input "Yes" at bounding box center [439, 298] width 7 height 12
radio input "true"
click at [437, 324] on input "Yes" at bounding box center [439, 327] width 7 height 12
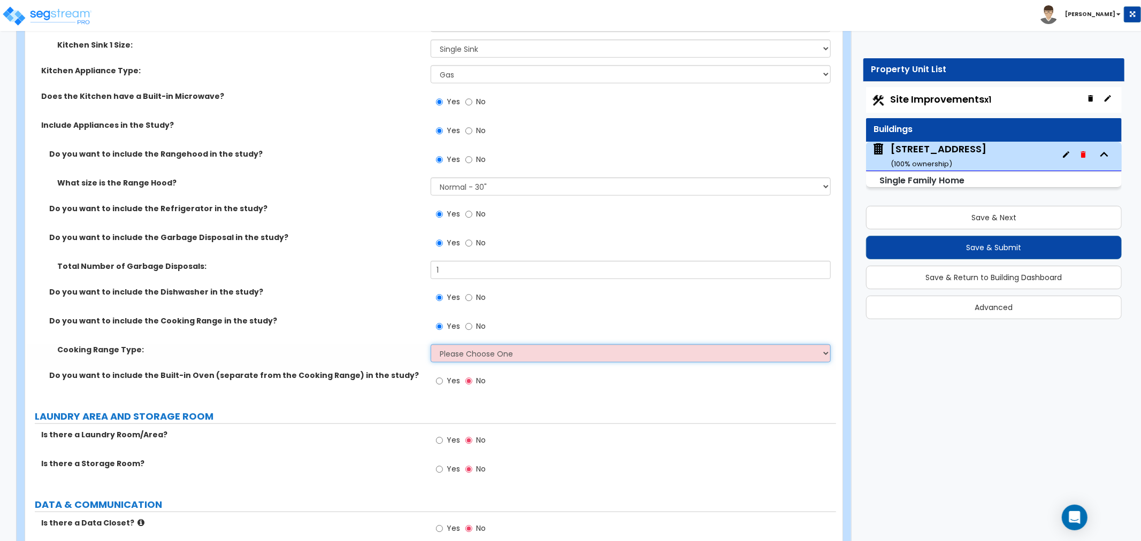
click at [445, 351] on select "Please Choose One Cook Top Only Range with Oven" at bounding box center [631, 354] width 400 height 18
click at [431, 345] on select "Please Choose One Cook Top Only Range with Oven" at bounding box center [631, 354] width 400 height 18
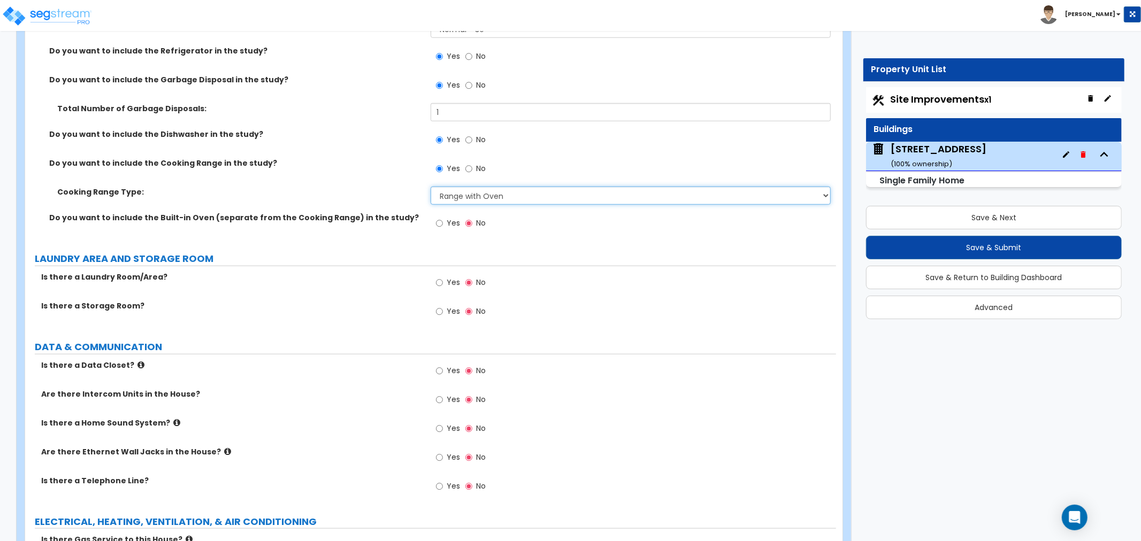
scroll to position [4280, 0]
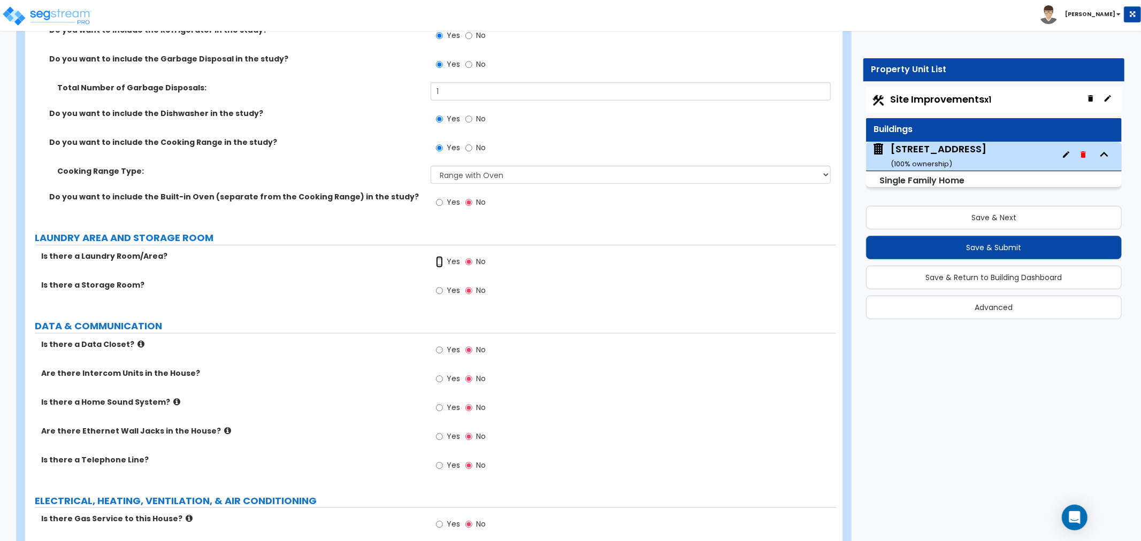
click at [440, 259] on input "Yes" at bounding box center [439, 262] width 7 height 12
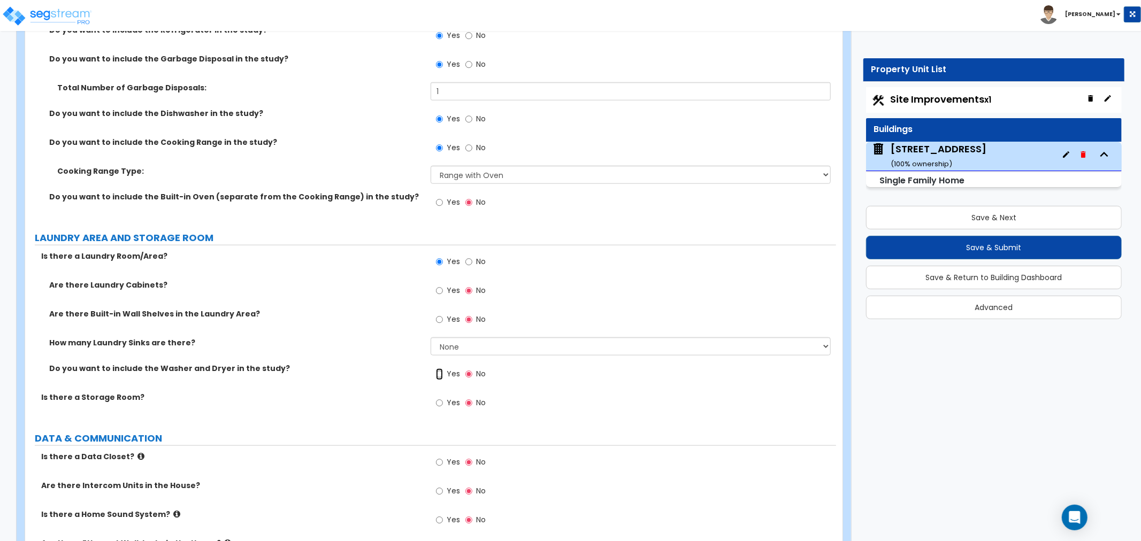
click at [440, 371] on input "Yes" at bounding box center [439, 375] width 7 height 12
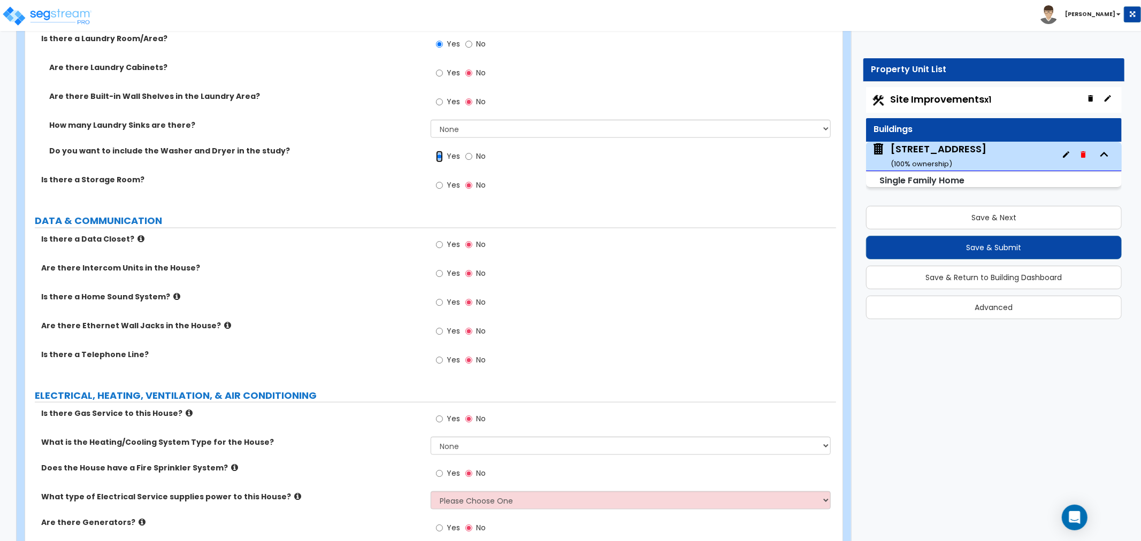
scroll to position [4517, 0]
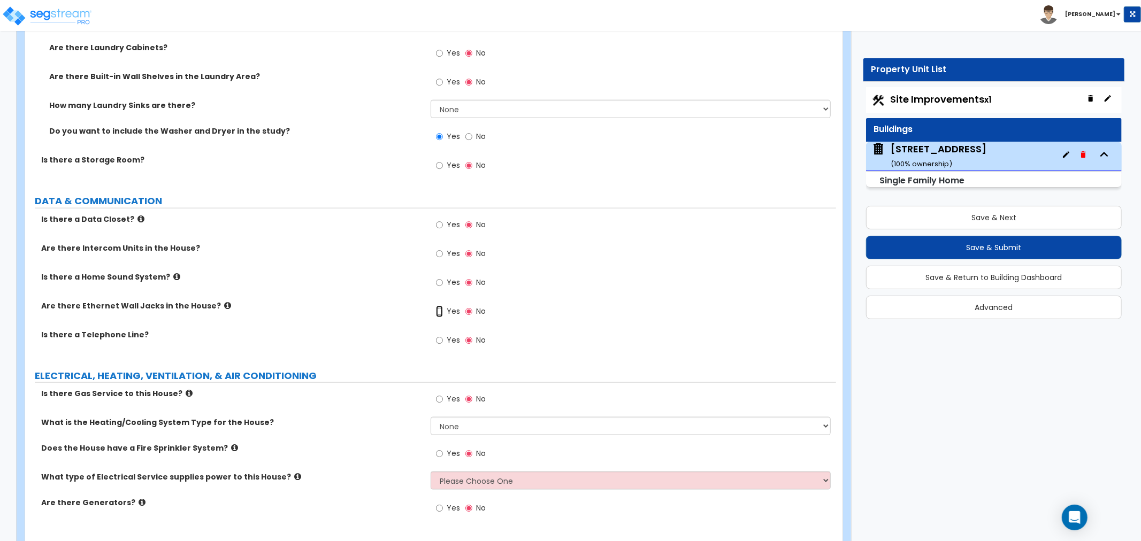
click at [441, 308] on input "Yes" at bounding box center [439, 312] width 7 height 12
click at [441, 338] on input "Yes" at bounding box center [439, 341] width 7 height 12
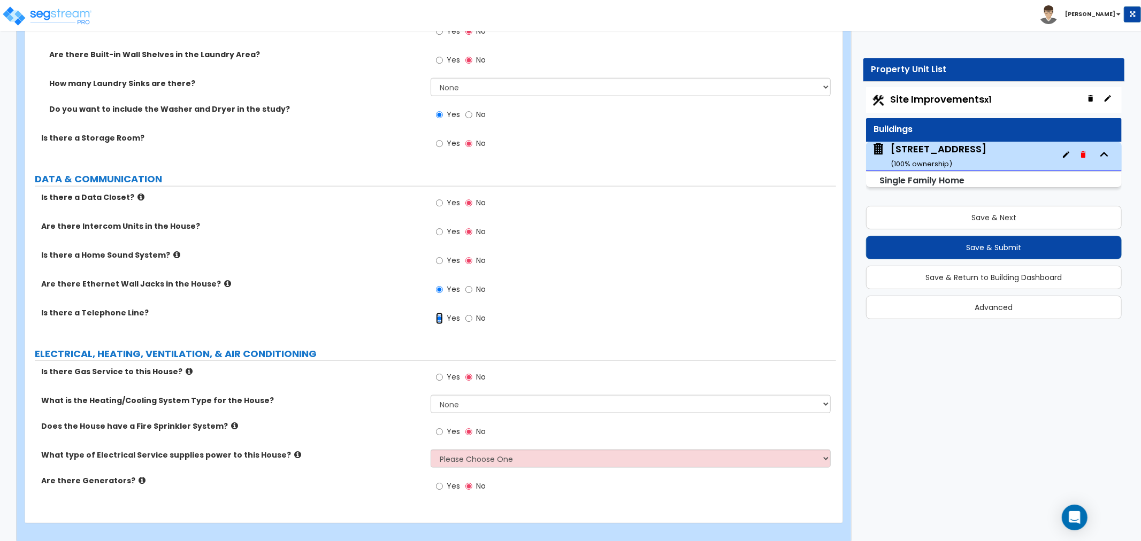
scroll to position [4549, 0]
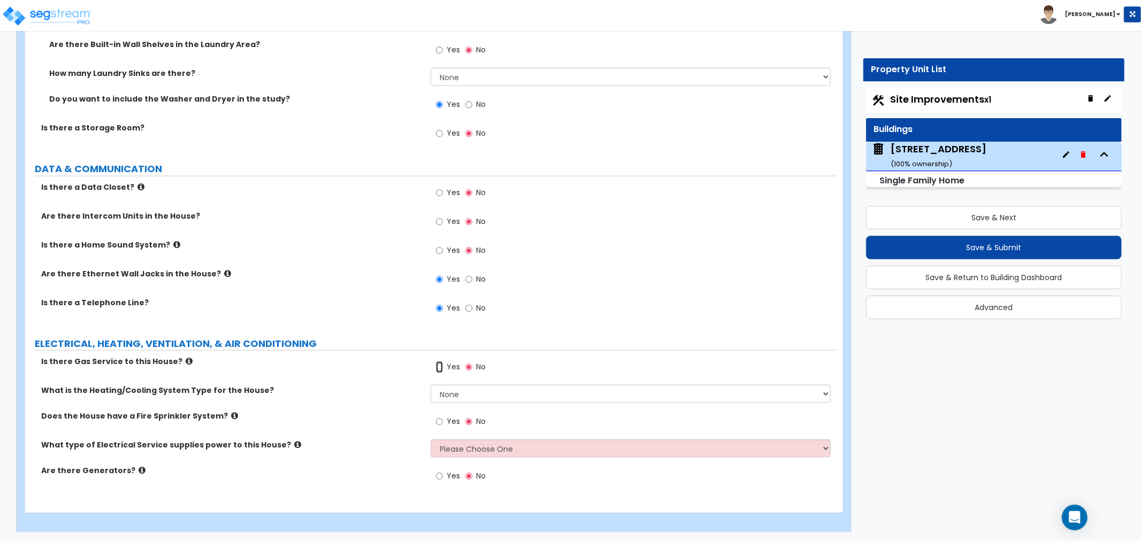
click at [440, 365] on input "Yes" at bounding box center [439, 368] width 7 height 12
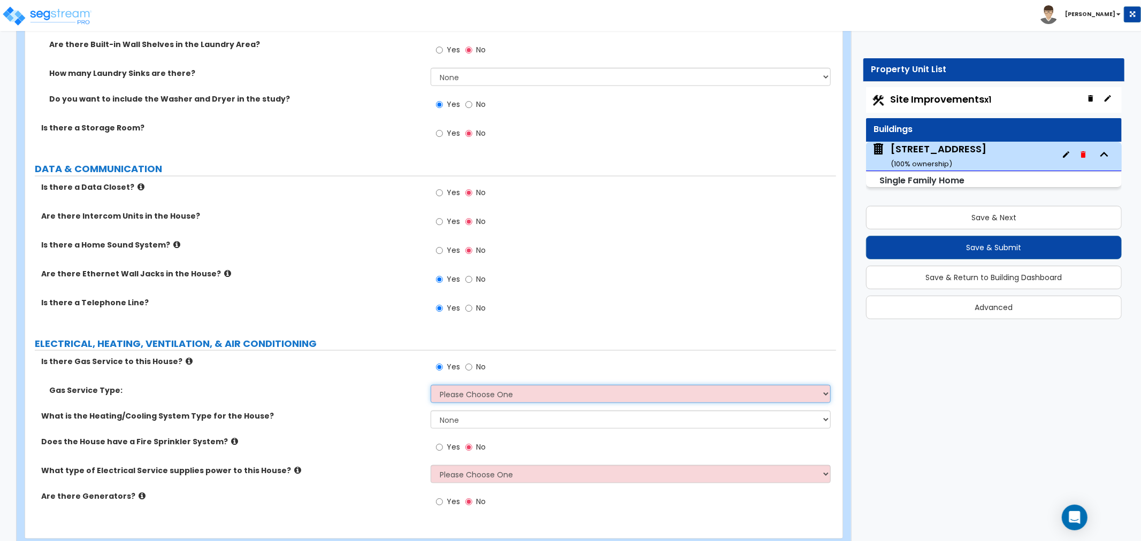
click at [484, 391] on select "Please Choose One Natural Gas Service Propane Tank On-site" at bounding box center [631, 394] width 400 height 18
click at [431, 385] on select "Please Choose One Natural Gas Service Propane Tank On-site" at bounding box center [631, 394] width 400 height 18
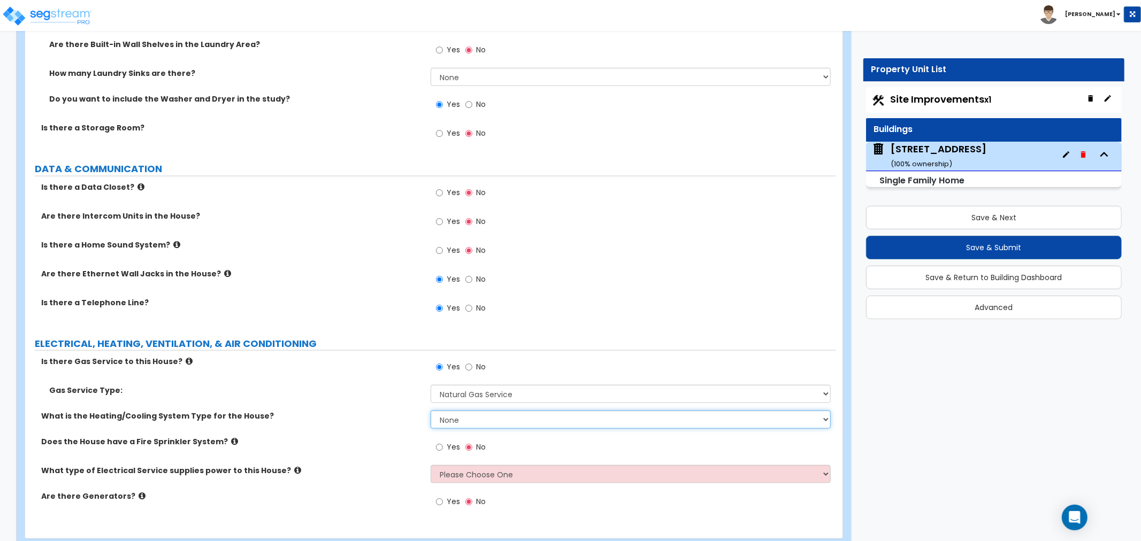
click at [453, 418] on select "None Heat Only Centralized Heating & Cooling Thru Wall Air Conditioners Mini Sp…" at bounding box center [631, 420] width 400 height 18
click at [431, 411] on select "None Heat Only Centralized Heating & Cooling Thru Wall Air Conditioners Mini Sp…" at bounding box center [631, 420] width 400 height 18
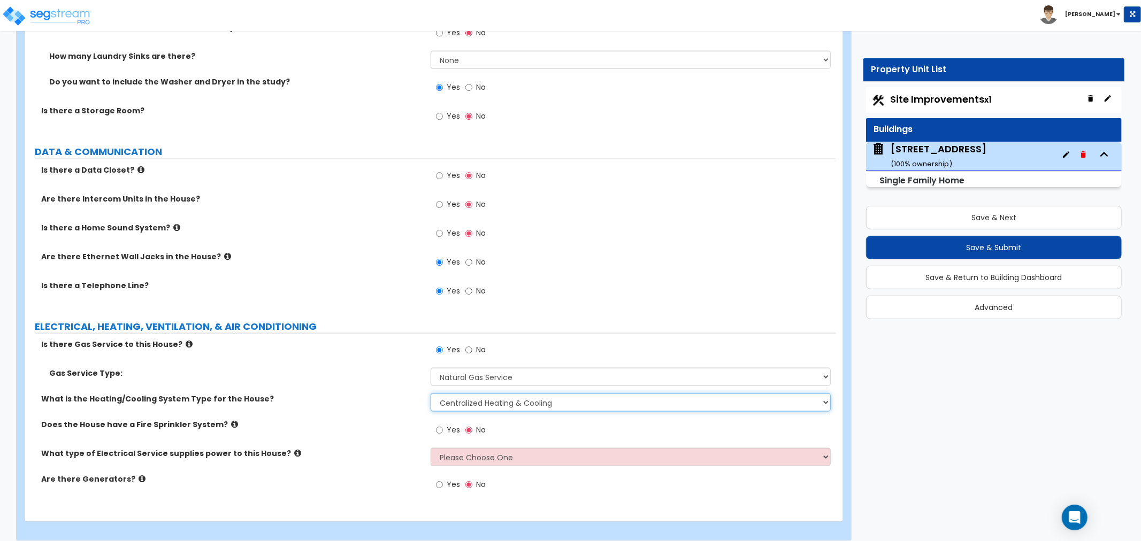
scroll to position [4575, 0]
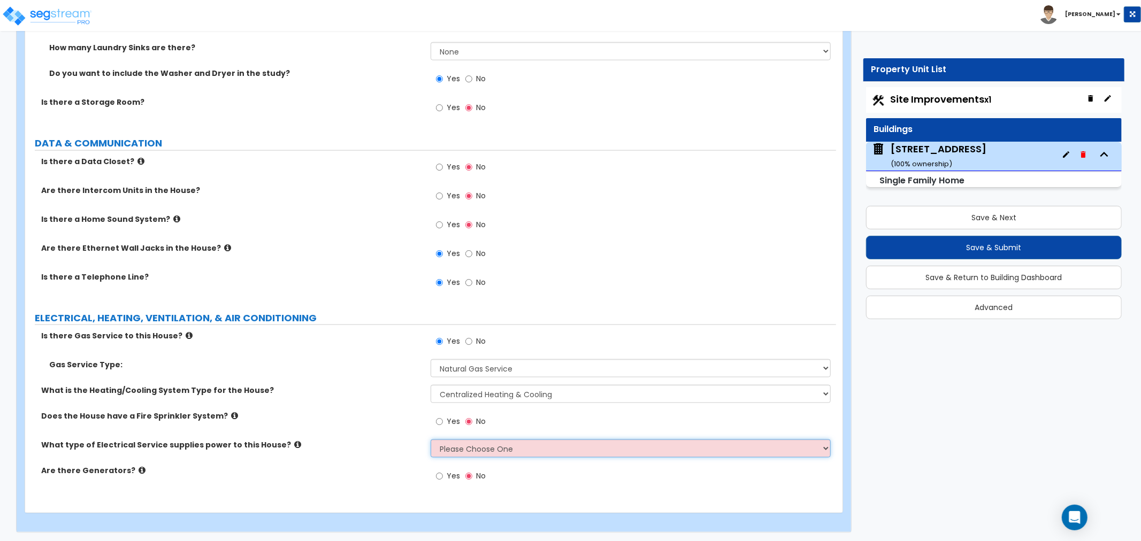
click at [456, 448] on select "Please Choose One Overhead Underground" at bounding box center [631, 449] width 400 height 18
click at [431, 440] on select "Please Choose One Overhead Underground" at bounding box center [631, 449] width 400 height 18
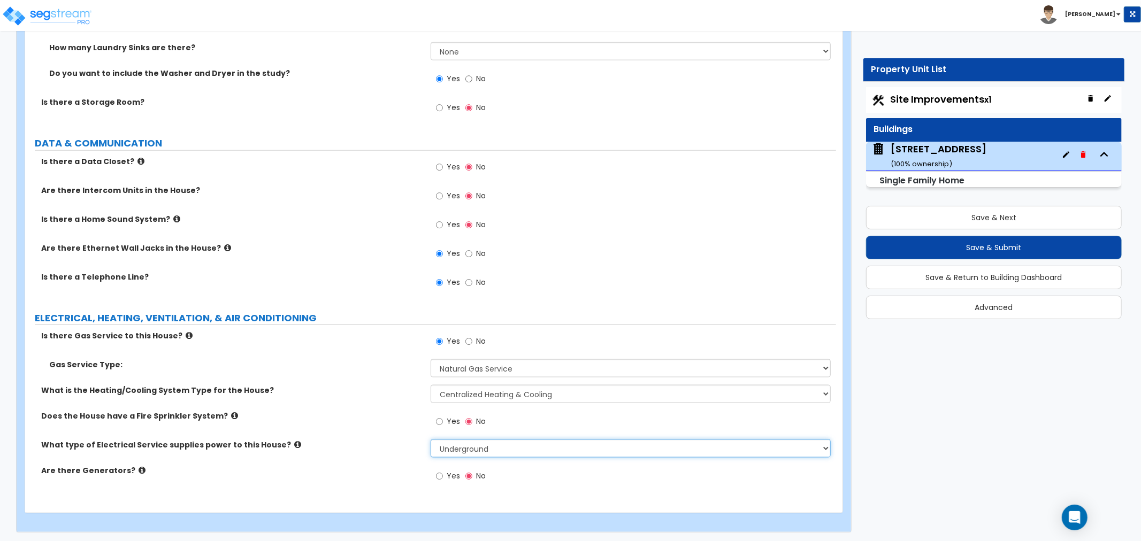
click at [446, 445] on select "Please Choose One Overhead Underground" at bounding box center [631, 449] width 400 height 18
click at [431, 440] on select "Please Choose One Overhead Underground" at bounding box center [631, 449] width 400 height 18
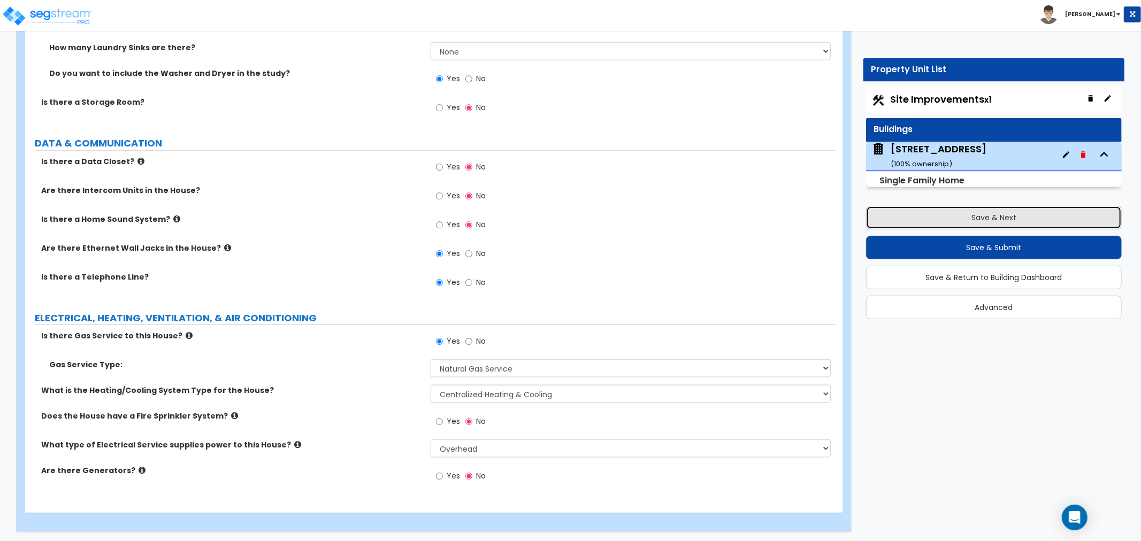
click at [971, 215] on button "Save & Next" at bounding box center [994, 218] width 256 height 24
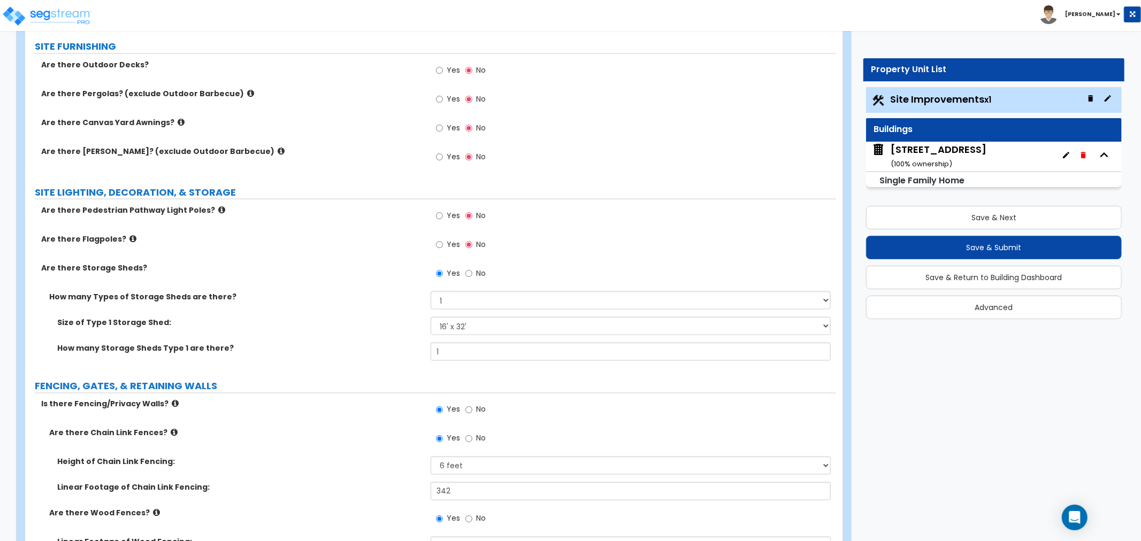
scroll to position [1486, 0]
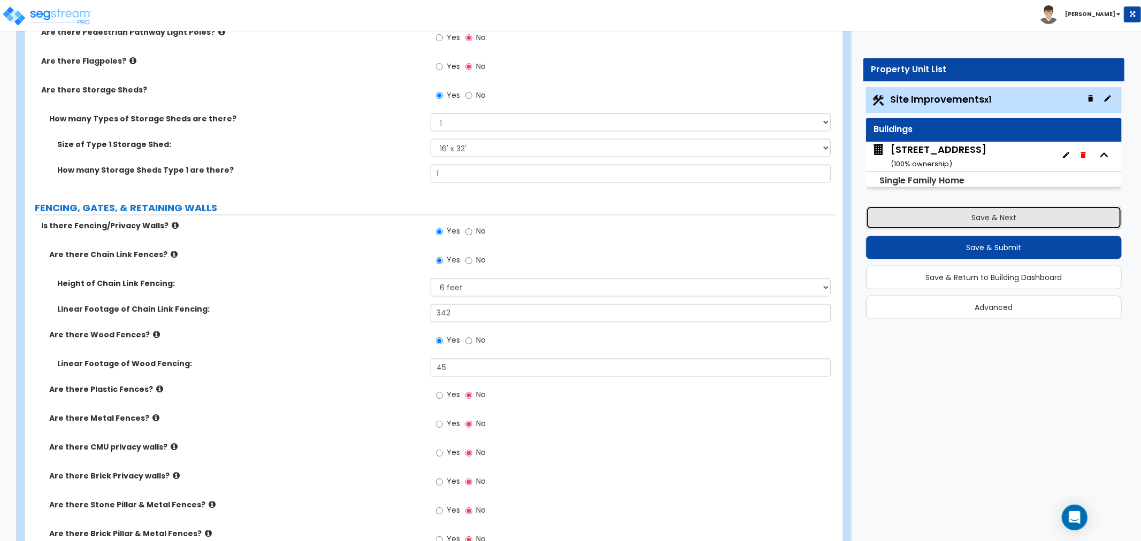
click at [937, 221] on button "Save & Next" at bounding box center [994, 218] width 256 height 24
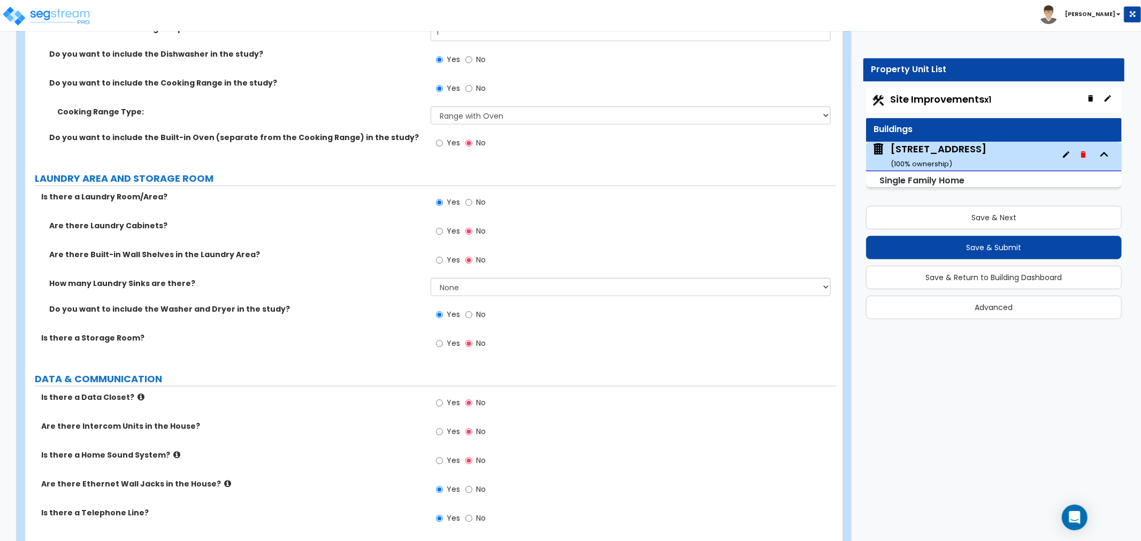
scroll to position [4575, 0]
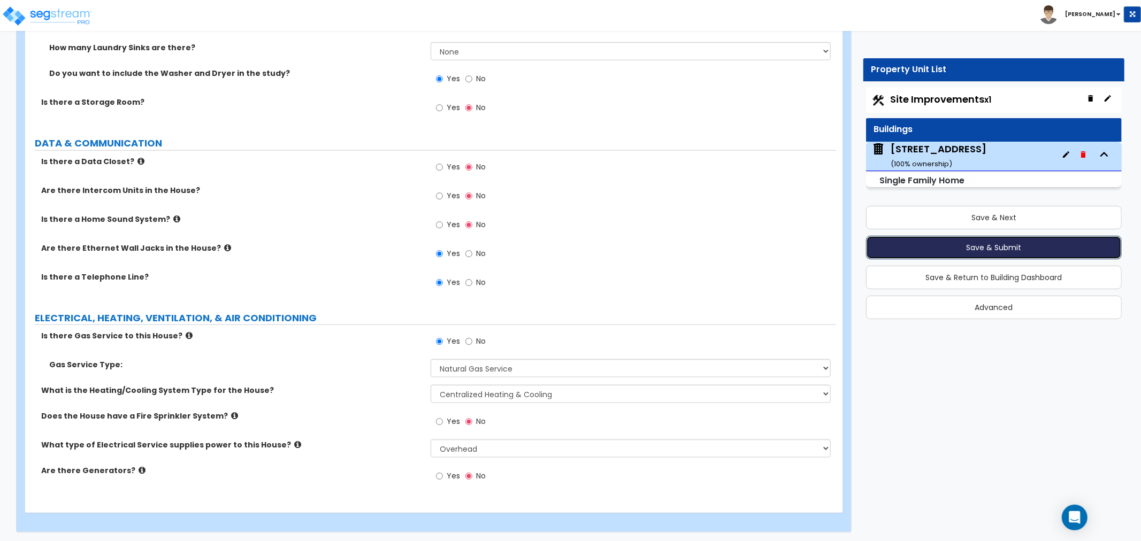
click at [996, 246] on button "Save & Submit" at bounding box center [994, 248] width 256 height 24
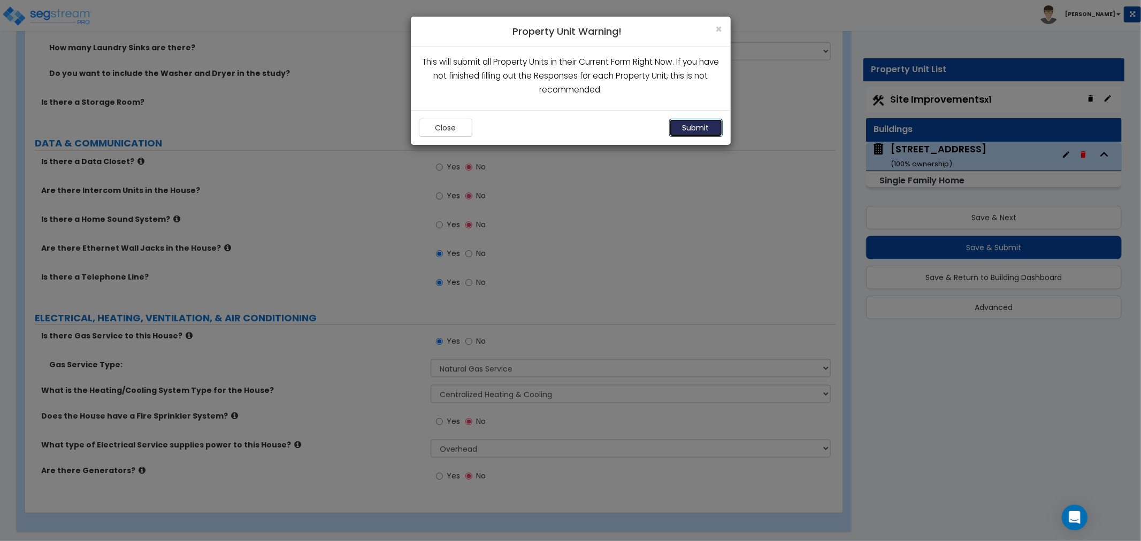
click at [697, 123] on button "Submit" at bounding box center [695, 128] width 53 height 18
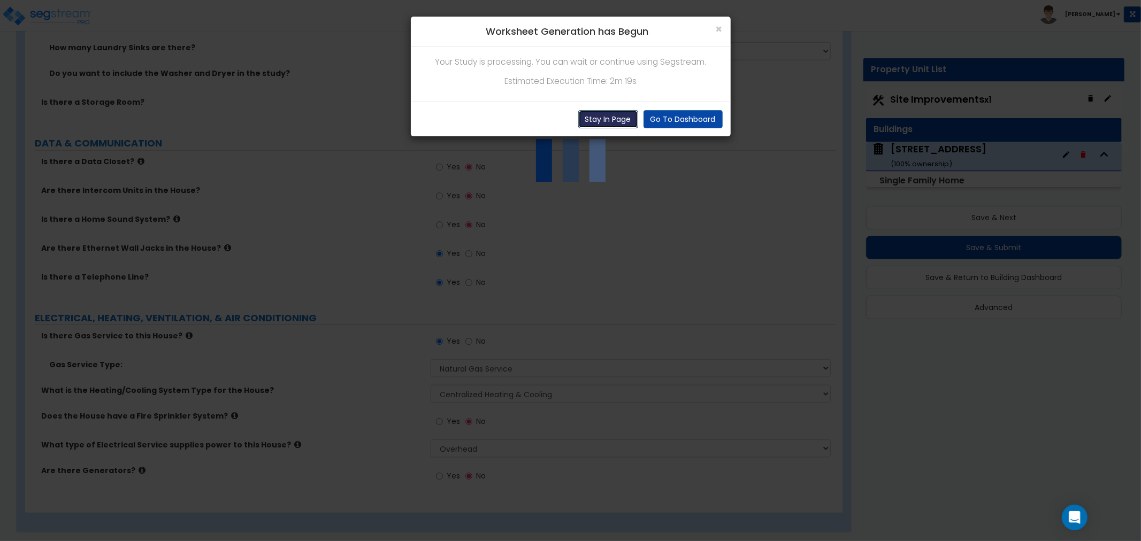
click at [621, 113] on button "Stay In Page" at bounding box center [608, 119] width 60 height 18
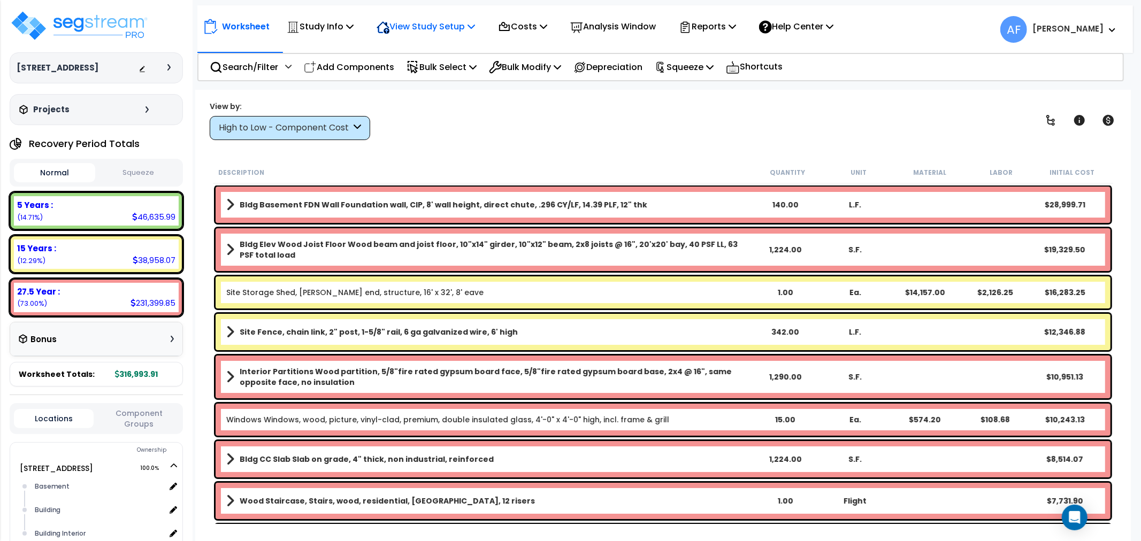
click at [446, 22] on p "View Study Setup" at bounding box center [426, 26] width 98 height 14
click at [347, 32] on p "Study Info" at bounding box center [320, 26] width 67 height 14
click at [471, 141] on div "Worksheet Study Info Study Setup Add Property Unit Template study Clone study AF" at bounding box center [663, 360] width 936 height 541
click at [535, 29] on p "Costs" at bounding box center [522, 26] width 49 height 14
click at [656, 24] on p "Analysis Window" at bounding box center [613, 26] width 86 height 14
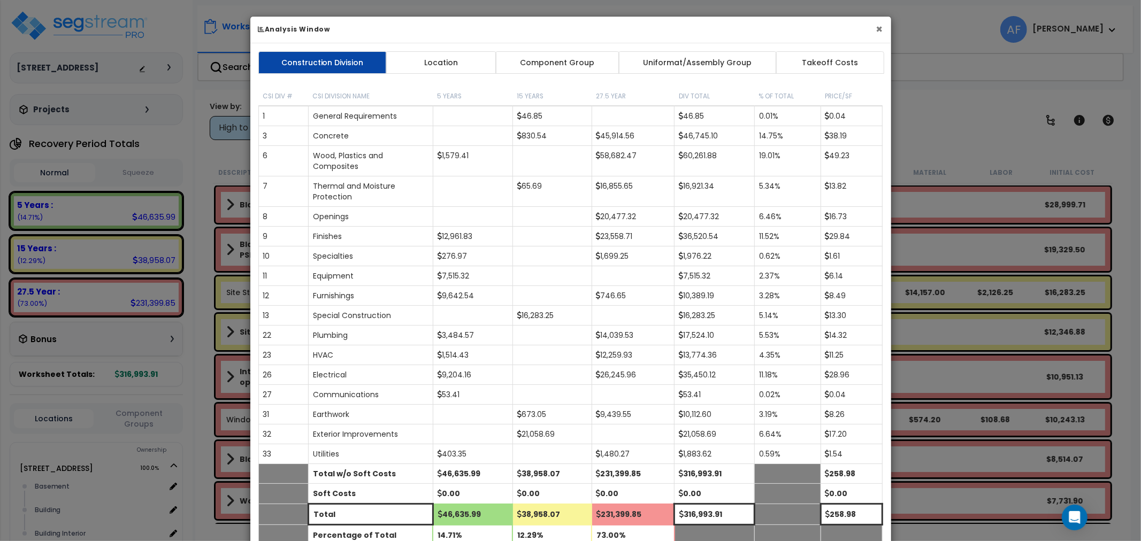
click at [876, 30] on button "×" at bounding box center [879, 29] width 7 height 11
